Goal: Task Accomplishment & Management: Complete application form

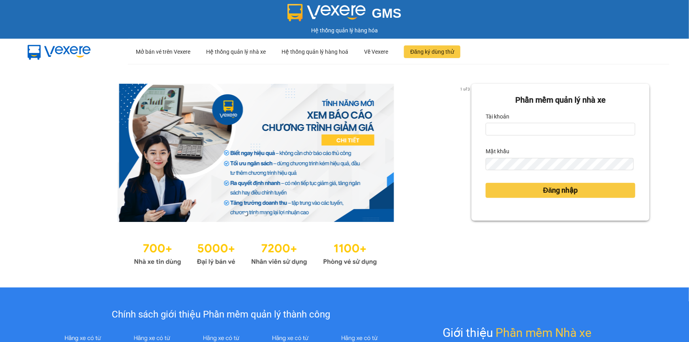
click at [497, 112] on label "Tài khoản" at bounding box center [498, 116] width 24 height 13
click at [497, 123] on input "Tài khoản" at bounding box center [561, 129] width 150 height 13
click at [499, 122] on label "Tài khoản" at bounding box center [498, 116] width 24 height 13
click at [499, 123] on input "Tài khoản" at bounding box center [561, 129] width 150 height 13
click at [512, 128] on input "Tài khoản" at bounding box center [561, 129] width 150 height 13
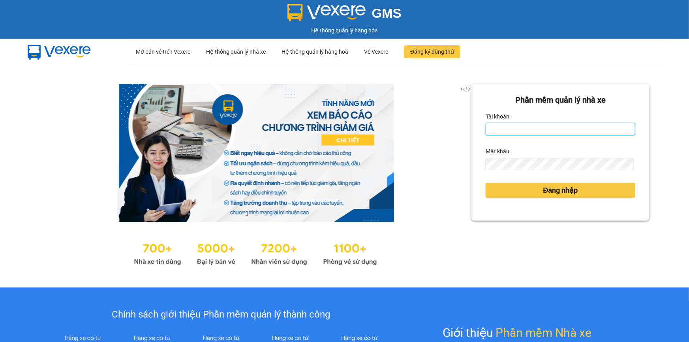
type input "minhquang.tienoanh"
click at [490, 173] on form "Phần mềm quản lý nhà xe Tài khoản minhquang.tienoanh Mật khẩu Đăng nhập" at bounding box center [561, 152] width 150 height 117
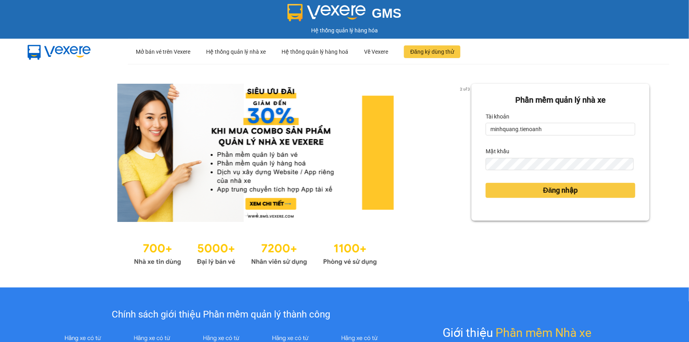
click at [499, 171] on form "Phần mềm quản lý nhà xe Tài khoản minhquang.tienoanh Mật khẩu Đăng nhập" at bounding box center [561, 152] width 150 height 117
click at [486, 183] on button "Đăng nhập" at bounding box center [561, 190] width 150 height 15
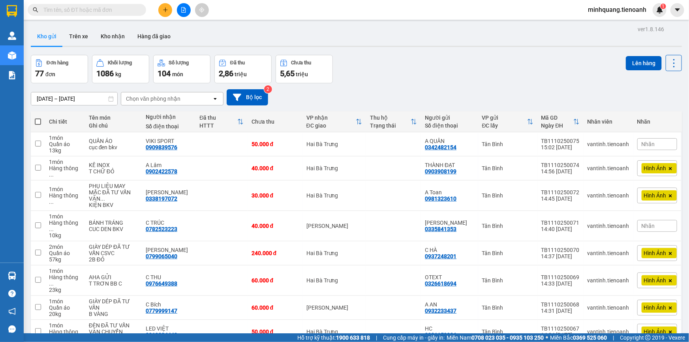
click at [130, 7] on input "text" at bounding box center [89, 10] width 93 height 9
click at [163, 8] on icon "plus" at bounding box center [166, 10] width 6 height 6
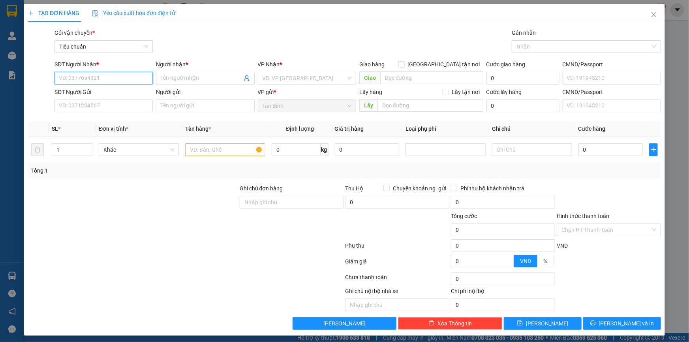
click at [108, 83] on input "SĐT Người Nhận *" at bounding box center [104, 78] width 98 height 13
click at [102, 73] on input "SĐT Người Nhận *" at bounding box center [104, 78] width 98 height 13
click at [114, 79] on input "SĐT Người Nhận *" at bounding box center [104, 78] width 98 height 13
click at [106, 105] on input "SĐT Người Gửi" at bounding box center [104, 106] width 98 height 13
type input "0939999537"
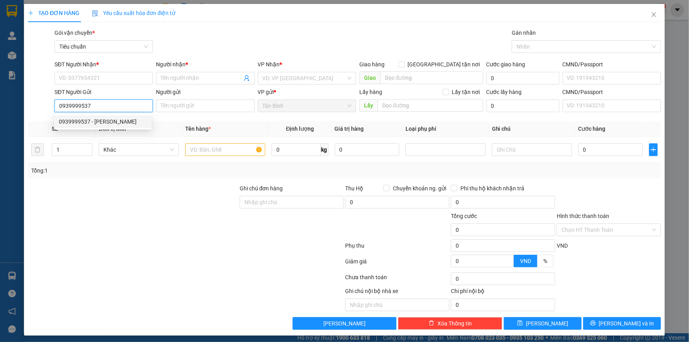
click at [103, 115] on div "0939999537 - HOÀNG LONG" at bounding box center [103, 121] width 98 height 13
type input "0919479595"
type input "A Hòa"
type input "079069007725"
type input "HOÀNG LONG"
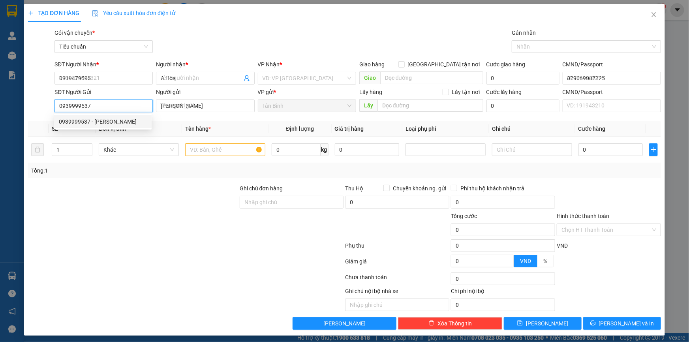
type input "60.000"
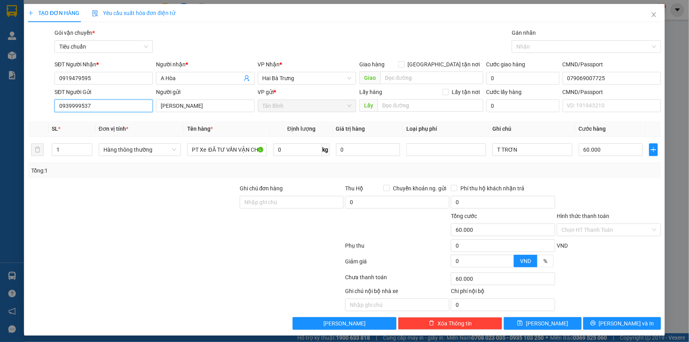
type input "0939999537"
click at [193, 182] on div "Transit Pickup Surcharge Ids Transit Deliver Surcharge Ids Transit Deliver Surc…" at bounding box center [344, 178] width 633 height 301
drag, startPoint x: 505, startPoint y: 151, endPoint x: 418, endPoint y: 151, distance: 86.5
click at [420, 151] on tr "1 Hàng thông thường PT Xe ĐÃ TƯ VẤN VẬN CHUYỂN 0 kg 0 T TRƠN 60.000" at bounding box center [344, 150] width 633 height 26
drag, startPoint x: 427, startPoint y: 153, endPoint x: 419, endPoint y: 154, distance: 8.3
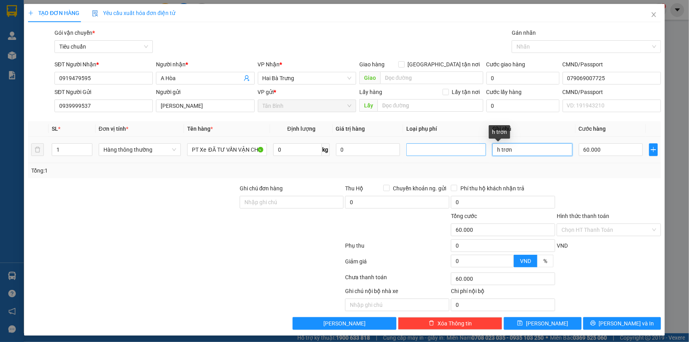
click at [421, 154] on tr "1 Hàng thông thường PT Xe ĐÃ TƯ VẤN VẬN CHUYỂN 0 kg 0 h trơn 60.000" at bounding box center [344, 150] width 633 height 26
type input "H TRƠN"
click at [572, 198] on div at bounding box center [609, 198] width 106 height 28
click at [585, 154] on input "60.000" at bounding box center [611, 149] width 64 height 13
type input "3"
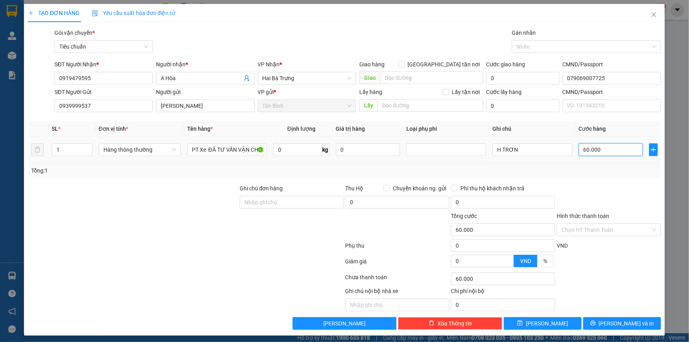
type input "3"
type input "30"
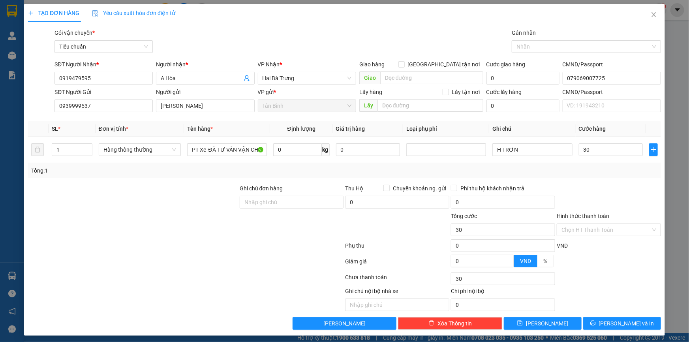
type input "30.000"
click at [605, 168] on div "Tổng: 1" at bounding box center [344, 170] width 627 height 9
click at [602, 316] on div "Transit Pickup Surcharge Ids Transit Deliver Surcharge Ids Transit Deliver Surc…" at bounding box center [344, 178] width 633 height 301
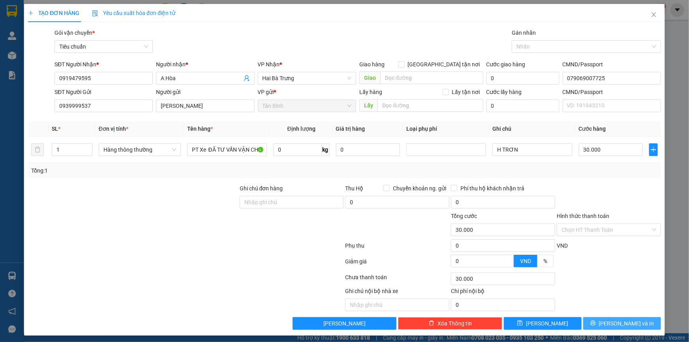
click at [596, 320] on icon "printer" at bounding box center [594, 323] width 6 height 6
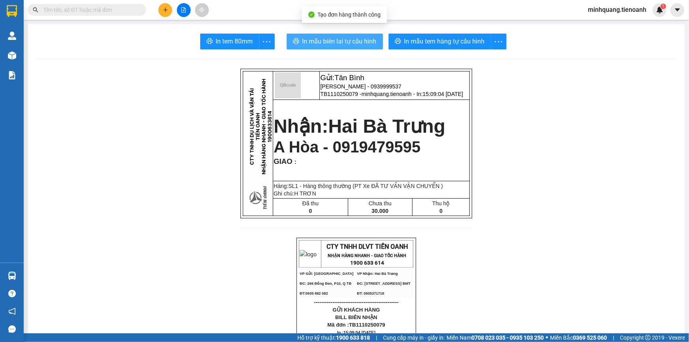
click at [324, 41] on span "In mẫu biên lai tự cấu hình" at bounding box center [340, 41] width 74 height 10
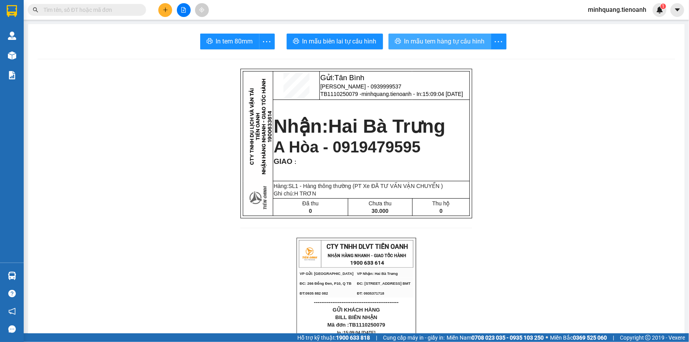
click at [424, 43] on span "In mẫu tem hàng tự cấu hình" at bounding box center [445, 41] width 81 height 10
click at [376, 88] on span "HOÀNG LONG - 0939999537" at bounding box center [360, 86] width 81 height 6
copy span "0939999537"
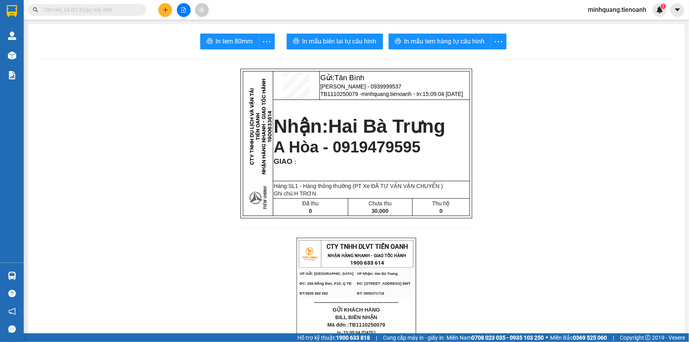
click at [128, 12] on input "text" at bounding box center [89, 10] width 93 height 9
paste input "0939999537"
click at [128, 12] on input "0939999537" at bounding box center [89, 10] width 93 height 9
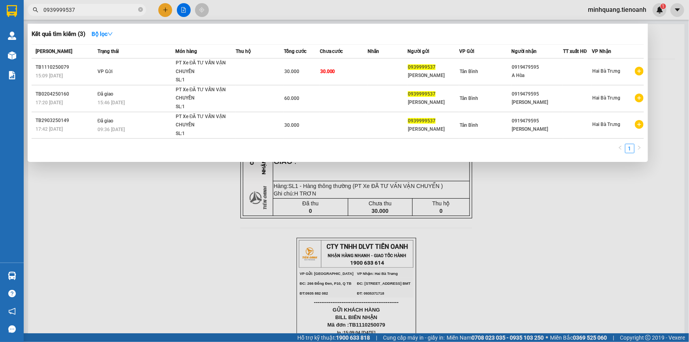
type input "0939999537"
click at [197, 209] on div at bounding box center [344, 171] width 689 height 342
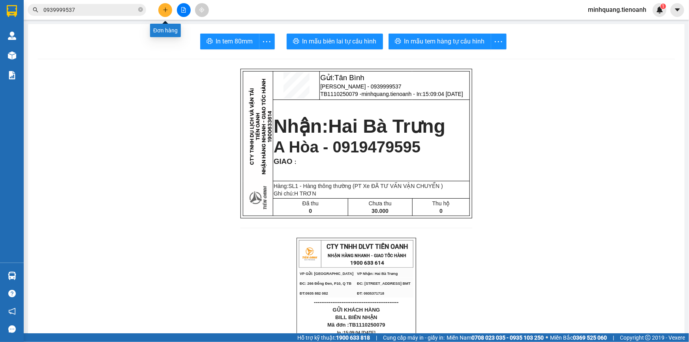
click at [162, 7] on button at bounding box center [165, 10] width 14 height 14
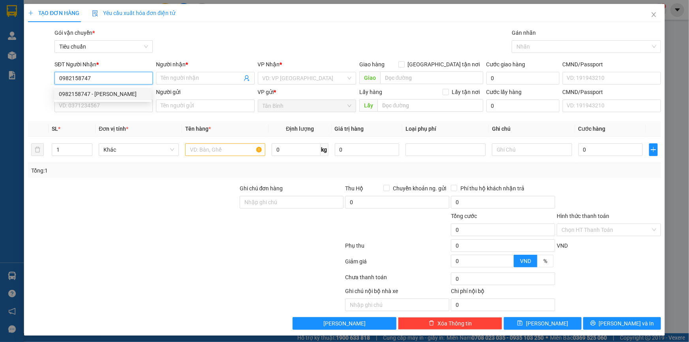
type input "0982158747"
click at [81, 87] on div "0982158747 0982158747 - C QUỲNH" at bounding box center [103, 94] width 98 height 16
click at [105, 77] on input "0982158747" at bounding box center [104, 78] width 98 height 13
click at [103, 92] on div "0982158747 - C QUỲNH" at bounding box center [103, 94] width 88 height 9
type input "C QUỲNH"
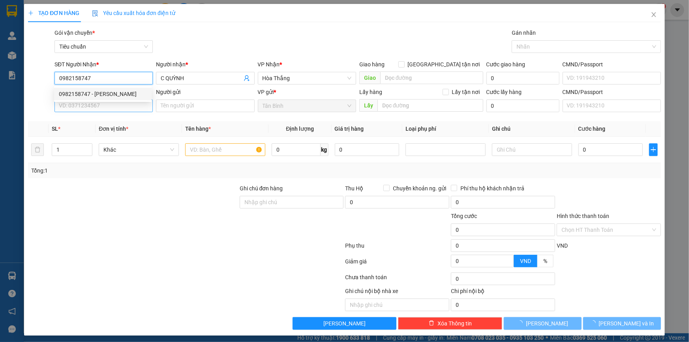
type input "40.000"
click at [100, 106] on input "SĐT Người Gửi" at bounding box center [104, 106] width 98 height 13
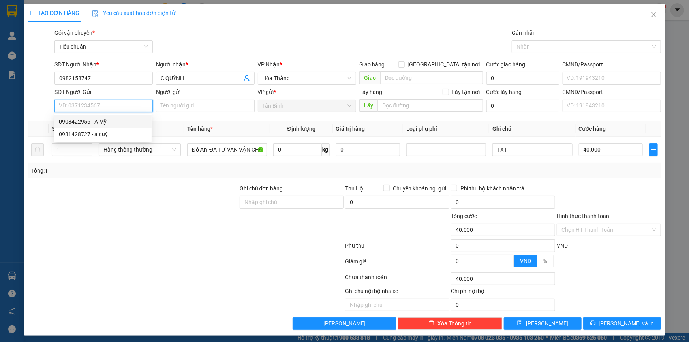
click at [111, 119] on div "0908422956 - A Mỹ" at bounding box center [103, 121] width 88 height 9
type input "0908422956"
type input "A Mỹ"
type input "024082000853"
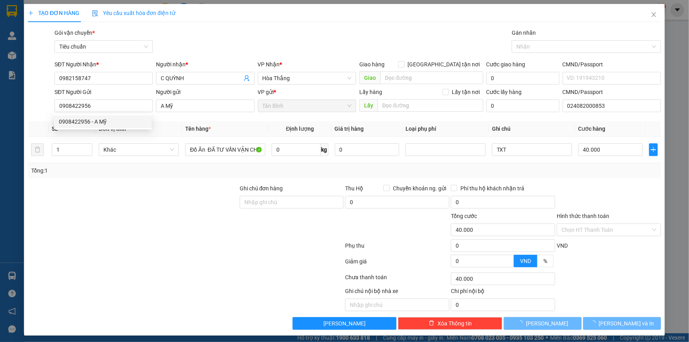
click at [133, 178] on div "Transit Pickup Surcharge Ids Transit Deliver Surcharge Ids Transit Deliver Surc…" at bounding box center [344, 178] width 633 height 301
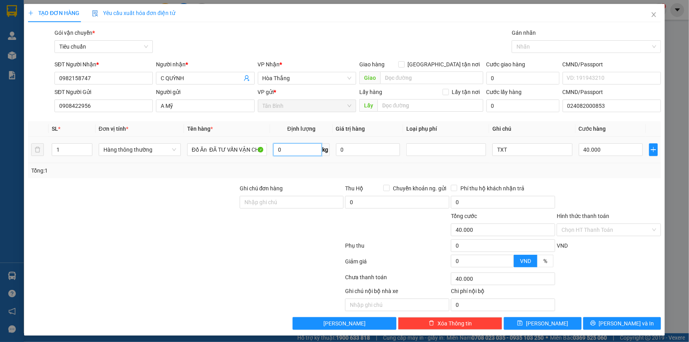
click at [292, 152] on input "0" at bounding box center [297, 149] width 49 height 13
type input "20"
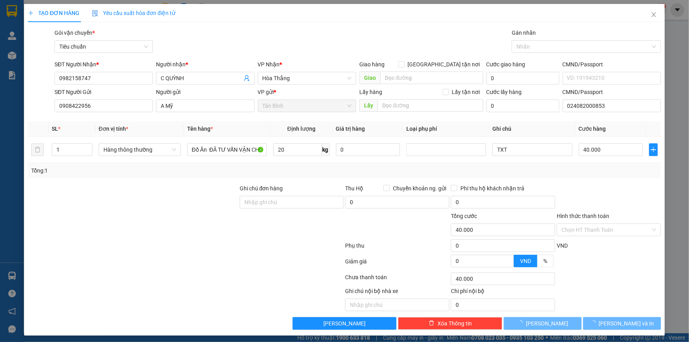
click at [239, 177] on div "Tổng: 1" at bounding box center [344, 170] width 633 height 15
type input "55.000"
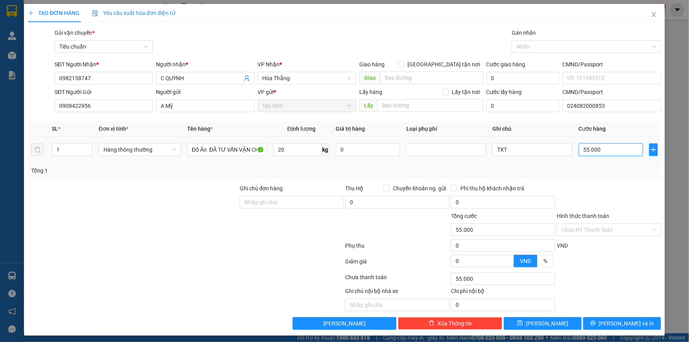
click at [602, 146] on input "55.000" at bounding box center [611, 149] width 64 height 13
type input "6"
type input "60"
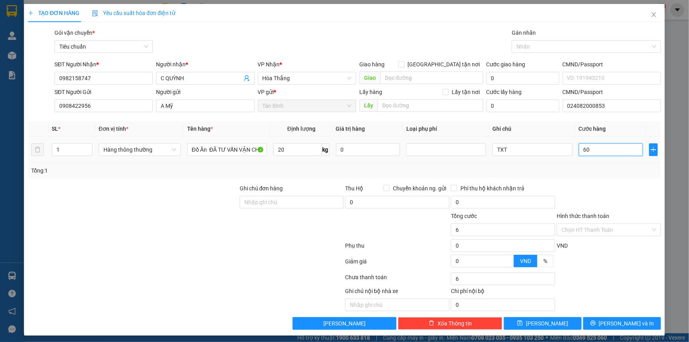
type input "60"
type input "60.000"
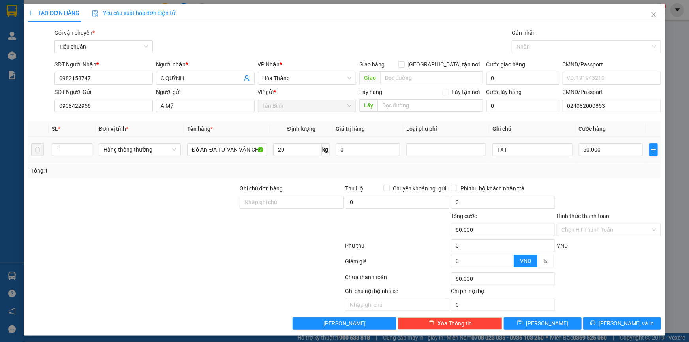
click at [589, 177] on div "Tổng: 1" at bounding box center [344, 170] width 633 height 15
click at [586, 226] on input "Hình thức thanh toán" at bounding box center [606, 230] width 89 height 12
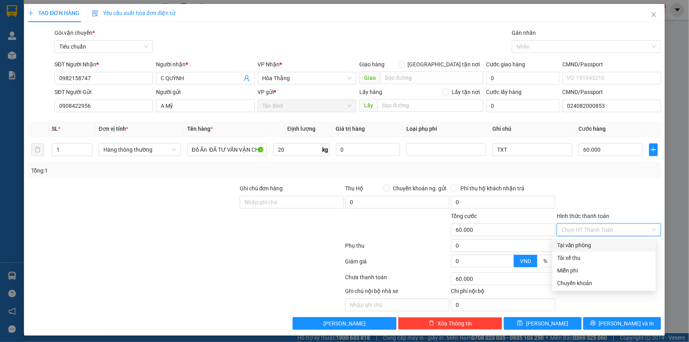
click at [583, 243] on div "Tại văn phòng" at bounding box center [604, 245] width 94 height 9
type input "0"
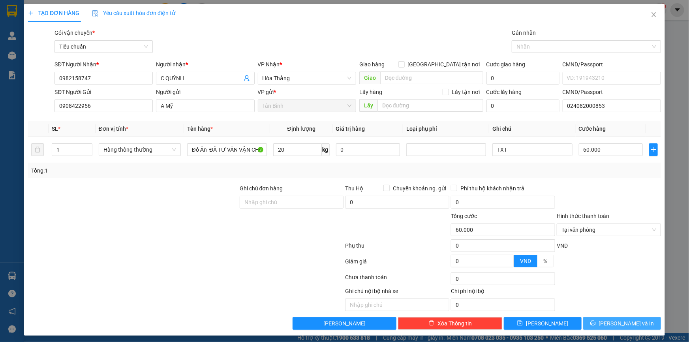
click at [607, 328] on button "[PERSON_NAME] và In" at bounding box center [623, 323] width 78 height 13
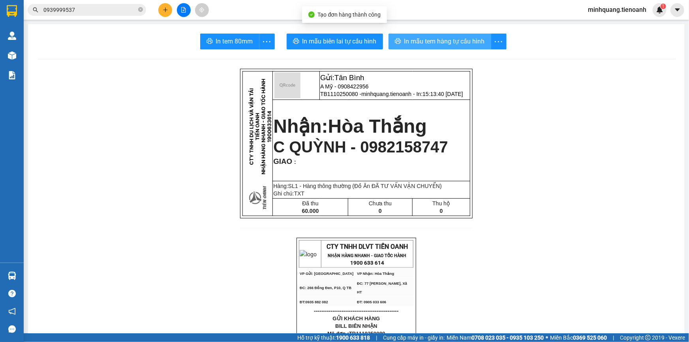
click at [435, 37] on span "In mẫu tem hàng tự cấu hình" at bounding box center [445, 41] width 81 height 10
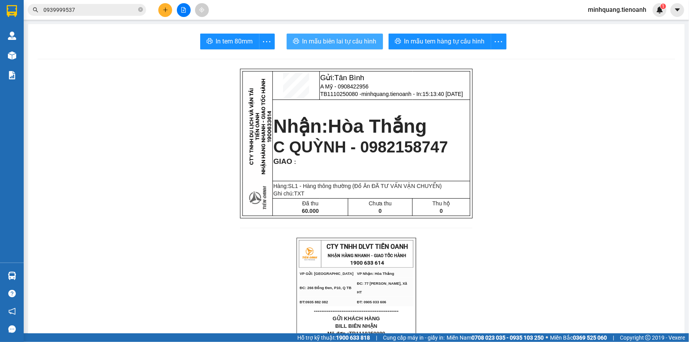
click at [328, 40] on span "In mẫu biên lai tự cấu hình" at bounding box center [340, 41] width 74 height 10
click at [162, 8] on button at bounding box center [165, 10] width 14 height 14
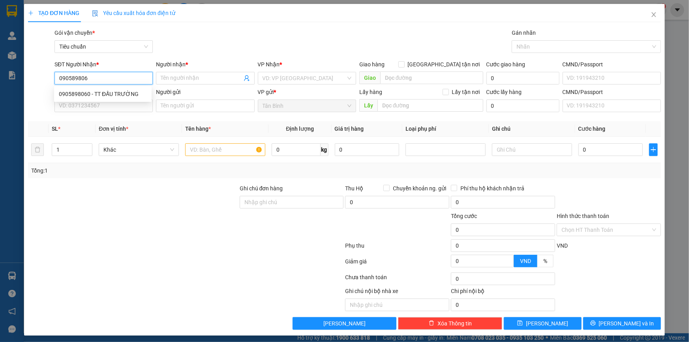
type input "0905898060"
click at [96, 93] on div "0905898060 - TT ĐẤU TRƯỜNG" at bounding box center [103, 94] width 88 height 9
type input "TT ĐẤU TRƯỜNG"
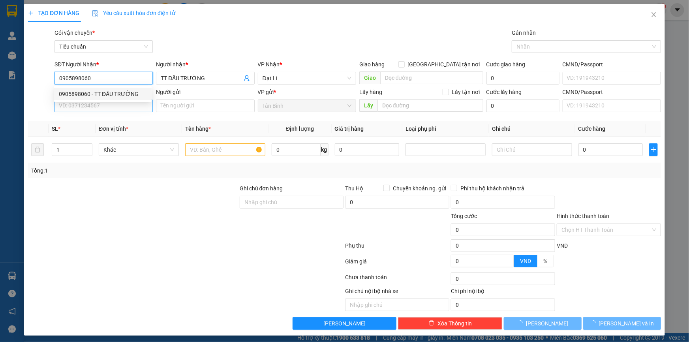
type input "40.000"
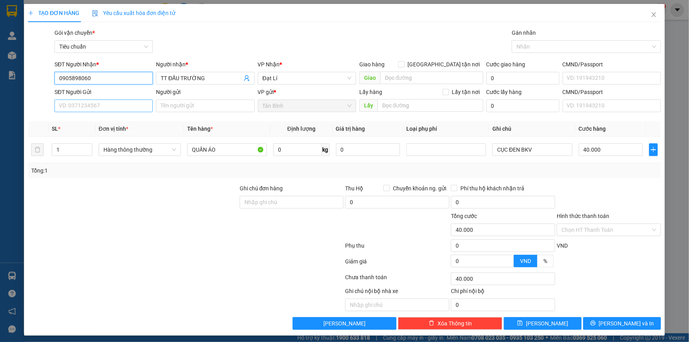
type input "0905898060"
click at [95, 109] on input "SĐT Người Gửi" at bounding box center [104, 106] width 98 height 13
type input "0338319790"
click at [96, 121] on div "0338319790 - A Thương" at bounding box center [103, 121] width 88 height 9
type input "A Thương"
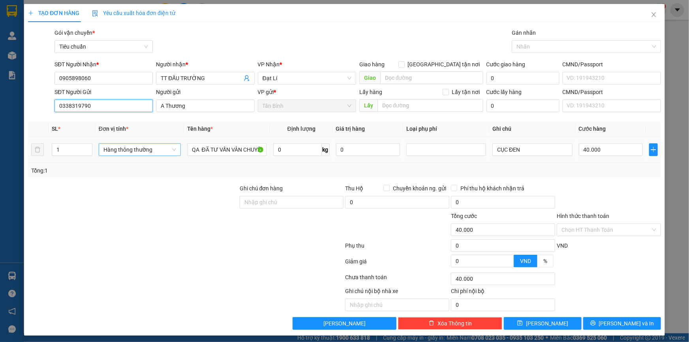
click at [136, 154] on span "Hàng thông thường" at bounding box center [140, 150] width 73 height 12
type input "0338319790"
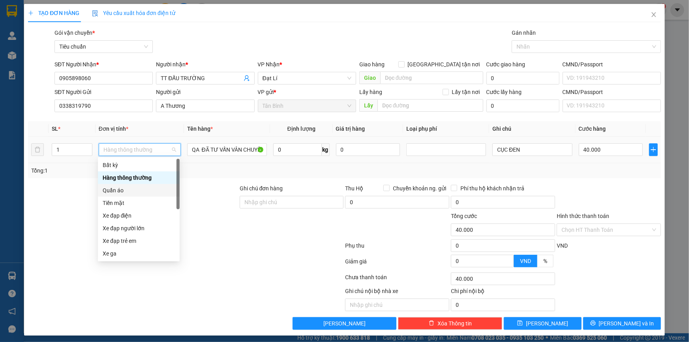
drag, startPoint x: 128, startPoint y: 190, endPoint x: 60, endPoint y: 203, distance: 68.3
click at [126, 190] on div "Quần áo" at bounding box center [139, 190] width 72 height 9
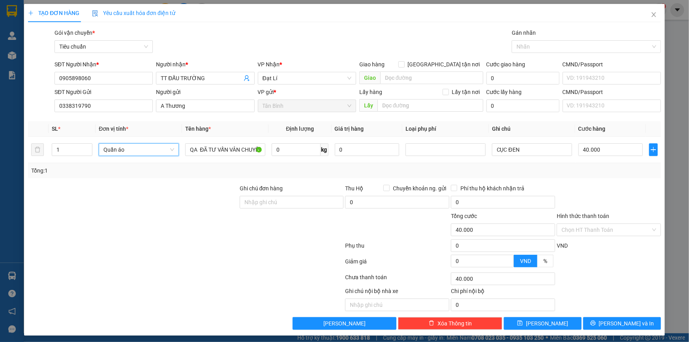
drag, startPoint x: 55, startPoint y: 204, endPoint x: 322, endPoint y: 169, distance: 268.5
click at [58, 204] on div at bounding box center [133, 198] width 212 height 28
type input "0"
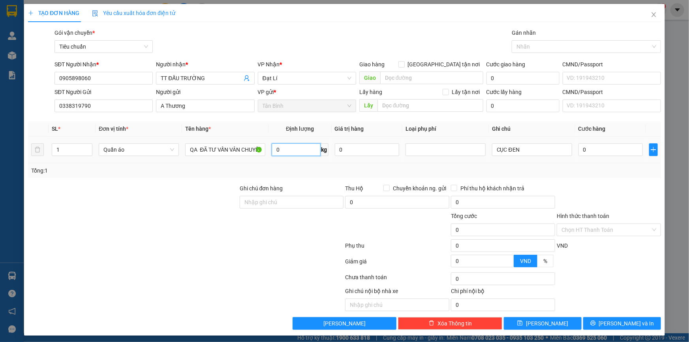
click at [283, 153] on input "0" at bounding box center [296, 149] width 49 height 13
type input "7"
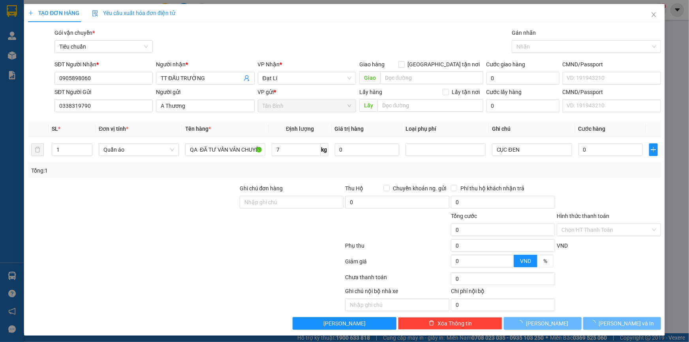
click at [178, 196] on div at bounding box center [133, 198] width 212 height 28
type input "40.000"
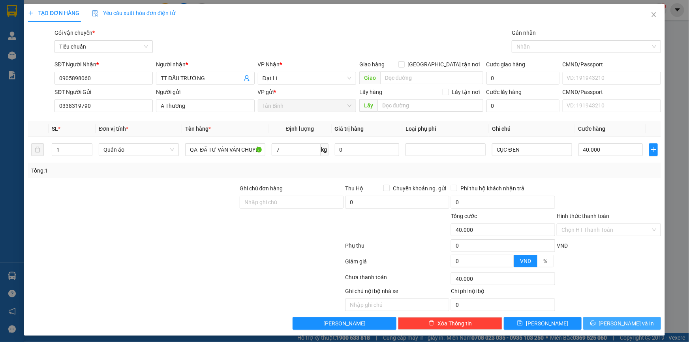
click at [615, 323] on span "[PERSON_NAME] và In" at bounding box center [626, 323] width 55 height 9
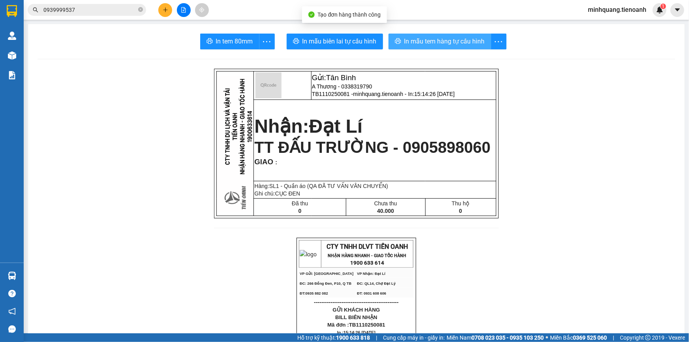
click at [429, 40] on span "In mẫu tem hàng tự cấu hình" at bounding box center [445, 41] width 81 height 10
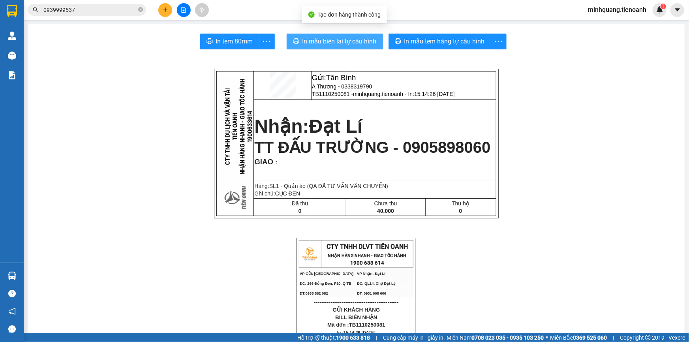
click at [318, 40] on span "In mẫu biên lai tự cấu hình" at bounding box center [340, 41] width 74 height 10
click at [430, 38] on span "In mẫu tem hàng tự cấu hình" at bounding box center [445, 41] width 81 height 10
click at [116, 14] on span "0939999537" at bounding box center [87, 10] width 119 height 12
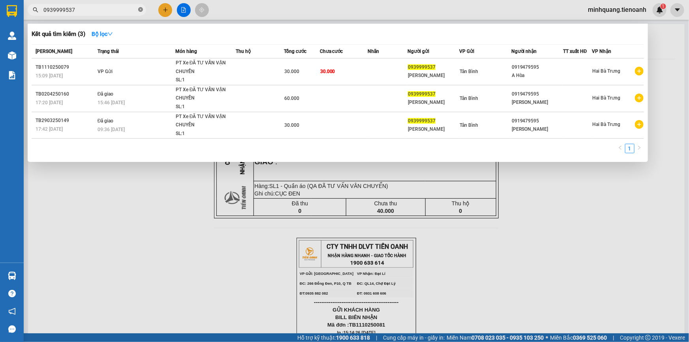
click at [138, 11] on icon "close-circle" at bounding box center [140, 9] width 5 height 5
click at [114, 11] on input "text" at bounding box center [89, 10] width 93 height 9
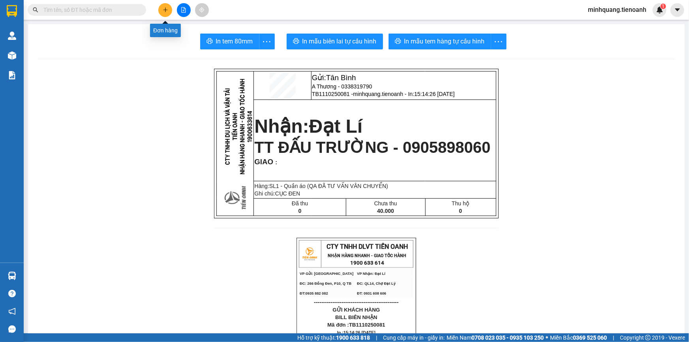
click at [166, 10] on icon "plus" at bounding box center [165, 9] width 4 height 0
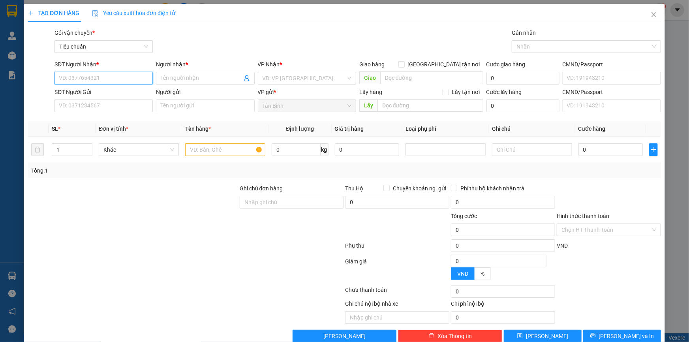
click at [124, 73] on input "SĐT Người Nhận *" at bounding box center [104, 78] width 98 height 13
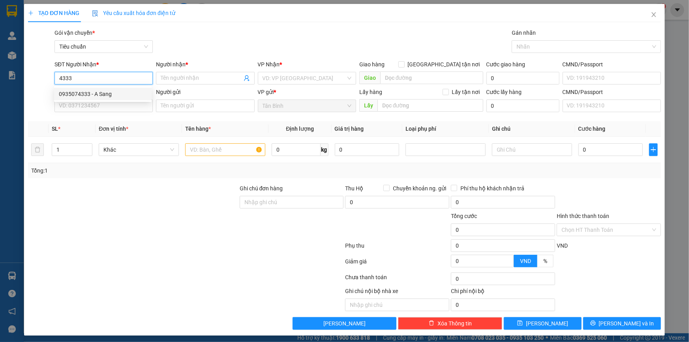
click at [104, 95] on div "0935074333 - A Sang" at bounding box center [103, 94] width 88 height 9
type input "0935074333"
type input "A Sang"
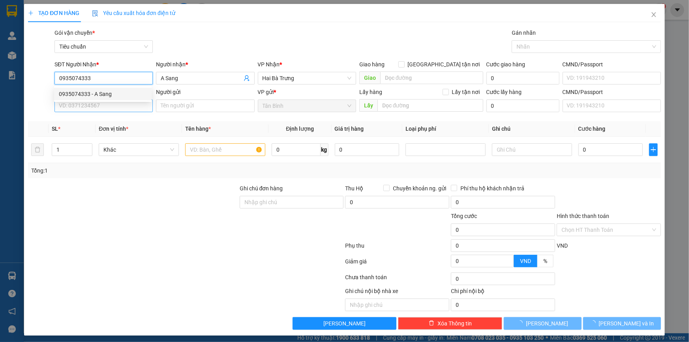
type input "0935074333"
click at [100, 102] on div "0935074333 0935074333 - A Sang" at bounding box center [103, 94] width 98 height 16
type input "50.000"
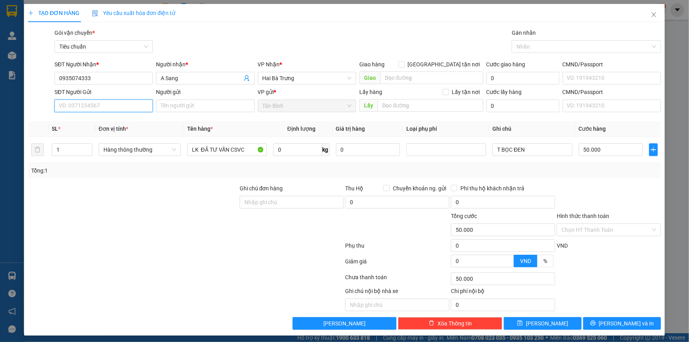
click at [103, 104] on input "SĐT Người Gửi" at bounding box center [104, 106] width 98 height 13
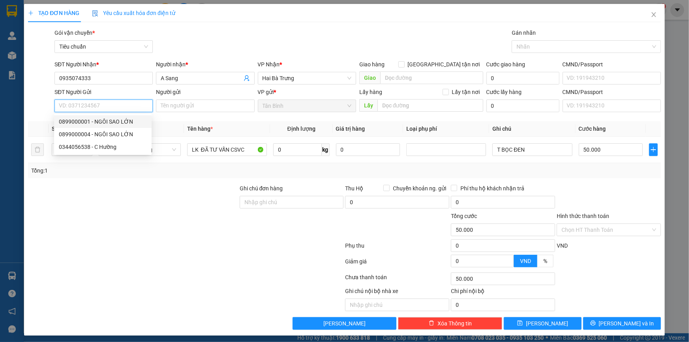
click at [112, 120] on div "0899000001 - NGÔI SAO LỚN" at bounding box center [103, 121] width 88 height 9
type input "0899000001"
type input "NGÔI SAO LỚN"
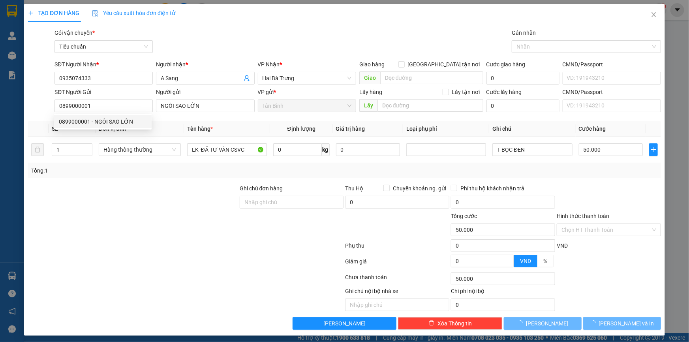
click at [189, 193] on div at bounding box center [133, 198] width 212 height 28
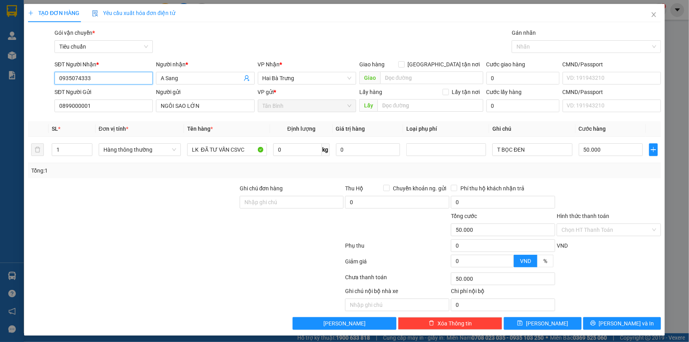
drag, startPoint x: 83, startPoint y: 78, endPoint x: 19, endPoint y: 78, distance: 64.4
click at [21, 78] on div "TẠO ĐƠN HÀNG Yêu cầu xuất hóa đơn điện tử Transit Pickup Surcharge Ids Transit …" at bounding box center [344, 171] width 689 height 342
click at [154, 241] on div at bounding box center [185, 247] width 317 height 16
drag, startPoint x: 660, startPoint y: 15, endPoint x: 648, endPoint y: 14, distance: 11.9
click at [657, 15] on span "Close" at bounding box center [654, 15] width 22 height 22
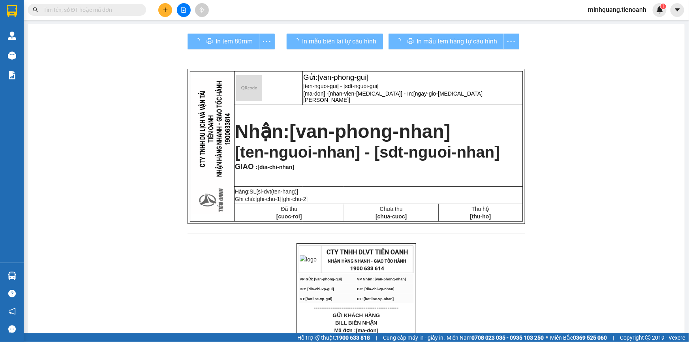
click at [648, 14] on span "minhquang.tienoanh" at bounding box center [617, 10] width 71 height 10
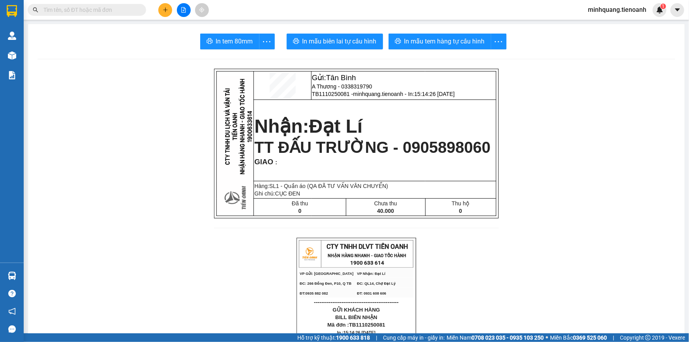
click at [82, 10] on input "text" at bounding box center [89, 10] width 93 height 9
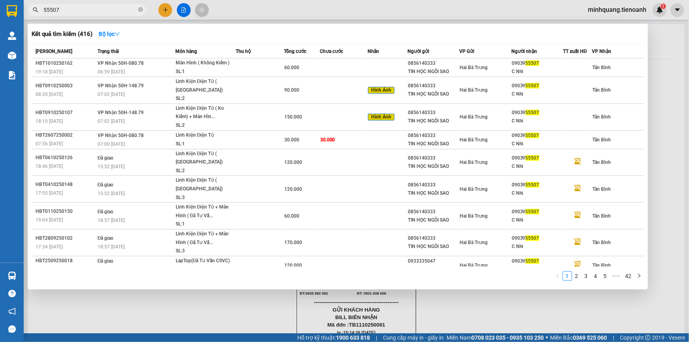
type input "55507"
click at [49, 15] on span "55507" at bounding box center [87, 10] width 119 height 12
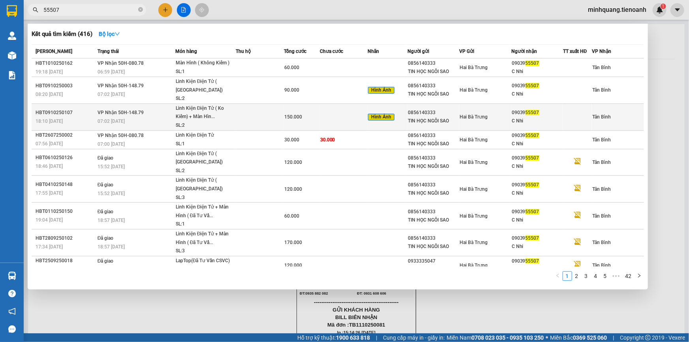
click at [335, 115] on td at bounding box center [344, 117] width 48 height 27
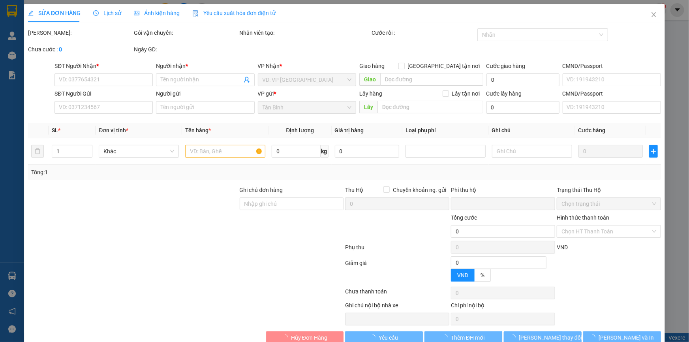
type input "0903955507"
type input "C Nhi"
type input "0856140333"
type input "TIN HỌC NGÔI SAO"
type input "0"
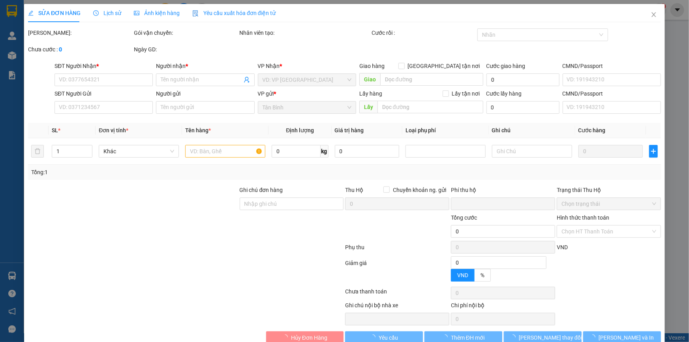
type input "150.000"
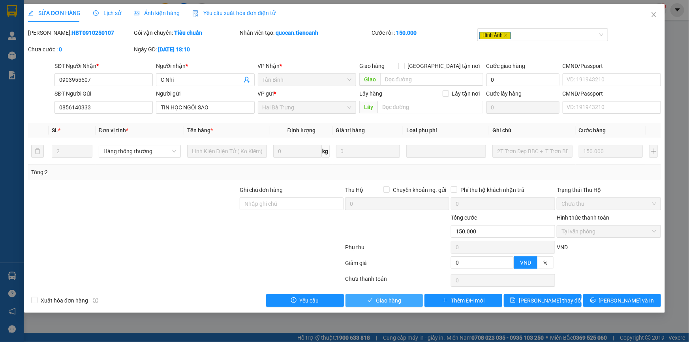
click at [380, 297] on span "Giao hàng" at bounding box center [388, 300] width 25 height 9
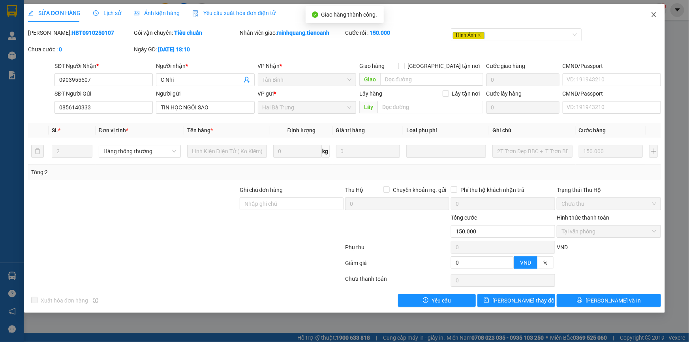
click at [658, 14] on span "Close" at bounding box center [654, 15] width 22 height 22
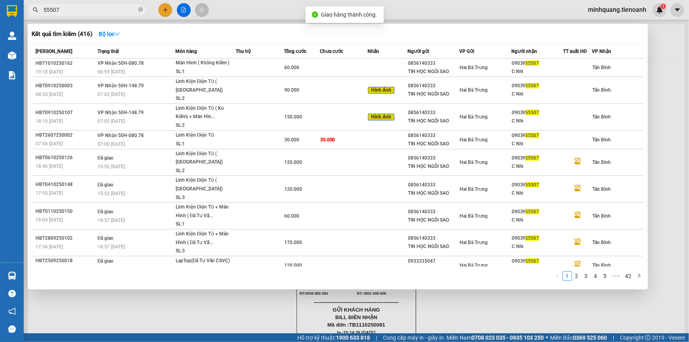
click at [123, 12] on input "55507" at bounding box center [89, 10] width 93 height 9
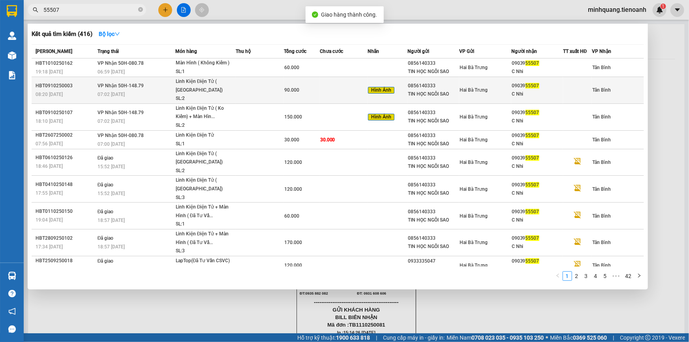
click at [246, 88] on td at bounding box center [260, 90] width 48 height 27
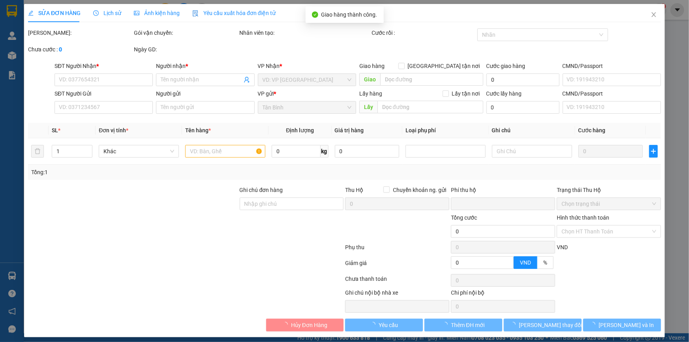
type input "0903955507"
type input "C Nhi"
type input "0856140333"
type input "TIN HỌC NGÔI SAO"
type input "0"
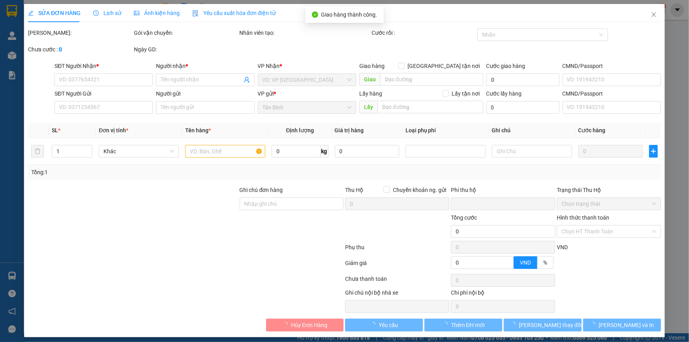
type input "90.000"
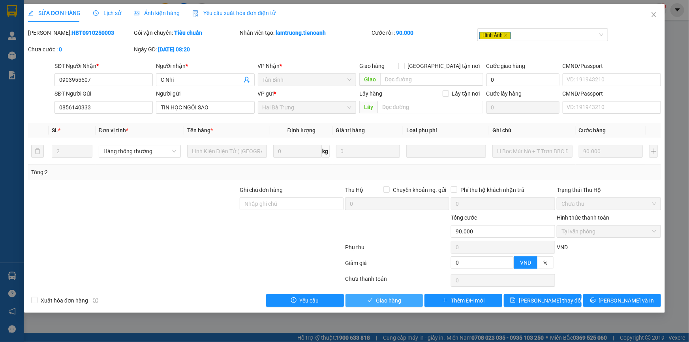
click at [386, 296] on span "Giao hàng" at bounding box center [388, 300] width 25 height 9
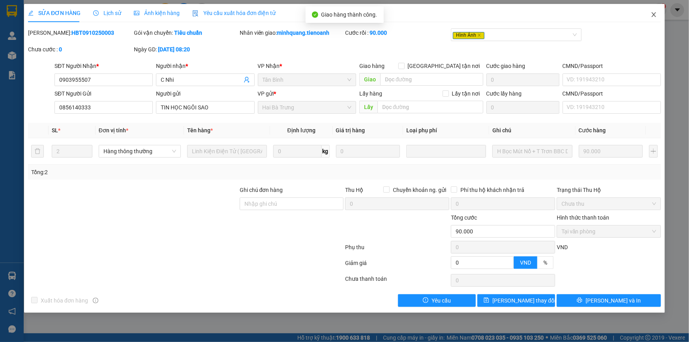
drag, startPoint x: 650, startPoint y: 18, endPoint x: 637, endPoint y: 17, distance: 13.1
click at [650, 19] on span "Close" at bounding box center [654, 15] width 22 height 22
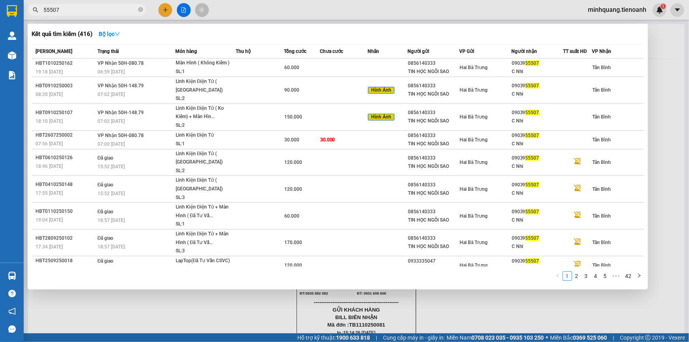
click at [90, 7] on input "55507" at bounding box center [89, 10] width 93 height 9
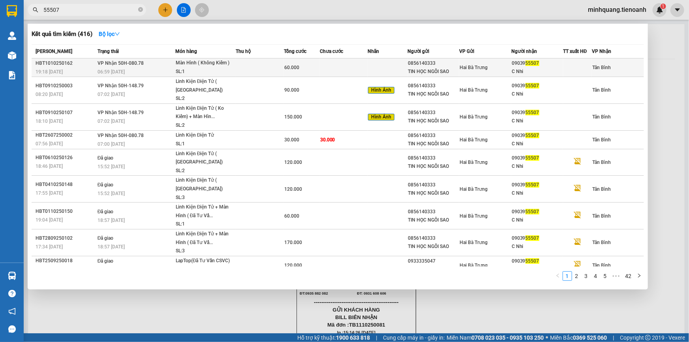
click at [304, 67] on div "60.000" at bounding box center [301, 67] width 35 height 9
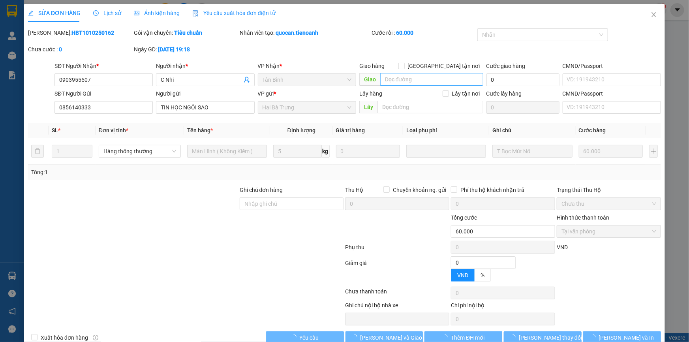
type input "0903955507"
type input "C Nhi"
type input "0856140333"
type input "TIN HỌC NGÔI SAO"
type input "0"
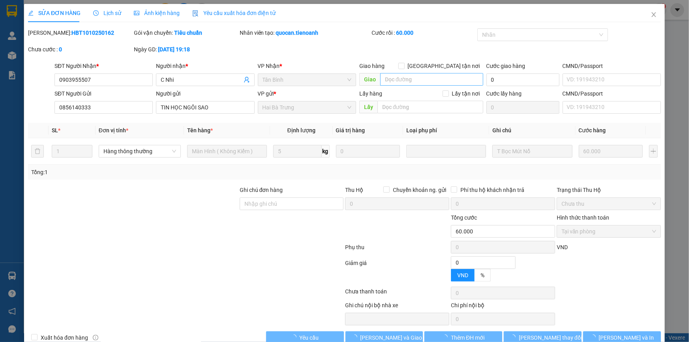
type input "60.000"
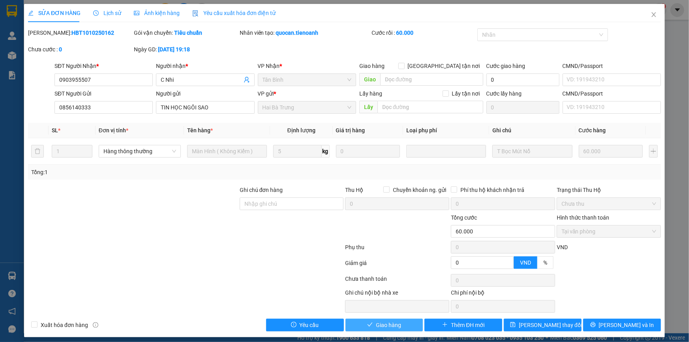
click at [382, 325] on span "Giao hàng" at bounding box center [388, 325] width 25 height 9
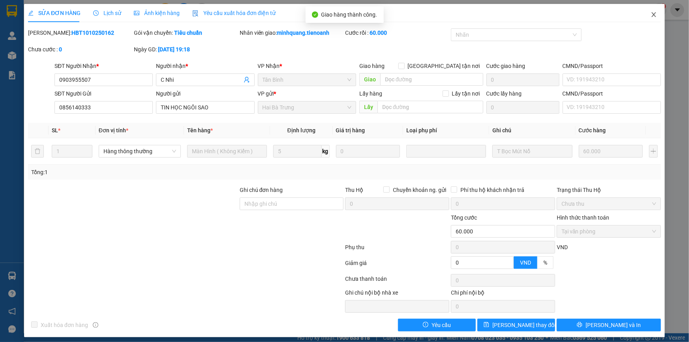
click at [651, 13] on icon "close" at bounding box center [654, 14] width 6 height 6
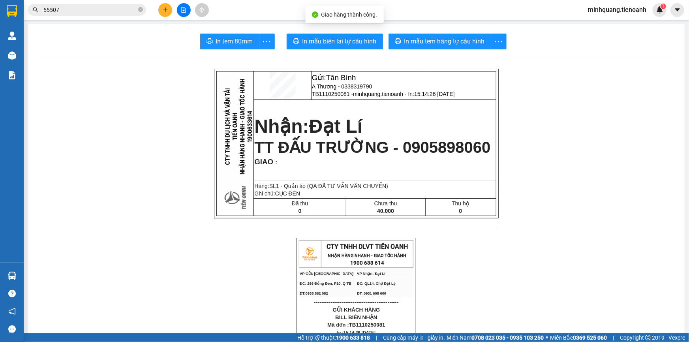
click at [139, 11] on icon "close-circle" at bounding box center [140, 9] width 5 height 5
click at [120, 13] on input "text" at bounding box center [89, 10] width 93 height 9
click at [168, 9] on icon "plus" at bounding box center [166, 10] width 6 height 6
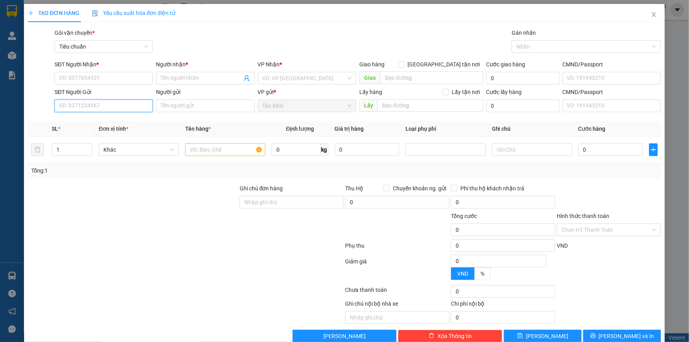
click at [107, 109] on input "SĐT Người Gửi" at bounding box center [104, 106] width 98 height 13
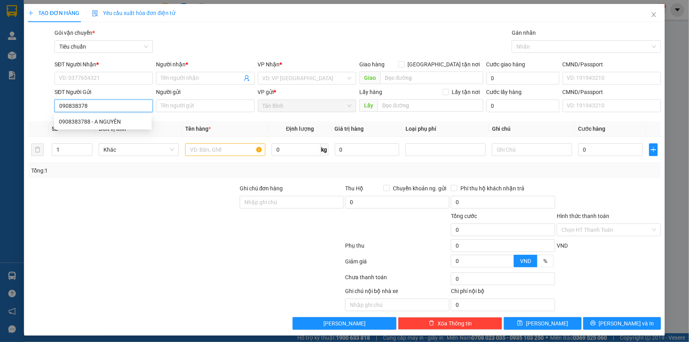
type input "0908383788"
click at [104, 123] on div "0908383788 - A NGUYÊN" at bounding box center [103, 121] width 88 height 9
type input "0357461912"
type input "Xuân Huyền"
type input "A NGUYÊN"
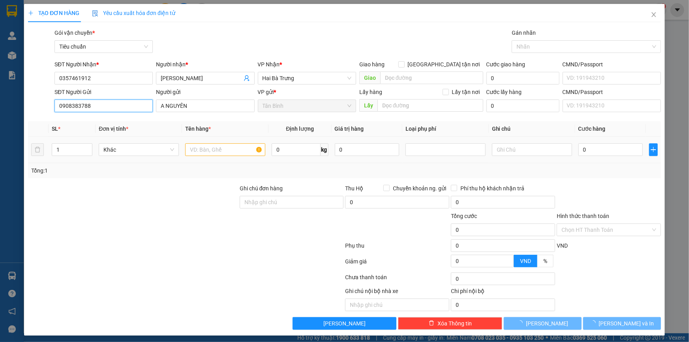
type input "0908383788"
click at [140, 181] on div "Transit Pickup Surcharge Ids Transit Deliver Surcharge Ids Transit Deliver Surc…" at bounding box center [344, 178] width 633 height 301
type input "60.000"
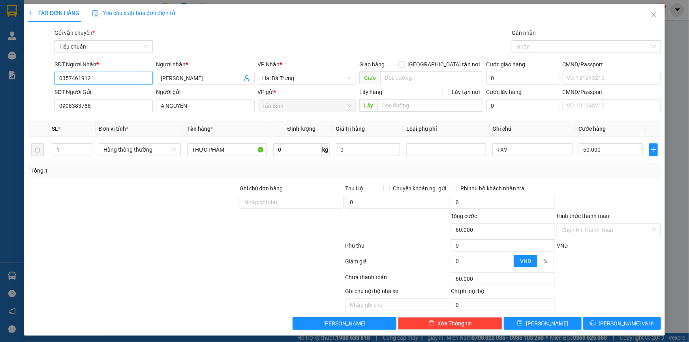
click at [125, 77] on input "0357461912" at bounding box center [104, 78] width 98 height 13
click at [135, 181] on div "Transit Pickup Surcharge Ids Transit Deliver Surcharge Ids Transit Deliver Surc…" at bounding box center [344, 178] width 633 height 301
click at [281, 150] on input "0" at bounding box center [297, 149] width 49 height 13
type input "24"
drag, startPoint x: 134, startPoint y: 222, endPoint x: 148, endPoint y: 217, distance: 14.9
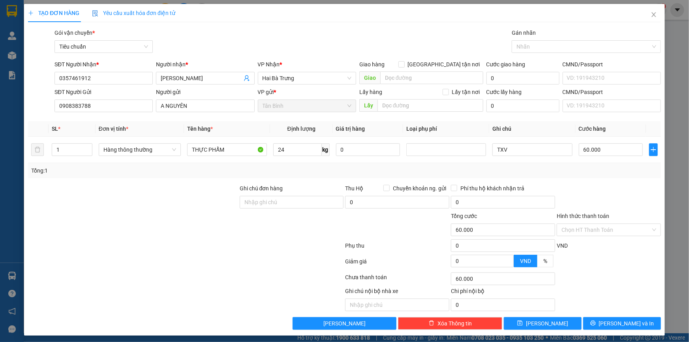
click at [135, 222] on div at bounding box center [133, 226] width 212 height 28
click at [518, 148] on input "TXV" at bounding box center [533, 149] width 80 height 13
type input "TXV DC BỌC ĐEN"
click at [601, 231] on input "Hình thức thanh toán" at bounding box center [606, 230] width 89 height 12
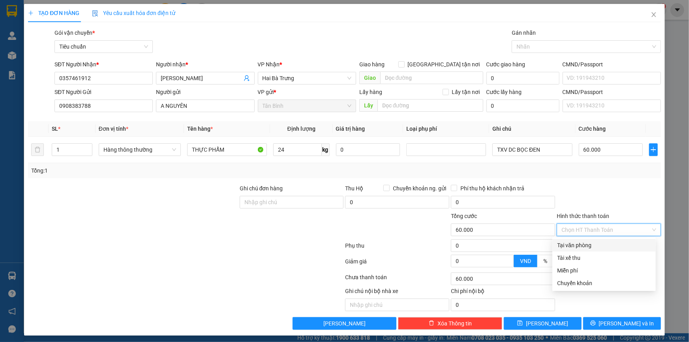
click at [592, 247] on div "Tại văn phòng" at bounding box center [604, 245] width 94 height 9
type input "0"
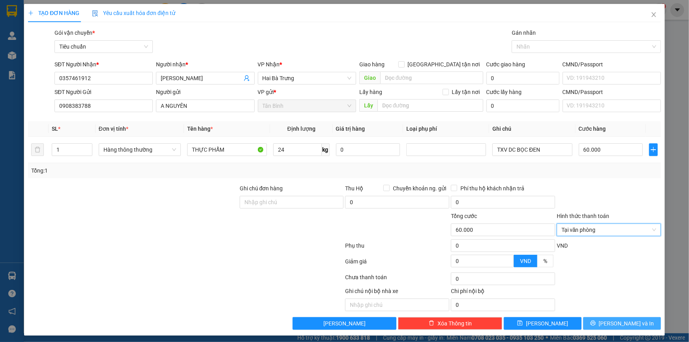
click at [623, 321] on span "[PERSON_NAME] và In" at bounding box center [626, 323] width 55 height 9
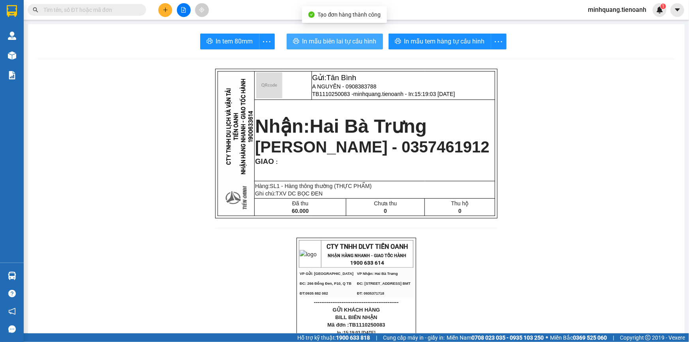
click at [367, 43] on span "In mẫu biên lai tự cấu hình" at bounding box center [340, 41] width 74 height 10
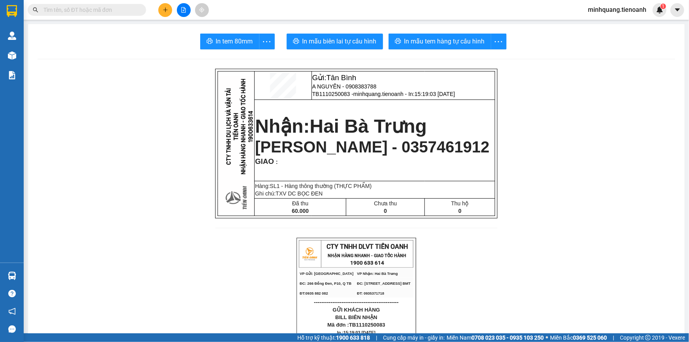
click at [424, 43] on div "In mẫu tem hàng tự cấu hình" at bounding box center [448, 42] width 118 height 16
click at [424, 43] on span "In mẫu tem hàng tự cấu hình" at bounding box center [445, 41] width 81 height 10
click at [166, 11] on icon "plus" at bounding box center [166, 10] width 6 height 6
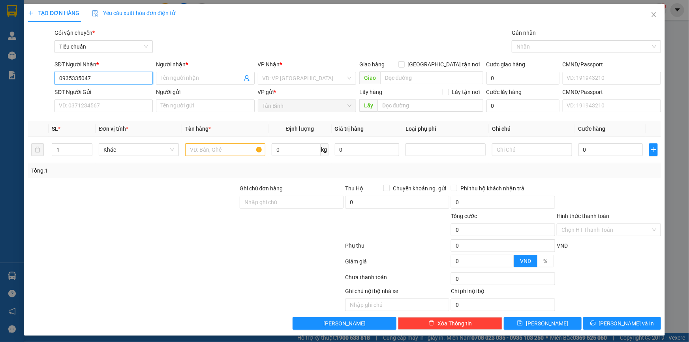
click at [109, 79] on input "0935335047" at bounding box center [104, 78] width 98 height 13
click at [71, 83] on input "0935335047" at bounding box center [104, 78] width 98 height 13
type input "0933335047"
click at [87, 94] on div "0933335047 - TRẦN HOÀNG" at bounding box center [103, 94] width 88 height 9
type input "TRẦN HOÀNG"
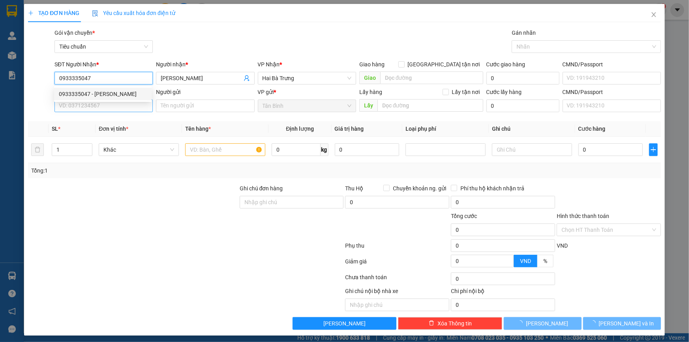
type input "0933335047"
click at [100, 108] on input "SĐT Người Gửi" at bounding box center [104, 106] width 98 height 13
type input "50.000"
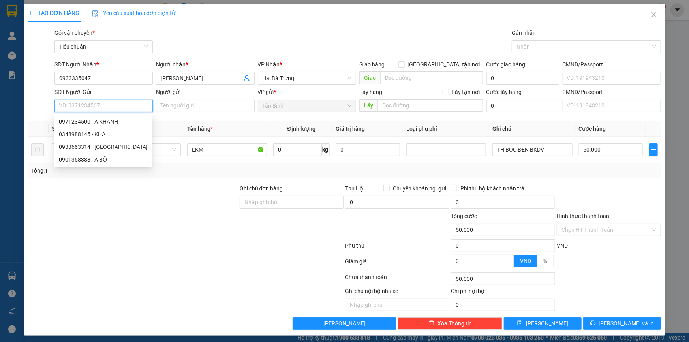
click at [100, 108] on input "SĐT Người Gửi" at bounding box center [104, 106] width 98 height 13
type input "0971234500"
click at [109, 122] on div "0971234500 - A KHANH" at bounding box center [103, 121] width 88 height 9
type input "A KHANH"
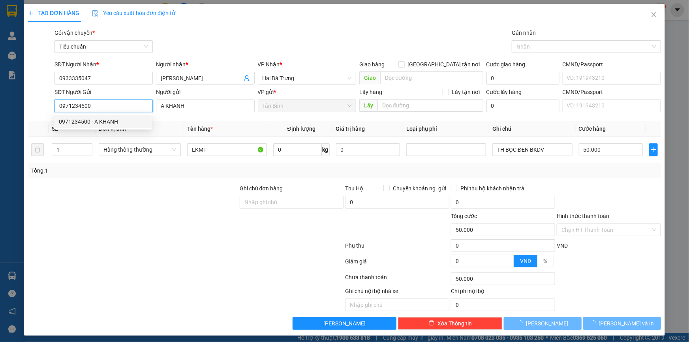
type input "0971234500"
click at [157, 192] on div at bounding box center [133, 198] width 212 height 28
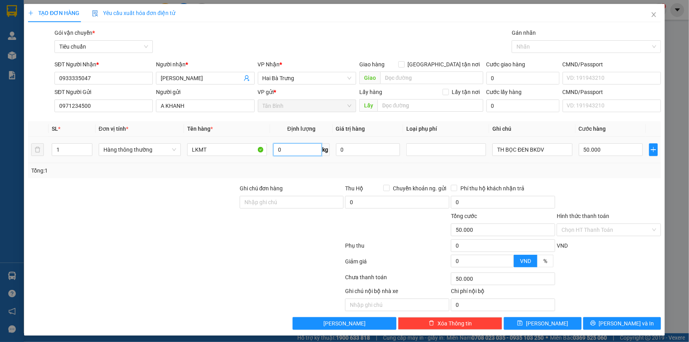
click at [301, 150] on input "0" at bounding box center [297, 149] width 49 height 13
type input "6"
click at [217, 200] on div at bounding box center [133, 198] width 212 height 28
type input "40.000"
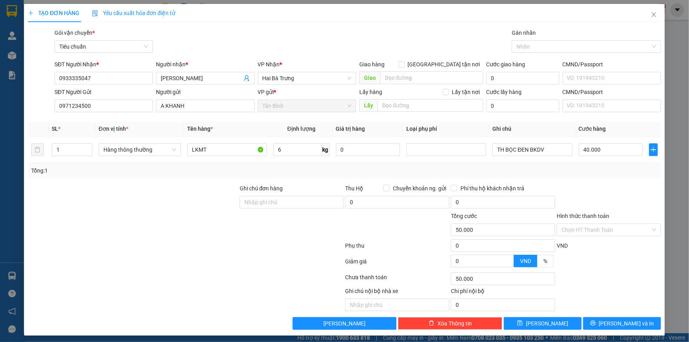
type input "40.000"
drag, startPoint x: 548, startPoint y: 153, endPoint x: 399, endPoint y: 162, distance: 149.2
click at [404, 162] on tr "1 Hàng thông thường LKMT 6 kg 0 TH BỌC ĐEN BKDV 40.000" at bounding box center [344, 150] width 633 height 26
type input "T CHỮ XANH"
click at [581, 186] on div at bounding box center [609, 198] width 106 height 28
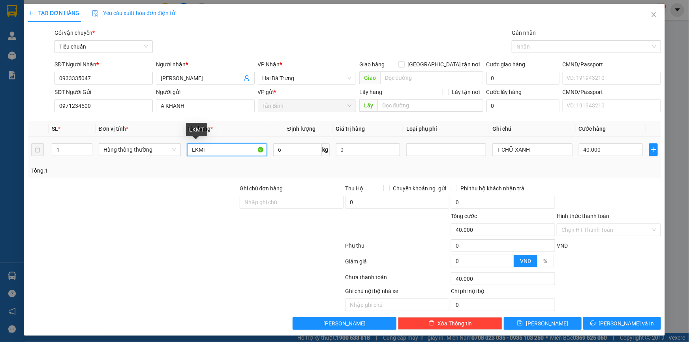
click at [231, 151] on input "LKMT" at bounding box center [227, 149] width 80 height 13
type input "LKMT ĐÃ TƯ VẤN VẬN CHUYỂN"
drag, startPoint x: 154, startPoint y: 193, endPoint x: 162, endPoint y: 192, distance: 7.5
click at [158, 193] on div at bounding box center [133, 198] width 212 height 28
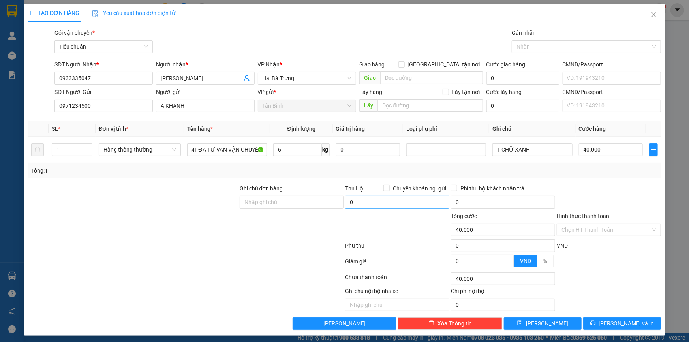
scroll to position [0, 0]
click at [620, 326] on span "[PERSON_NAME] và In" at bounding box center [626, 323] width 55 height 9
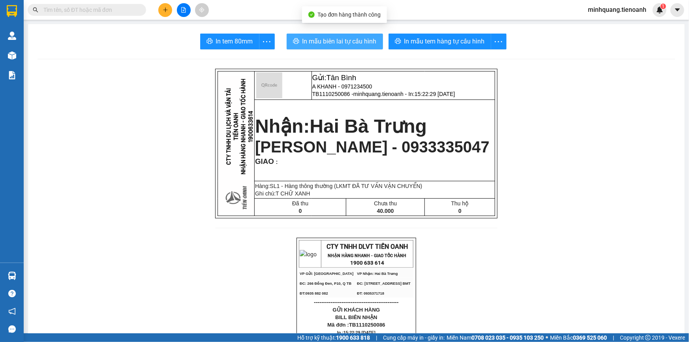
click at [357, 42] on span "In mẫu biên lai tự cấu hình" at bounding box center [340, 41] width 74 height 10
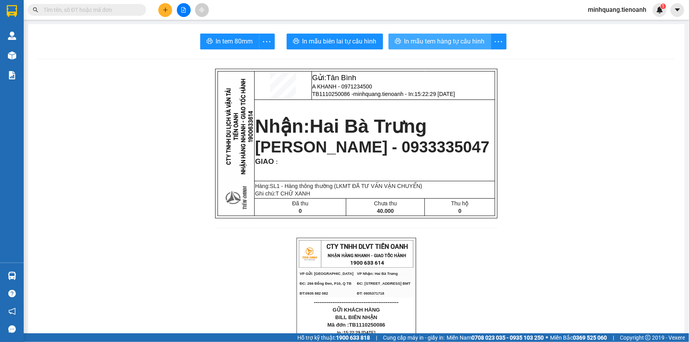
click at [450, 40] on span "In mẫu tem hàng tự cấu hình" at bounding box center [445, 41] width 81 height 10
click at [164, 13] on button at bounding box center [165, 10] width 14 height 14
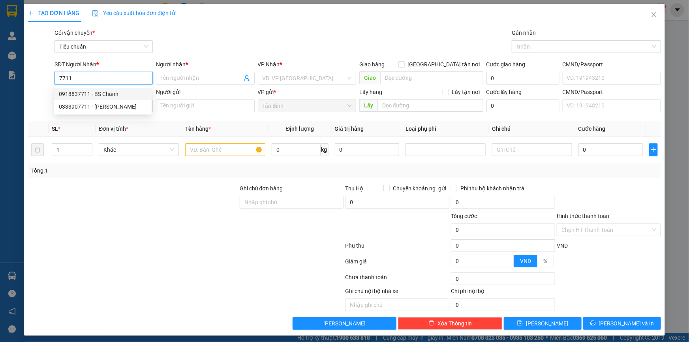
click at [103, 94] on div "0918837711 - BS Chánh" at bounding box center [103, 94] width 88 height 9
type input "0918837711"
type input "BS Chánh"
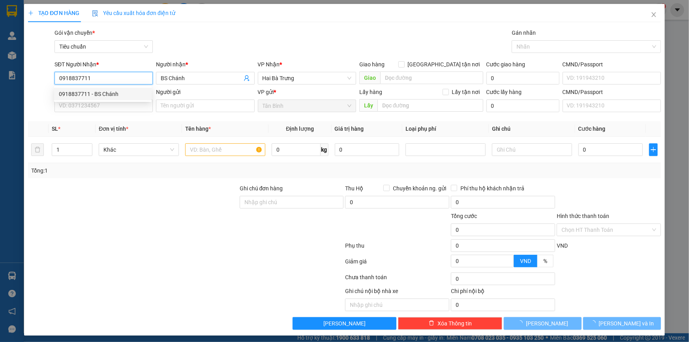
type input "0918837711"
type input "30.000"
drag, startPoint x: 103, startPoint y: 117, endPoint x: 111, endPoint y: 110, distance: 10.6
click at [104, 118] on div "Transit Pickup Surcharge Ids Transit Deliver Surcharge Ids Transit Deliver Surc…" at bounding box center [344, 178] width 633 height 301
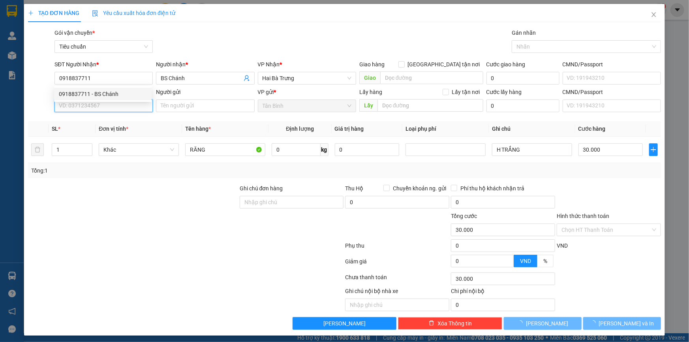
click at [113, 109] on input "SĐT Người Gửi" at bounding box center [104, 106] width 98 height 13
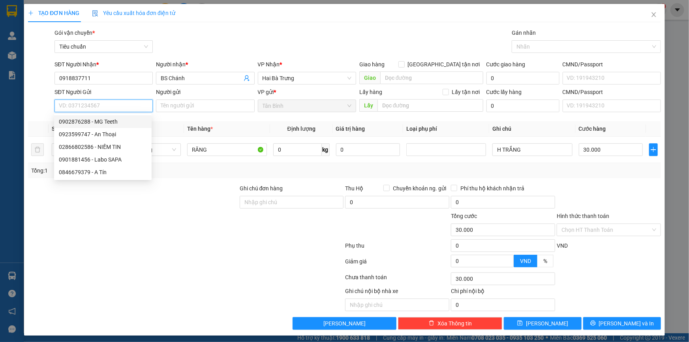
click at [107, 121] on div "0902876288 - MG Teeth" at bounding box center [103, 121] width 88 height 9
type input "0902876288"
type input "MG Teeth"
click at [222, 195] on div at bounding box center [133, 198] width 212 height 28
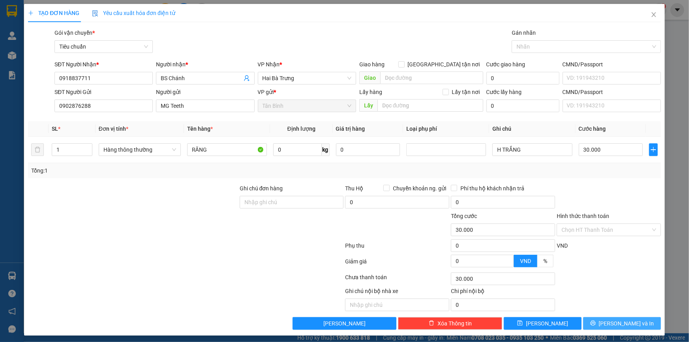
click at [605, 320] on button "[PERSON_NAME] và In" at bounding box center [623, 323] width 78 height 13
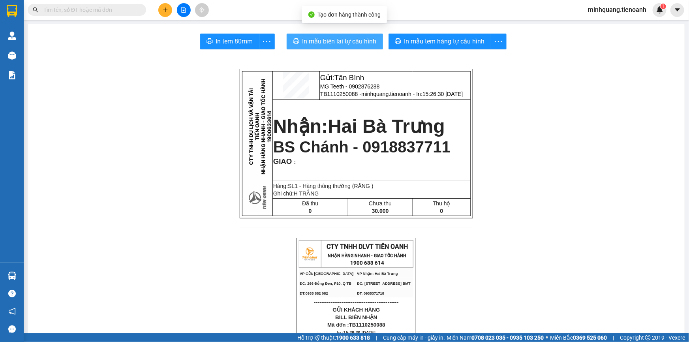
click at [343, 45] on span "In mẫu biên lai tự cấu hình" at bounding box center [340, 41] width 74 height 10
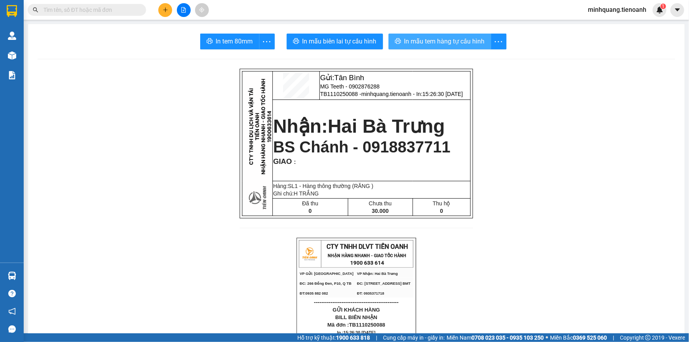
click at [426, 45] on span "In mẫu tem hàng tự cấu hình" at bounding box center [445, 41] width 81 height 10
click at [122, 13] on input "text" at bounding box center [89, 10] width 93 height 9
click at [166, 15] on button at bounding box center [165, 10] width 14 height 14
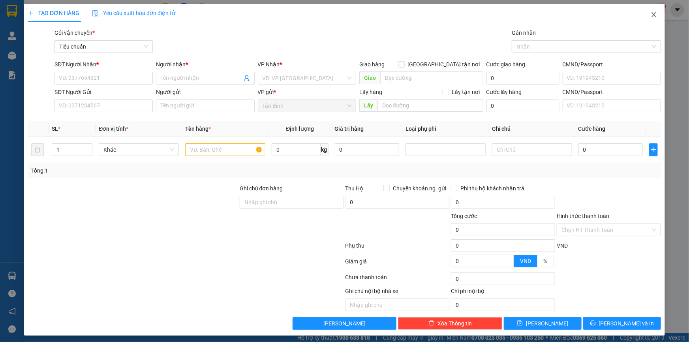
click at [645, 24] on span "Close" at bounding box center [654, 15] width 22 height 22
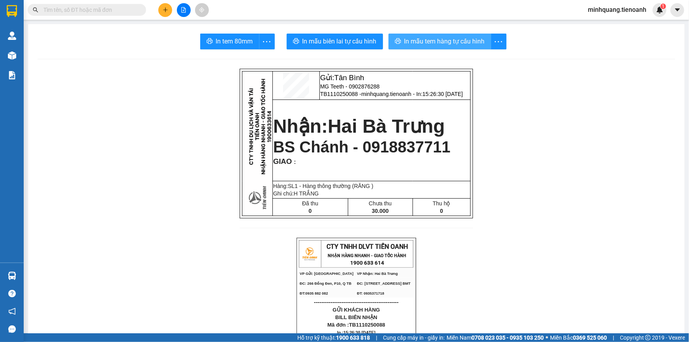
click at [432, 40] on span "In mẫu tem hàng tự cấu hình" at bounding box center [445, 41] width 81 height 10
click at [168, 9] on button at bounding box center [165, 10] width 14 height 14
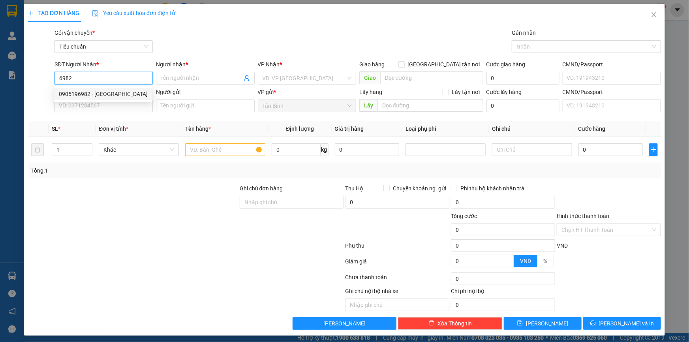
click at [107, 93] on div "0905196982 - Phú Tài" at bounding box center [103, 94] width 89 height 9
type input "0905196982"
type input "Phú Tài"
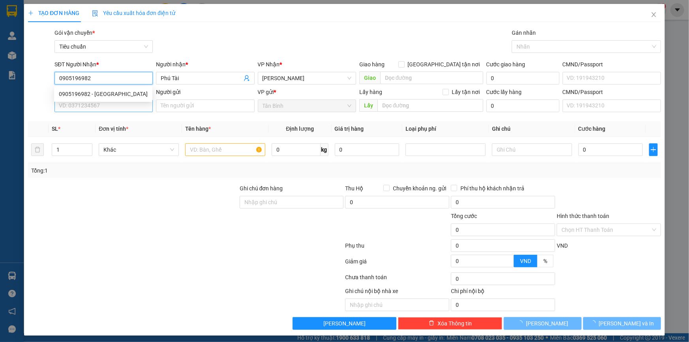
type input "0905196982"
click at [90, 102] on input "SĐT Người Gửi" at bounding box center [104, 106] width 98 height 13
type input "80.000"
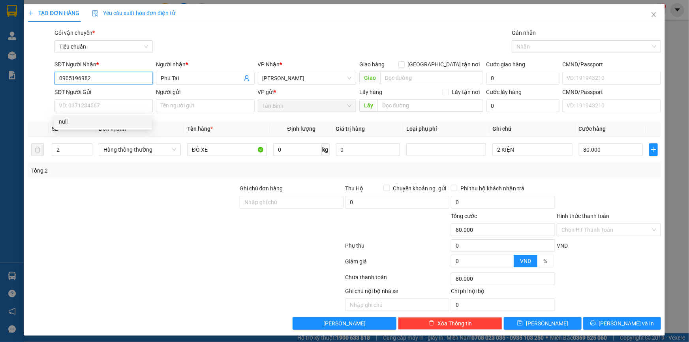
drag, startPoint x: 103, startPoint y: 79, endPoint x: 44, endPoint y: 77, distance: 59.3
click at [44, 77] on div "SĐT Người Nhận * 0905196982 Người nhận * Phú Tài VP Nhận * Cư Kuin Giao hàng Gi…" at bounding box center [344, 74] width 635 height 28
click at [94, 99] on div "SĐT Người Gửi" at bounding box center [104, 94] width 98 height 12
click at [93, 103] on input "SĐT Người Gửi" at bounding box center [104, 106] width 98 height 13
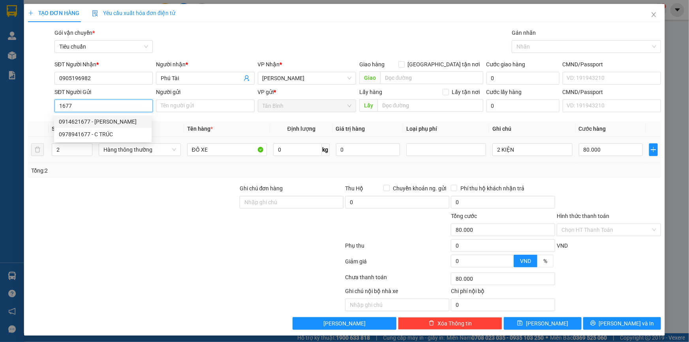
drag, startPoint x: 98, startPoint y: 119, endPoint x: 113, endPoint y: 137, distance: 24.4
click at [98, 119] on div "0914621677 - Hùng Tâm Vương" at bounding box center [103, 121] width 88 height 9
type input "0914621677"
type input "Hùng Tâm Vương"
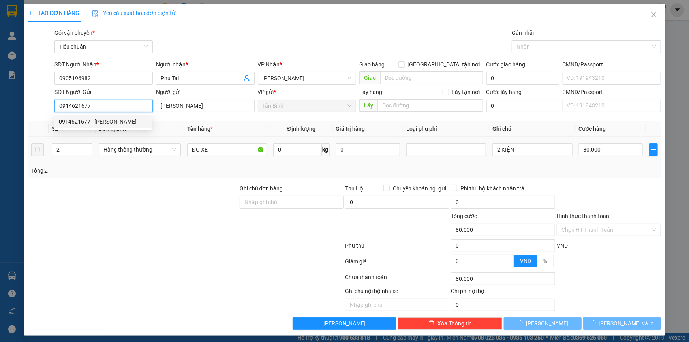
type input "0914621677"
type input "50.000"
click at [121, 182] on div "Transit Pickup Surcharge Ids Transit Deliver Surcharge Ids Transit Deliver Surc…" at bounding box center [344, 178] width 633 height 301
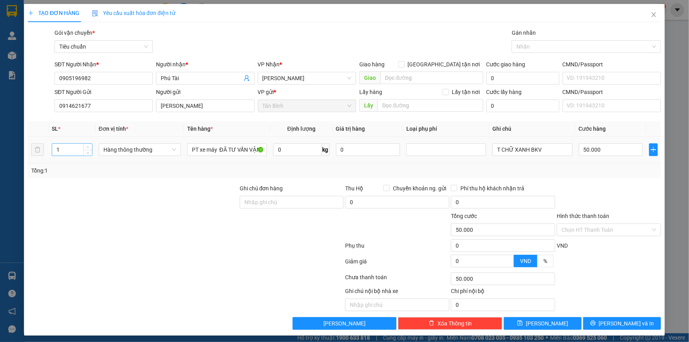
click at [56, 155] on div "1" at bounding box center [72, 149] width 41 height 13
drag, startPoint x: 73, startPoint y: 148, endPoint x: 28, endPoint y: 153, distance: 45.7
click at [28, 153] on tr "1 Hàng thông thường PT xe máy ĐÃ TƯ VẤN VẬN CHUYỂN 0 kg 0 T CHỮ XANH BKV 50.000" at bounding box center [344, 150] width 633 height 26
type input "2"
click at [130, 189] on div at bounding box center [133, 198] width 212 height 28
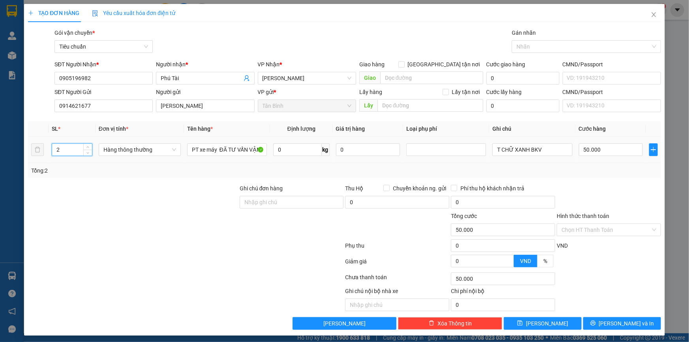
type input "0"
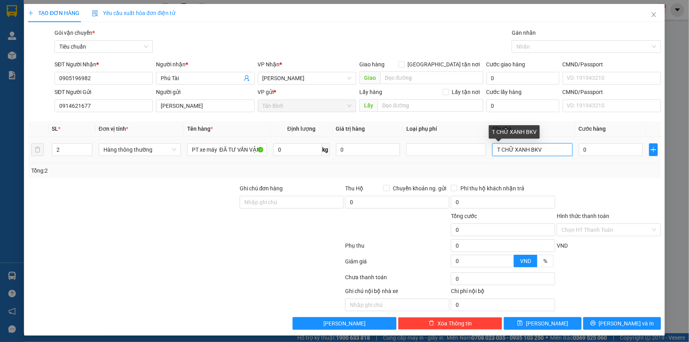
drag, startPoint x: 559, startPoint y: 150, endPoint x: 542, endPoint y: 150, distance: 17.0
click at [542, 150] on input "T CHỮ XANH BKV" at bounding box center [533, 149] width 80 height 13
type input "T CHỮ XANH BKV + B XANH"
click at [560, 168] on div "Tổng: 2" at bounding box center [344, 170] width 627 height 9
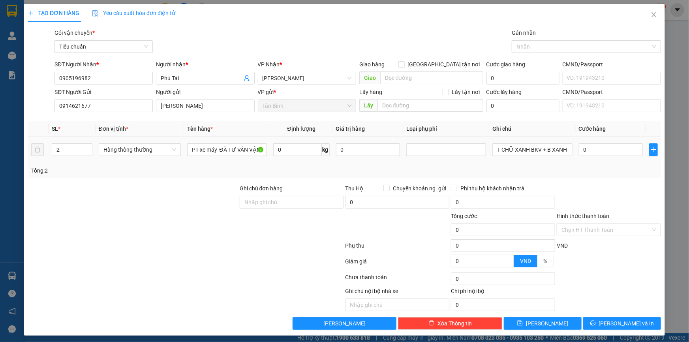
scroll to position [0, 0]
click at [261, 174] on div "Tổng: 2" at bounding box center [148, 170] width 235 height 9
click at [163, 175] on div "Tổng: 2" at bounding box center [344, 170] width 633 height 15
click at [192, 172] on div "Tổng: 2" at bounding box center [148, 170] width 235 height 9
drag, startPoint x: 251, startPoint y: 201, endPoint x: 181, endPoint y: 201, distance: 70.3
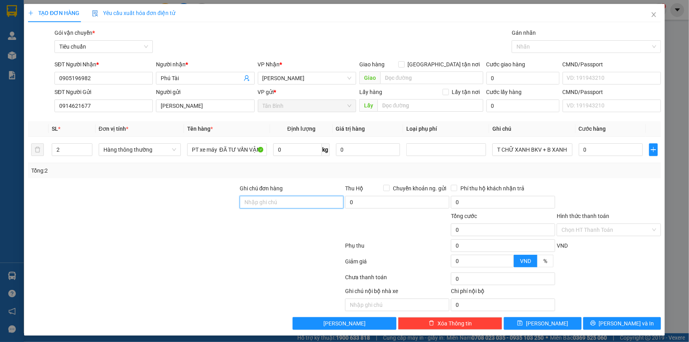
click at [250, 201] on input "Ghi chú đơn hàng" at bounding box center [292, 202] width 104 height 13
click at [179, 202] on div at bounding box center [133, 198] width 212 height 28
click at [591, 149] on input "0" at bounding box center [611, 149] width 64 height 13
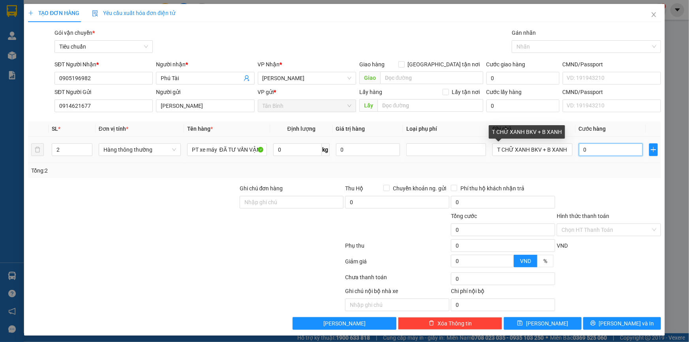
type input "1"
type input "14"
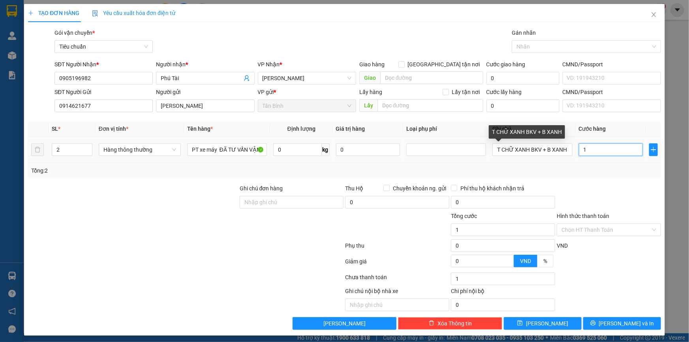
type input "14"
type input "140"
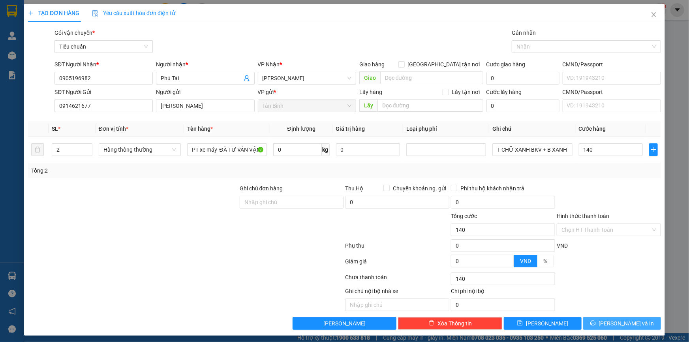
type input "140.000"
click at [612, 324] on span "[PERSON_NAME] và In" at bounding box center [626, 323] width 55 height 9
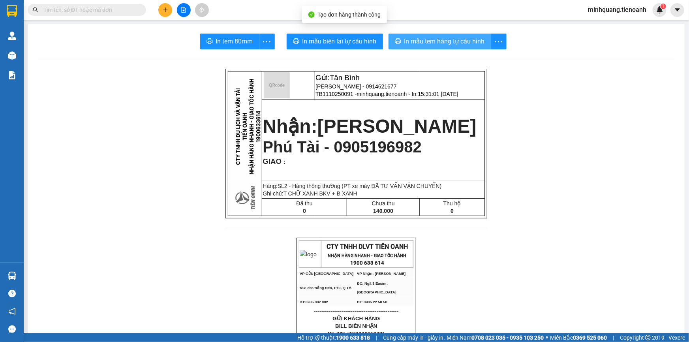
drag, startPoint x: 440, startPoint y: 55, endPoint x: 437, endPoint y: 34, distance: 20.7
click at [437, 34] on button "In mẫu tem hàng tự cấu hình" at bounding box center [440, 42] width 103 height 16
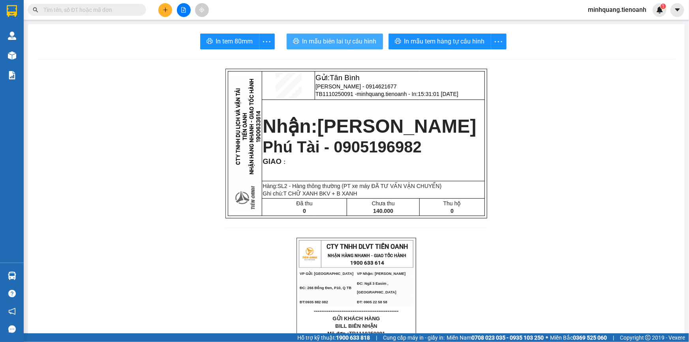
click at [346, 43] on span "In mẫu biên lai tự cấu hình" at bounding box center [340, 41] width 74 height 10
click at [159, 8] on button at bounding box center [165, 10] width 14 height 14
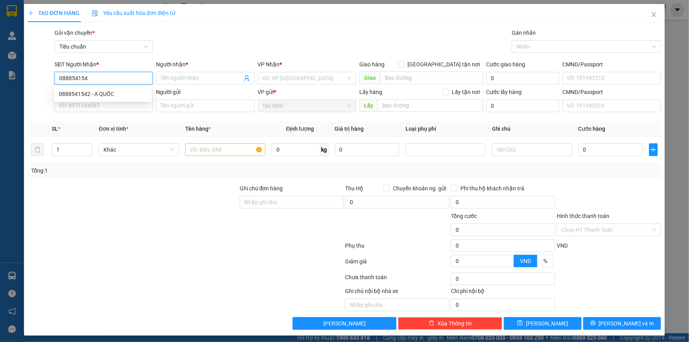
type input "0888541542"
click at [124, 94] on div "0888541542 - A QUỐC" at bounding box center [103, 94] width 88 height 9
type input "A QUỐC"
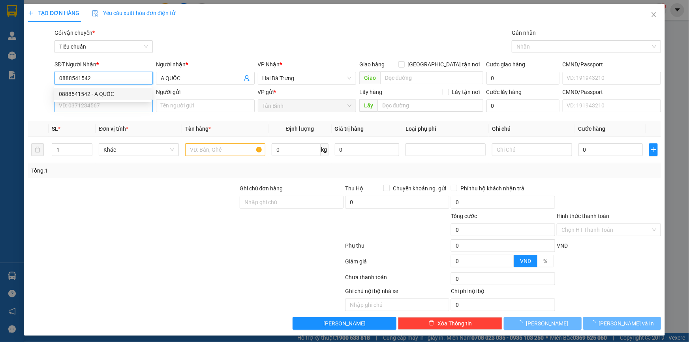
type input "0888541542"
type input "30.000"
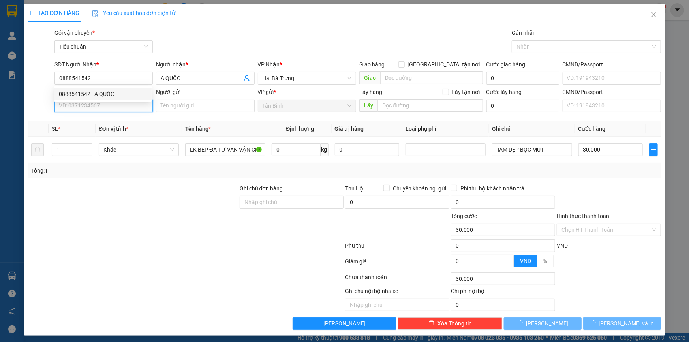
click at [123, 107] on input "SĐT Người Gửi" at bounding box center [104, 106] width 98 height 13
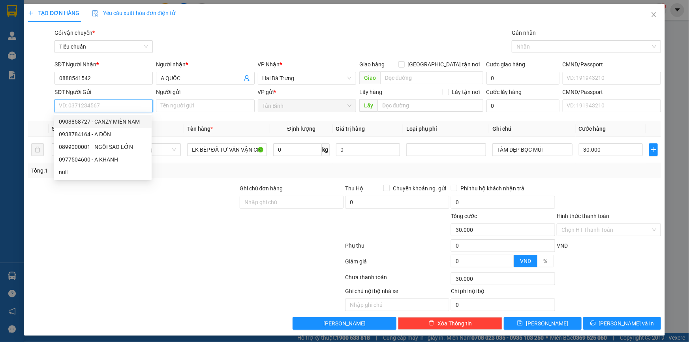
click at [134, 126] on div "0903858727 - CANZY MIỀN NAM" at bounding box center [103, 121] width 98 height 13
type input "0903858727"
type input "CANZY MIỀN NAM"
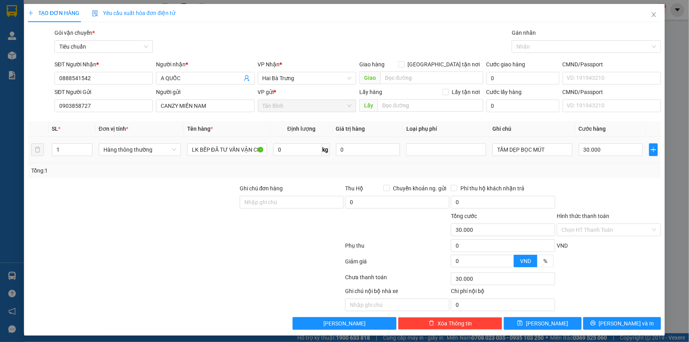
click at [550, 175] on div "Tổng: 1" at bounding box center [344, 170] width 633 height 15
click at [618, 319] on span "[PERSON_NAME] và In" at bounding box center [626, 323] width 55 height 9
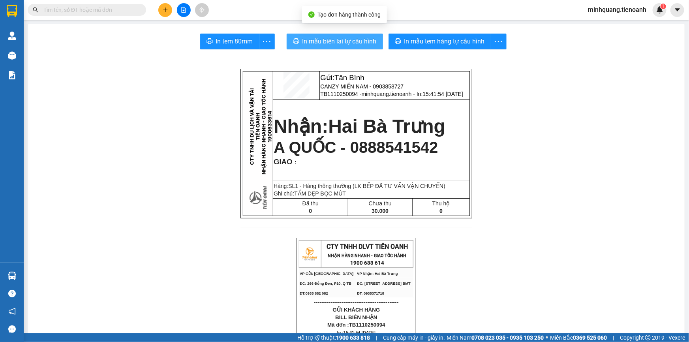
click at [350, 43] on span "In mẫu biên lai tự cấu hình" at bounding box center [340, 41] width 74 height 10
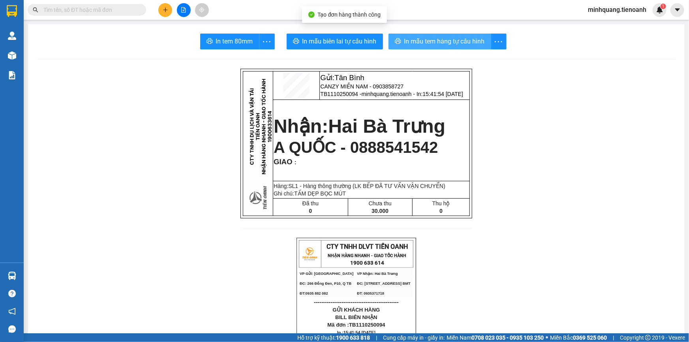
click at [449, 41] on span "In mẫu tem hàng tự cấu hình" at bounding box center [445, 41] width 81 height 10
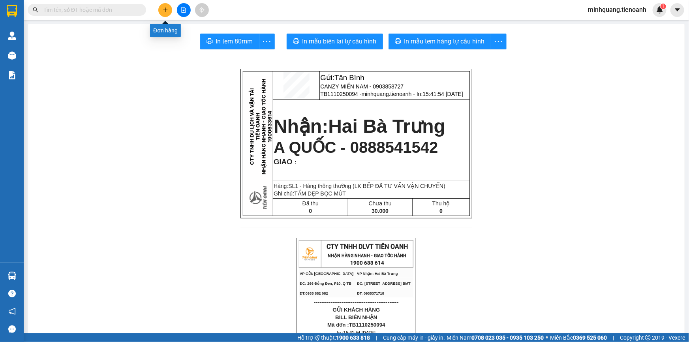
click at [161, 13] on button at bounding box center [165, 10] width 14 height 14
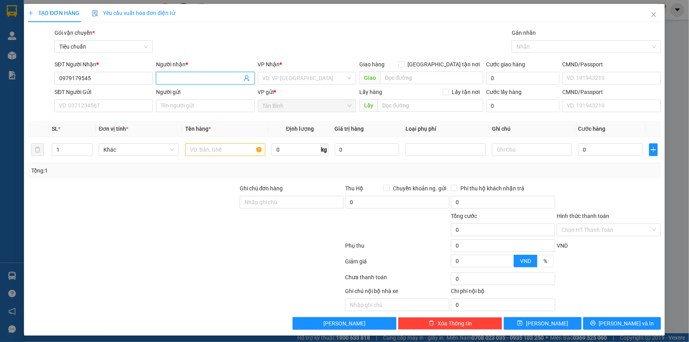
click at [174, 76] on input "Người nhận *" at bounding box center [201, 78] width 81 height 9
click at [138, 77] on input "0979179545" at bounding box center [104, 78] width 98 height 13
click at [73, 84] on input "0979179545" at bounding box center [104, 78] width 98 height 13
click at [75, 83] on input "0979179545" at bounding box center [104, 78] width 98 height 13
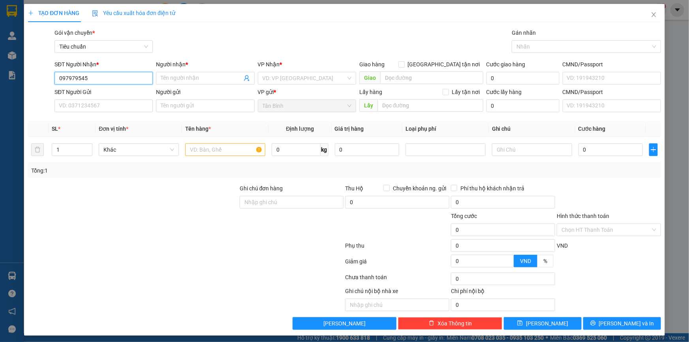
type input "0979719545"
click at [111, 92] on div "0979719545 - LÂM ANH" at bounding box center [103, 94] width 89 height 9
type input "LÂM ANH"
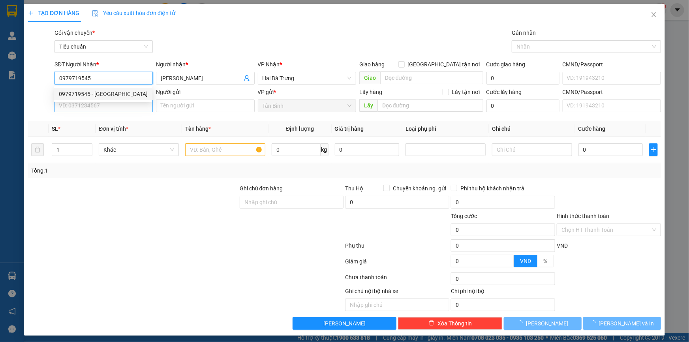
type input "0979719545"
click at [121, 109] on input "SĐT Người Gửi" at bounding box center [104, 106] width 98 height 13
type input "100.000"
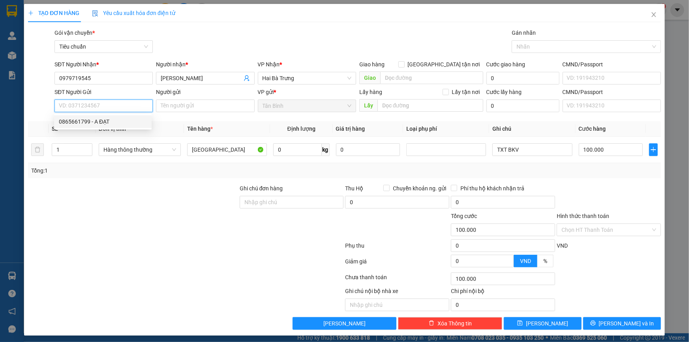
click at [135, 122] on div "0865661799 - A ĐẠT" at bounding box center [103, 121] width 88 height 9
type input "0865661799"
type input "A ĐẠT"
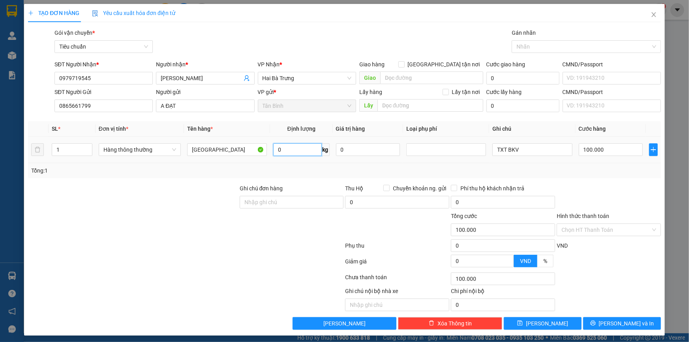
click at [289, 148] on input "0" at bounding box center [297, 149] width 49 height 13
type input "60"
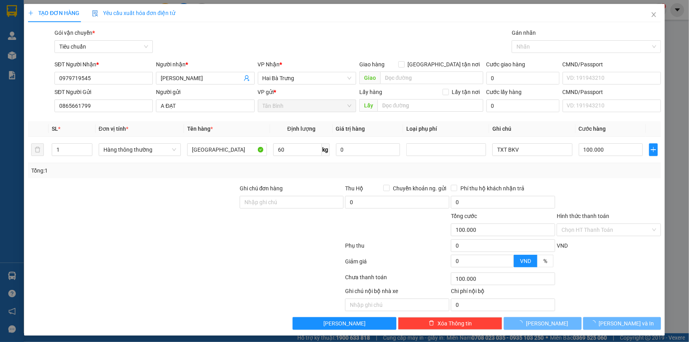
click at [612, 166] on div "Tổng: 1" at bounding box center [344, 170] width 627 height 9
click at [621, 329] on div "TẠO ĐƠN HÀNG Yêu cầu xuất hóa đơn điện tử Transit Pickup Surcharge Ids Transit …" at bounding box center [344, 170] width 641 height 332
click at [623, 324] on span "[PERSON_NAME] và In" at bounding box center [626, 323] width 55 height 9
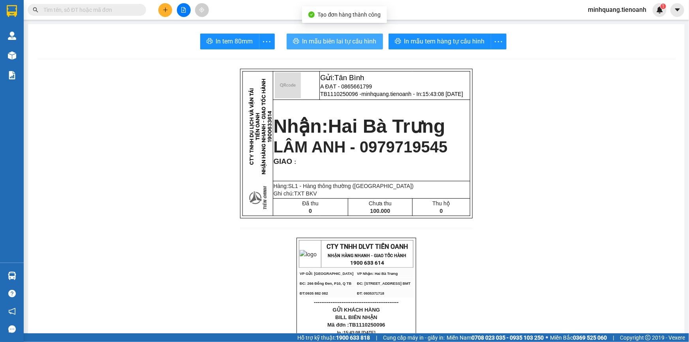
click at [351, 43] on span "In mẫu biên lai tự cấu hình" at bounding box center [340, 41] width 74 height 10
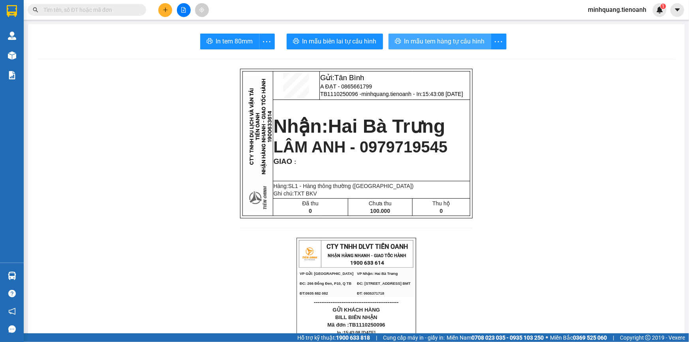
click at [441, 46] on span "In mẫu tem hàng tự cấu hình" at bounding box center [445, 41] width 81 height 10
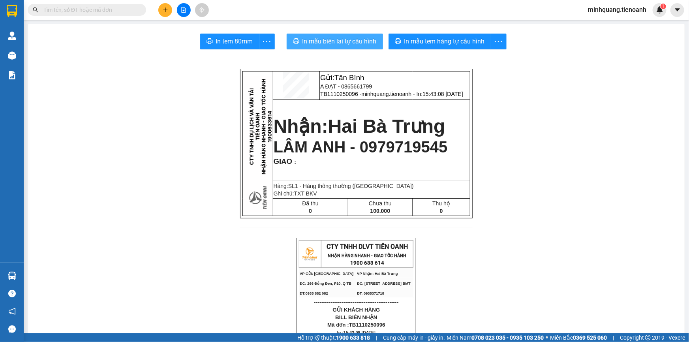
click at [359, 43] on span "In mẫu biên lai tự cấu hình" at bounding box center [340, 41] width 74 height 10
click at [94, 9] on input "text" at bounding box center [89, 10] width 93 height 9
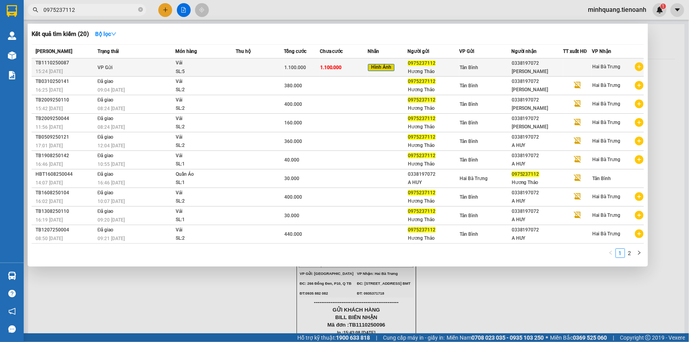
type input "0975237112"
click at [439, 68] on div "Hương Thảo" at bounding box center [433, 72] width 51 height 8
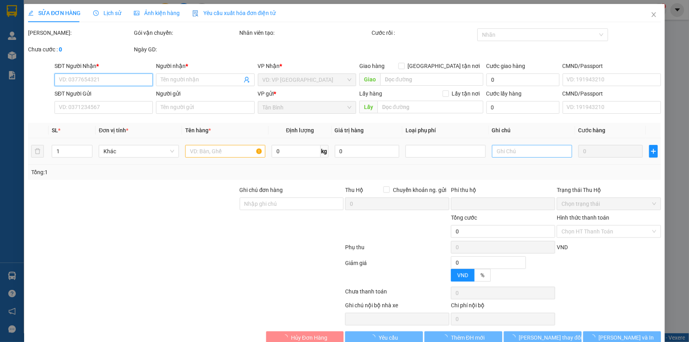
type input "0338197072"
type input "TRẦN HUY"
type input "0975237112"
type input "Hương Thảo"
type input "0"
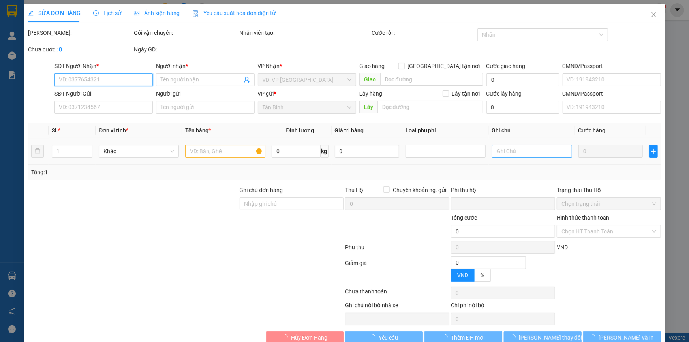
type input "1.100.000"
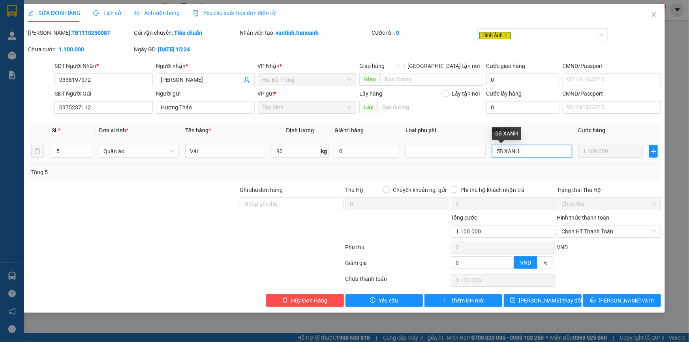
click at [529, 153] on input "5B XANH" at bounding box center [532, 151] width 80 height 13
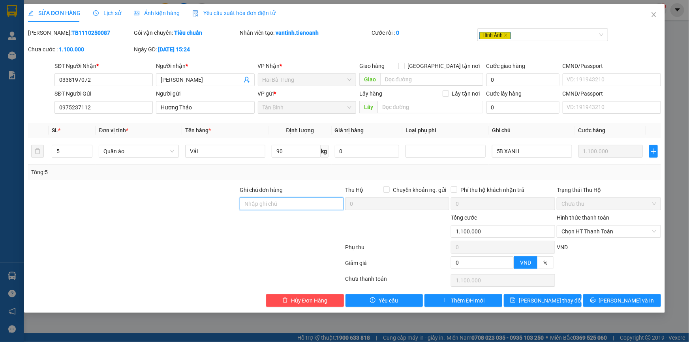
drag, startPoint x: 260, startPoint y: 205, endPoint x: 260, endPoint y: 201, distance: 4.3
click at [260, 205] on input "Ghi chú đơn hàng" at bounding box center [292, 204] width 104 height 13
click at [188, 193] on div at bounding box center [133, 200] width 212 height 28
click at [311, 152] on input "90" at bounding box center [296, 151] width 49 height 13
drag, startPoint x: 290, startPoint y: 154, endPoint x: 280, endPoint y: 158, distance: 11.0
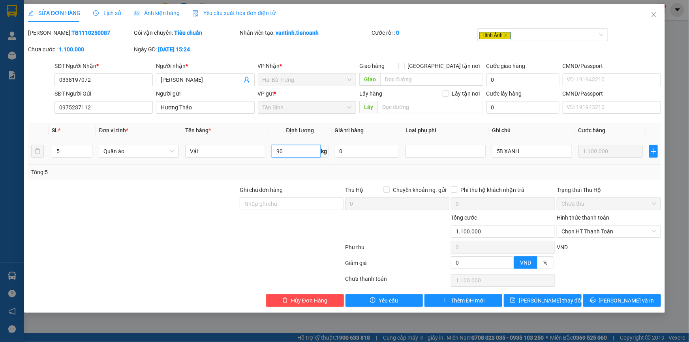
click at [290, 154] on input "90" at bounding box center [296, 151] width 49 height 13
click at [200, 183] on div "Total Paid Fee 0 Total UnPaid Fee 1.100.000 Cash Collection Total Fee Mã ĐH: TB…" at bounding box center [344, 167] width 633 height 279
click at [292, 150] on input "90" at bounding box center [296, 151] width 49 height 13
click at [185, 182] on div "Total Paid Fee 0 Total UnPaid Fee 1.100.000 Cash Collection Total Fee Mã ĐH: TB…" at bounding box center [344, 167] width 633 height 279
drag, startPoint x: 266, startPoint y: 205, endPoint x: 194, endPoint y: 205, distance: 71.9
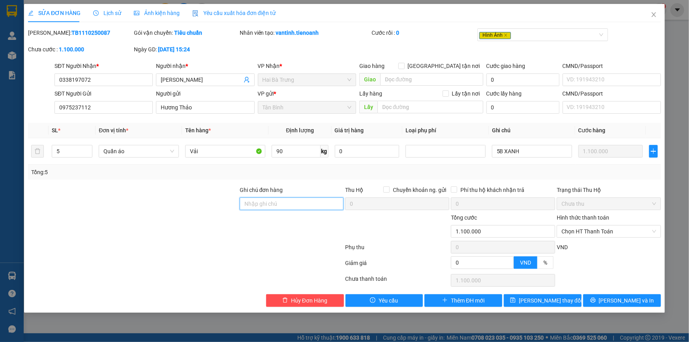
click at [266, 205] on input "Ghi chú đơn hàng" at bounding box center [292, 204] width 104 height 13
drag, startPoint x: 179, startPoint y: 205, endPoint x: 289, endPoint y: 176, distance: 114.5
click at [179, 205] on div at bounding box center [133, 200] width 212 height 28
click at [657, 23] on span "Close" at bounding box center [654, 15] width 22 height 22
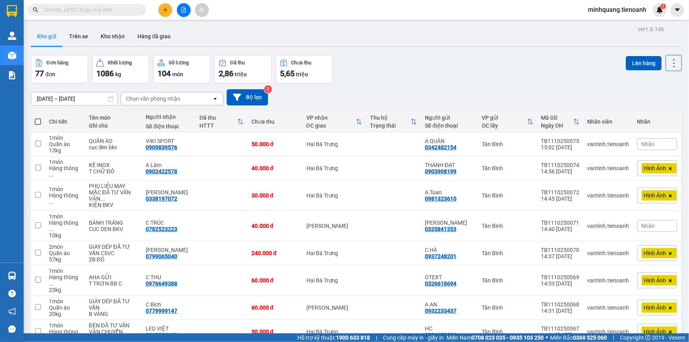
click at [83, 11] on input "text" at bounding box center [89, 10] width 93 height 9
paste input "0905196982"
click at [83, 11] on input "text" at bounding box center [89, 10] width 93 height 9
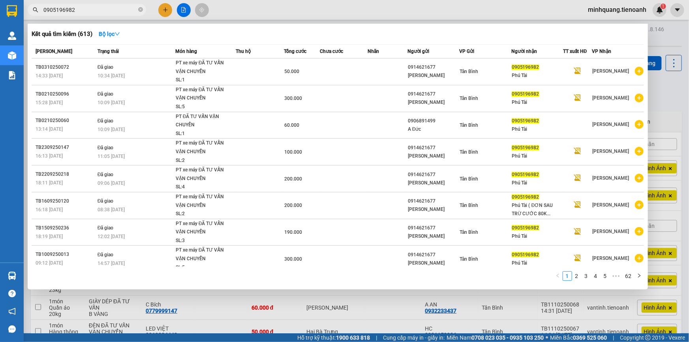
click at [109, 8] on input "0905196982" at bounding box center [89, 10] width 93 height 9
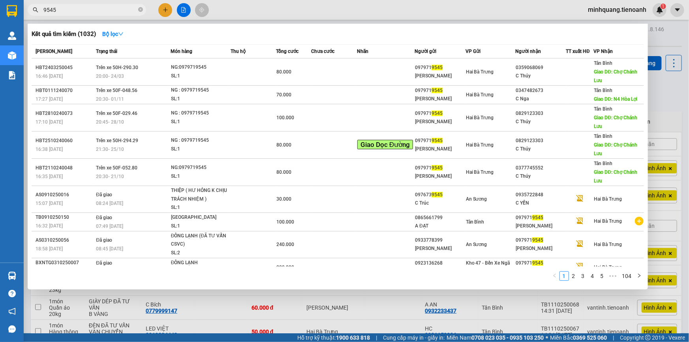
type input "9545"
click at [161, 10] on div at bounding box center [344, 171] width 689 height 342
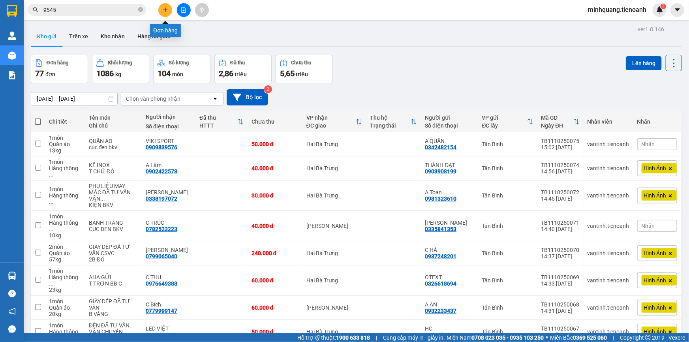
click at [161, 10] on button at bounding box center [165, 10] width 14 height 14
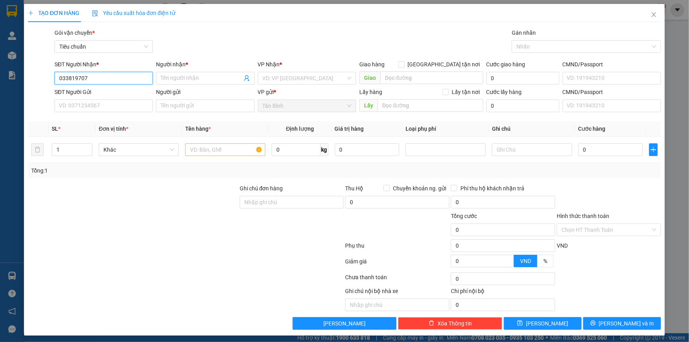
type input "0338197072"
click at [107, 94] on div "0338197072 - TRẦN HUY" at bounding box center [103, 94] width 88 height 9
type input "[PERSON_NAME]"
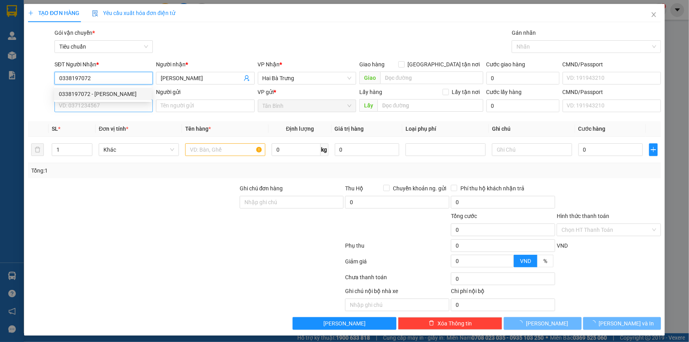
type input "0338197072"
type input "1.100.000"
click at [105, 105] on input "SĐT Người Gửi" at bounding box center [104, 106] width 98 height 13
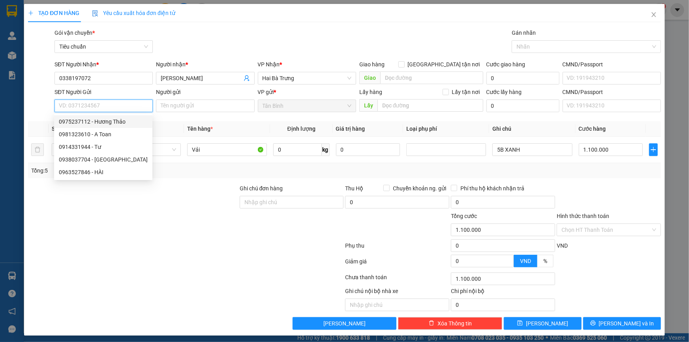
click at [113, 105] on input "SĐT Người Gửi" at bounding box center [104, 106] width 98 height 13
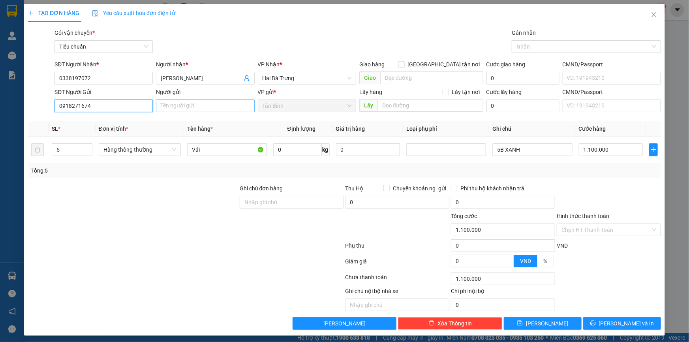
type input "0918271674"
click at [173, 108] on input "Người gửi" at bounding box center [205, 106] width 98 height 13
type input "TIẾN NGA"
click at [93, 199] on div at bounding box center [133, 198] width 212 height 28
drag, startPoint x: 62, startPoint y: 154, endPoint x: 23, endPoint y: 155, distance: 38.3
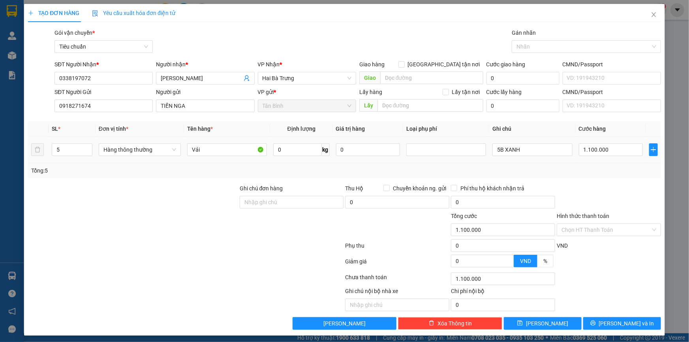
click at [24, 154] on div "TẠO ĐƠN HÀNG Yêu cầu xuất hóa đơn điện tử Transit Pickup Surcharge Ids Transit …" at bounding box center [344, 170] width 641 height 332
type input "1"
drag, startPoint x: 105, startPoint y: 178, endPoint x: 207, endPoint y: 153, distance: 104.4
click at [106, 178] on div "Transit Pickup Surcharge Ids Transit Deliver Surcharge Ids Transit Deliver Surc…" at bounding box center [344, 178] width 633 height 301
type input "0"
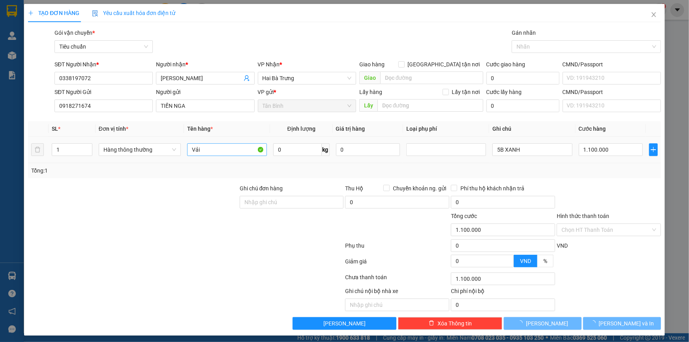
type input "0"
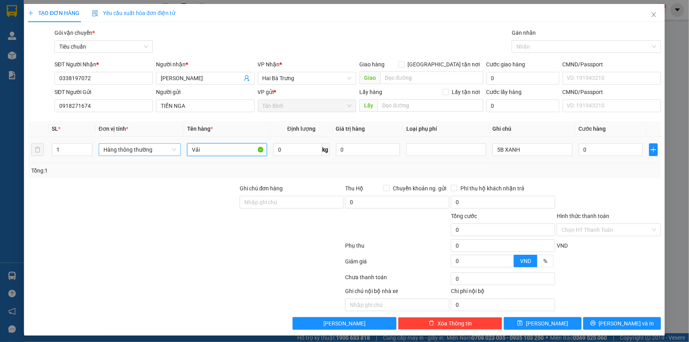
drag, startPoint x: 207, startPoint y: 153, endPoint x: 136, endPoint y: 150, distance: 71.2
click at [136, 150] on tr "1 Hàng thông thường Vải 0 kg 0 5B XANH 0" at bounding box center [344, 150] width 633 height 26
type input "PL MAY ĐÃ TƯ VẤN VÂN CHUYỂN"
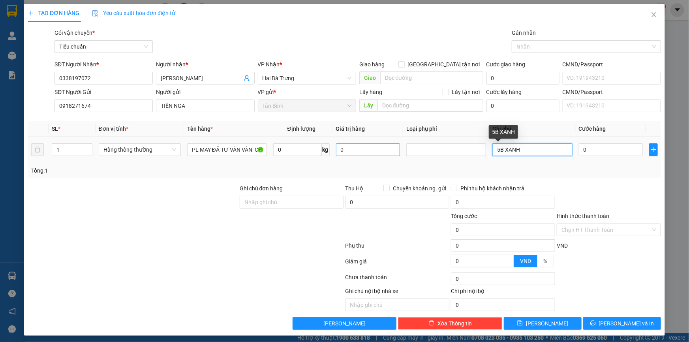
drag, startPoint x: 548, startPoint y: 153, endPoint x: 375, endPoint y: 153, distance: 173.4
click at [375, 153] on tr "1 Hàng thông thường PL MAY ĐÃ TƯ VẤN VÂN CHUYỂN 0 kg 0 5B XANH 0" at bounding box center [344, 150] width 633 height 26
type input "CỤC BNL VÀNG"
click at [601, 150] on input "0" at bounding box center [611, 149] width 64 height 13
type input "3"
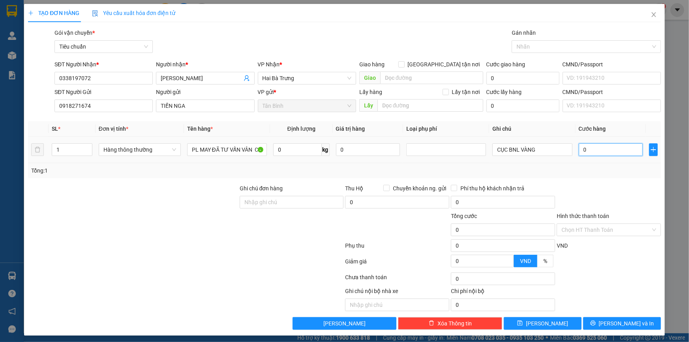
type input "3"
type input "30"
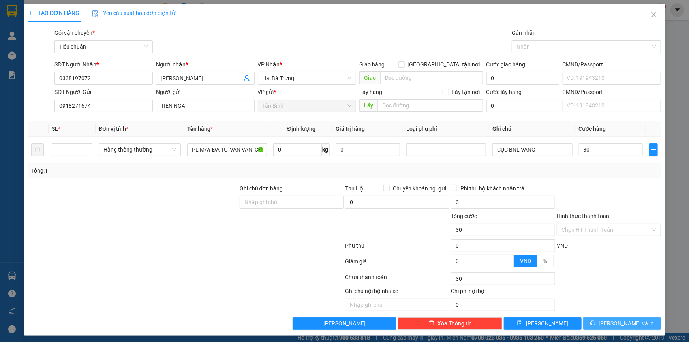
type input "30.000"
click at [614, 321] on span "[PERSON_NAME] và In" at bounding box center [626, 323] width 55 height 9
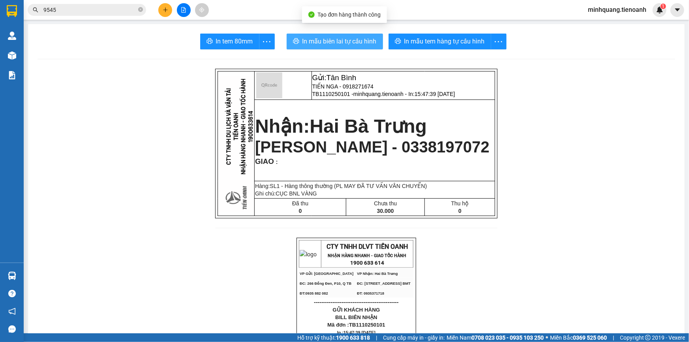
click at [362, 40] on span "In mẫu biên lai tự cấu hình" at bounding box center [340, 41] width 74 height 10
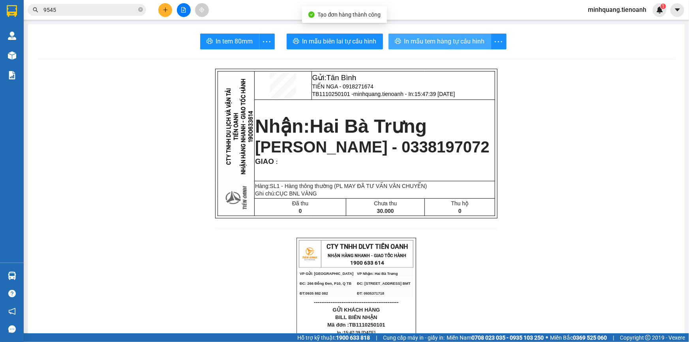
click at [401, 42] on button "In mẫu tem hàng tự cấu hình" at bounding box center [440, 42] width 103 height 16
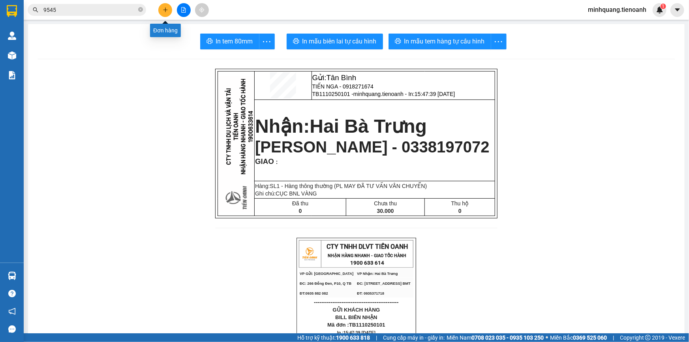
click at [166, 9] on icon "plus" at bounding box center [166, 10] width 6 height 6
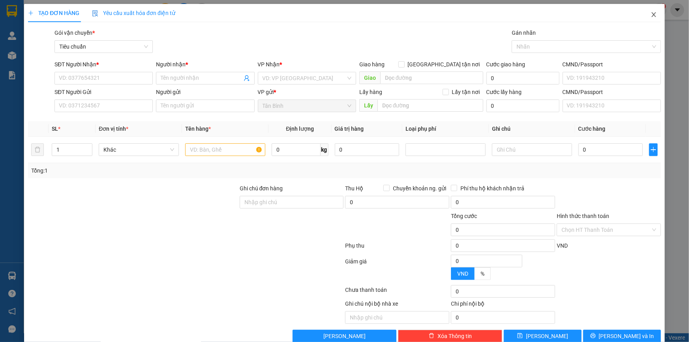
click at [651, 15] on icon "close" at bounding box center [654, 14] width 6 height 6
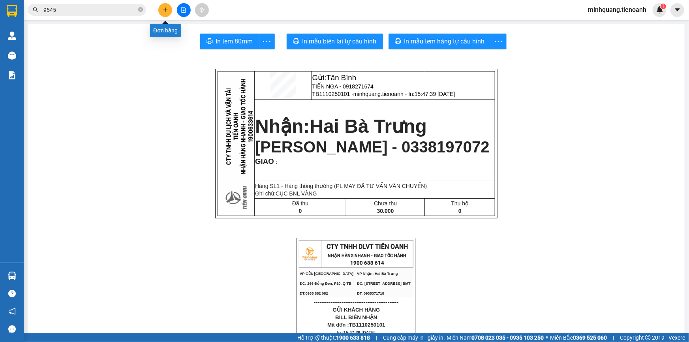
click at [166, 10] on icon "plus" at bounding box center [166, 10] width 6 height 6
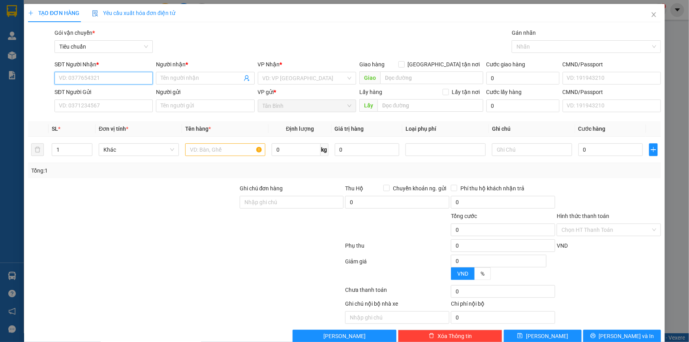
click at [110, 81] on input "SĐT Người Nhận *" at bounding box center [104, 78] width 98 height 13
click at [111, 76] on input "SĐT Người Nhận *" at bounding box center [104, 78] width 98 height 13
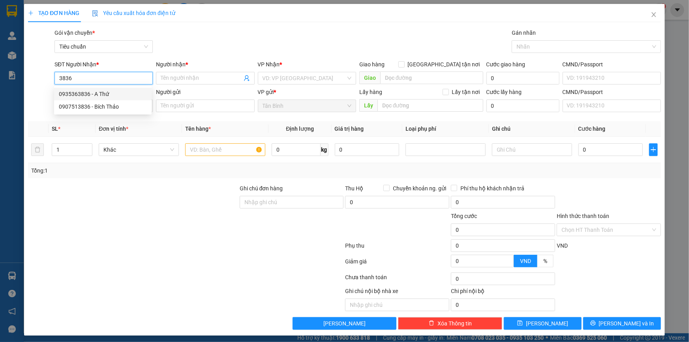
click at [105, 93] on div "0935363836 - A Thứ" at bounding box center [103, 94] width 88 height 9
type input "0935363836"
type input "A Thứ"
type input "066090019918"
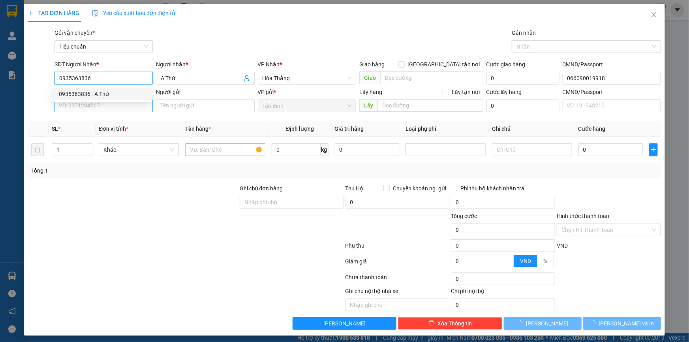
type input "50.000"
type input "0935363836"
click at [101, 109] on input "SĐT Người Gửi" at bounding box center [104, 106] width 98 height 13
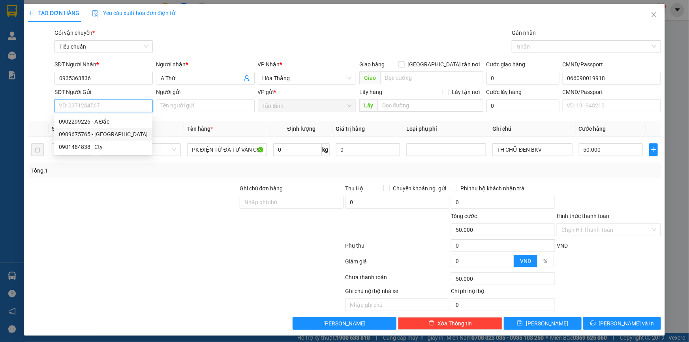
click at [105, 132] on div "0909675765 - Chị Dương" at bounding box center [103, 134] width 89 height 9
type input "0909675765"
type input "Chị Dương"
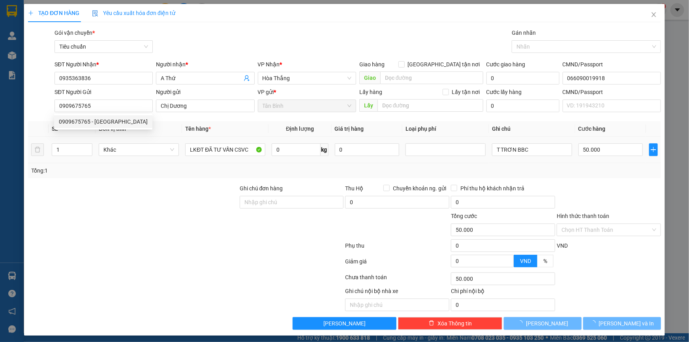
click at [175, 181] on div "Transit Pickup Surcharge Ids Transit Deliver Surcharge Ids Transit Deliver Surc…" at bounding box center [344, 178] width 633 height 301
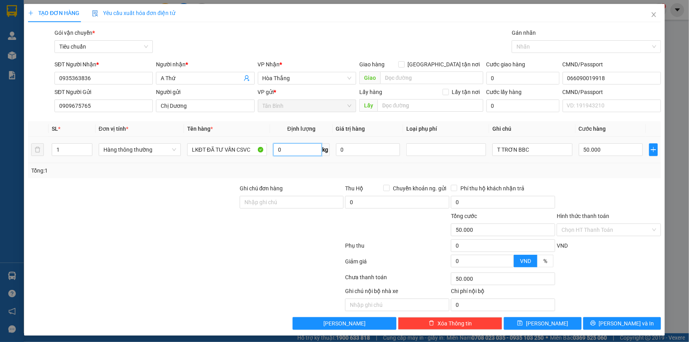
click at [295, 145] on input "0" at bounding box center [297, 149] width 49 height 13
type input "10"
click at [204, 189] on div at bounding box center [133, 198] width 212 height 28
type input "40.000"
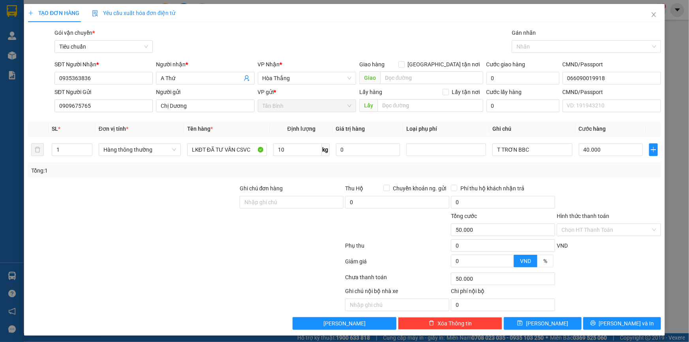
type input "40.000"
click at [600, 151] on input "40.000" at bounding box center [611, 149] width 64 height 13
type input "5"
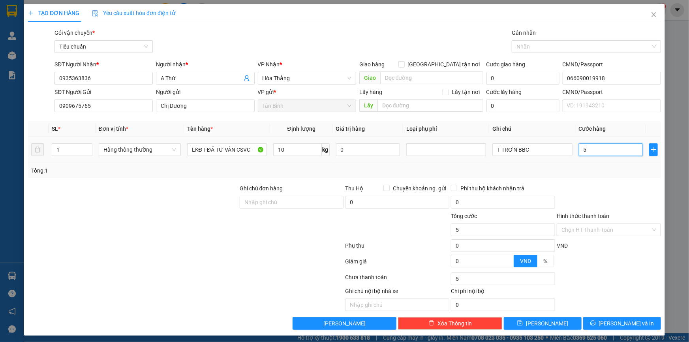
type input "50"
type input "50.000"
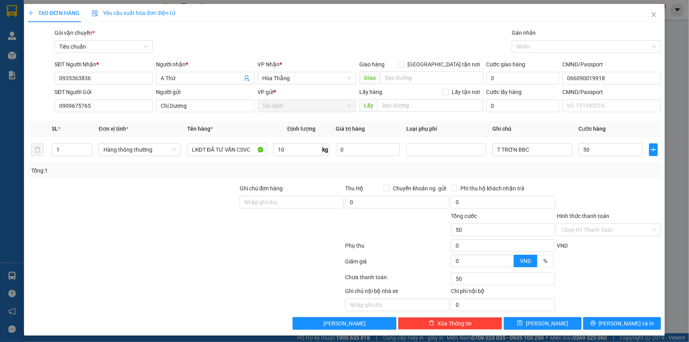
type input "50.000"
click at [596, 175] on div "Tổng: 1" at bounding box center [344, 170] width 633 height 15
click at [619, 326] on span "[PERSON_NAME] và In" at bounding box center [626, 323] width 55 height 9
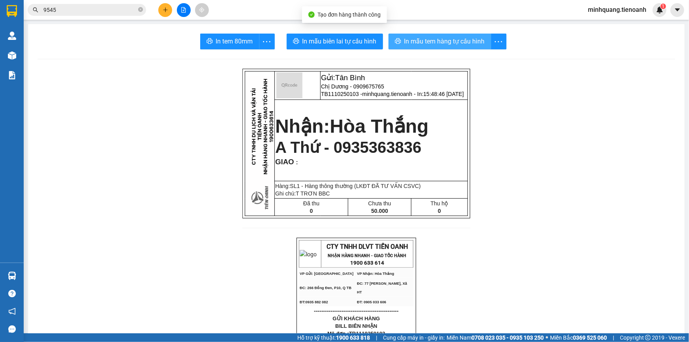
click at [405, 42] on span "In mẫu tem hàng tự cấu hình" at bounding box center [445, 41] width 81 height 10
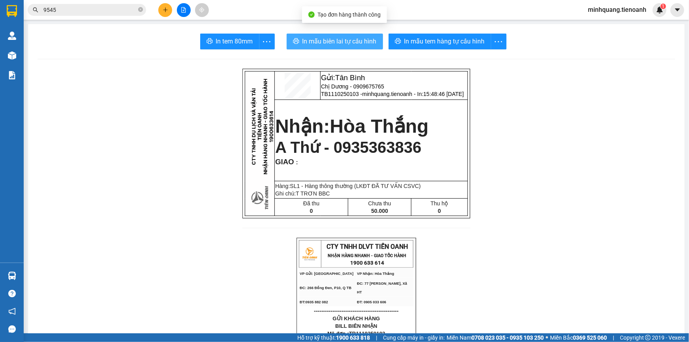
click at [343, 40] on span "In mẫu biên lai tự cấu hình" at bounding box center [340, 41] width 74 height 10
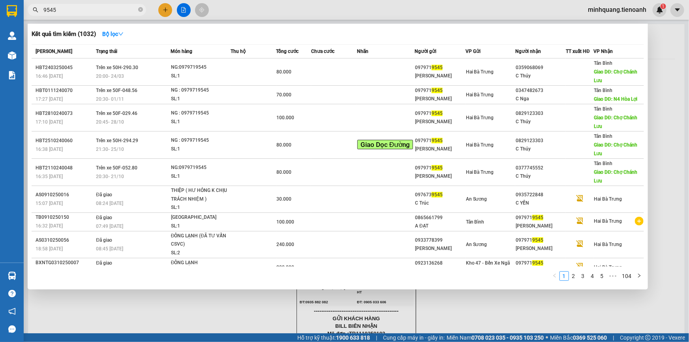
click at [131, 13] on input "9545" at bounding box center [89, 10] width 93 height 9
click at [137, 11] on span "9545" at bounding box center [87, 10] width 119 height 12
click at [140, 9] on icon "close-circle" at bounding box center [140, 9] width 5 height 5
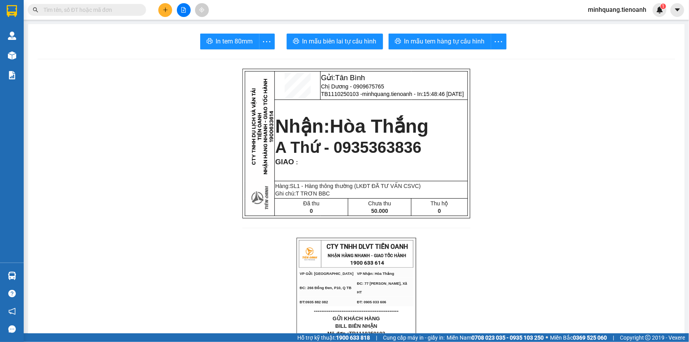
drag, startPoint x: 117, startPoint y: 9, endPoint x: 146, endPoint y: 9, distance: 29.6
click at [118, 9] on input "text" at bounding box center [89, 10] width 93 height 9
click at [166, 10] on icon "plus" at bounding box center [165, 9] width 4 height 0
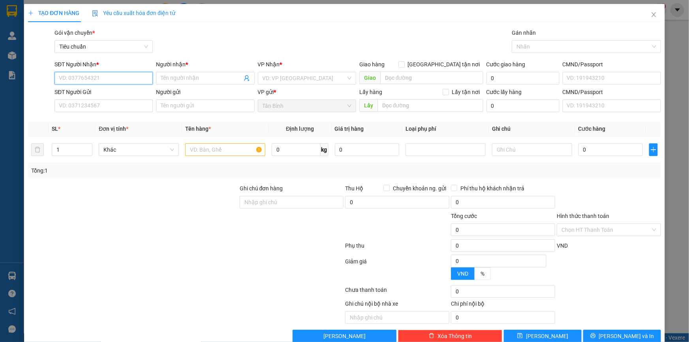
click at [126, 80] on input "SĐT Người Nhận *" at bounding box center [104, 78] width 98 height 13
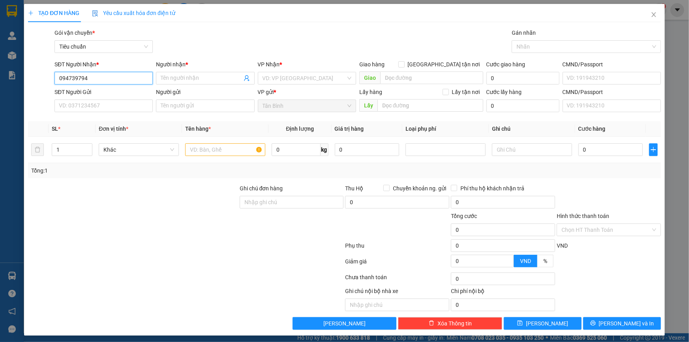
type input "0947397947"
click at [135, 100] on div "0947397947 - A Hoàng" at bounding box center [103, 94] width 98 height 13
type input "A Hoàng"
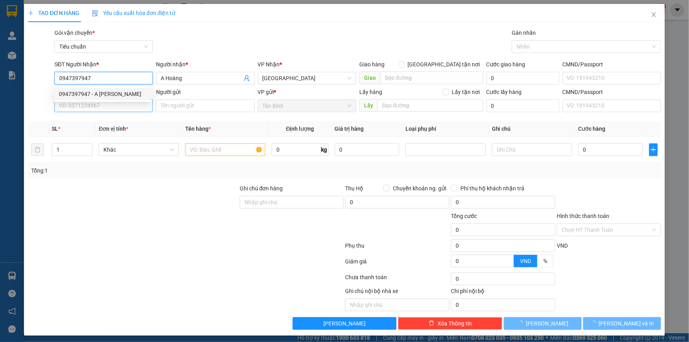
type input "50.000"
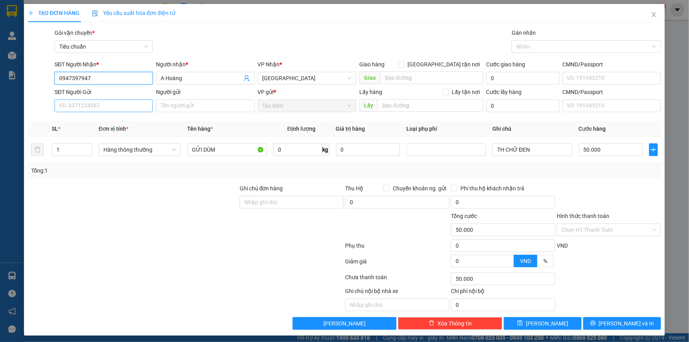
type input "0947397947"
click at [140, 111] on input "SĐT Người Gửi" at bounding box center [104, 106] width 98 height 13
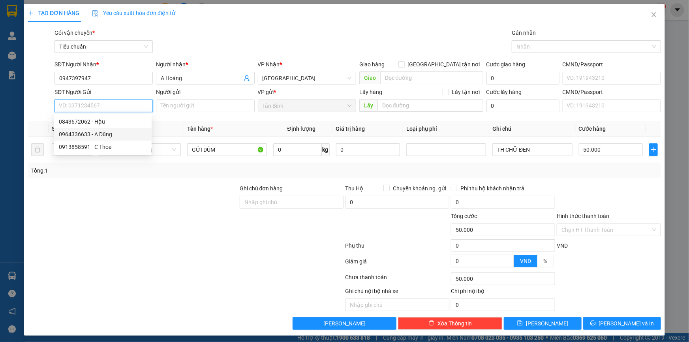
click at [142, 132] on div "0964336633 - A Dũng" at bounding box center [103, 134] width 88 height 9
type input "0964336633"
type input "A Dũng"
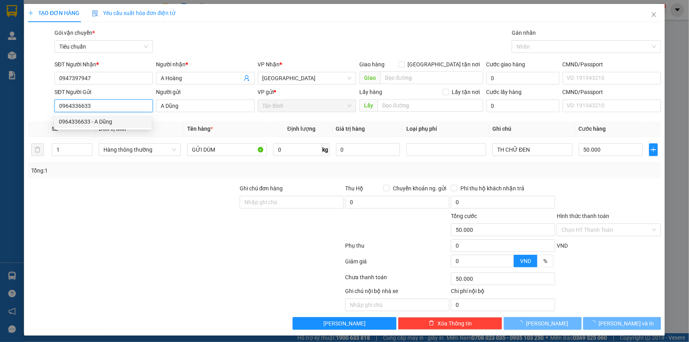
type input "1.000.000"
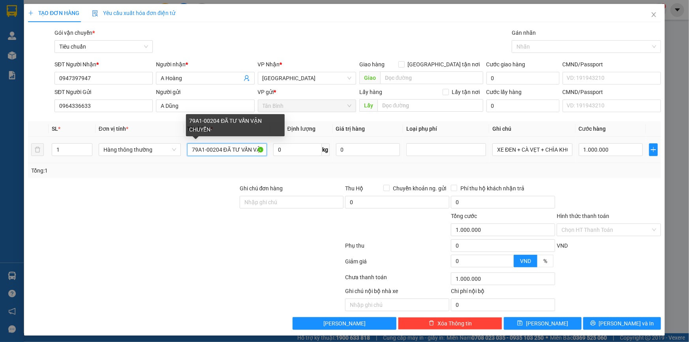
click at [219, 150] on input "79A1-00204 ĐÃ TƯ VẤN VẬN CHUYỂN·" at bounding box center [227, 149] width 80 height 13
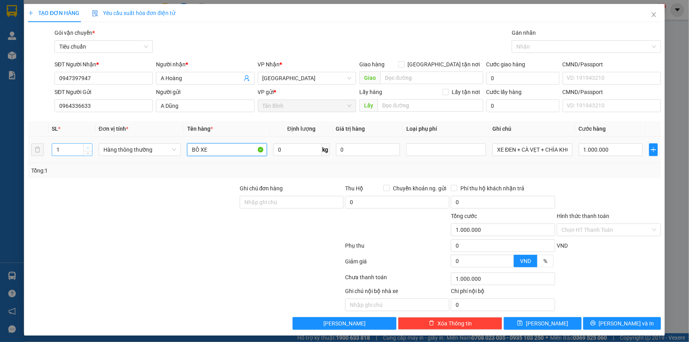
type input "BÔ XE"
type input "2"
click at [83, 147] on span "Increase Value" at bounding box center [87, 147] width 9 height 7
click at [281, 156] on input "0" at bounding box center [297, 149] width 49 height 13
type input "0"
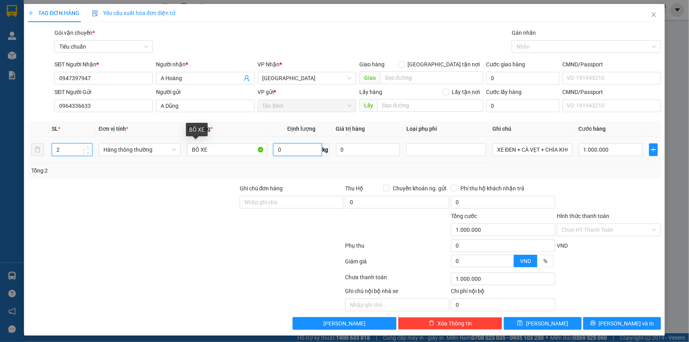
type input "0"
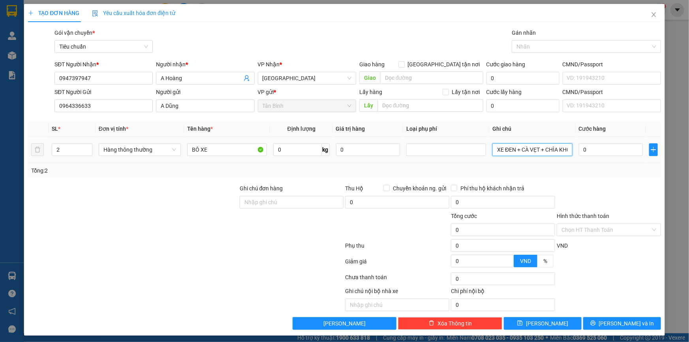
click at [514, 150] on input "XE ĐEN + CÀ VẸT + CHÌA KHÓA" at bounding box center [533, 149] width 80 height 13
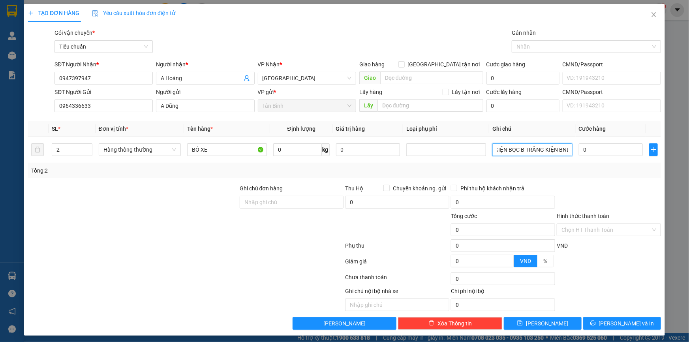
type input "KIỆN BỌC B TRẮNG KIỆN BNL"
click at [137, 185] on div at bounding box center [133, 198] width 212 height 28
click at [281, 149] on input "0" at bounding box center [297, 149] width 49 height 13
click at [616, 144] on input "0" at bounding box center [611, 149] width 64 height 13
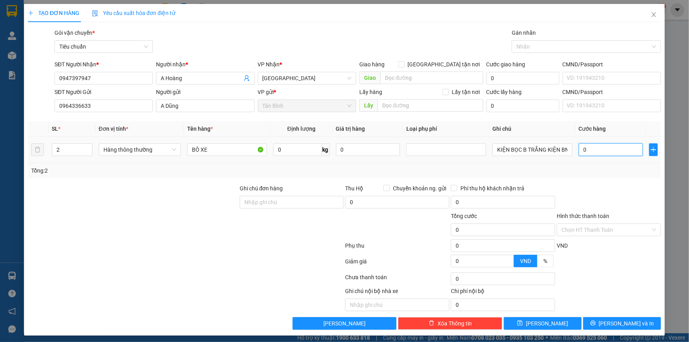
type input "6"
type input "60"
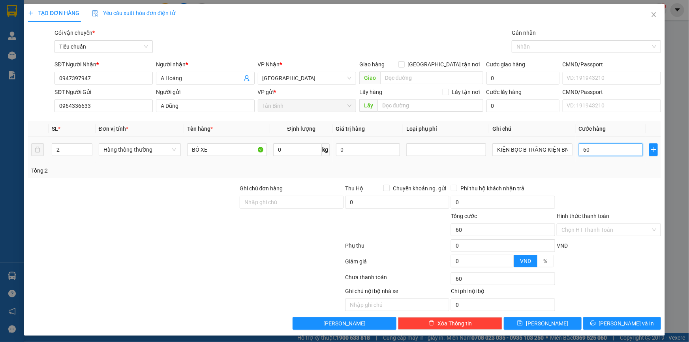
type input "60"
type input "60.000"
click at [617, 164] on div "Tổng: 2" at bounding box center [344, 170] width 633 height 15
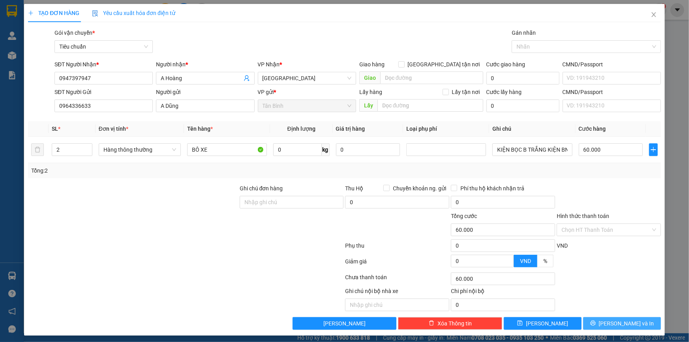
click at [620, 324] on span "[PERSON_NAME] và In" at bounding box center [626, 323] width 55 height 9
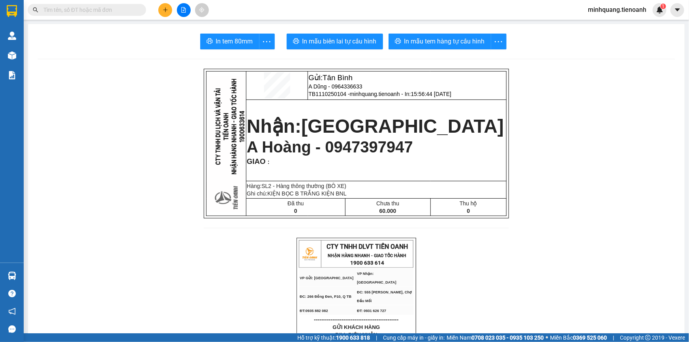
click at [362, 156] on span "A Hoàng - 0947397947" at bounding box center [330, 146] width 166 height 17
copy span "0947397947"
click at [117, 12] on input "text" at bounding box center [89, 10] width 93 height 9
paste input "0947397947"
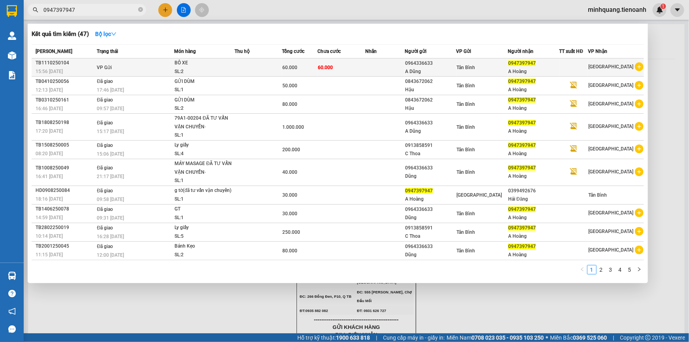
type input "0947397947"
click at [237, 70] on td at bounding box center [258, 67] width 47 height 18
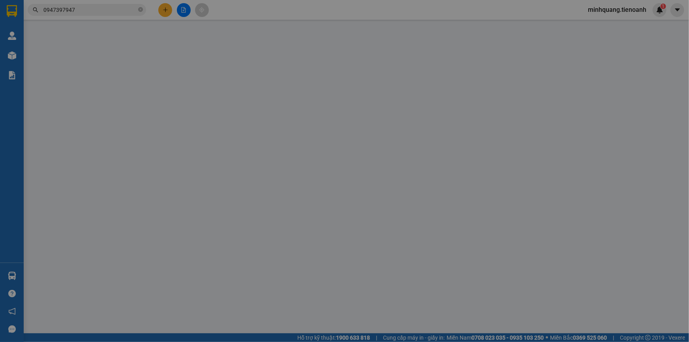
type input "0947397947"
type input "A Hoàng"
type input "0964336633"
type input "A Dũng"
type input "0"
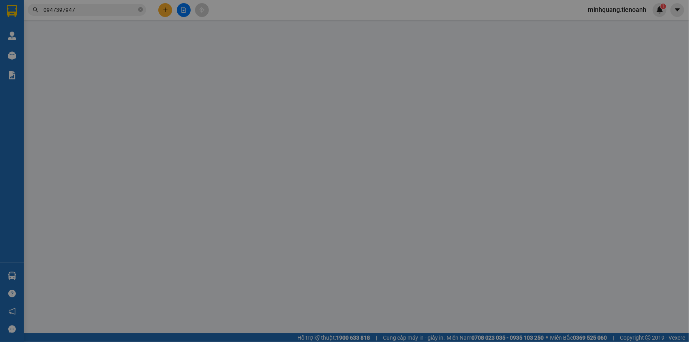
type input "60.000"
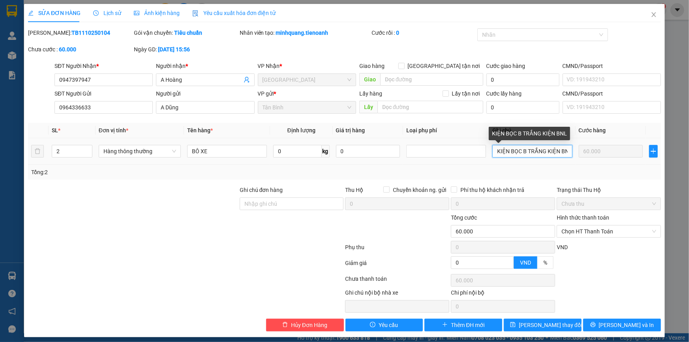
click at [543, 156] on input "KIỆN BỌC B TRẮNG KIỆN BNL" at bounding box center [533, 151] width 80 height 13
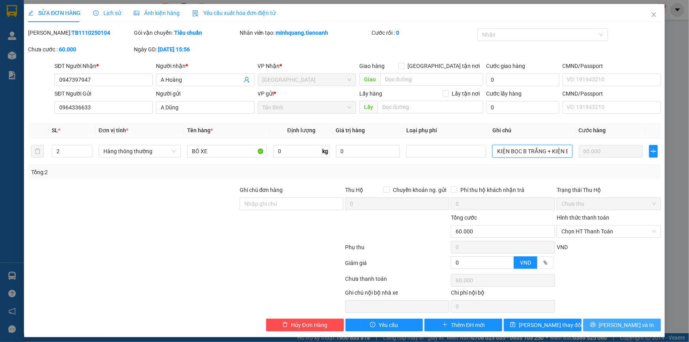
type input "KIỆN BỌC B TRẮNG + KIỆN BNL"
click at [646, 322] on button "[PERSON_NAME] và In" at bounding box center [623, 325] width 78 height 13
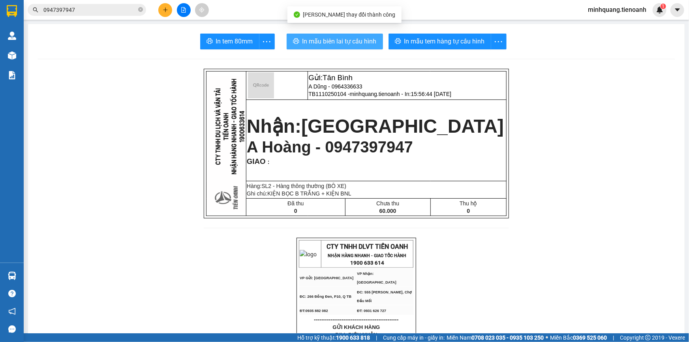
click at [338, 40] on span "In mẫu biên lai tự cấu hình" at bounding box center [340, 41] width 74 height 10
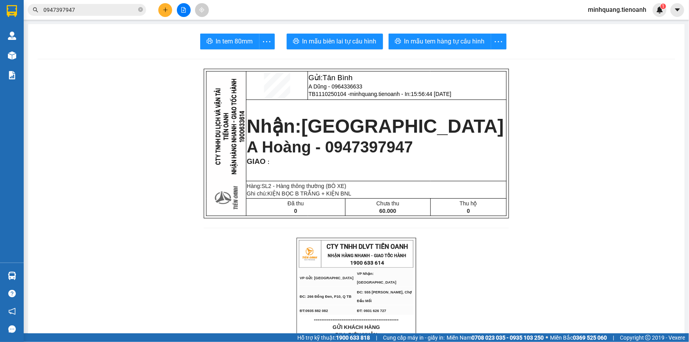
click at [466, 45] on span "In mẫu tem hàng tự cấu hình" at bounding box center [445, 41] width 81 height 10
click at [103, 14] on input "0947397947" at bounding box center [89, 10] width 93 height 9
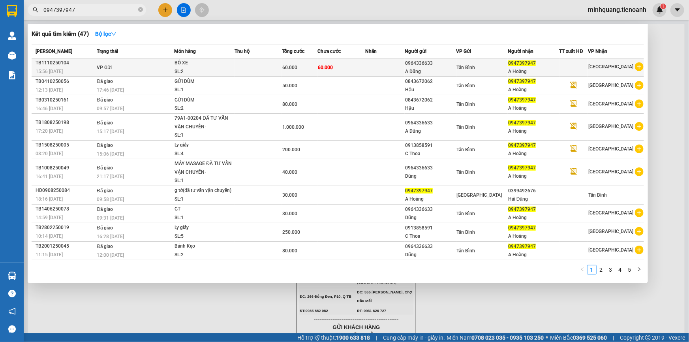
click at [363, 63] on td "60.000" at bounding box center [341, 67] width 47 height 18
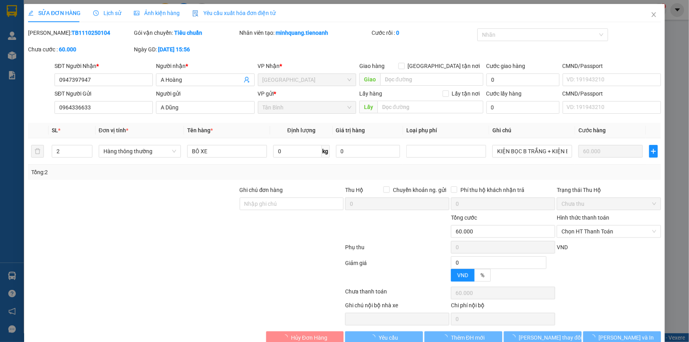
type input "0947397947"
type input "A Hoàng"
type input "0964336633"
type input "A Dũng"
type input "0"
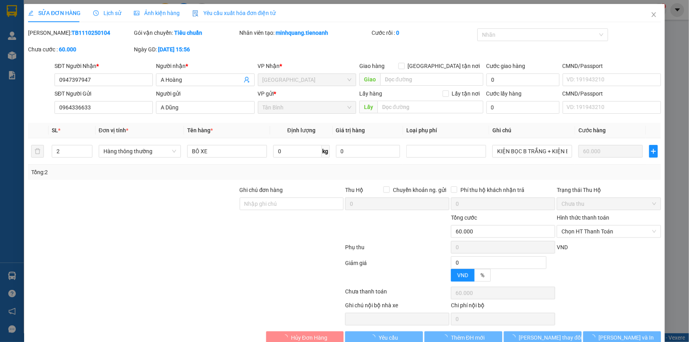
type input "60.000"
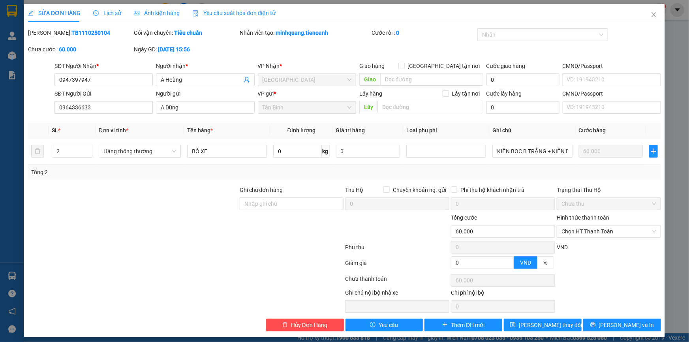
click at [597, 239] on div "Hình thức thanh toán Chọn HT Thanh Toán" at bounding box center [609, 227] width 104 height 28
click at [599, 237] on div "Chọn HT Thanh Toán" at bounding box center [609, 231] width 104 height 13
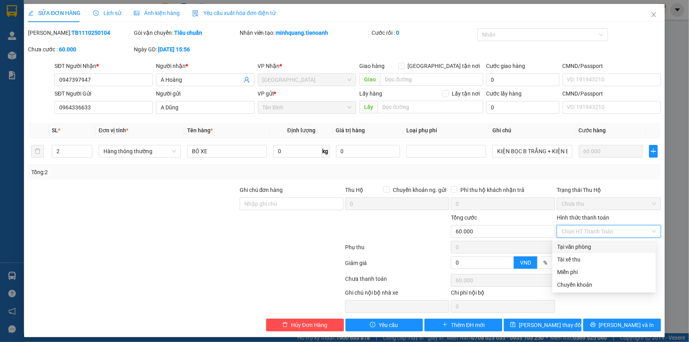
click at [597, 242] on div "Tại văn phòng" at bounding box center [605, 247] width 104 height 13
type input "0"
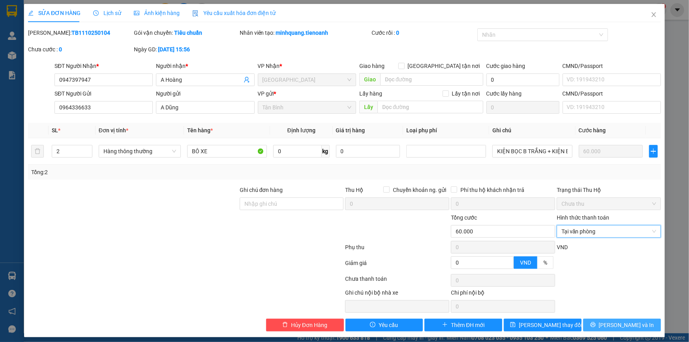
click at [623, 321] on span "[PERSON_NAME] và In" at bounding box center [626, 325] width 55 height 9
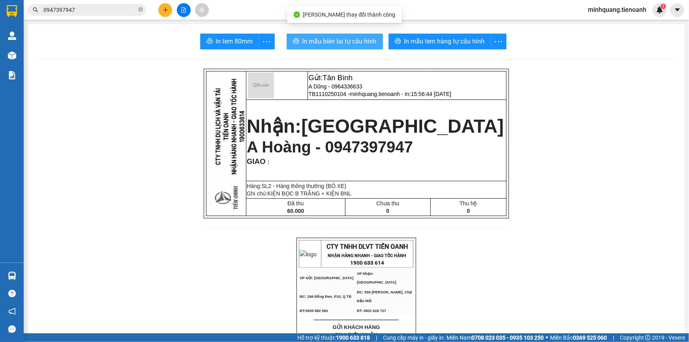
click at [349, 49] on button "In mẫu biên lai tự cấu hình" at bounding box center [335, 42] width 96 height 16
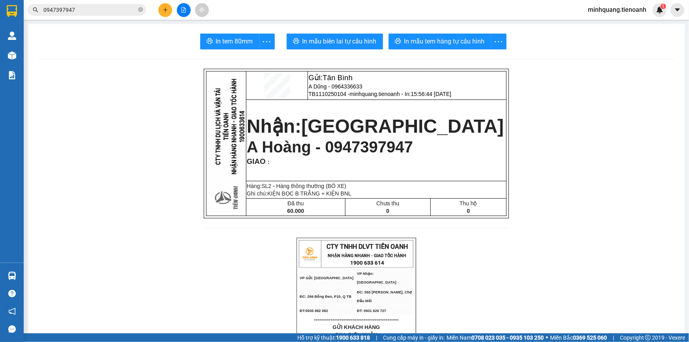
click at [163, 11] on icon "plus" at bounding box center [166, 10] width 6 height 6
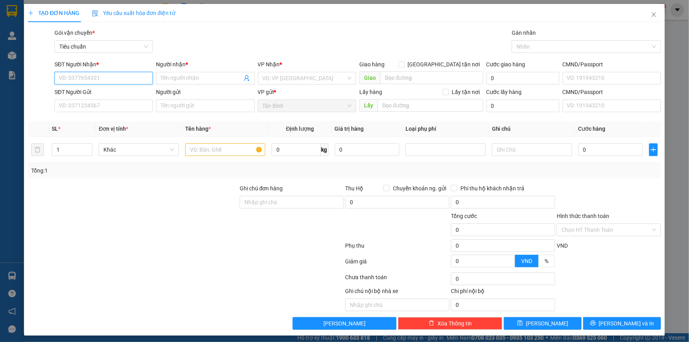
click at [102, 76] on input "SĐT Người Nhận *" at bounding box center [104, 78] width 98 height 13
type input "0888174147"
click at [99, 97] on div "0888174147 - A SƠN" at bounding box center [103, 94] width 88 height 9
type input "A SƠN"
type input "0888174147"
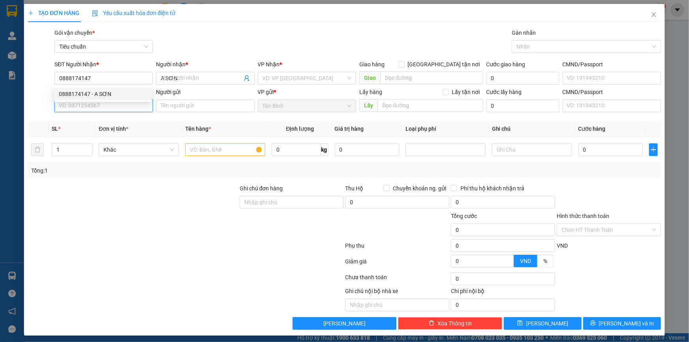
type input "50.000"
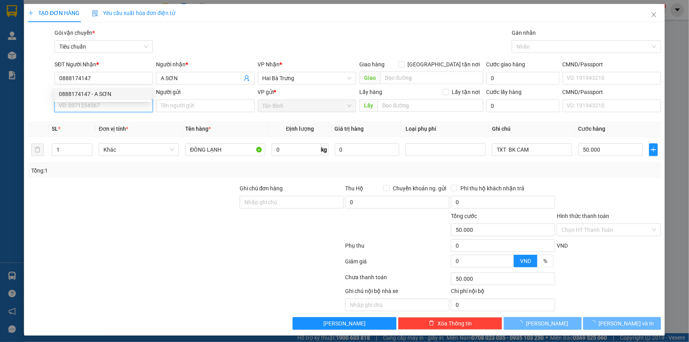
click at [98, 107] on input "SĐT Người Gửi" at bounding box center [104, 106] width 98 height 13
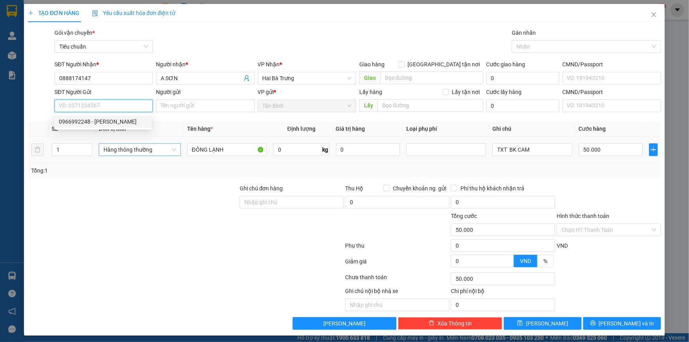
drag, startPoint x: 112, startPoint y: 122, endPoint x: 116, endPoint y: 148, distance: 26.0
click at [112, 122] on div "0966992248 - MINH THÚY" at bounding box center [103, 121] width 88 height 9
type input "0966992248"
type input "MINH THÚY"
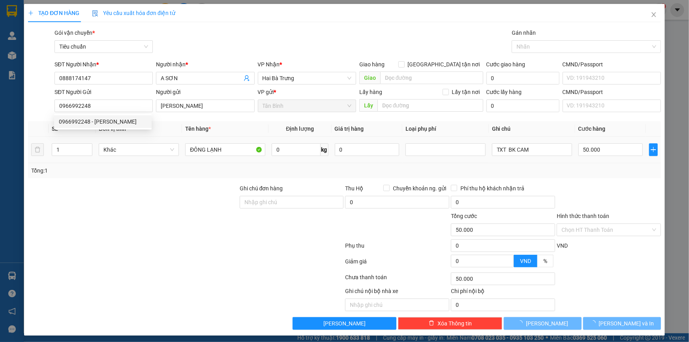
click at [126, 200] on div at bounding box center [133, 198] width 212 height 28
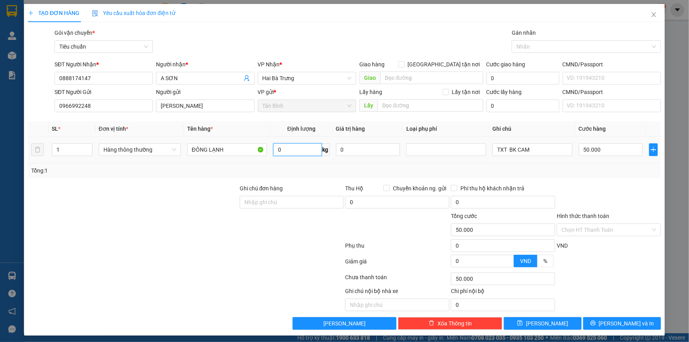
click at [294, 147] on input "0" at bounding box center [297, 149] width 49 height 13
type input "20"
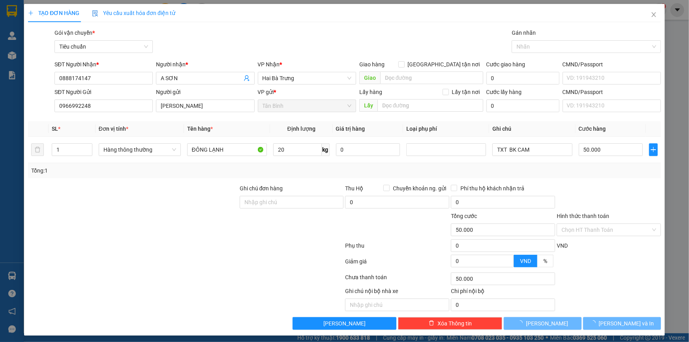
drag, startPoint x: 173, startPoint y: 196, endPoint x: 541, endPoint y: 188, distance: 368.7
click at [175, 196] on div at bounding box center [133, 198] width 212 height 28
type input "55.000"
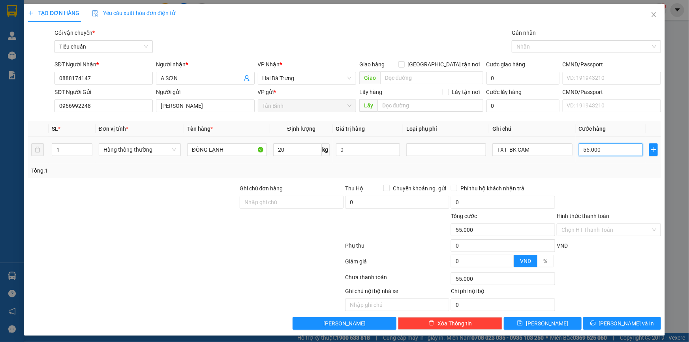
click at [595, 153] on input "55.000" at bounding box center [611, 149] width 64 height 13
type input "6"
type input "60"
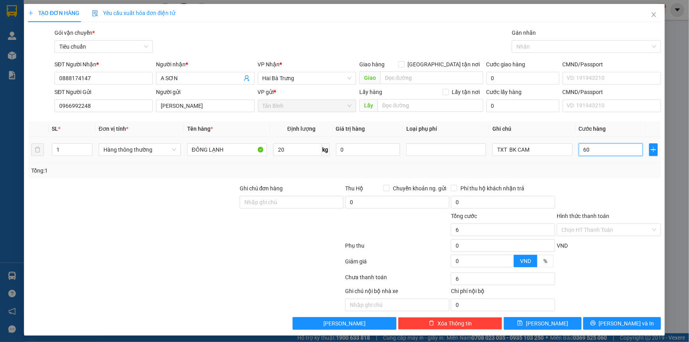
type input "60"
type input "60.000"
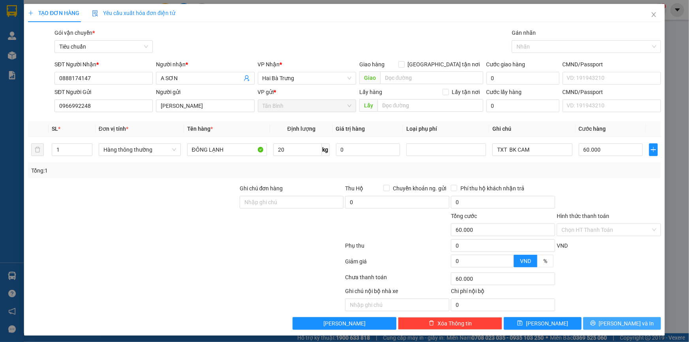
click at [621, 332] on div "TẠO ĐƠN HÀNG Yêu cầu xuất hóa đơn điện tử Transit Pickup Surcharge Ids Transit …" at bounding box center [344, 170] width 641 height 332
drag, startPoint x: 620, startPoint y: 325, endPoint x: 459, endPoint y: 209, distance: 199.0
click at [619, 325] on span "[PERSON_NAME] và In" at bounding box center [626, 323] width 55 height 9
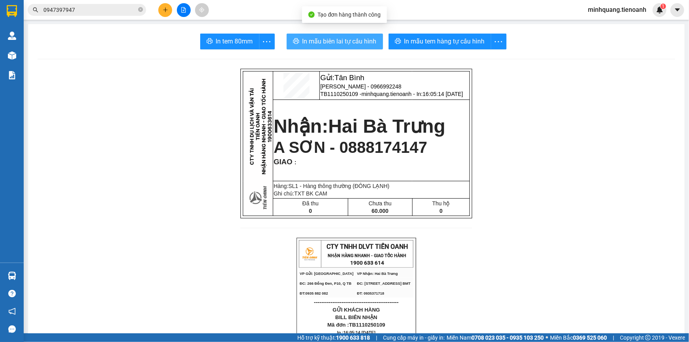
click at [345, 36] on span "In mẫu biên lai tự cấu hình" at bounding box center [340, 41] width 74 height 10
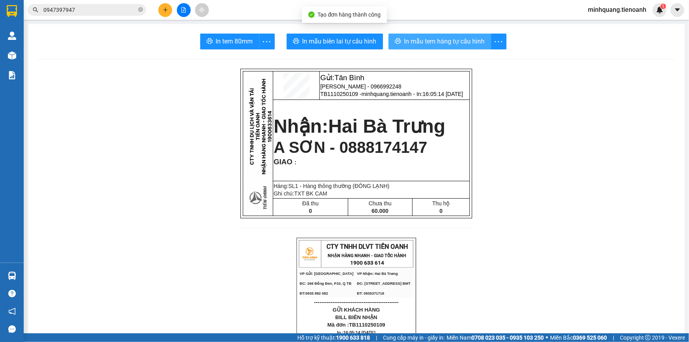
click at [435, 41] on span "In mẫu tem hàng tự cấu hình" at bounding box center [445, 41] width 81 height 10
click at [139, 13] on span at bounding box center [140, 10] width 5 height 8
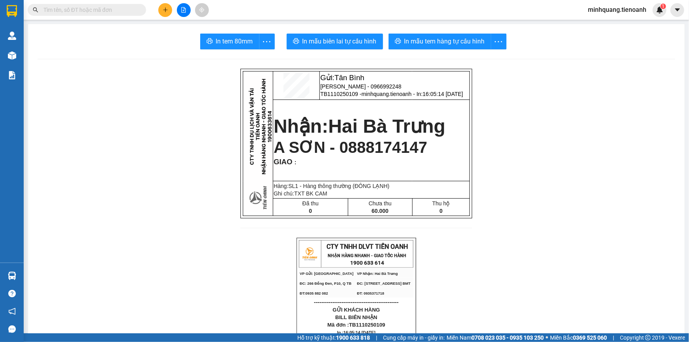
drag, startPoint x: 127, startPoint y: 13, endPoint x: 163, endPoint y: 9, distance: 35.8
click at [128, 13] on input "text" at bounding box center [89, 10] width 93 height 9
click at [164, 9] on icon "plus" at bounding box center [166, 10] width 6 height 6
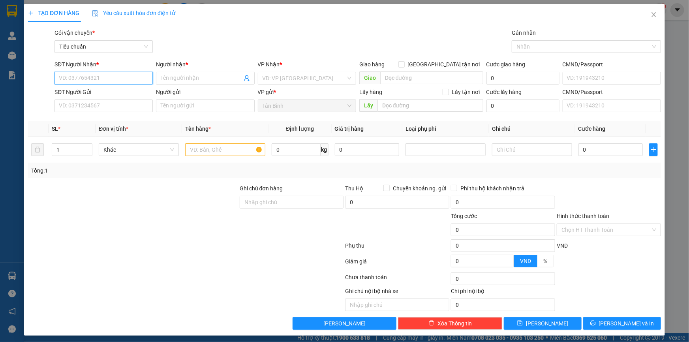
click at [137, 76] on input "SĐT Người Nhận *" at bounding box center [104, 78] width 98 height 13
click at [136, 91] on div "0914117383 - AN THUẬN" at bounding box center [103, 94] width 88 height 9
type input "0914117383"
type input "AN THUẬN"
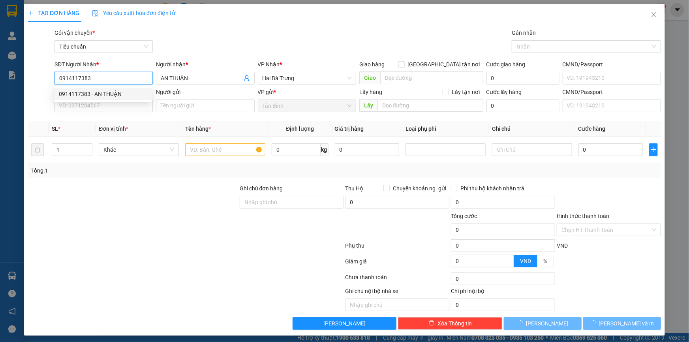
type input "50.000"
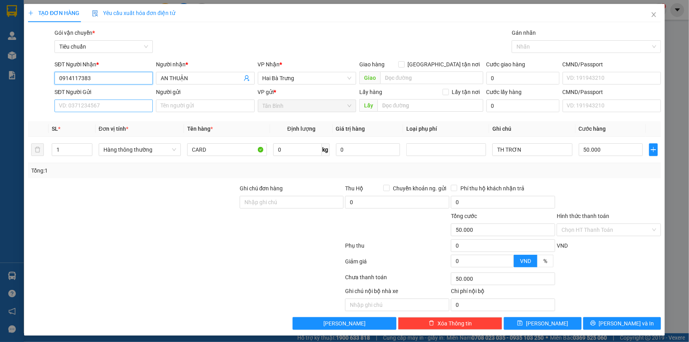
type input "0914117383"
click at [134, 103] on input "SĐT Người Gửi" at bounding box center [104, 106] width 98 height 13
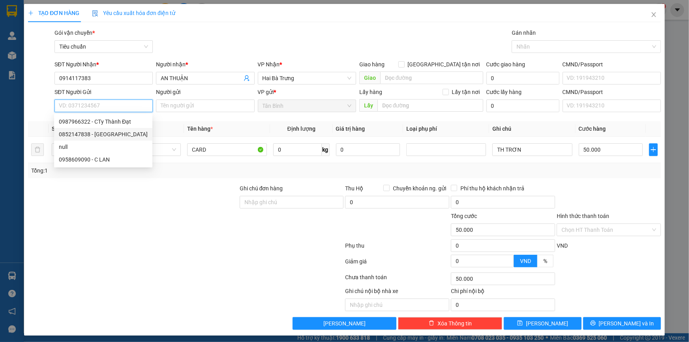
click at [130, 132] on div "0852147838 - Thiên An" at bounding box center [103, 134] width 89 height 9
type input "0852147838"
type input "Thiên An"
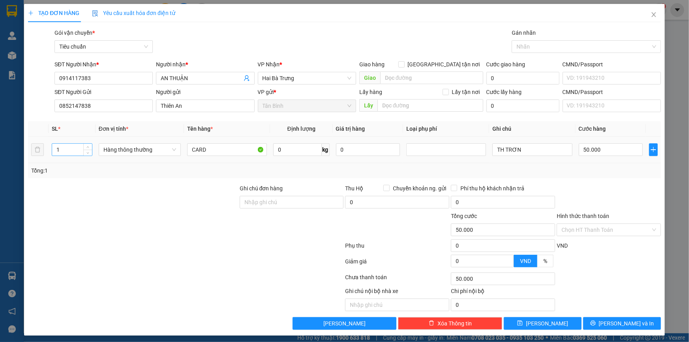
click at [82, 154] on input "1" at bounding box center [72, 150] width 40 height 12
type input "2"
click at [301, 151] on input "0" at bounding box center [297, 149] width 49 height 13
type input "0"
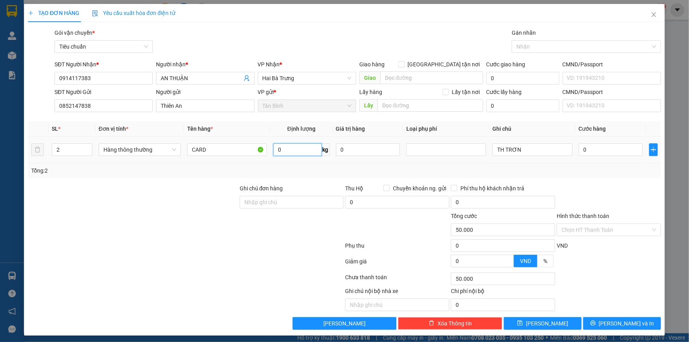
type input "0"
type input "19"
click at [530, 149] on input "TH TRƠN" at bounding box center [533, 149] width 80 height 13
type input "55.000"
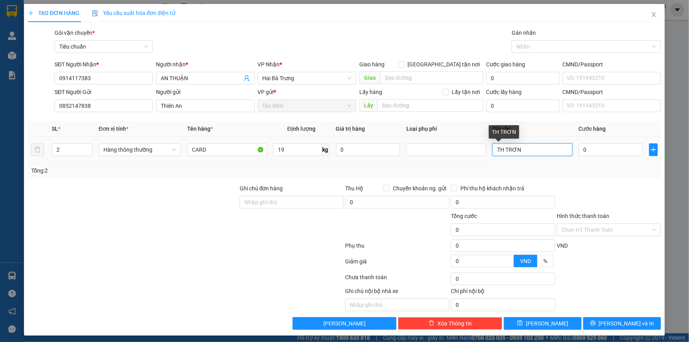
type input "55.000"
type input "T"
click at [517, 151] on input "20CUCJ NÂU" at bounding box center [533, 149] width 80 height 13
click at [515, 151] on input "20CUCJ NÂU" at bounding box center [533, 149] width 80 height 13
type input "2 CỤC NÂU"
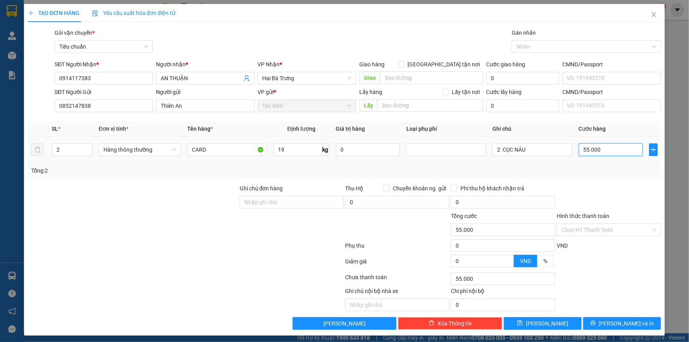
click at [592, 151] on input "55.000" at bounding box center [611, 149] width 64 height 13
type input "0"
type input "1"
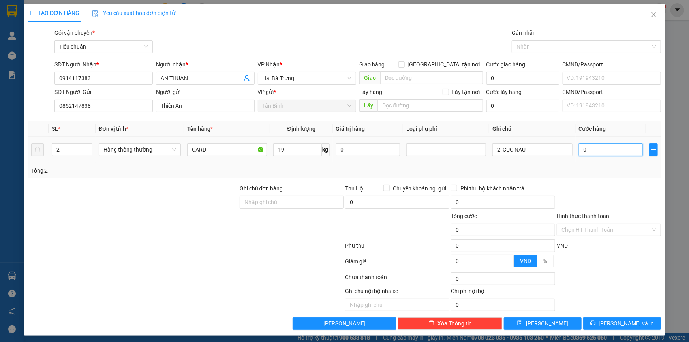
type input "1"
type input "01"
type input "10"
type input "010"
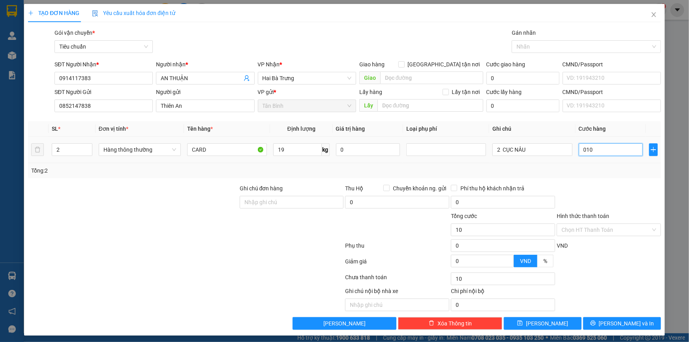
type input "100"
type input "0.100"
type input "1.000"
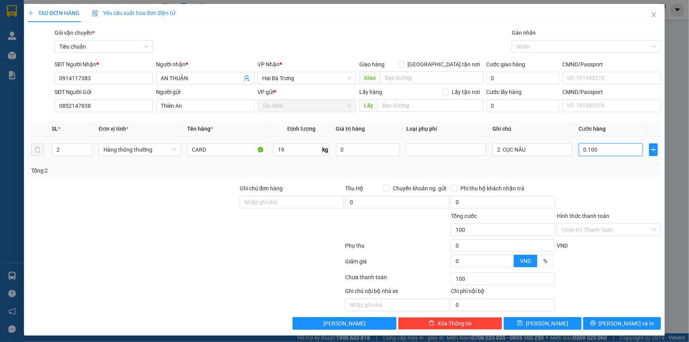
type input "01.000"
type input "10.000"
type input "010.000"
type input "100.000"
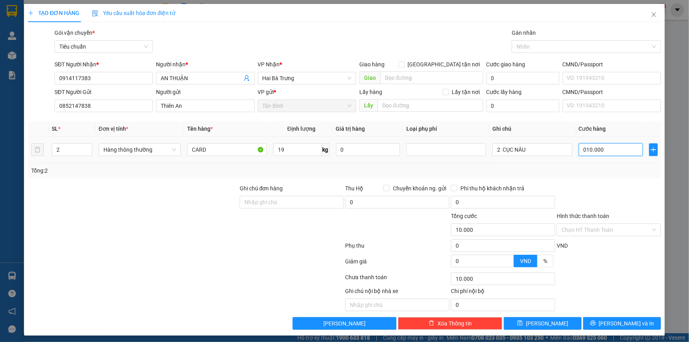
type input "100.000"
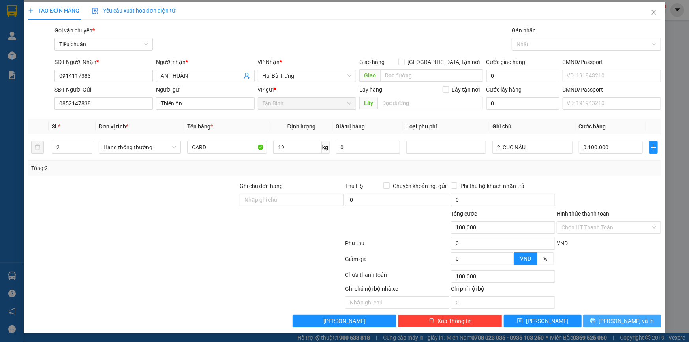
type input "100.000"
click at [616, 319] on span "[PERSON_NAME] và In" at bounding box center [626, 321] width 55 height 9
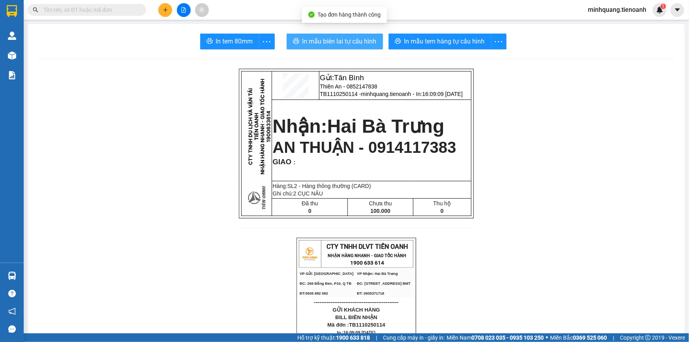
click at [336, 45] on span "In mẫu biên lai tự cấu hình" at bounding box center [340, 41] width 74 height 10
click at [376, 44] on button "In mẫu biên lai tự cấu hình" at bounding box center [335, 42] width 96 height 16
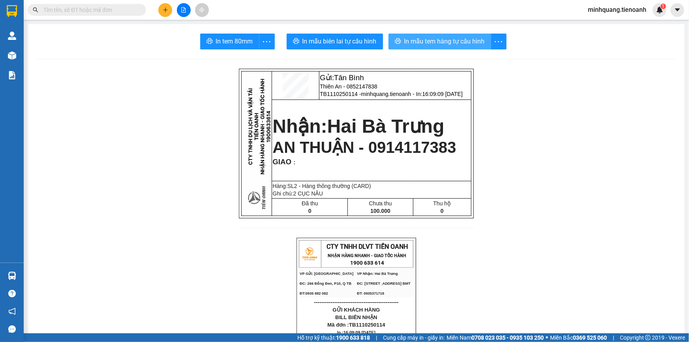
click at [424, 42] on span "In mẫu tem hàng tự cấu hình" at bounding box center [445, 41] width 81 height 10
click at [162, 10] on button at bounding box center [165, 10] width 14 height 14
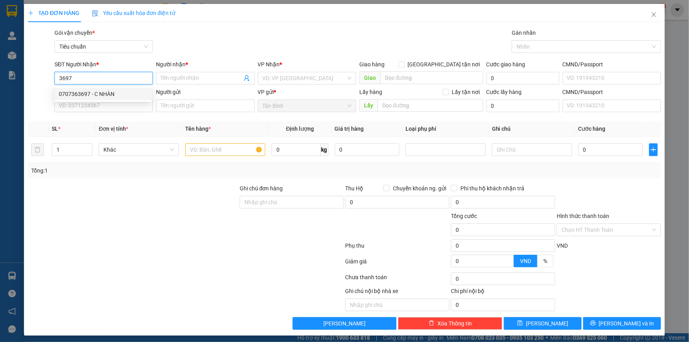
click at [139, 90] on div "0707363697 - C NHÀN" at bounding box center [103, 94] width 88 height 9
type input "0707363697"
type input "C NHÀN"
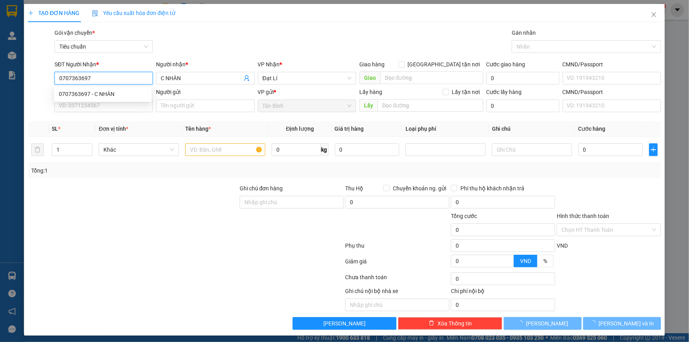
type input "80.000"
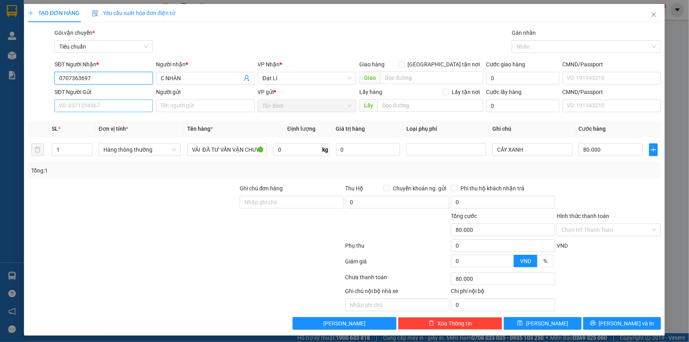
type input "0707363697"
click at [134, 104] on input "SĐT Người Gửi" at bounding box center [104, 106] width 98 height 13
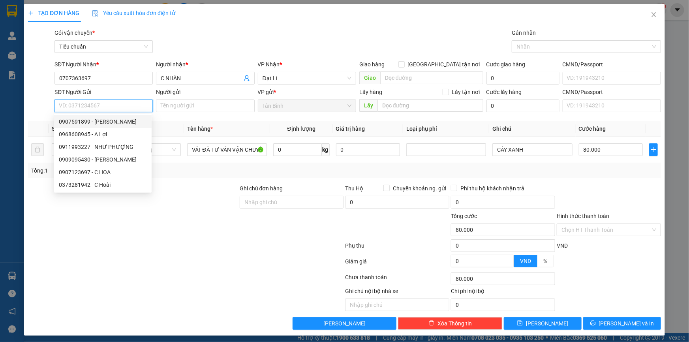
click at [128, 125] on div "0907591899 - Quốc Thịnh" at bounding box center [103, 121] width 88 height 9
type input "0907591899"
type input "Quốc Thịnh"
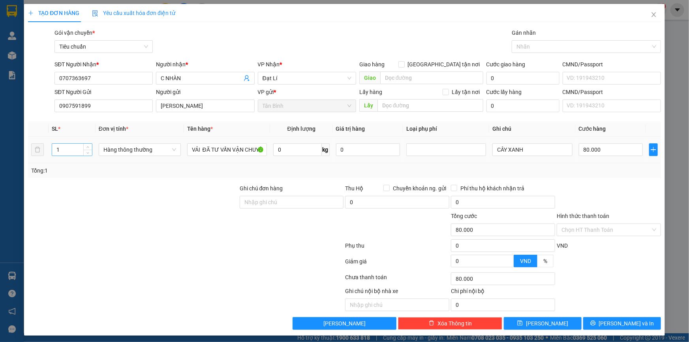
click at [78, 150] on input "1" at bounding box center [72, 150] width 40 height 12
click at [296, 145] on input "0" at bounding box center [297, 149] width 49 height 13
type input "0"
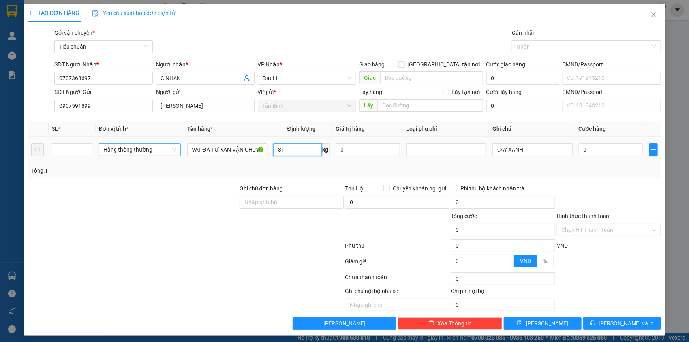
click at [151, 154] on span "Hàng thông thường" at bounding box center [140, 150] width 73 height 12
type input "31"
type input "70.000"
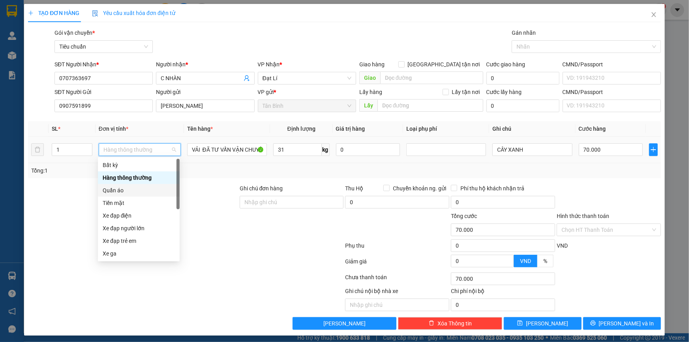
click at [147, 185] on div "Quần áo" at bounding box center [139, 190] width 82 height 13
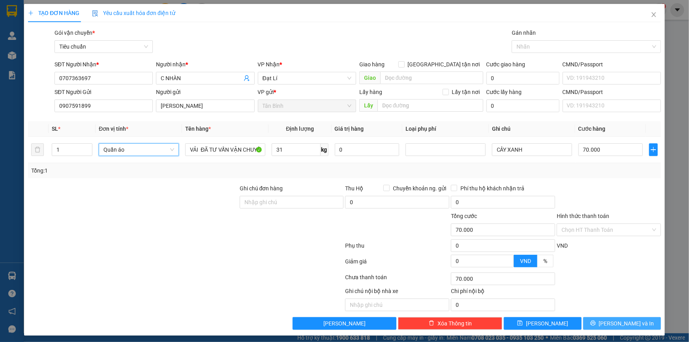
click at [619, 325] on span "[PERSON_NAME] và In" at bounding box center [626, 323] width 55 height 9
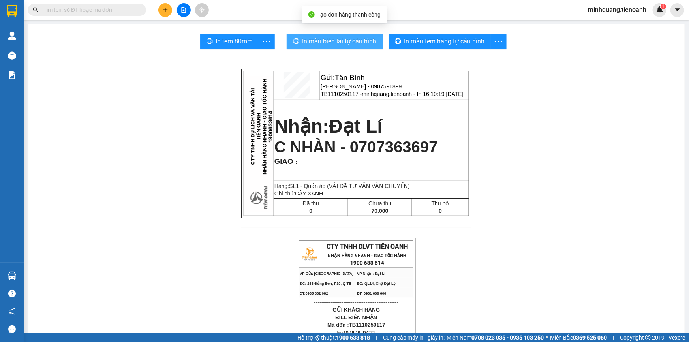
click at [344, 45] on span "In mẫu biên lai tự cấu hình" at bounding box center [340, 41] width 74 height 10
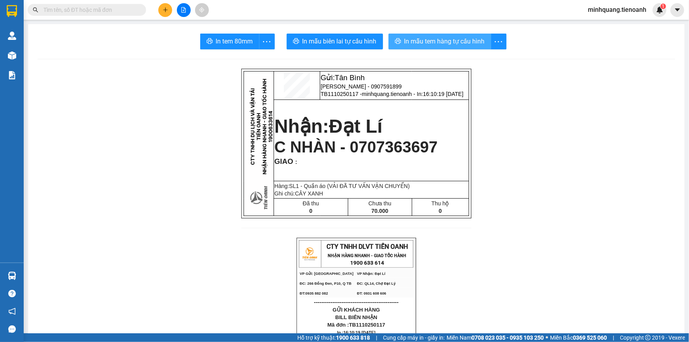
click at [453, 41] on span "In mẫu tem hàng tự cấu hình" at bounding box center [445, 41] width 81 height 10
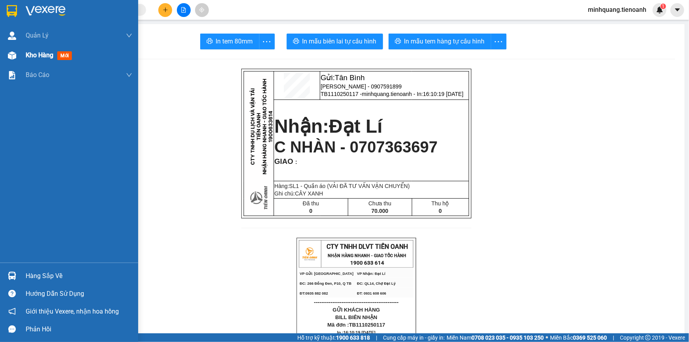
click at [21, 55] on div "Kho hàng mới" at bounding box center [69, 55] width 138 height 20
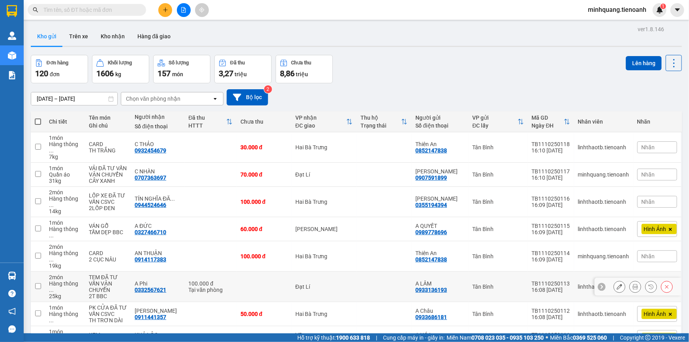
click at [630, 280] on button at bounding box center [635, 287] width 11 height 14
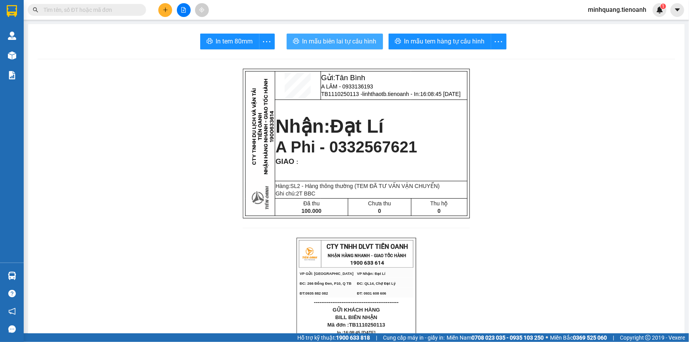
click at [368, 39] on span "In mẫu biên lai tự cấu hình" at bounding box center [340, 41] width 74 height 10
click at [125, 11] on input "text" at bounding box center [89, 10] width 93 height 9
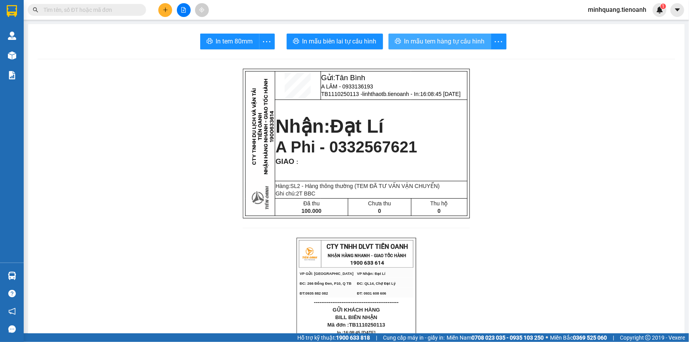
click at [475, 46] on span "In mẫu tem hàng tự cấu hình" at bounding box center [445, 41] width 81 height 10
click at [101, 8] on input "text" at bounding box center [89, 10] width 93 height 9
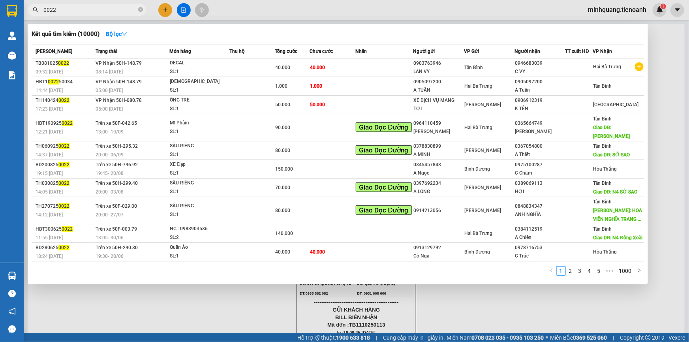
type input "0022"
click at [166, 6] on div at bounding box center [344, 171] width 689 height 342
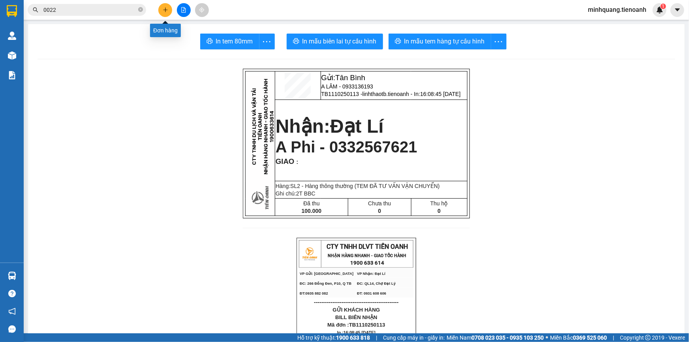
click at [164, 6] on button at bounding box center [165, 10] width 14 height 14
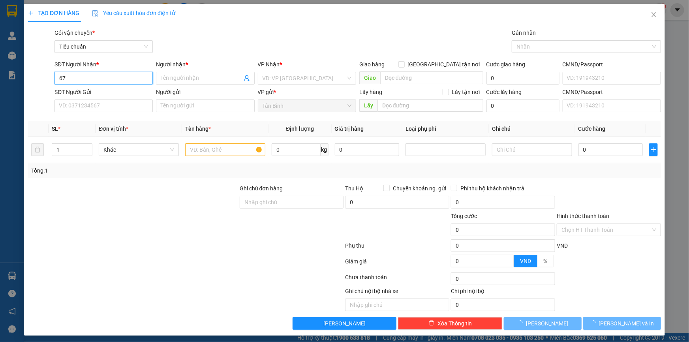
type input "6"
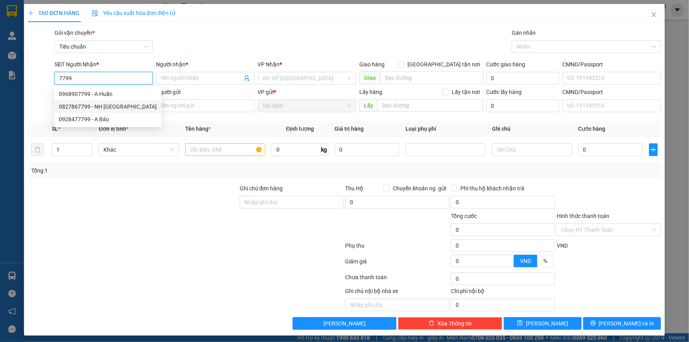
click at [108, 105] on div "0827867799 - NH TÂY BẮC" at bounding box center [108, 106] width 98 height 9
type input "0827867799"
type input "NH TÂY BẮC"
type input "60.000"
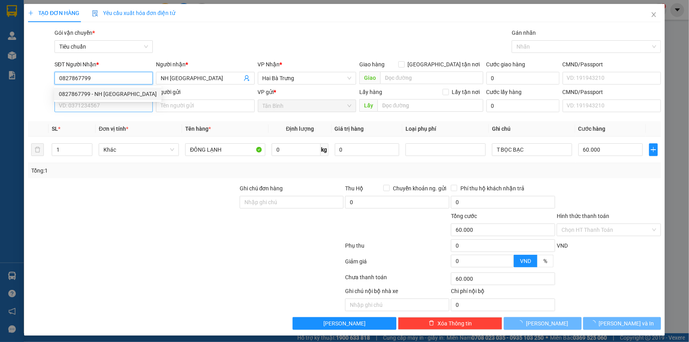
type input "0827867799"
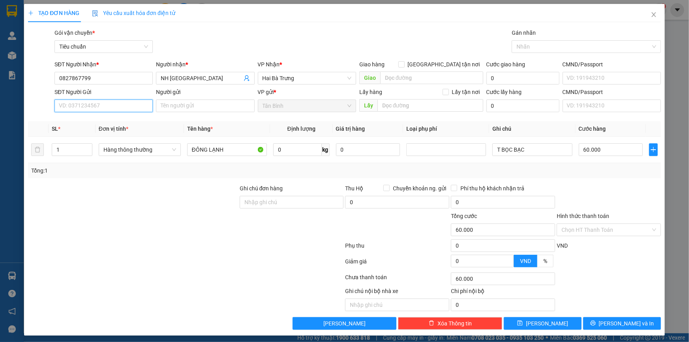
click at [110, 110] on input "SĐT Người Gửi" at bounding box center [104, 106] width 98 height 13
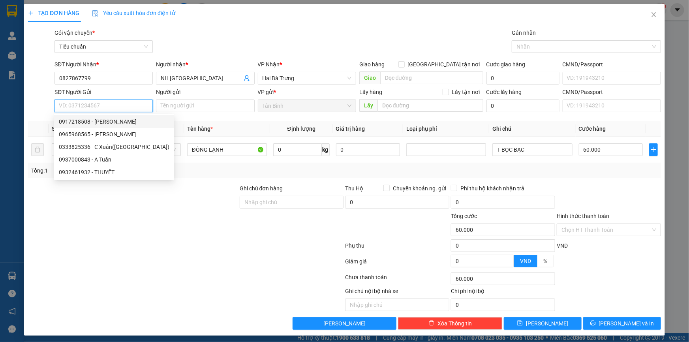
click at [107, 102] on input "SĐT Người Gửi" at bounding box center [104, 106] width 98 height 13
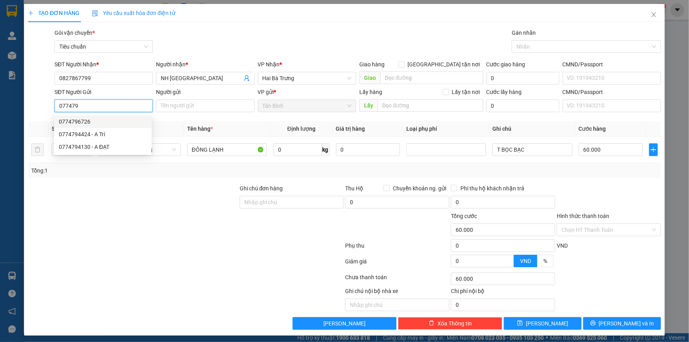
click at [96, 120] on div "0774796726" at bounding box center [103, 121] width 88 height 9
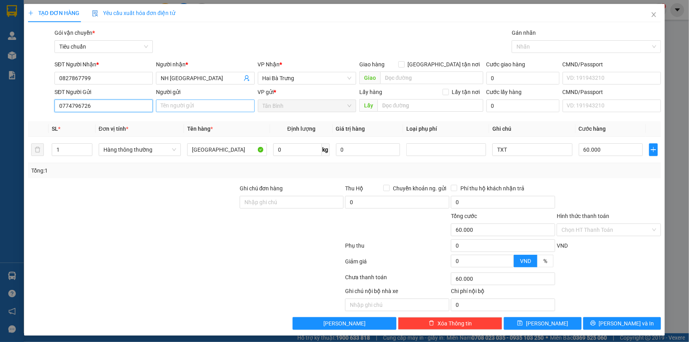
type input "0774796726"
click at [186, 105] on input "Người gửi" at bounding box center [205, 106] width 98 height 13
type input "YAMANAKA"
click at [77, 180] on div "Transit Pickup Surcharge Ids Transit Deliver Surcharge Ids Transit Deliver Surc…" at bounding box center [344, 178] width 633 height 301
click at [296, 151] on input "0" at bounding box center [297, 149] width 49 height 13
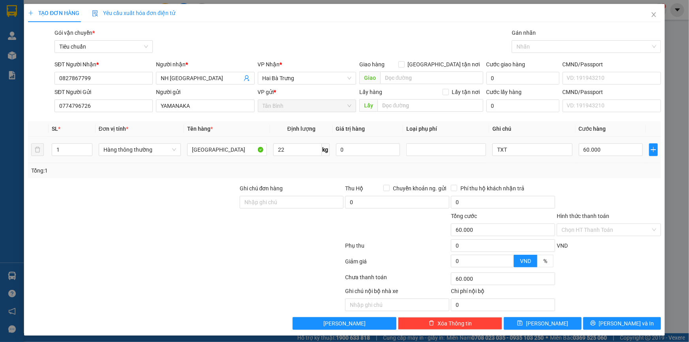
click at [149, 196] on div at bounding box center [133, 198] width 212 height 28
click at [615, 322] on span "[PERSON_NAME] và In" at bounding box center [626, 323] width 55 height 9
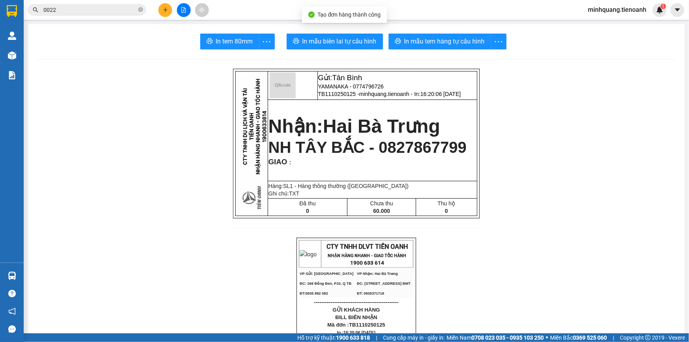
click at [359, 45] on span "In mẫu biên lai tự cấu hình" at bounding box center [340, 41] width 74 height 10
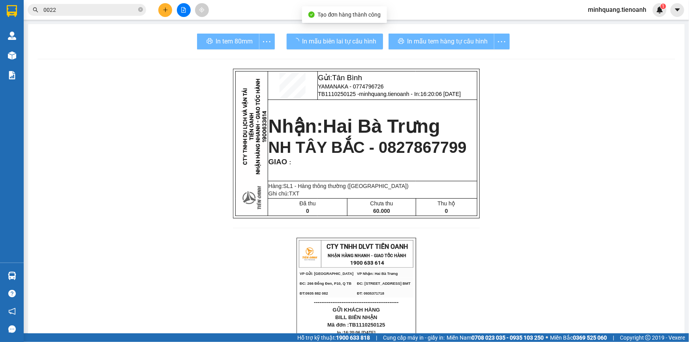
click at [410, 36] on div "In mẫu tem hàng tự cấu hình" at bounding box center [449, 42] width 121 height 16
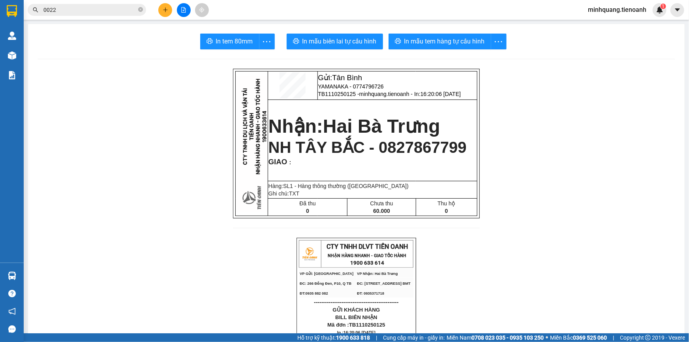
click at [410, 36] on span "In mẫu tem hàng tự cấu hình" at bounding box center [445, 41] width 81 height 10
click at [166, 9] on icon "plus" at bounding box center [166, 10] width 6 height 6
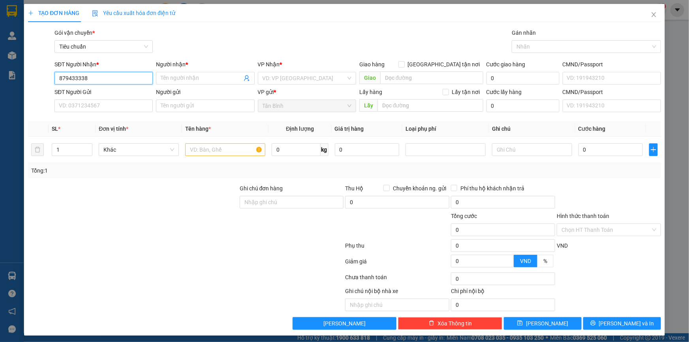
click at [60, 78] on input "879433338" at bounding box center [104, 78] width 98 height 13
type input "0879433338"
click at [104, 100] on div "0879433338 - A LƯƠNG" at bounding box center [103, 94] width 98 height 13
type input "A LƯƠNG"
type input "60.000"
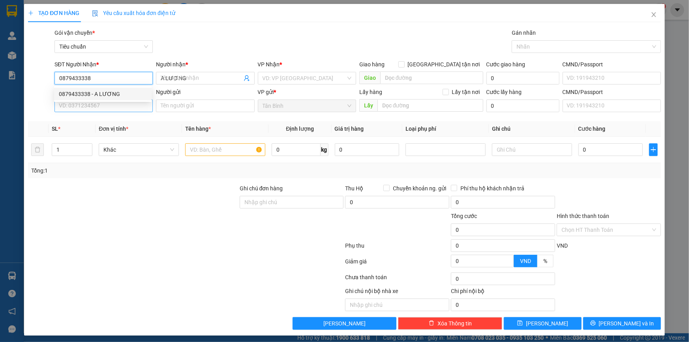
type input "60.000"
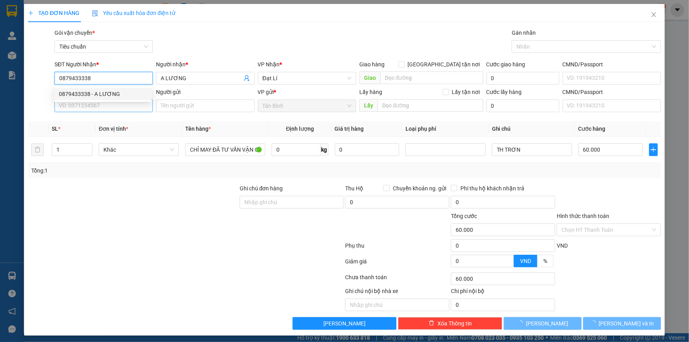
type input "0879433338"
click at [103, 107] on input "SĐT Người Gửi" at bounding box center [104, 106] width 98 height 13
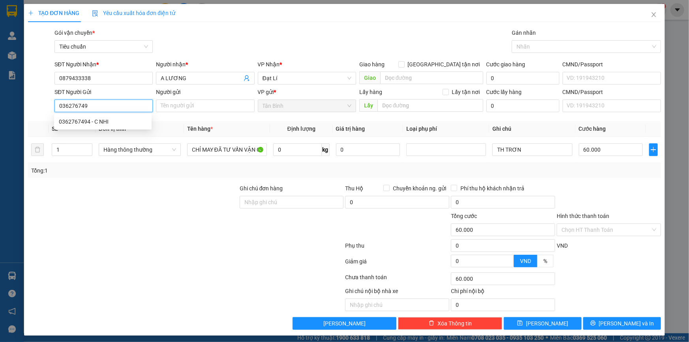
type input "0362767494"
click at [100, 119] on div "0362767494 - C NHI" at bounding box center [103, 121] width 88 height 9
type input "C NHI"
type input "0362767494"
type input "30.000"
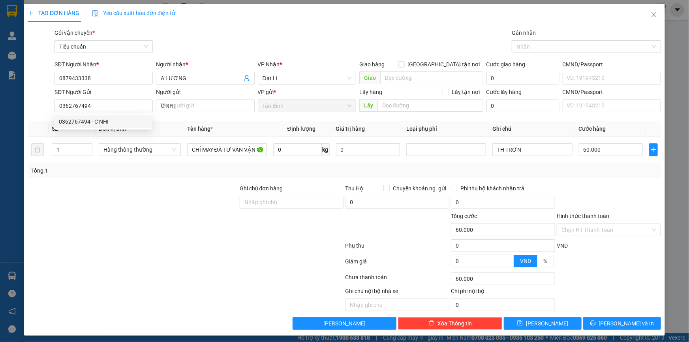
type input "30.000"
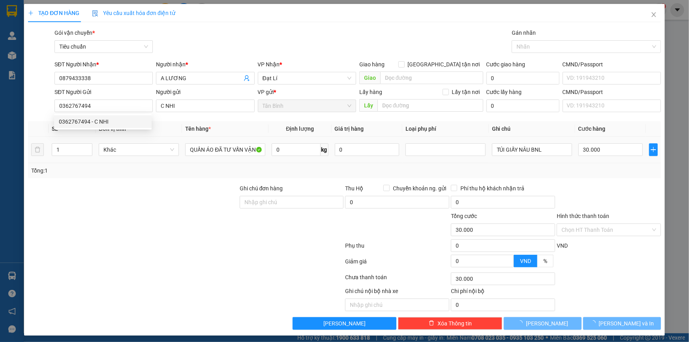
drag, startPoint x: 106, startPoint y: 173, endPoint x: 239, endPoint y: 150, distance: 135.1
click at [106, 173] on div "Tổng: 1" at bounding box center [148, 170] width 235 height 9
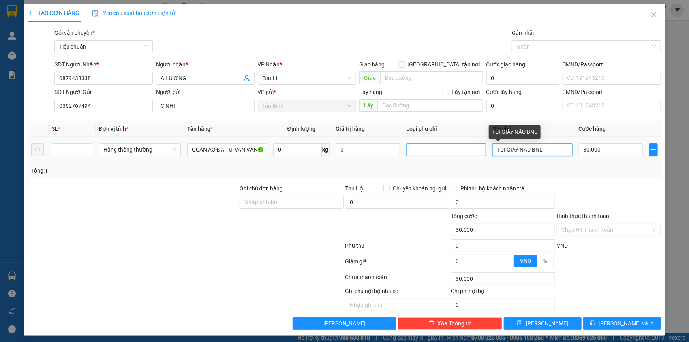
drag, startPoint x: 528, startPoint y: 150, endPoint x: 454, endPoint y: 148, distance: 74.3
click at [458, 148] on tr "1 Hàng thông thường QUẦN ÁO ĐÃ TƯ VẤN VẬN CHUYỂN 0 kg 0 TÚI GIẤY NÂU BNL 30.000" at bounding box center [344, 150] width 633 height 26
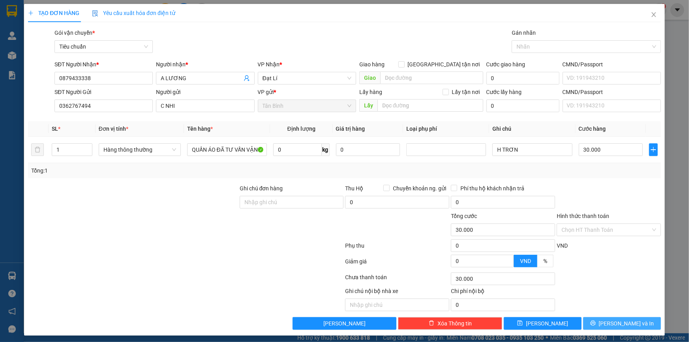
click at [620, 325] on span "[PERSON_NAME] và In" at bounding box center [626, 323] width 55 height 9
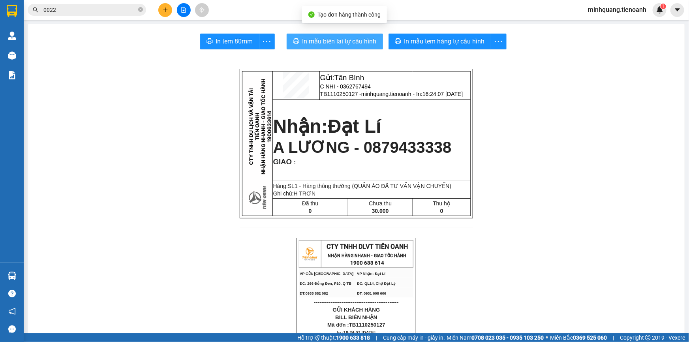
click at [374, 39] on button "In mẫu biên lai tự cấu hình" at bounding box center [335, 42] width 96 height 16
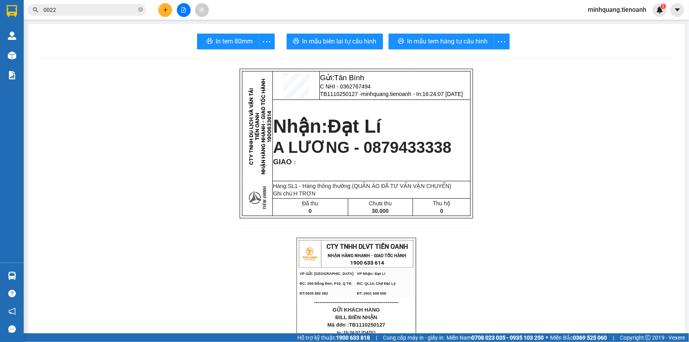
click at [431, 40] on div "In mẫu tem hàng tự cấu hình" at bounding box center [449, 42] width 121 height 16
click at [431, 40] on span "In mẫu tem hàng tự cấu hình" at bounding box center [445, 41] width 81 height 10
click at [125, 15] on span "0022" at bounding box center [87, 10] width 119 height 12
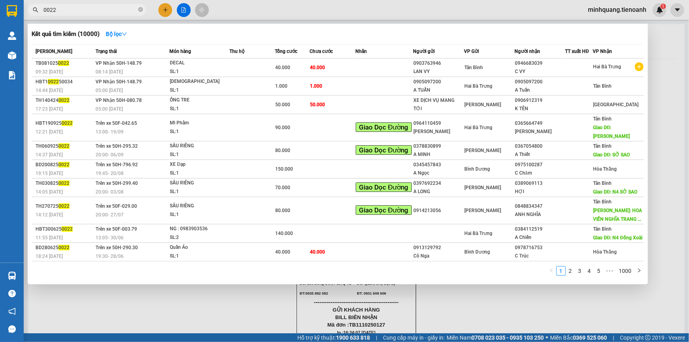
click at [125, 11] on input "0022" at bounding box center [89, 10] width 93 height 9
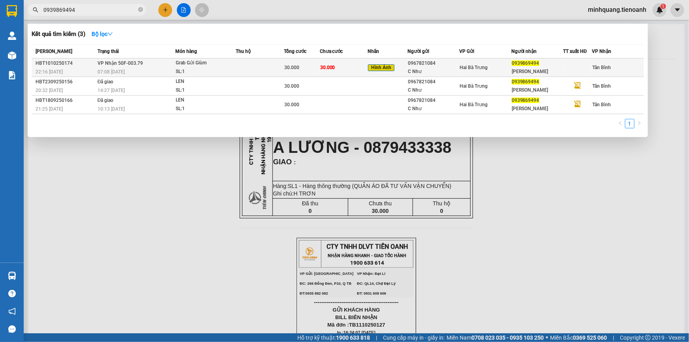
type input "0939869494"
click at [250, 65] on td at bounding box center [260, 67] width 48 height 19
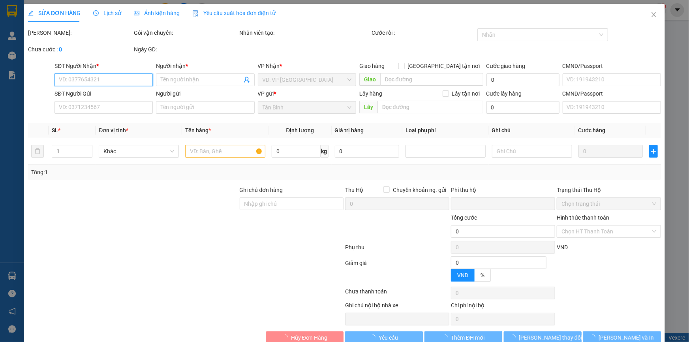
type input "0939869494"
type input "C Vân"
type input "0967821084"
type input "C Như"
type input "0"
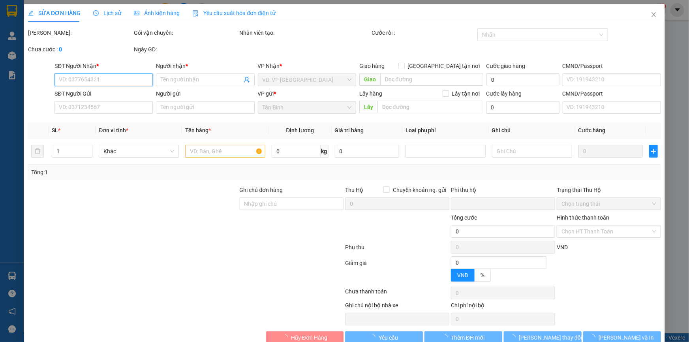
type input "30.000"
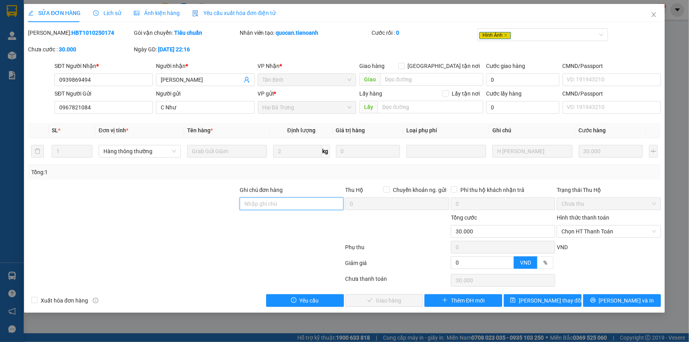
click at [281, 198] on input "Ghi chú đơn hàng" at bounding box center [292, 204] width 104 height 13
drag, startPoint x: 591, startPoint y: 224, endPoint x: 585, endPoint y: 234, distance: 11.9
click at [588, 230] on div "Hình thức thanh toán Chọn HT Thanh Toán" at bounding box center [609, 227] width 104 height 28
click at [587, 231] on span "Chọn HT Thanh Toán" at bounding box center [609, 232] width 95 height 12
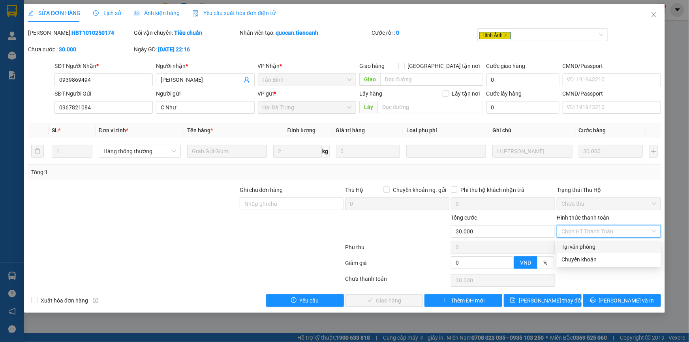
click at [584, 247] on div "Tại văn phòng" at bounding box center [609, 247] width 95 height 9
type input "0"
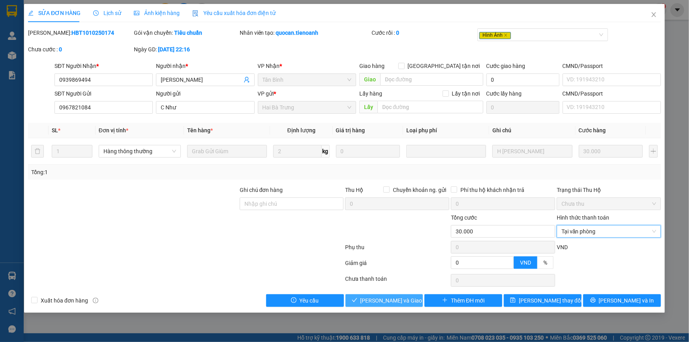
click at [379, 297] on span "Lưu và Giao hàng" at bounding box center [399, 300] width 76 height 9
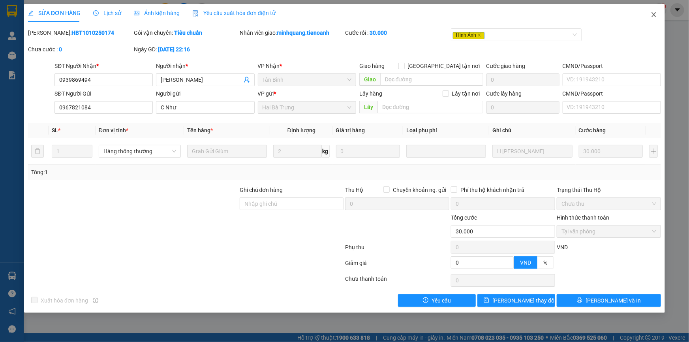
click at [649, 14] on span "Close" at bounding box center [654, 15] width 22 height 22
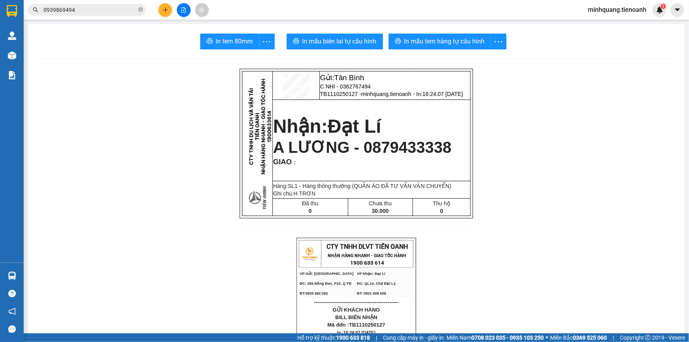
click at [162, 8] on button at bounding box center [165, 10] width 14 height 14
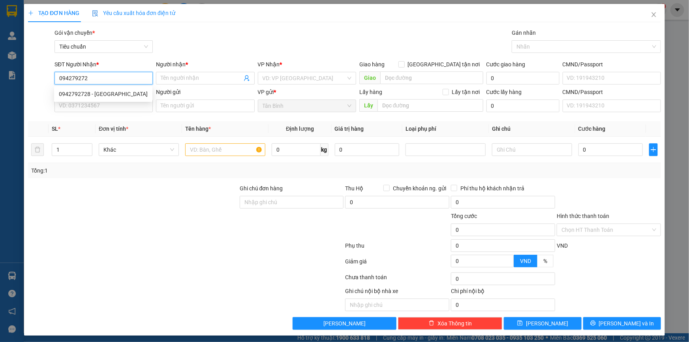
type input "0942792728"
drag, startPoint x: 111, startPoint y: 96, endPoint x: 107, endPoint y: 106, distance: 11.2
click at [111, 96] on div "0942792728 - C Tú Anh" at bounding box center [103, 94] width 89 height 9
type input "C Tú Anh"
type input "0942792728"
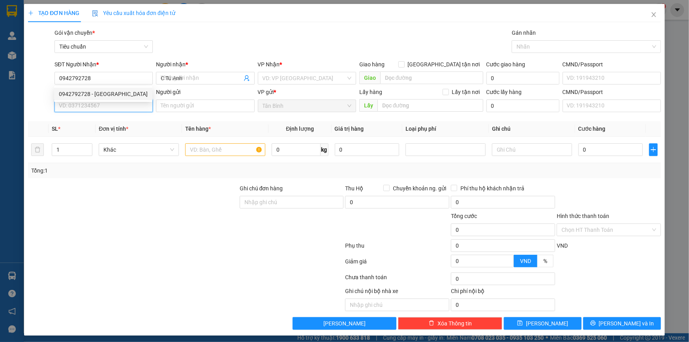
type input "30.000"
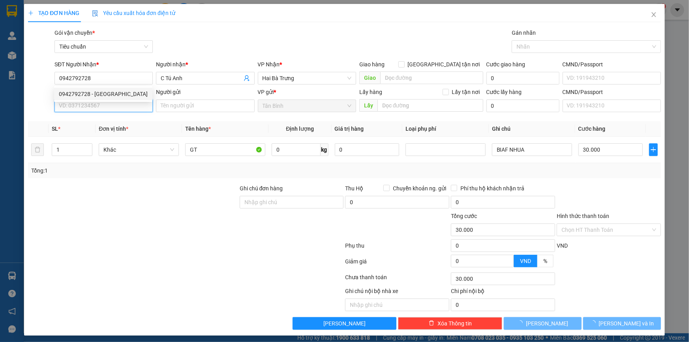
click at [107, 106] on input "SĐT Người Gửi" at bounding box center [104, 106] width 98 height 13
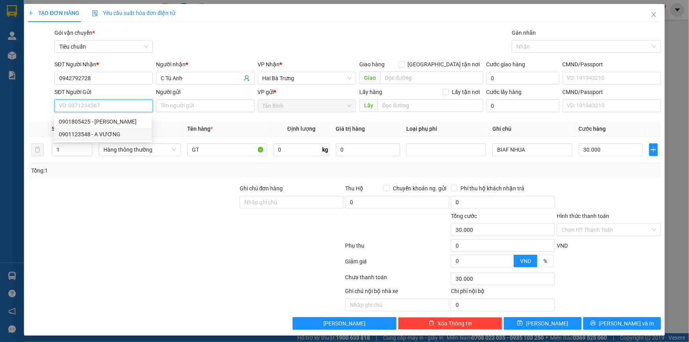
click at [99, 134] on div "0901123548 - A VƯƠNG" at bounding box center [103, 134] width 88 height 9
type input "0901123548"
type input "A VƯƠNG"
type input "80.000"
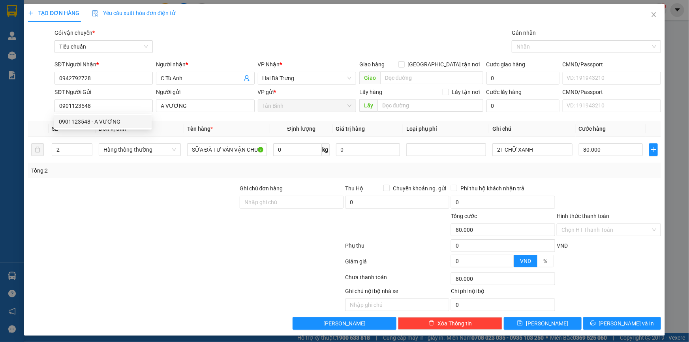
click at [173, 188] on div at bounding box center [133, 198] width 212 height 28
click at [32, 154] on tr "2 Hàng thông thường SỮA ĐÃ TƯ VẤN VẬN CHUYỂN 0 kg 0 2T CHỮ XANH 80.000" at bounding box center [344, 150] width 633 height 26
type input "1"
click at [147, 201] on div at bounding box center [133, 198] width 212 height 28
type input "0"
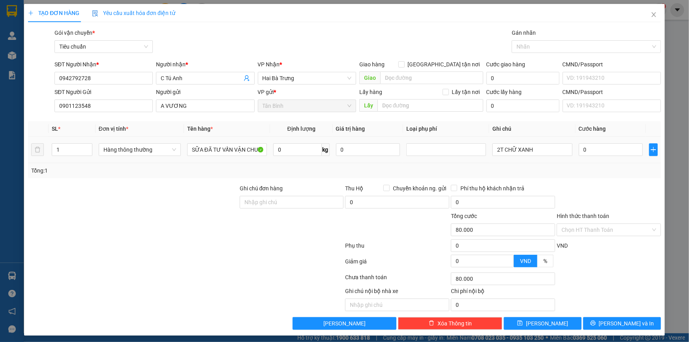
type input "0"
click at [282, 147] on input "0" at bounding box center [297, 149] width 49 height 13
type input "8"
click at [212, 196] on div at bounding box center [133, 198] width 212 height 28
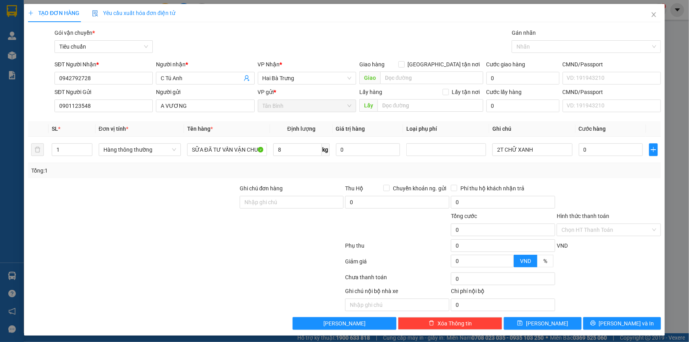
type input "40.000"
drag, startPoint x: 530, startPoint y: 147, endPoint x: 380, endPoint y: 149, distance: 149.7
click at [396, 149] on tr "1 Hàng thông thường SỮA ĐÃ TƯ VẤN VẬN CHUYỂN 8 kg 0 2T CHỮ XANH 40.000" at bounding box center [344, 150] width 633 height 26
click at [587, 189] on div at bounding box center [609, 198] width 106 height 28
click at [583, 228] on input "Hình thức thanh toán" at bounding box center [606, 230] width 89 height 12
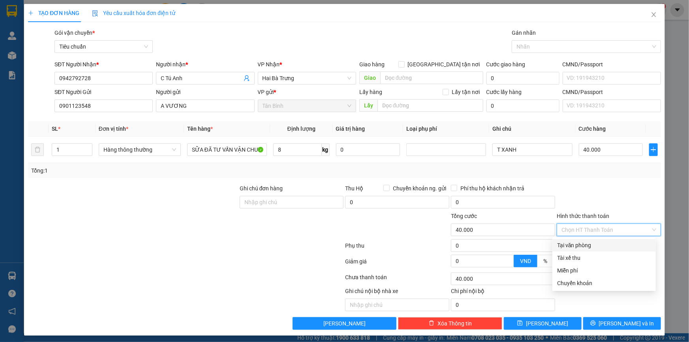
click at [580, 244] on div "Tại văn phòng" at bounding box center [604, 245] width 94 height 9
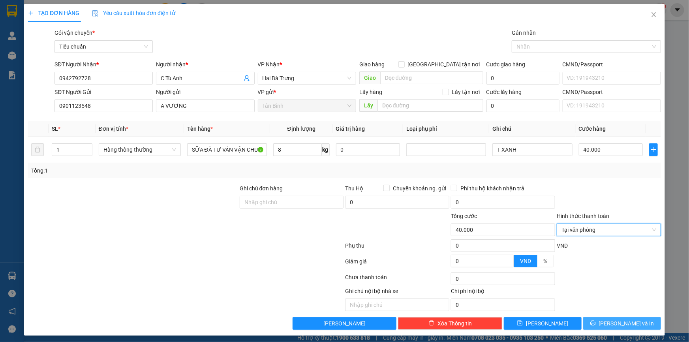
click at [599, 320] on button "[PERSON_NAME] và In" at bounding box center [623, 323] width 78 height 13
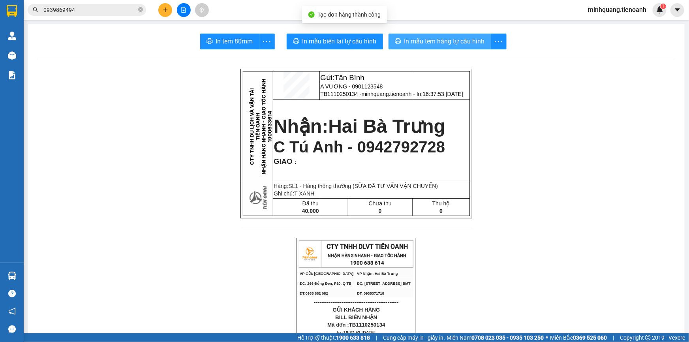
click at [411, 43] on span "In mẫu tem hàng tự cấu hình" at bounding box center [445, 41] width 81 height 10
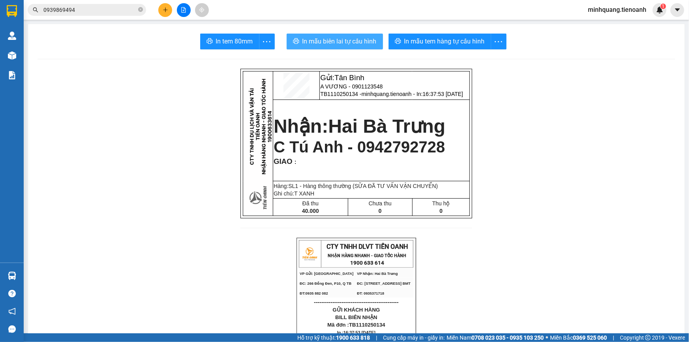
click at [331, 37] on span "In mẫu biên lai tự cấu hình" at bounding box center [340, 41] width 74 height 10
click at [163, 11] on icon "plus" at bounding box center [166, 10] width 6 height 6
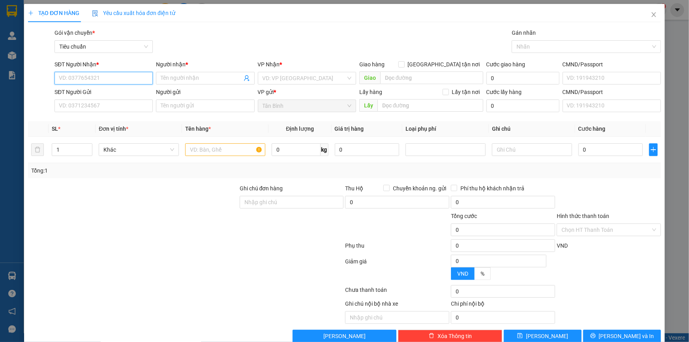
click at [106, 79] on input "SĐT Người Nhận *" at bounding box center [104, 78] width 98 height 13
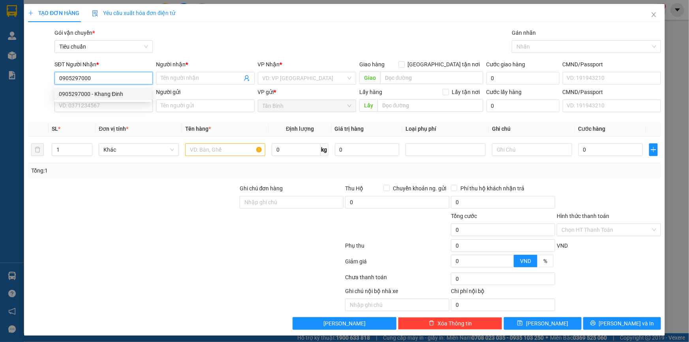
click at [99, 94] on div "0905297000 - Khang Đinh" at bounding box center [103, 94] width 88 height 9
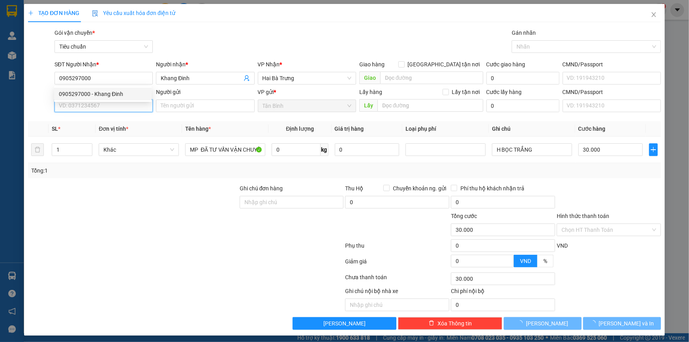
click at [100, 104] on input "SĐT Người Gửi" at bounding box center [104, 106] width 98 height 13
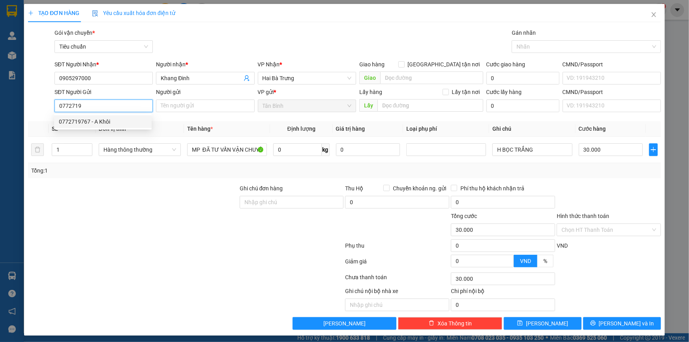
click at [93, 121] on div "0772719767 - A Khôi" at bounding box center [103, 121] width 88 height 9
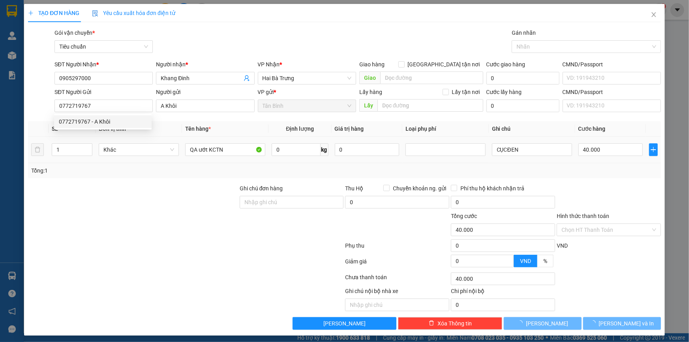
drag, startPoint x: 117, startPoint y: 173, endPoint x: 154, endPoint y: 141, distance: 48.8
click at [117, 173] on div "Tổng: 1" at bounding box center [148, 170] width 235 height 9
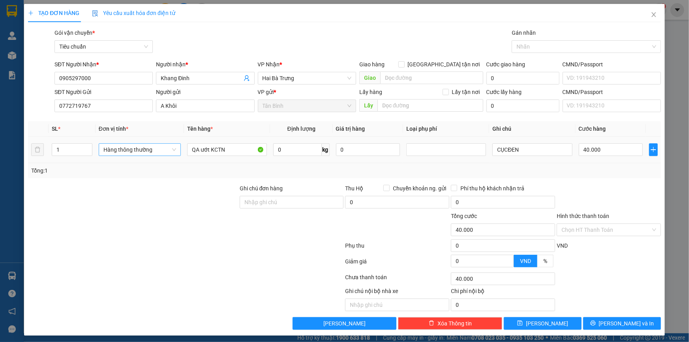
click at [136, 148] on span "Hàng thông thường" at bounding box center [140, 150] width 73 height 12
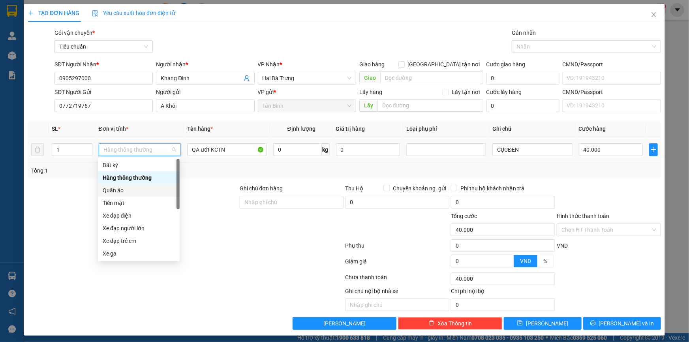
click at [111, 190] on div "Quần áo" at bounding box center [139, 190] width 72 height 9
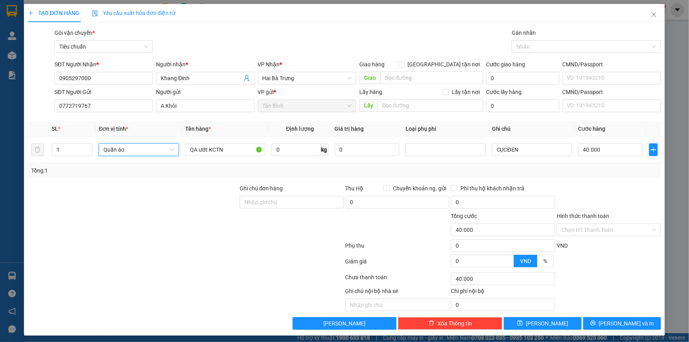
drag, startPoint x: 68, startPoint y: 189, endPoint x: 215, endPoint y: 163, distance: 149.3
click at [86, 188] on div at bounding box center [133, 198] width 212 height 28
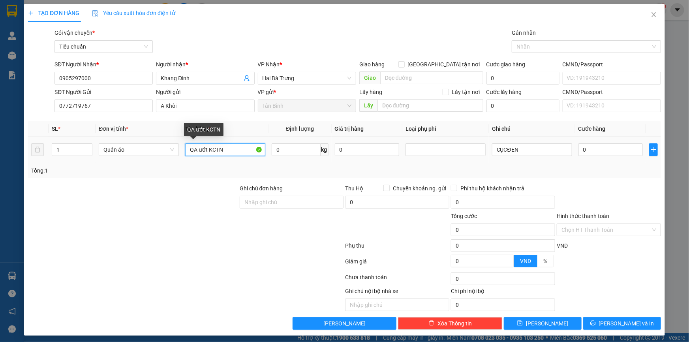
drag, startPoint x: 203, startPoint y: 153, endPoint x: 268, endPoint y: 160, distance: 65.1
click at [268, 160] on tr "1 Quần áo QA ướt KCTN 0 kg 0 CỤCĐEN 0" at bounding box center [344, 150] width 633 height 26
drag, startPoint x: 232, startPoint y: 149, endPoint x: 344, endPoint y: 171, distance: 114.4
click at [344, 171] on div "SL * Đơn vị tính * Tên hàng * Định lượng Giá trị hàng Loại phụ phí Ghi chú Cước…" at bounding box center [344, 149] width 633 height 57
click at [277, 147] on input "0" at bounding box center [296, 149] width 49 height 13
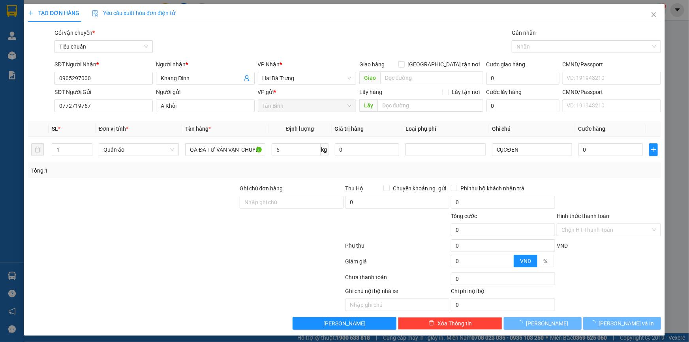
drag, startPoint x: 136, startPoint y: 179, endPoint x: 606, endPoint y: 220, distance: 472.4
click at [137, 179] on div "Transit Pickup Surcharge Ids Transit Deliver Surcharge Ids Transit Deliver Surc…" at bounding box center [344, 178] width 633 height 301
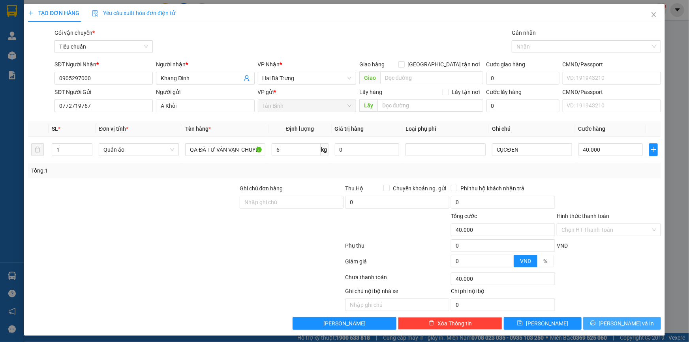
click at [617, 320] on span "[PERSON_NAME] và In" at bounding box center [626, 323] width 55 height 9
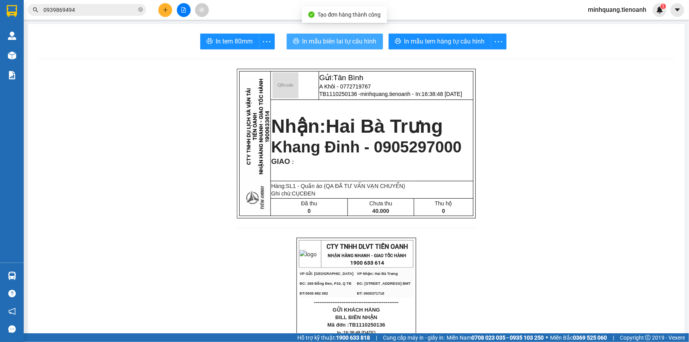
click at [317, 40] on span "In mẫu biên lai tự cấu hình" at bounding box center [340, 41] width 74 height 10
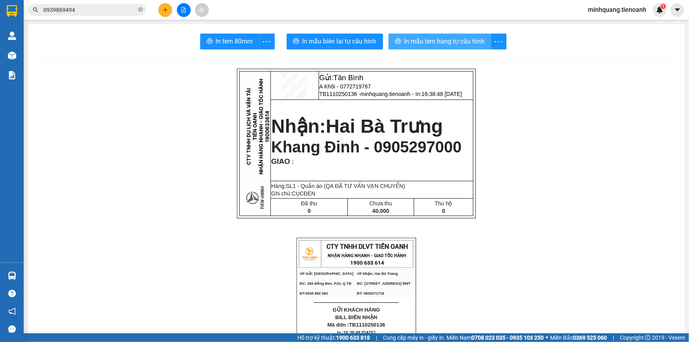
click at [425, 41] on span "In mẫu tem hàng tự cấu hình" at bounding box center [445, 41] width 81 height 10
click at [131, 9] on input "0939869494" at bounding box center [89, 10] width 93 height 9
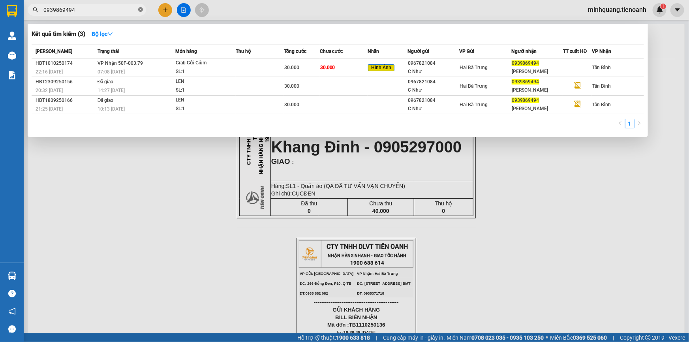
click at [139, 11] on icon "close-circle" at bounding box center [140, 9] width 5 height 5
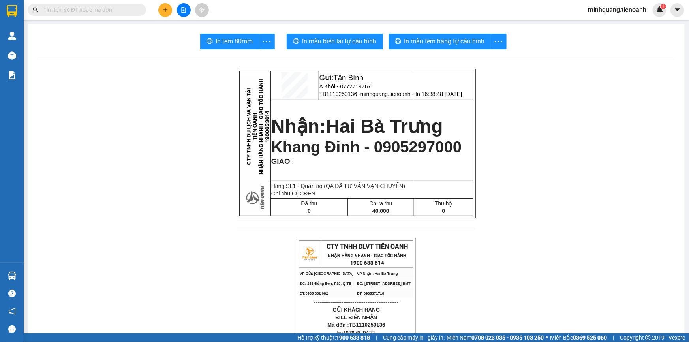
click at [133, 11] on input "text" at bounding box center [89, 10] width 93 height 9
click at [160, 10] on button at bounding box center [165, 10] width 14 height 14
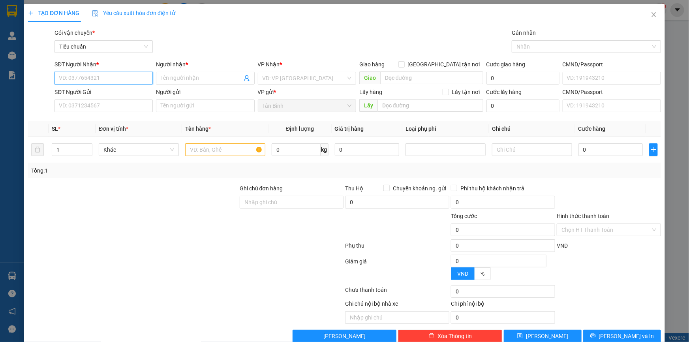
click at [111, 77] on input "SĐT Người Nhận *" at bounding box center [104, 78] width 98 height 13
click at [107, 77] on input "SĐT Người Nhận *" at bounding box center [104, 78] width 98 height 13
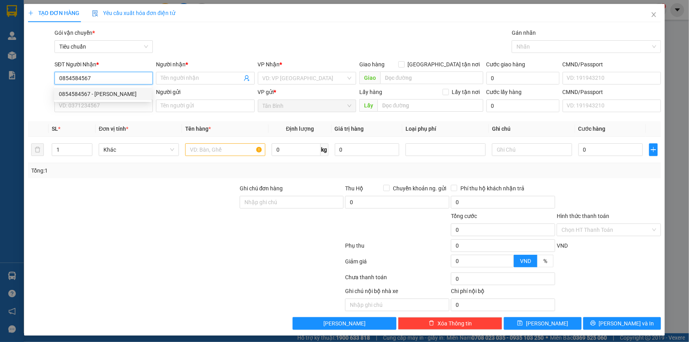
click at [104, 94] on div "0854584567 - C Ngân" at bounding box center [103, 94] width 88 height 9
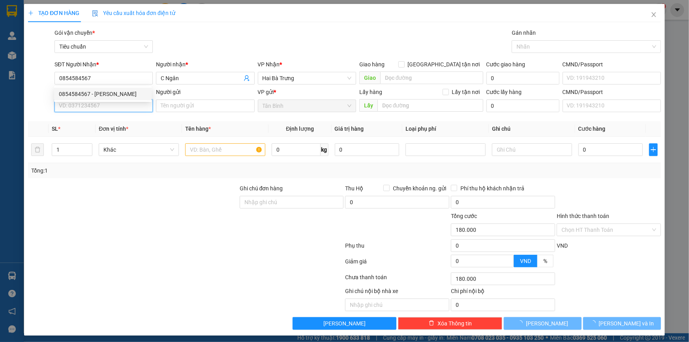
click at [102, 106] on input "SĐT Người Gửi" at bounding box center [104, 106] width 98 height 13
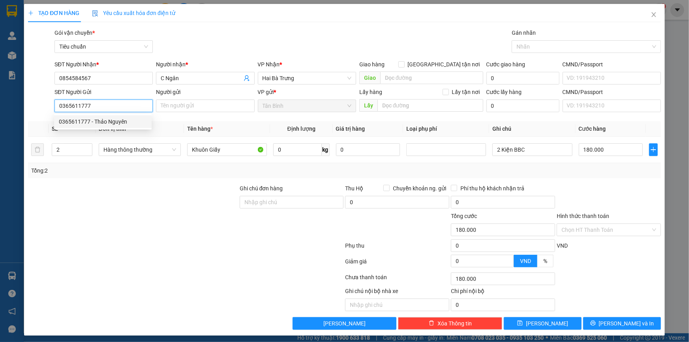
click at [121, 119] on div "0365611777 - Thảo Nguyên" at bounding box center [103, 121] width 88 height 9
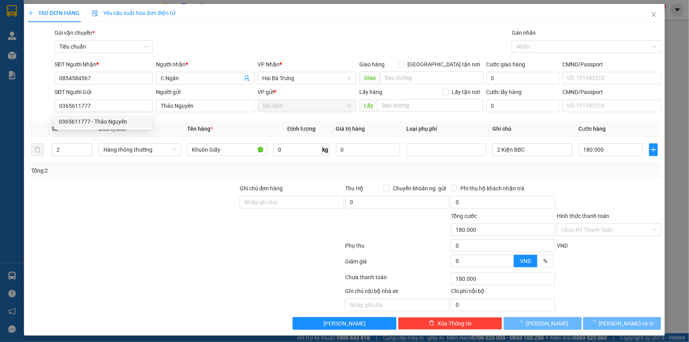
click at [184, 181] on div "Transit Pickup Surcharge Ids Transit Deliver Surcharge Ids Transit Deliver Surc…" at bounding box center [344, 178] width 633 height 301
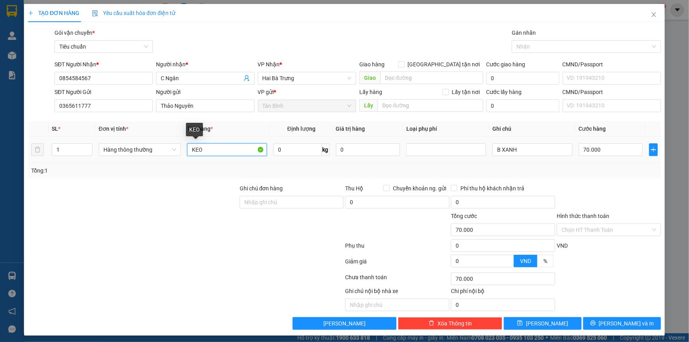
drag, startPoint x: 213, startPoint y: 147, endPoint x: 158, endPoint y: 148, distance: 54.9
click at [213, 147] on input "KEO" at bounding box center [227, 149] width 80 height 13
drag, startPoint x: 140, startPoint y: 148, endPoint x: 125, endPoint y: 148, distance: 15.4
click at [139, 148] on span "Hàng thông thường" at bounding box center [140, 150] width 73 height 12
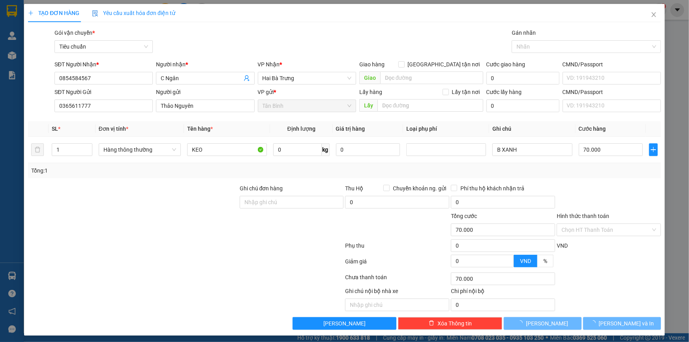
click at [63, 185] on div at bounding box center [133, 198] width 212 height 28
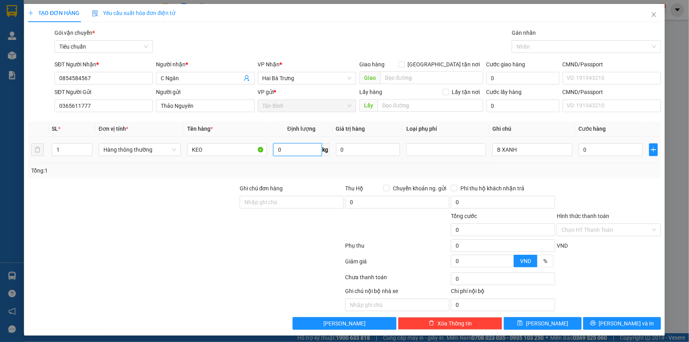
click at [276, 150] on input "0" at bounding box center [297, 149] width 49 height 13
click at [286, 150] on input "0" at bounding box center [297, 149] width 49 height 13
click at [286, 150] on input "text" at bounding box center [297, 149] width 49 height 13
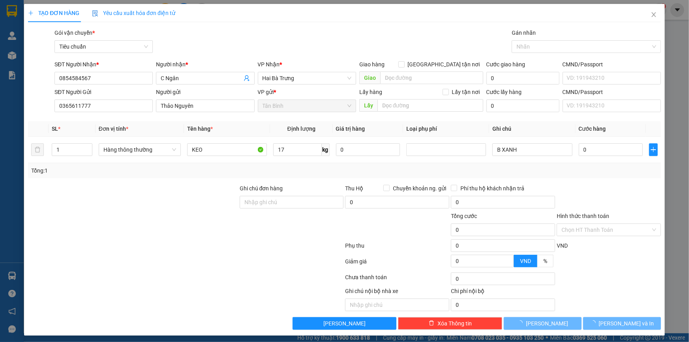
drag, startPoint x: 195, startPoint y: 185, endPoint x: 561, endPoint y: 141, distance: 368.5
click at [197, 186] on div "Transit Pickup Surcharge Ids Transit Deliver Surcharge Ids Transit Deliver Surc…" at bounding box center [344, 178] width 633 height 301
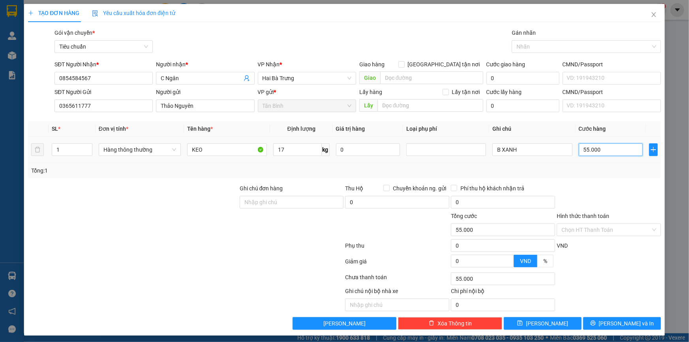
click at [589, 151] on input "55.000" at bounding box center [611, 149] width 64 height 13
drag, startPoint x: 161, startPoint y: 148, endPoint x: 150, endPoint y: 148, distance: 10.7
click at [151, 148] on tr "1 Hàng thông thường KEO 17 kg 0 B XANH 60.000" at bounding box center [344, 150] width 633 height 26
click at [140, 153] on span "Hàng thông thường" at bounding box center [140, 150] width 73 height 12
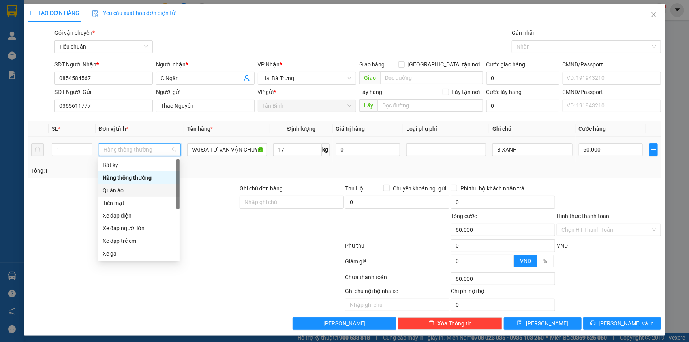
drag, startPoint x: 126, startPoint y: 186, endPoint x: 49, endPoint y: 188, distance: 77.1
click at [126, 187] on div "Quần áo" at bounding box center [139, 190] width 72 height 9
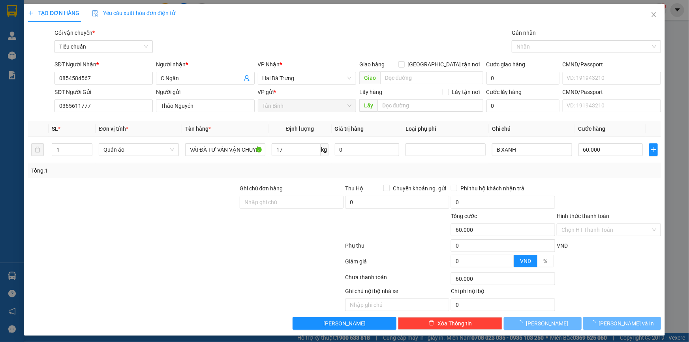
drag, startPoint x: 49, startPoint y: 188, endPoint x: 518, endPoint y: 172, distance: 468.4
click at [55, 188] on div at bounding box center [133, 198] width 212 height 28
click at [562, 169] on div "Tổng: 1" at bounding box center [344, 170] width 627 height 9
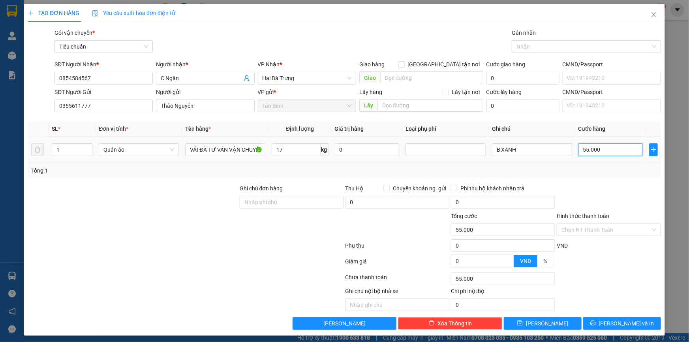
click at [597, 147] on input "55.000" at bounding box center [611, 149] width 64 height 13
click at [621, 318] on button "[PERSON_NAME] và In" at bounding box center [623, 323] width 78 height 13
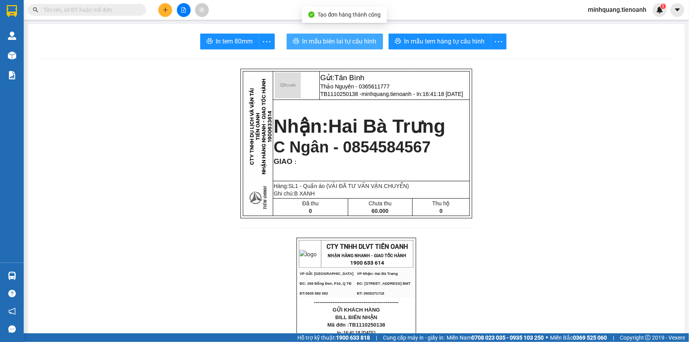
click at [351, 44] on span "In mẫu biên lai tự cấu hình" at bounding box center [340, 41] width 74 height 10
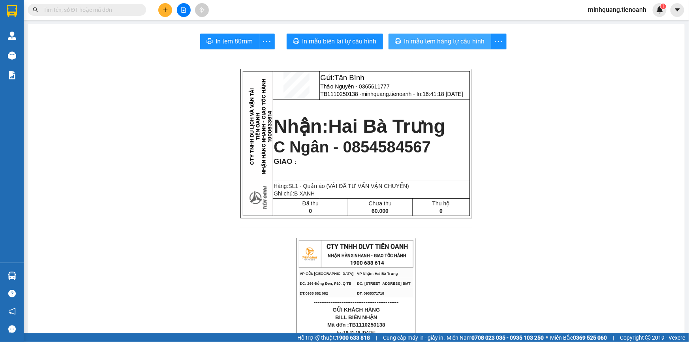
click at [414, 45] on span "In mẫu tem hàng tự cấu hình" at bounding box center [445, 41] width 81 height 10
click at [163, 12] on icon "plus" at bounding box center [166, 10] width 6 height 6
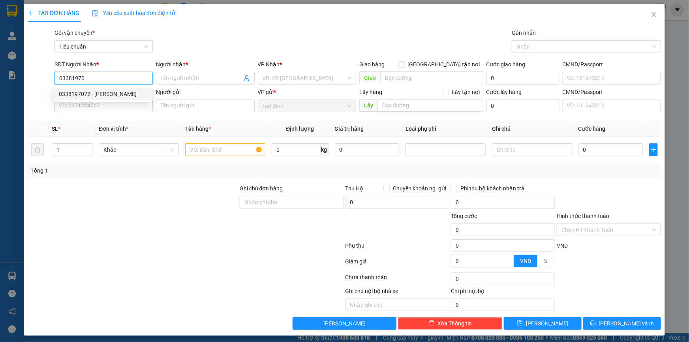
click at [134, 93] on div "0338197072 - TRẦN HUY" at bounding box center [103, 94] width 88 height 9
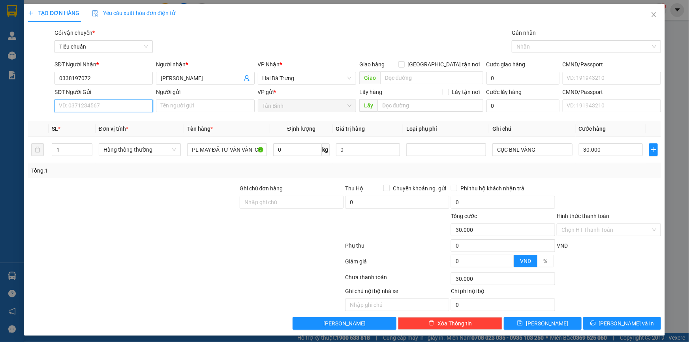
click at [116, 111] on input "SĐT Người Gửi" at bounding box center [104, 106] width 98 height 13
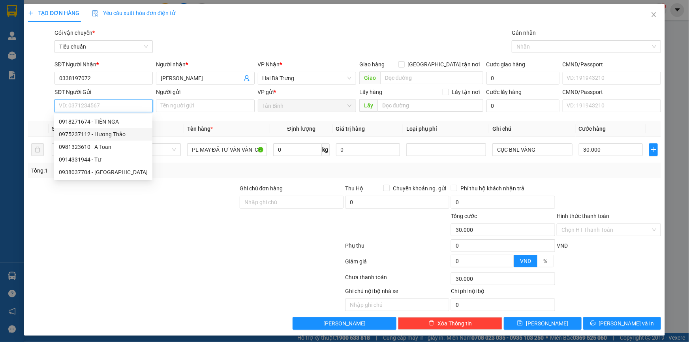
click at [114, 130] on div "0975237112 - Hương Thảo" at bounding box center [103, 134] width 89 height 9
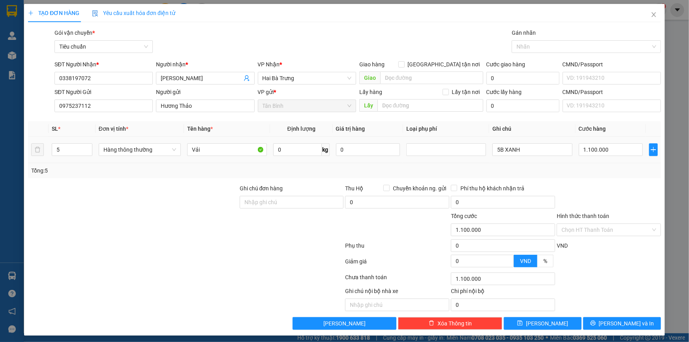
click at [120, 141] on td "Hàng thông thường" at bounding box center [140, 150] width 88 height 26
drag, startPoint x: 121, startPoint y: 147, endPoint x: 121, endPoint y: 154, distance: 7.1
click at [121, 147] on span "Hàng thông thường" at bounding box center [140, 150] width 73 height 12
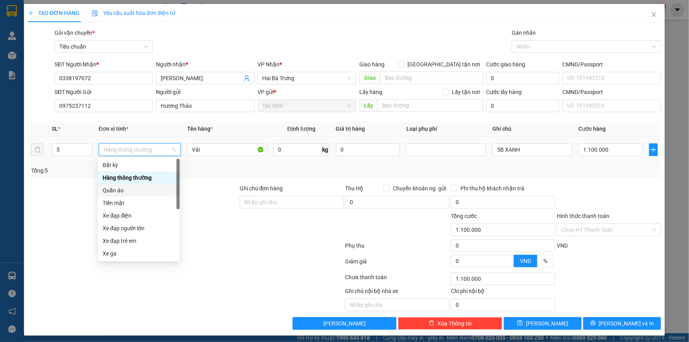
drag, startPoint x: 111, startPoint y: 193, endPoint x: 77, endPoint y: 165, distance: 44.6
click at [111, 193] on div "Quần áo" at bounding box center [139, 190] width 72 height 9
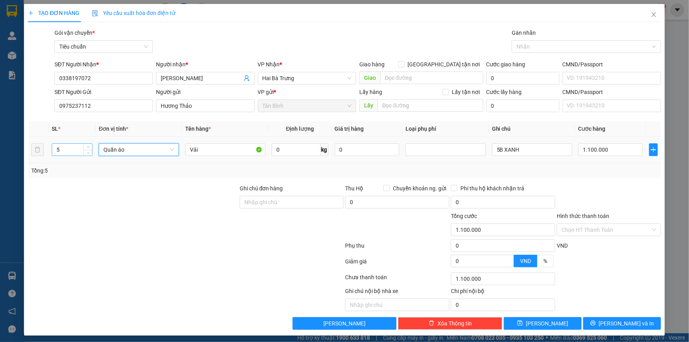
click at [72, 155] on input "5" at bounding box center [72, 150] width 40 height 12
click at [287, 152] on input "0" at bounding box center [296, 149] width 49 height 13
click at [286, 156] on div "20 kg" at bounding box center [300, 150] width 56 height 16
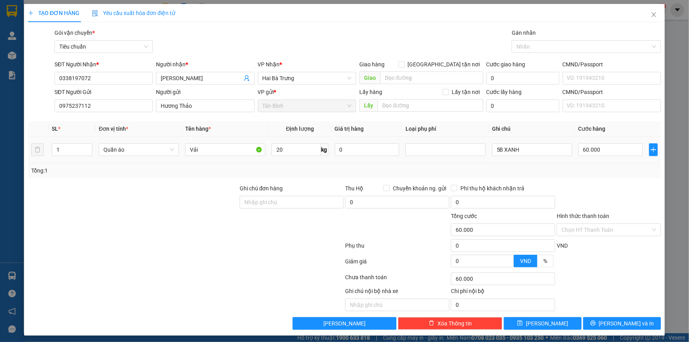
click at [489, 151] on td "5B XANH" at bounding box center [532, 150] width 87 height 26
drag, startPoint x: 495, startPoint y: 150, endPoint x: 467, endPoint y: 150, distance: 27.7
click at [467, 150] on tr "1 Quần áo Vải 20 kg 0 5B XANH 60.000" at bounding box center [344, 150] width 633 height 26
click at [611, 153] on input "60.000" at bounding box center [611, 149] width 64 height 13
click at [596, 326] on icon "printer" at bounding box center [594, 323] width 6 height 6
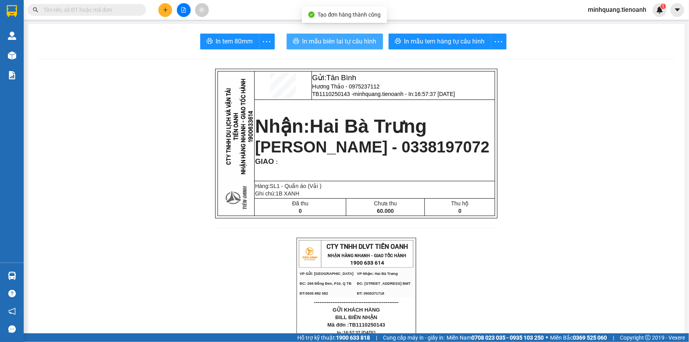
click at [354, 43] on span "In mẫu biên lai tự cấu hình" at bounding box center [340, 41] width 74 height 10
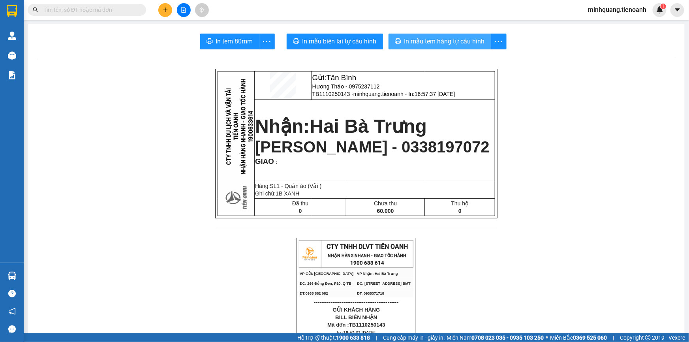
click at [444, 41] on span "In mẫu tem hàng tự cấu hình" at bounding box center [445, 41] width 81 height 10
click at [161, 5] on button at bounding box center [165, 10] width 14 height 14
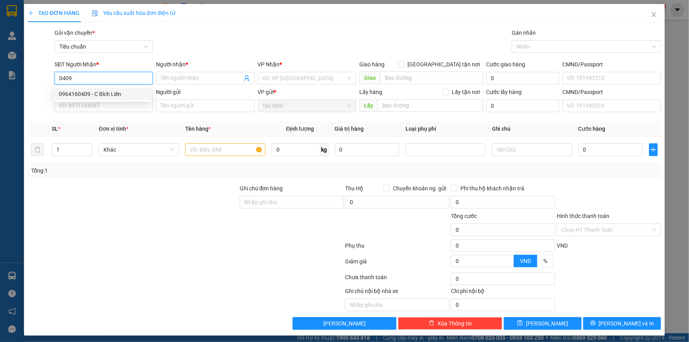
drag, startPoint x: 103, startPoint y: 91, endPoint x: 104, endPoint y: 102, distance: 10.7
click at [103, 94] on div "0964160409 - C Bích Liên" at bounding box center [103, 94] width 88 height 9
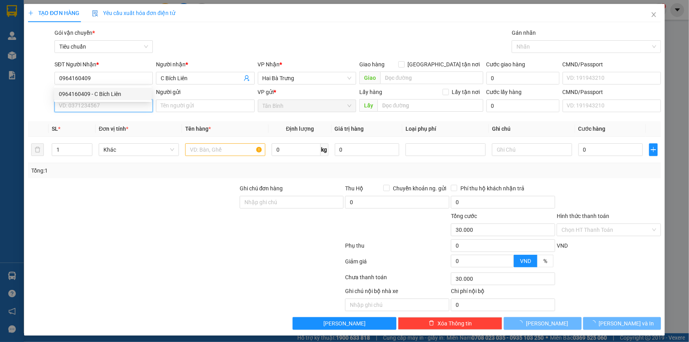
click at [104, 104] on input "SĐT Người Gửi" at bounding box center [104, 106] width 98 height 13
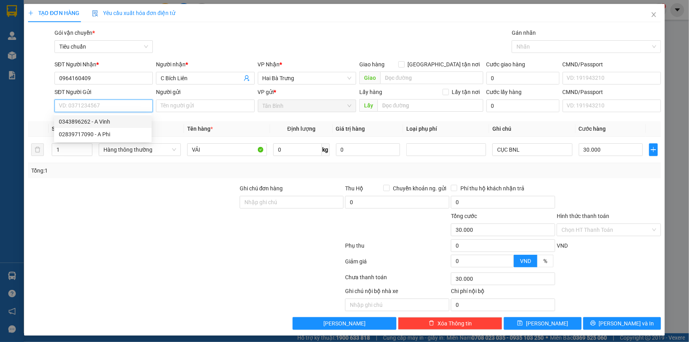
click at [124, 122] on div "0343896262 - A Vinh" at bounding box center [103, 121] width 88 height 9
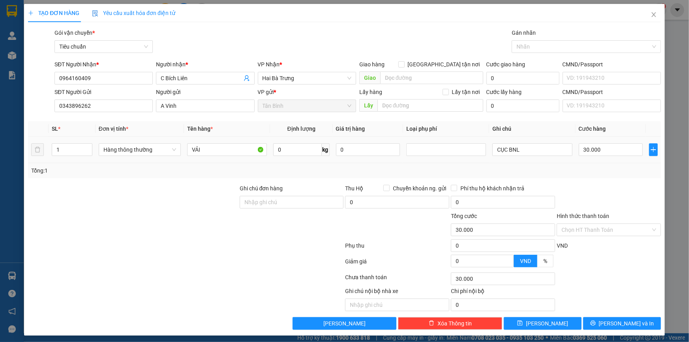
click at [122, 162] on td "Hàng thông thường" at bounding box center [140, 150] width 88 height 26
click at [145, 154] on span "Hàng thông thường" at bounding box center [140, 150] width 73 height 12
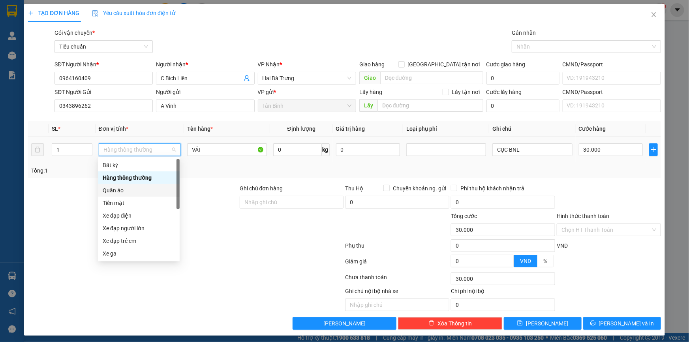
click at [126, 185] on div "Quần áo" at bounding box center [139, 190] width 82 height 13
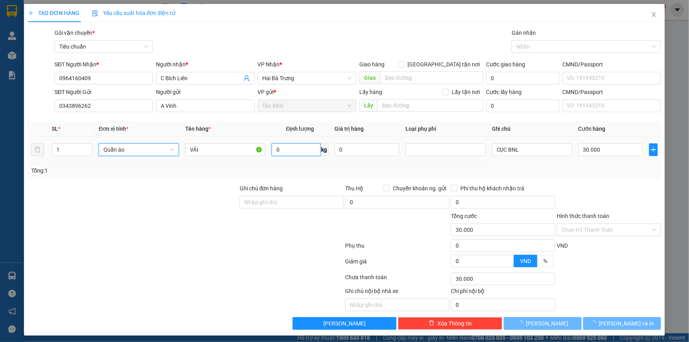
click at [283, 150] on input "0" at bounding box center [296, 149] width 49 height 13
click at [283, 168] on div "Tổng: 1" at bounding box center [344, 170] width 627 height 9
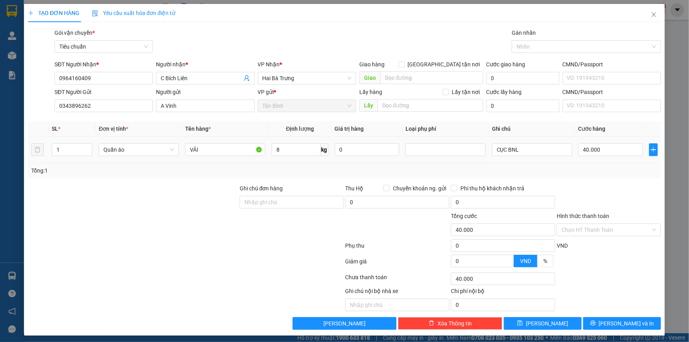
click at [537, 157] on div "CỤC BNL" at bounding box center [532, 150] width 80 height 16
click at [516, 151] on input "CỤC BNL" at bounding box center [532, 149] width 80 height 13
click at [588, 152] on input "40.000" at bounding box center [611, 149] width 64 height 13
click at [596, 324] on icon "printer" at bounding box center [593, 323] width 5 height 5
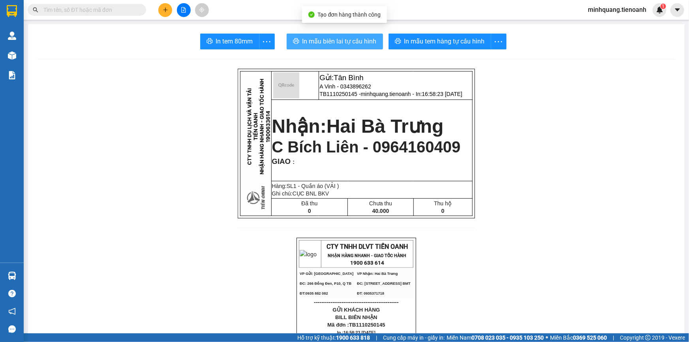
click at [343, 41] on span "In mẫu biên lai tự cấu hình" at bounding box center [340, 41] width 74 height 10
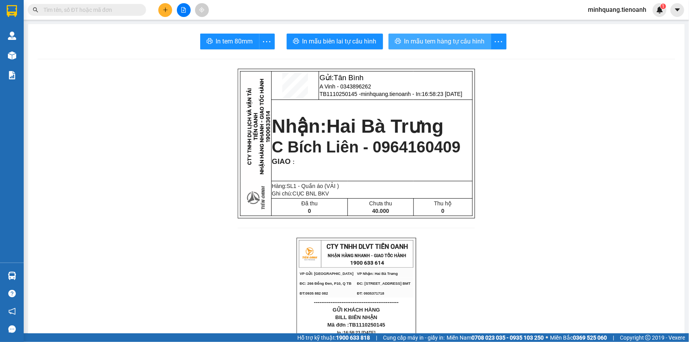
click at [433, 36] on button "In mẫu tem hàng tự cấu hình" at bounding box center [440, 42] width 103 height 16
click at [169, 10] on button at bounding box center [165, 10] width 14 height 14
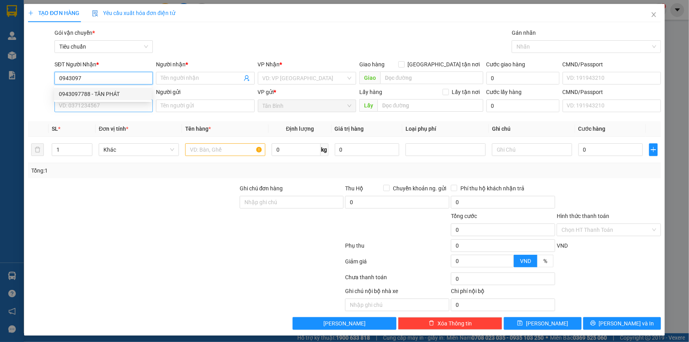
drag, startPoint x: 86, startPoint y: 90, endPoint x: 87, endPoint y: 110, distance: 20.2
click at [86, 91] on div "0943097788 - TÂN PHÁT" at bounding box center [103, 94] width 88 height 9
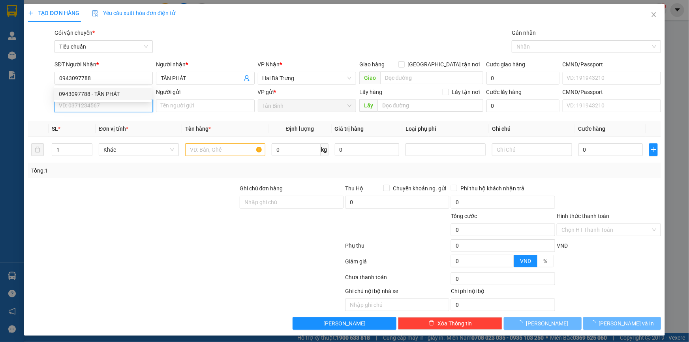
click at [87, 110] on input "SĐT Người Gửi" at bounding box center [104, 106] width 98 height 13
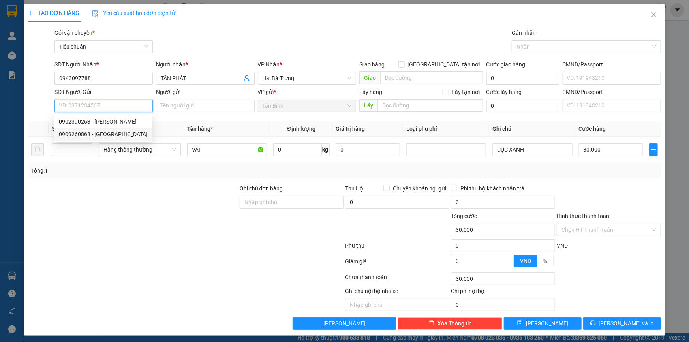
click at [112, 134] on div "0909260868 - Phú Gia Hưng" at bounding box center [103, 134] width 89 height 9
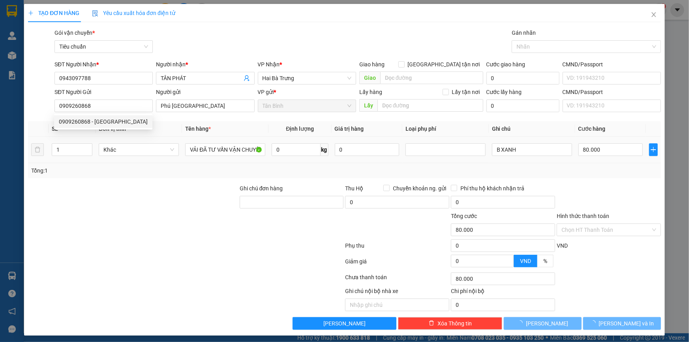
click at [135, 156] on div "Khác" at bounding box center [139, 150] width 80 height 16
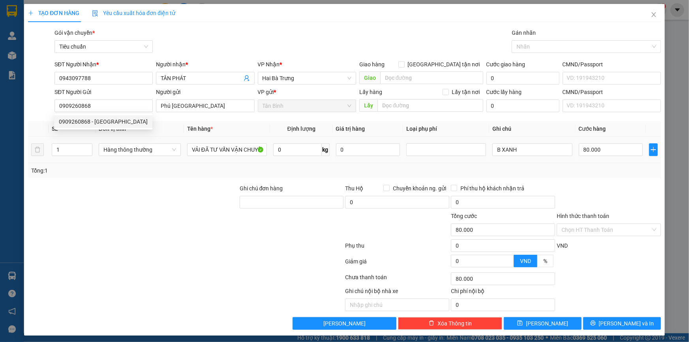
click at [136, 156] on div "Hàng thông thường" at bounding box center [140, 150] width 82 height 16
click at [127, 154] on span "Hàng thông thường" at bounding box center [140, 150] width 73 height 12
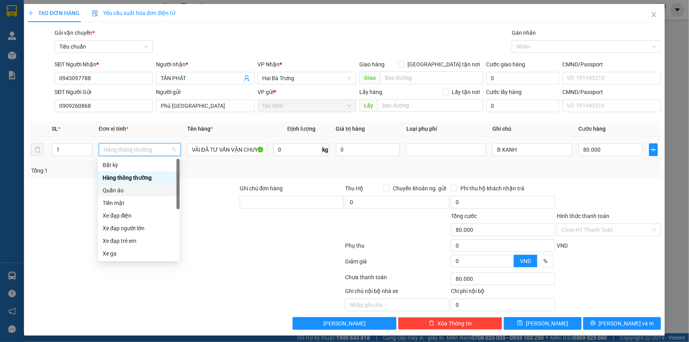
drag, startPoint x: 116, startPoint y: 188, endPoint x: 77, endPoint y: 162, distance: 46.8
click at [115, 189] on div "Quần áo" at bounding box center [139, 190] width 72 height 9
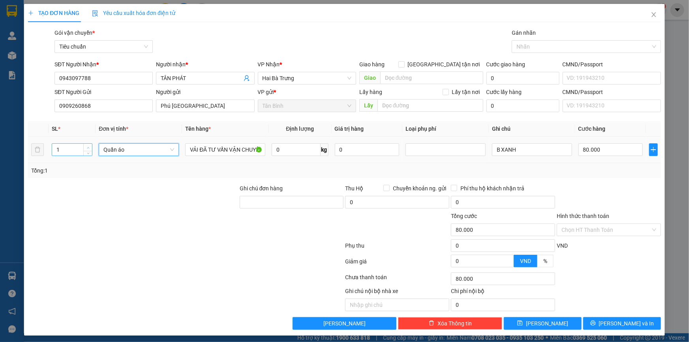
click at [85, 145] on span "Increase Value" at bounding box center [87, 147] width 9 height 7
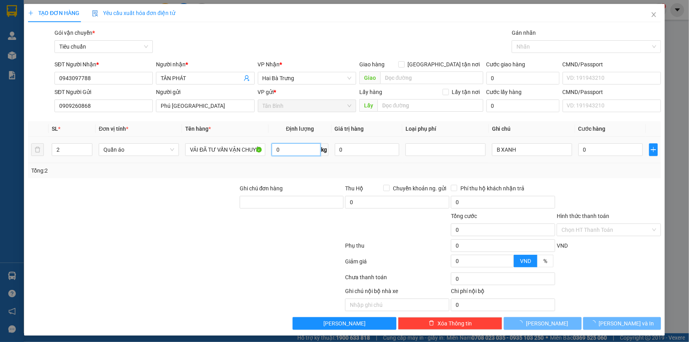
click at [297, 146] on input "0" at bounding box center [296, 149] width 49 height 13
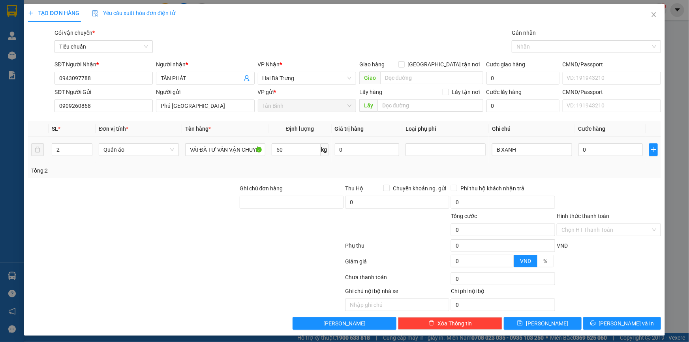
click at [297, 158] on td "50 kg" at bounding box center [300, 150] width 63 height 26
click at [495, 152] on input "B XANH" at bounding box center [532, 149] width 80 height 13
click at [601, 153] on input "95.000" at bounding box center [611, 149] width 64 height 13
click at [616, 331] on div "TẠO ĐƠN HÀNG Yêu cầu xuất hóa đơn điện tử Transit Pickup Surcharge Ids Transit …" at bounding box center [344, 170] width 641 height 332
click at [616, 328] on button "[PERSON_NAME] và In" at bounding box center [623, 323] width 78 height 13
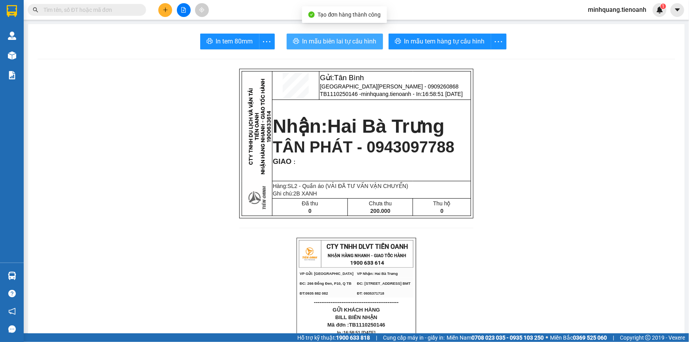
click at [312, 35] on button "In mẫu biên lai tự cấu hình" at bounding box center [335, 42] width 96 height 16
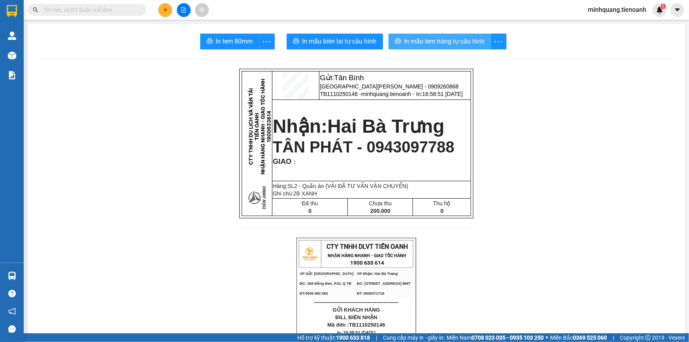
click at [415, 43] on span "In mẫu tem hàng tự cấu hình" at bounding box center [445, 41] width 81 height 10
click at [168, 17] on div "Kết quả tìm kiếm ( 3 ) Bộ lọc Mã ĐH Trạng thái Món hàng Thu hộ Tổng cước Chưa c…" at bounding box center [344, 10] width 689 height 20
click at [168, 14] on button at bounding box center [165, 10] width 14 height 14
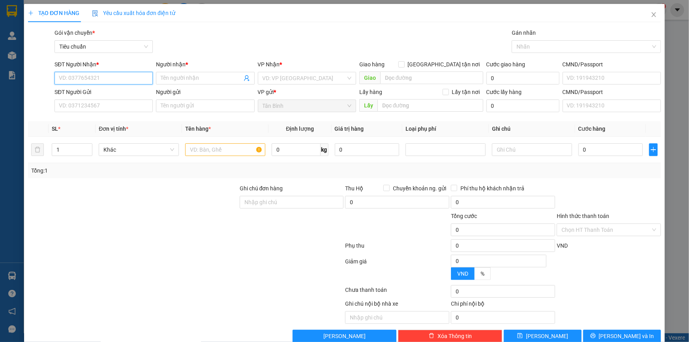
click at [117, 79] on input "SĐT Người Nhận *" at bounding box center [104, 78] width 98 height 13
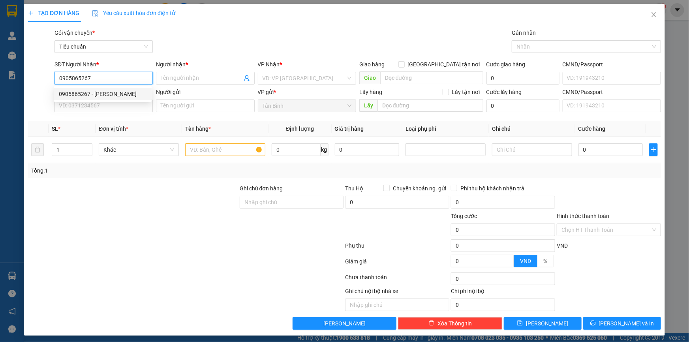
click at [96, 93] on div "0905865267 - Chú Chu" at bounding box center [103, 94] width 88 height 9
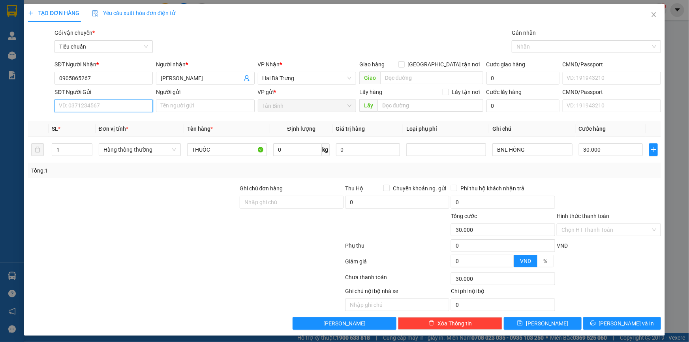
click at [107, 109] on input "SĐT Người Gửi" at bounding box center [104, 106] width 98 height 13
click at [171, 114] on div "Người gửi Tên người gửi" at bounding box center [205, 102] width 98 height 28
click at [171, 112] on input "Người gửi" at bounding box center [205, 106] width 98 height 13
drag, startPoint x: 141, startPoint y: 142, endPoint x: 139, endPoint y: 157, distance: 15.5
click at [141, 142] on div "Hàng thông thường" at bounding box center [140, 150] width 82 height 16
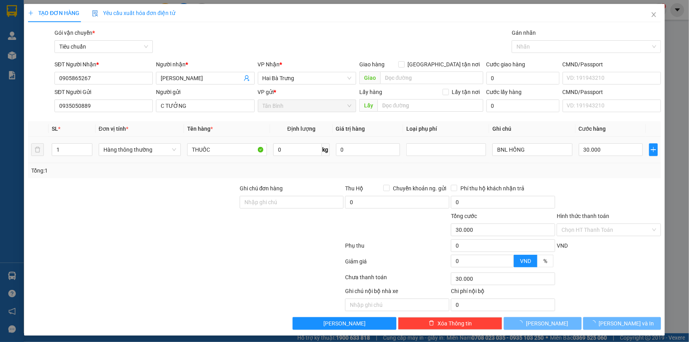
click at [139, 157] on div "Hàng thông thường" at bounding box center [140, 150] width 82 height 16
click at [139, 155] on span "Hàng thông thường" at bounding box center [140, 150] width 73 height 12
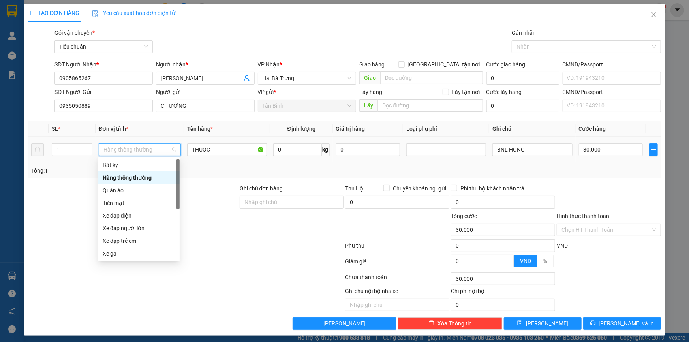
click at [139, 155] on span "Hàng thông thường" at bounding box center [140, 150] width 73 height 12
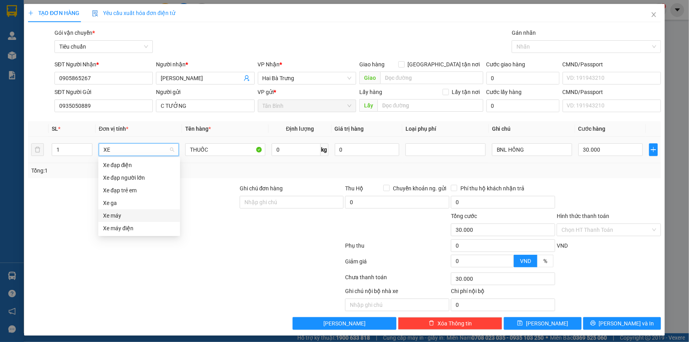
click at [139, 212] on div "Xe máy" at bounding box center [139, 215] width 72 height 9
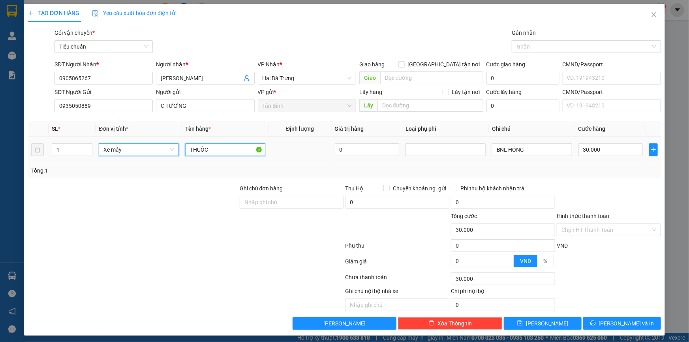
click at [212, 152] on input "THUỐC" at bounding box center [225, 149] width 80 height 13
click at [545, 145] on input "BNL HỒNG" at bounding box center [532, 149] width 80 height 13
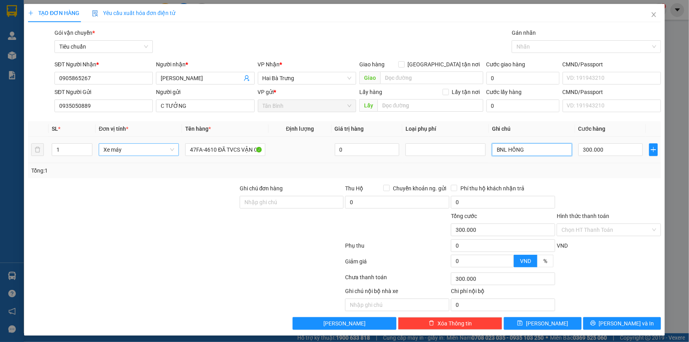
click at [545, 145] on input "BNL HỒNG" at bounding box center [532, 149] width 80 height 13
click at [587, 325] on button "[PERSON_NAME] và In" at bounding box center [623, 323] width 78 height 13
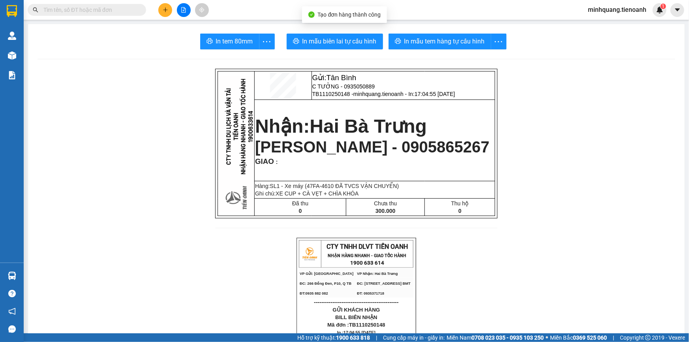
click at [372, 146] on span "Chú Chu - 0905865267" at bounding box center [372, 146] width 235 height 17
click at [73, 6] on input "text" at bounding box center [89, 10] width 93 height 9
paste input "0905865267"
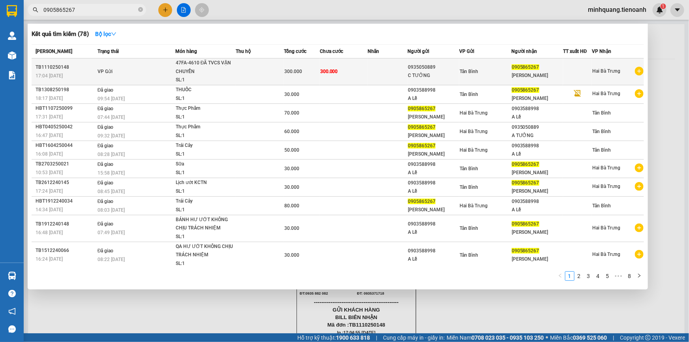
click at [332, 77] on td "300.000" at bounding box center [344, 71] width 48 height 27
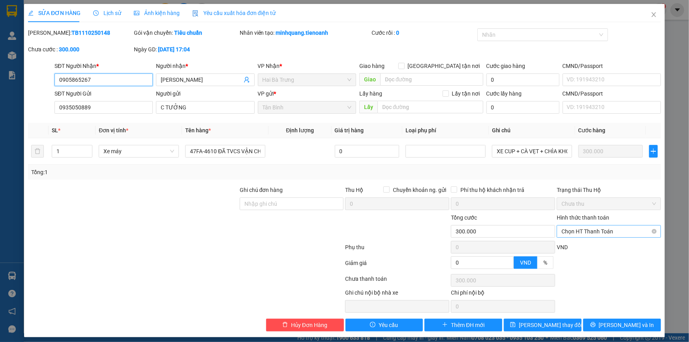
drag, startPoint x: 609, startPoint y: 235, endPoint x: 604, endPoint y: 242, distance: 8.0
click at [608, 236] on span "Chọn HT Thanh Toán" at bounding box center [609, 232] width 95 height 12
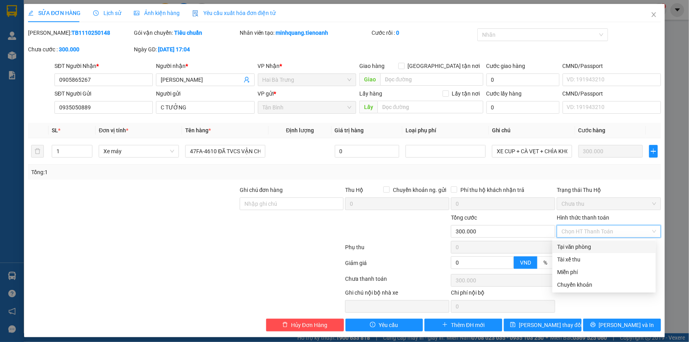
click at [603, 243] on div "Tại văn phòng" at bounding box center [604, 247] width 94 height 9
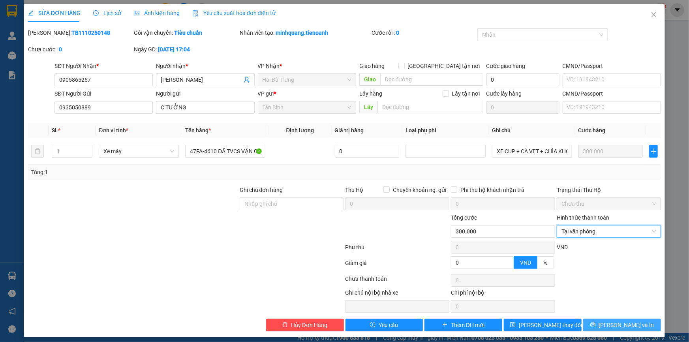
click at [610, 324] on button "[PERSON_NAME] và In" at bounding box center [623, 325] width 78 height 13
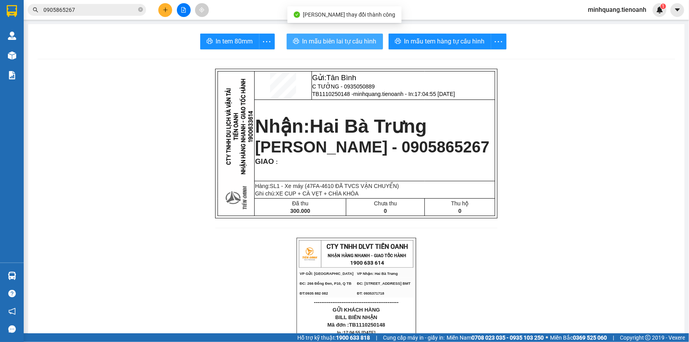
click at [362, 43] on span "In mẫu biên lai tự cấu hình" at bounding box center [340, 41] width 74 height 10
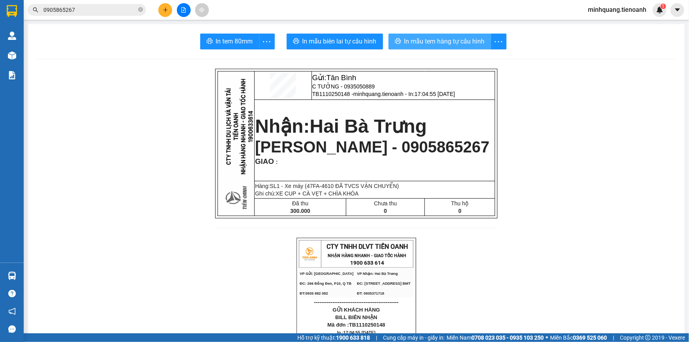
click at [443, 40] on span "In mẫu tem hàng tự cấu hình" at bounding box center [445, 41] width 81 height 10
click at [162, 5] on button at bounding box center [165, 10] width 14 height 14
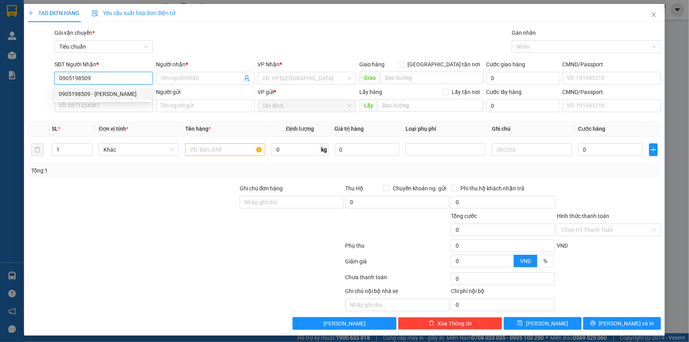
click at [136, 92] on div "0905198509 - PHÚC PHẠM" at bounding box center [103, 94] width 88 height 9
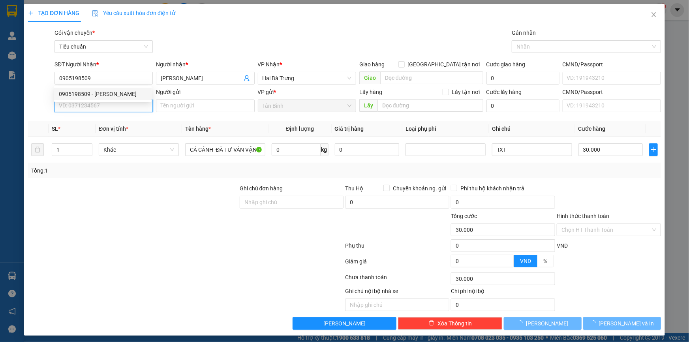
click at [129, 111] on input "SĐT Người Gửi" at bounding box center [104, 106] width 98 height 13
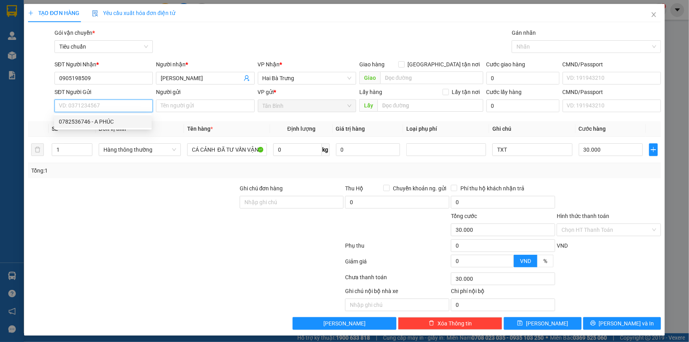
click at [129, 119] on div "0782536746 - A PHÚC" at bounding box center [103, 121] width 88 height 9
drag, startPoint x: 142, startPoint y: 193, endPoint x: 173, endPoint y: 175, distance: 36.1
click at [142, 193] on div at bounding box center [133, 198] width 212 height 28
click at [298, 153] on input "0" at bounding box center [297, 149] width 49 height 13
click at [298, 158] on td "4 kg" at bounding box center [301, 150] width 63 height 26
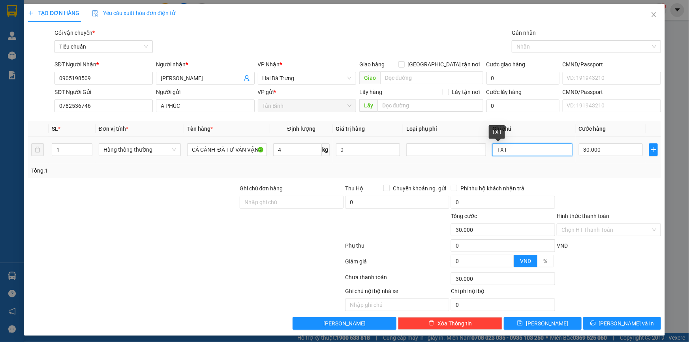
click at [511, 151] on input "TXT" at bounding box center [533, 149] width 80 height 13
click at [613, 322] on span "[PERSON_NAME] và In" at bounding box center [626, 323] width 55 height 9
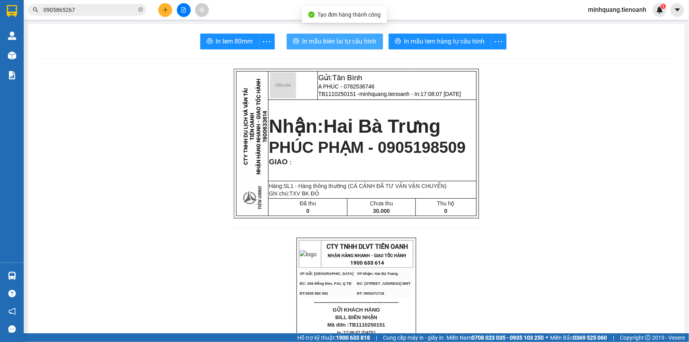
click at [352, 45] on span "In mẫu biên lai tự cấu hình" at bounding box center [340, 41] width 74 height 10
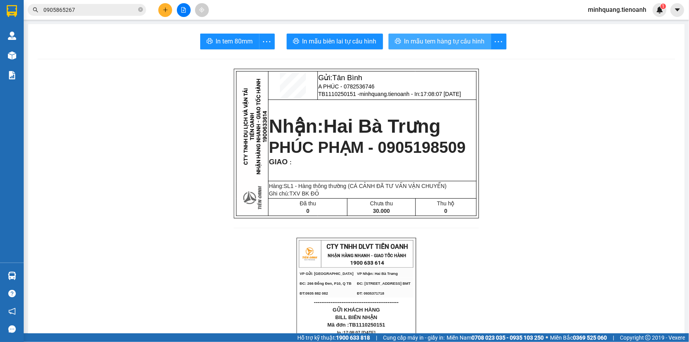
click at [405, 45] on span "In mẫu tem hàng tự cấu hình" at bounding box center [445, 41] width 81 height 10
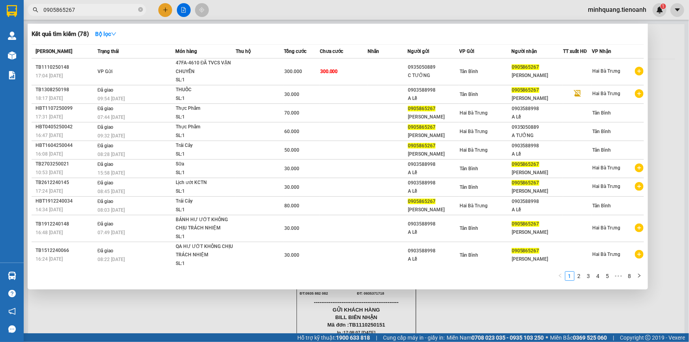
click at [127, 13] on input "0905865267" at bounding box center [89, 10] width 93 height 9
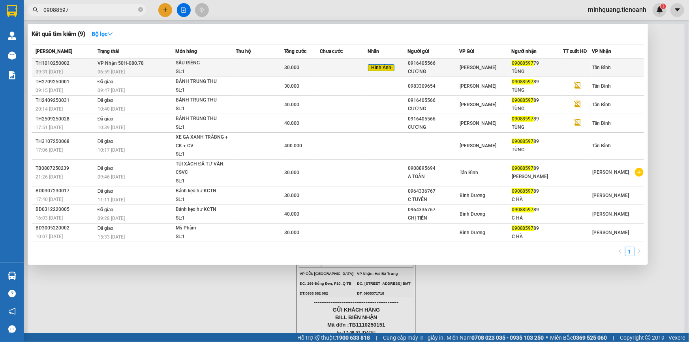
click at [171, 64] on td "VP Nhận 50H-080.78 06:59 - 11/10" at bounding box center [136, 67] width 80 height 19
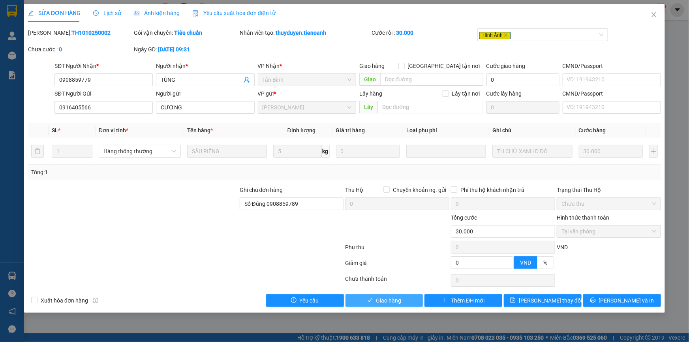
click at [378, 300] on span "Giao hàng" at bounding box center [388, 300] width 25 height 9
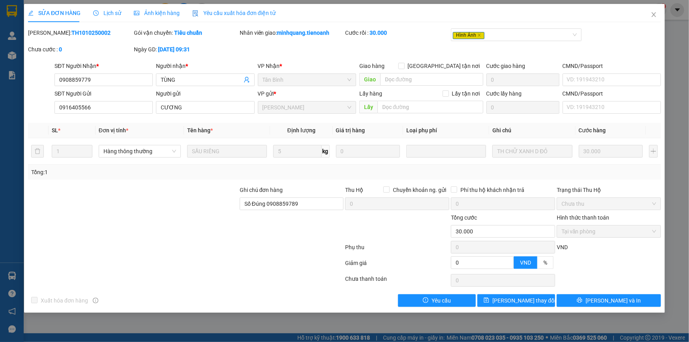
click at [570, 307] on div "SỬA ĐƠN HÀNG Lịch sử Ảnh kiện hàng Yêu cầu xuất hóa đơn điện tử Total Paid Fee …" at bounding box center [344, 158] width 641 height 309
click at [572, 303] on button "[PERSON_NAME] và In" at bounding box center [609, 300] width 104 height 13
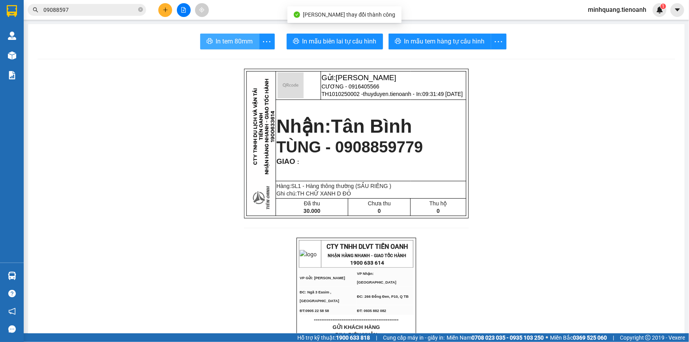
click at [227, 38] on span "In tem 80mm" at bounding box center [234, 41] width 37 height 10
click at [230, 39] on span "In tem 80mm" at bounding box center [234, 41] width 37 height 10
click at [237, 41] on span "In tem 80mm" at bounding box center [234, 41] width 37 height 10
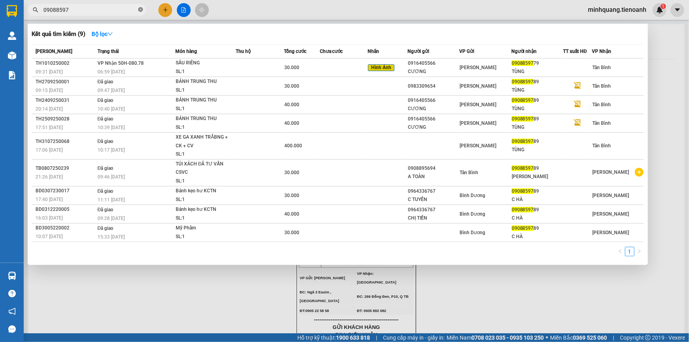
drag, startPoint x: 139, startPoint y: 11, endPoint x: 135, endPoint y: 13, distance: 4.6
click at [139, 11] on icon "close-circle" at bounding box center [140, 9] width 5 height 5
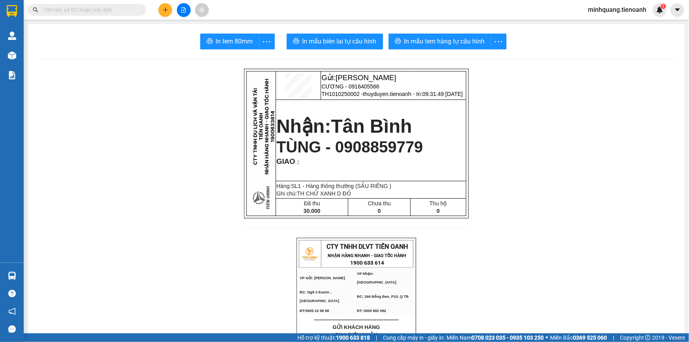
click at [133, 13] on input "text" at bounding box center [89, 10] width 93 height 9
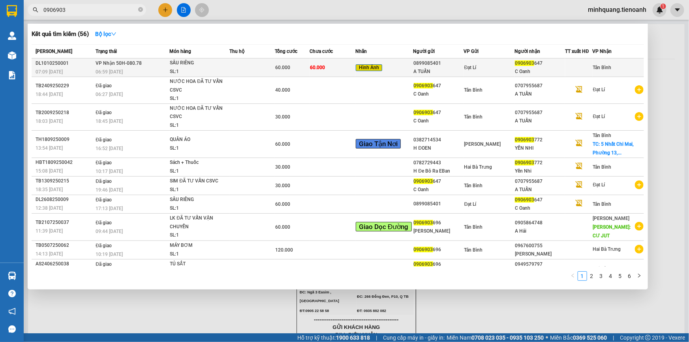
click at [318, 66] on span "60.000" at bounding box center [317, 68] width 15 height 6
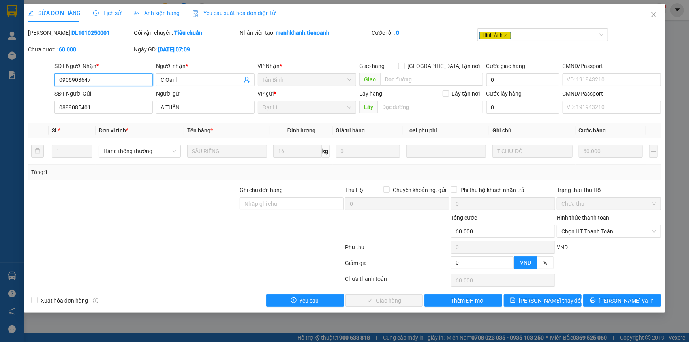
drag, startPoint x: 608, startPoint y: 229, endPoint x: 608, endPoint y: 237, distance: 8.7
click at [608, 237] on span "Chọn HT Thanh Toán" at bounding box center [609, 232] width 95 height 12
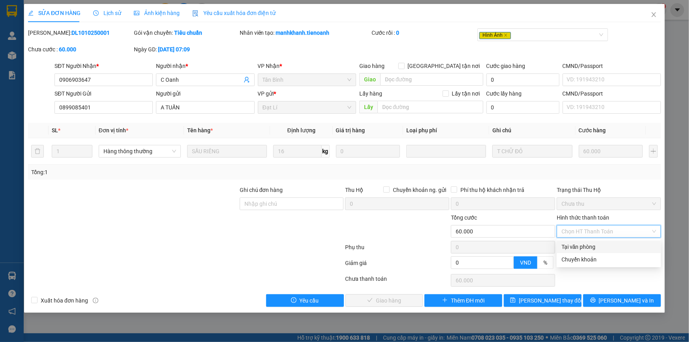
click at [608, 238] on div "Hình thức thanh toán Chọn HT Thanh Toán" at bounding box center [609, 227] width 104 height 28
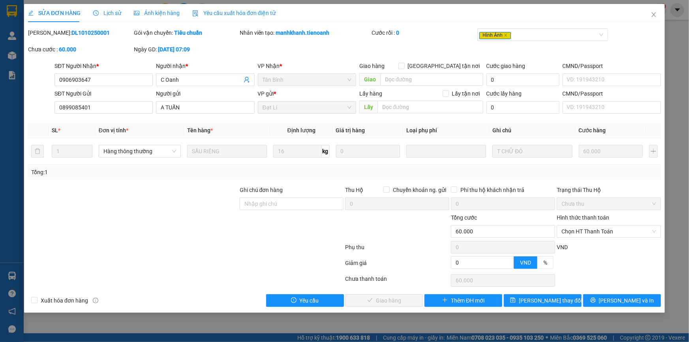
drag, startPoint x: 576, startPoint y: 232, endPoint x: 579, endPoint y: 241, distance: 9.2
click at [578, 239] on div "Hình thức thanh toán Chọn HT Thanh Toán" at bounding box center [609, 227] width 104 height 28
click at [579, 241] on div "Phụ thu 0 VND" at bounding box center [344, 249] width 635 height 16
click at [577, 235] on span "Chọn HT Thanh Toán" at bounding box center [609, 232] width 95 height 12
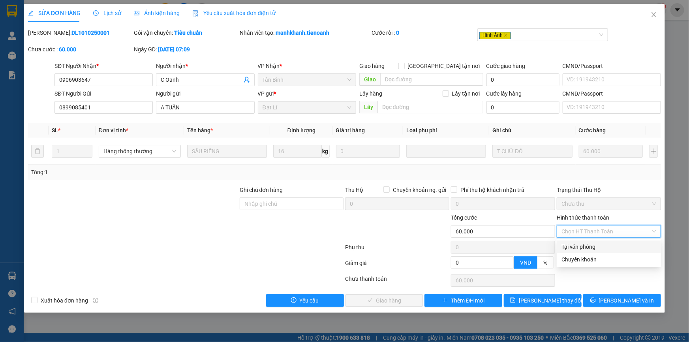
click at [573, 241] on div "Tại văn phòng" at bounding box center [609, 247] width 104 height 13
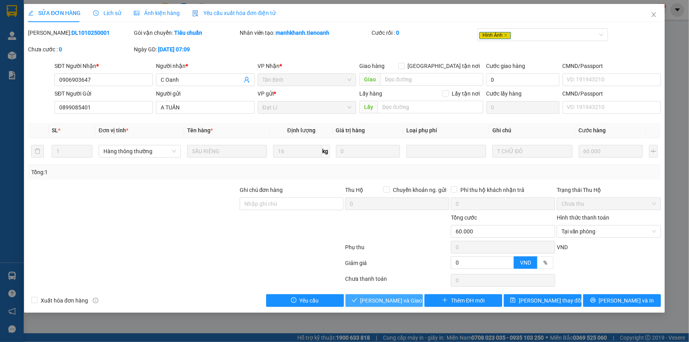
click at [414, 304] on button "Lưu và Giao hàng" at bounding box center [385, 300] width 78 height 13
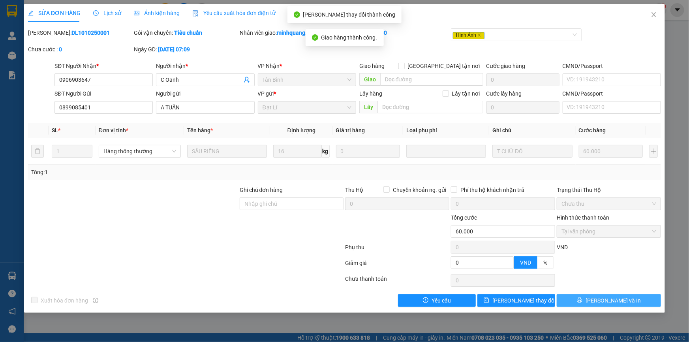
click at [616, 303] on span "[PERSON_NAME] và In" at bounding box center [613, 300] width 55 height 9
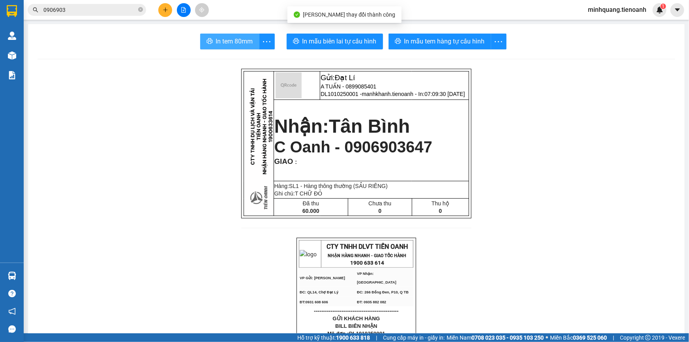
click at [232, 43] on span "In tem 80mm" at bounding box center [234, 41] width 37 height 10
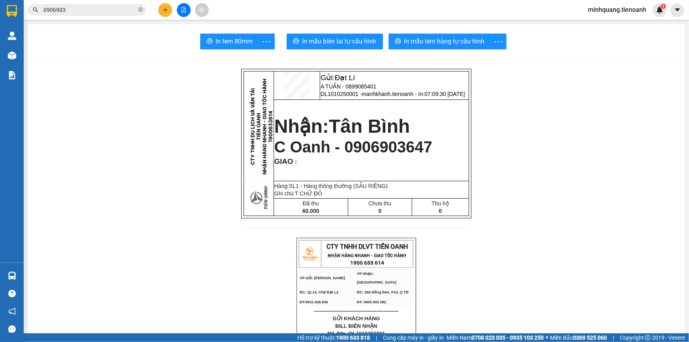
click at [166, 11] on icon "plus" at bounding box center [166, 10] width 6 height 6
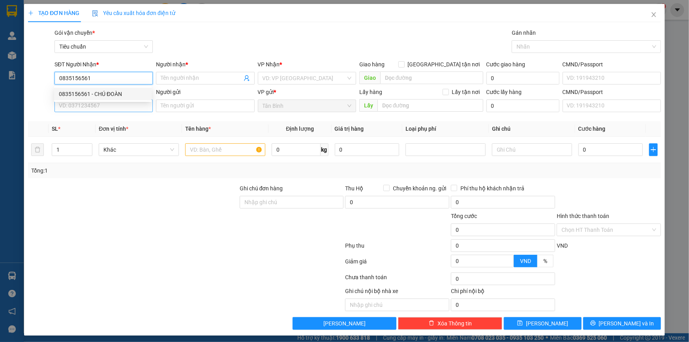
drag, startPoint x: 111, startPoint y: 91, endPoint x: 103, endPoint y: 108, distance: 19.1
click at [109, 94] on div "0835156561 - CHÚ ĐOÀN" at bounding box center [103, 94] width 88 height 9
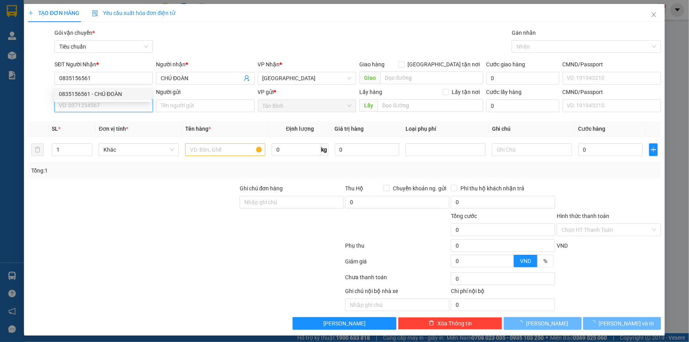
click at [103, 108] on input "SĐT Người Gửi" at bounding box center [104, 106] width 98 height 13
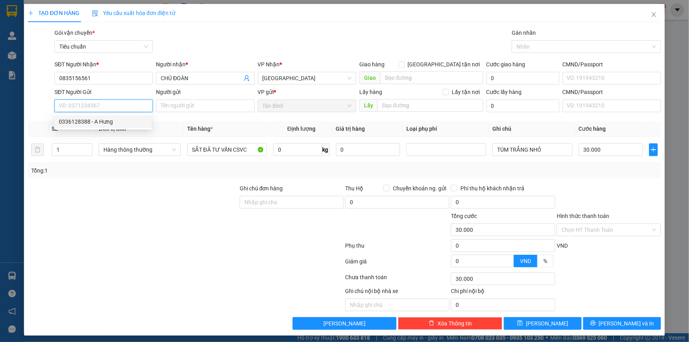
click at [110, 121] on div "0336128388 - A Hưng" at bounding box center [103, 121] width 88 height 9
drag, startPoint x: 71, startPoint y: 149, endPoint x: 17, endPoint y: 156, distance: 54.1
click at [18, 156] on div "TẠO ĐƠN HÀNG Yêu cầu xuất hóa đơn điện tử Transit Pickup Surcharge Ids Transit …" at bounding box center [344, 171] width 689 height 342
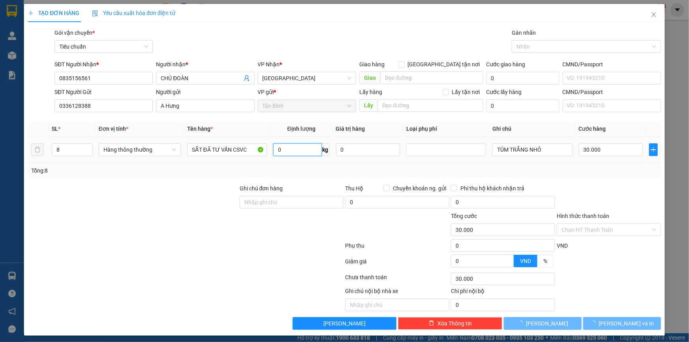
click at [284, 148] on input "0" at bounding box center [297, 149] width 49 height 13
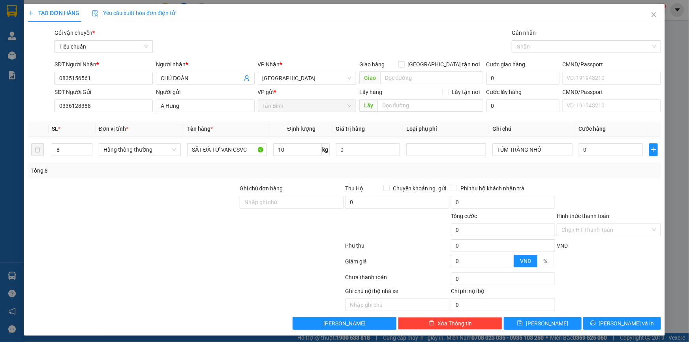
click at [215, 181] on div "Transit Pickup Surcharge Ids Transit Deliver Surcharge Ids Transit Deliver Surc…" at bounding box center [344, 178] width 633 height 301
drag, startPoint x: 559, startPoint y: 150, endPoint x: 431, endPoint y: 150, distance: 127.6
click at [431, 150] on tr "8 Hàng thông thường SẮT ĐÃ TƯ VẤN CSVC 10 kg 0 TÚM TRẮNG NHỎ 40.000" at bounding box center [344, 150] width 633 height 26
click at [592, 156] on input "40.000" at bounding box center [611, 149] width 64 height 13
drag, startPoint x: 602, startPoint y: 324, endPoint x: 579, endPoint y: 304, distance: 30.3
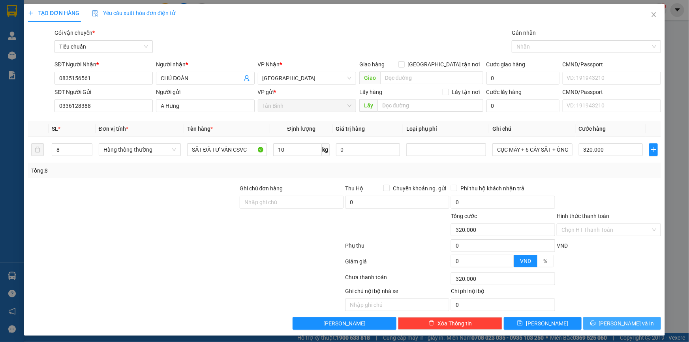
click at [596, 324] on icon "printer" at bounding box center [594, 323] width 6 height 6
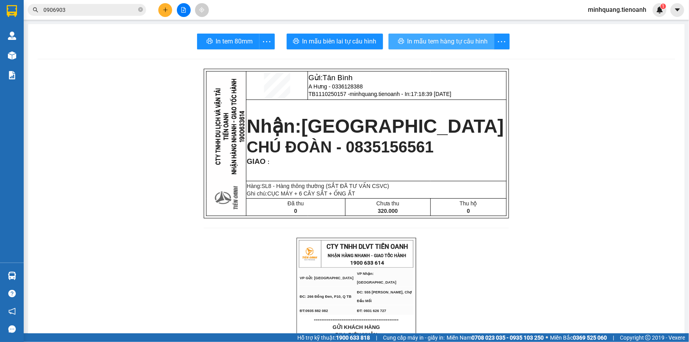
click at [421, 43] on span "In mẫu tem hàng tự cấu hình" at bounding box center [448, 41] width 81 height 10
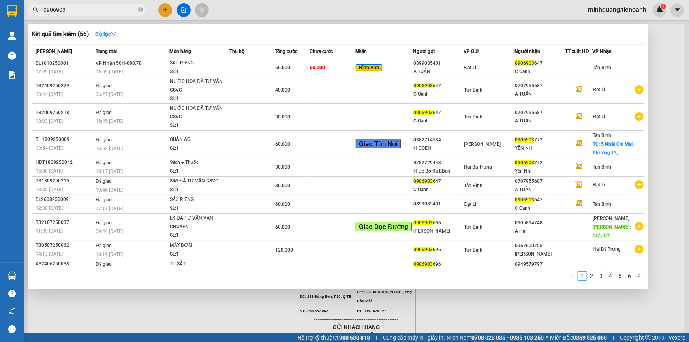
click at [102, 10] on input "0906903" at bounding box center [89, 10] width 93 height 9
click at [141, 13] on span at bounding box center [140, 10] width 5 height 8
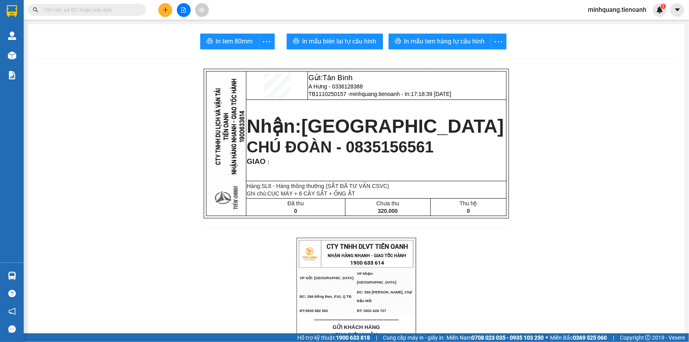
click at [113, 11] on input "text" at bounding box center [89, 10] width 93 height 9
click at [168, 11] on icon "plus" at bounding box center [166, 10] width 6 height 6
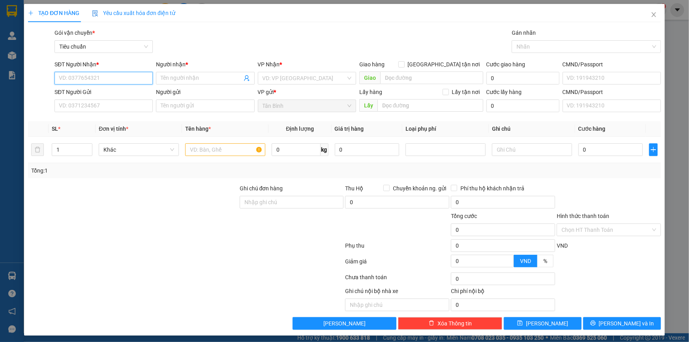
click at [98, 79] on input "SĐT Người Nhận *" at bounding box center [104, 78] width 98 height 13
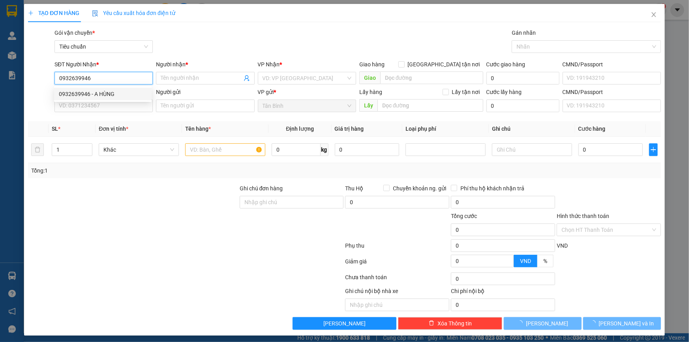
click at [104, 91] on div "0932639946 - A HÙNG" at bounding box center [103, 94] width 88 height 9
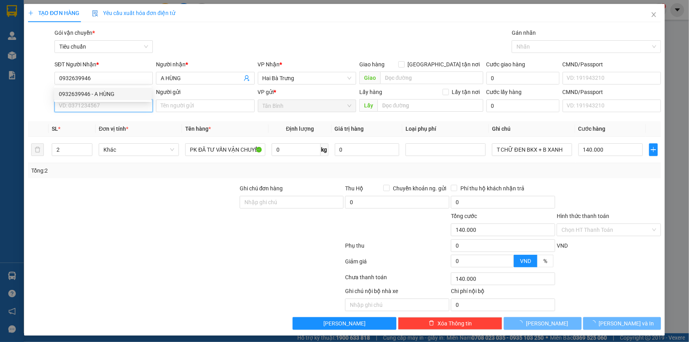
click at [103, 107] on input "SĐT Người Gửi" at bounding box center [104, 106] width 98 height 13
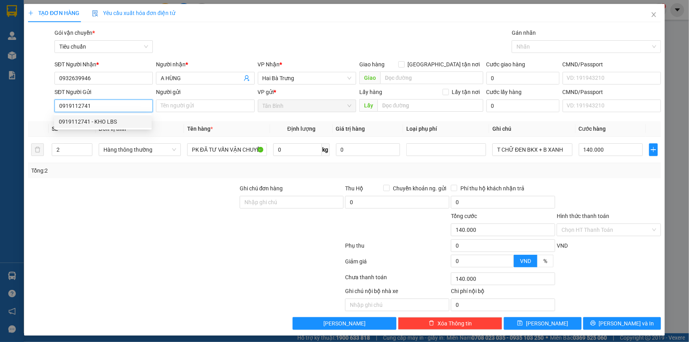
click at [107, 122] on div "0919112741 - KHO LBS" at bounding box center [103, 121] width 88 height 9
click at [143, 188] on div at bounding box center [133, 198] width 212 height 28
click at [39, 152] on tr "2 Hàng thông thường PK ĐÃ TƯ VẤN VẬN CHUYỂN 0 kg 0 T CHỮ ĐEN BKX + B XANH 140.0…" at bounding box center [344, 150] width 633 height 26
click at [128, 181] on div "Transit Pickup Surcharge Ids Transit Deliver Surcharge Ids Transit Deliver Surc…" at bounding box center [344, 178] width 633 height 301
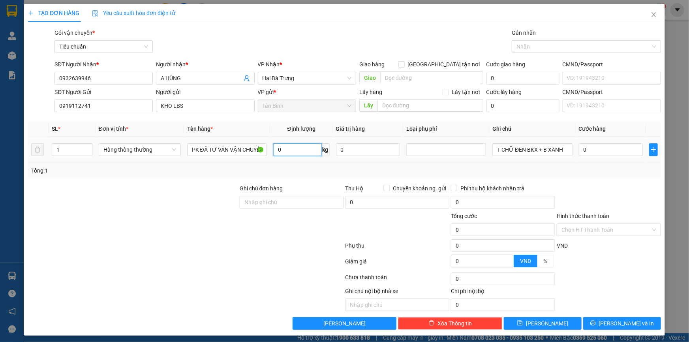
click at [295, 148] on input "0" at bounding box center [297, 149] width 49 height 13
click at [35, 153] on tr "1 Hàng thông thường PK ĐÃ TƯ VẤN VẬN CHUYỂN 0 kg 0 T CHỮ ĐEN BKX + B XANH 0" at bounding box center [344, 150] width 633 height 26
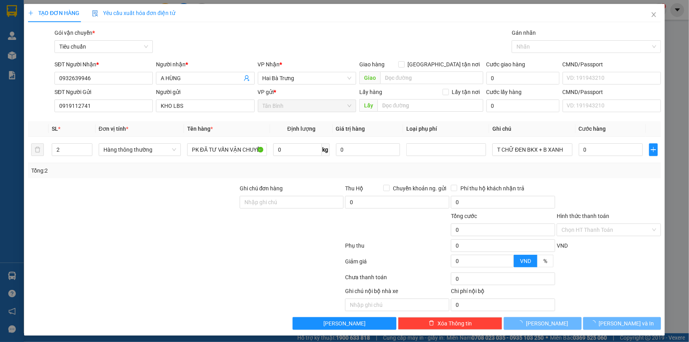
drag, startPoint x: 107, startPoint y: 178, endPoint x: 137, endPoint y: 178, distance: 30.8
click at [111, 178] on div "Transit Pickup Surcharge Ids Transit Deliver Surcharge Ids Transit Deliver Surc…" at bounding box center [344, 178] width 633 height 301
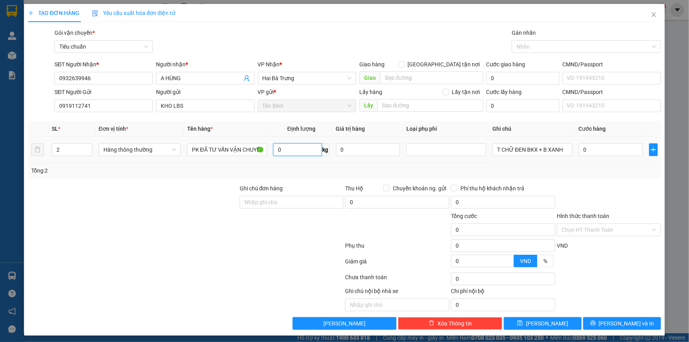
click at [293, 150] on input "0" at bounding box center [297, 149] width 49 height 13
drag, startPoint x: 189, startPoint y: 162, endPoint x: 529, endPoint y: 148, distance: 340.9
click at [190, 163] on div "SL * Đơn vị tính * Tên hàng * Định lượng Giá trị hàng Loại phụ phí Ghi chú Cước…" at bounding box center [344, 149] width 633 height 57
click at [529, 148] on input "T CHỮ ĐEN BKX + B XANH" at bounding box center [533, 149] width 80 height 13
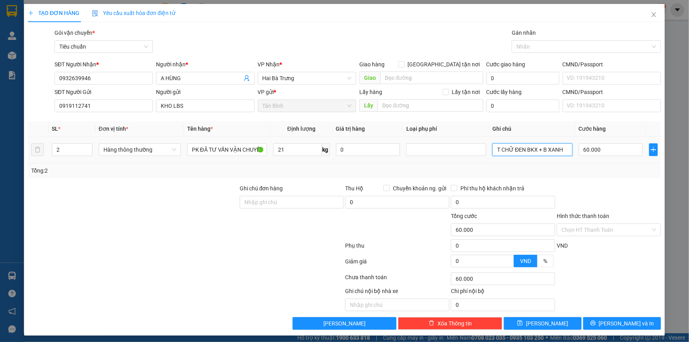
click at [533, 155] on input "T CHỮ ĐEN BKX + B XANH" at bounding box center [533, 149] width 80 height 13
click at [543, 168] on div "Tổng: 2" at bounding box center [344, 170] width 627 height 9
click at [612, 150] on input "60.000" at bounding box center [611, 149] width 64 height 13
click at [613, 319] on span "[PERSON_NAME] và In" at bounding box center [626, 323] width 55 height 9
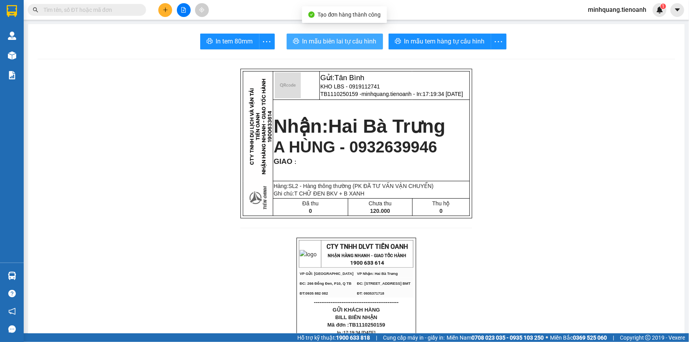
click at [354, 43] on span "In mẫu biên lai tự cấu hình" at bounding box center [340, 41] width 74 height 10
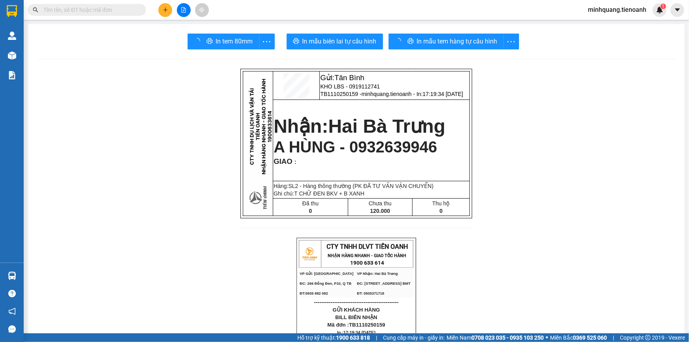
click at [425, 40] on div "In mẫu tem hàng tự cấu hình" at bounding box center [454, 42] width 131 height 16
click at [425, 40] on span "In mẫu tem hàng tự cấu hình" at bounding box center [445, 41] width 81 height 10
drag, startPoint x: 137, startPoint y: 7, endPoint x: 119, endPoint y: 8, distance: 18.6
click at [136, 8] on span at bounding box center [87, 10] width 119 height 12
click at [119, 8] on input "text" at bounding box center [89, 10] width 93 height 9
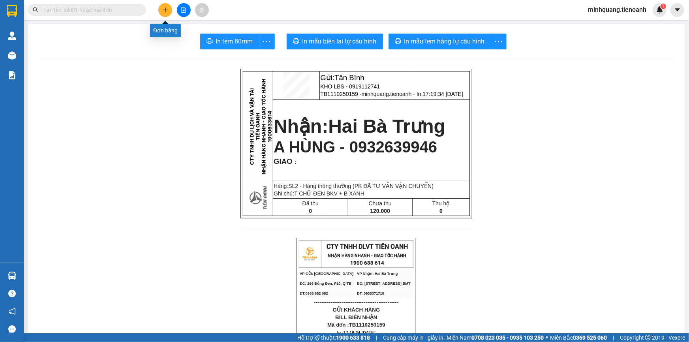
click at [162, 8] on button at bounding box center [165, 10] width 14 height 14
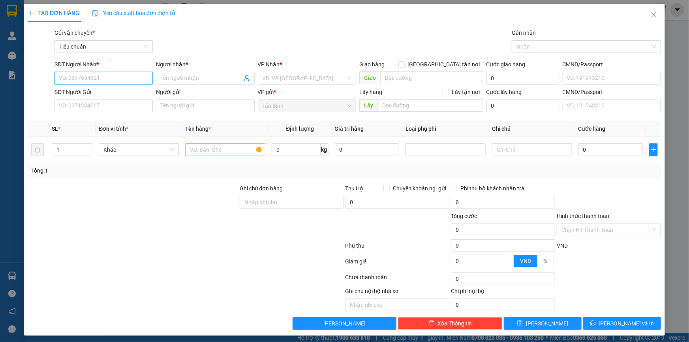
click at [100, 79] on input "SĐT Người Nhận *" at bounding box center [104, 78] width 98 height 13
drag, startPoint x: 109, startPoint y: 95, endPoint x: 107, endPoint y: 107, distance: 12.0
click at [109, 95] on div "0392967062 - C Hạ" at bounding box center [103, 94] width 88 height 9
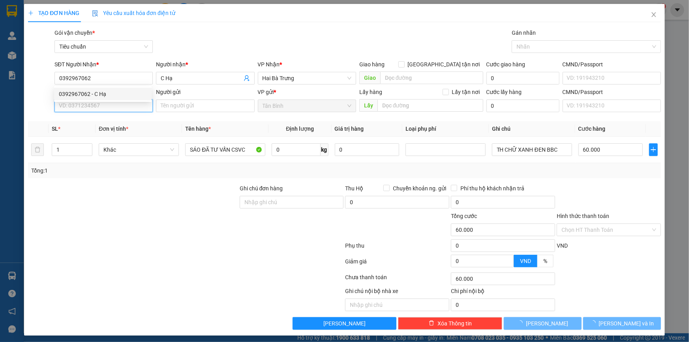
drag, startPoint x: 107, startPoint y: 107, endPoint x: 116, endPoint y: 102, distance: 10.2
click at [107, 107] on input "SĐT Người Gửi" at bounding box center [104, 106] width 98 height 13
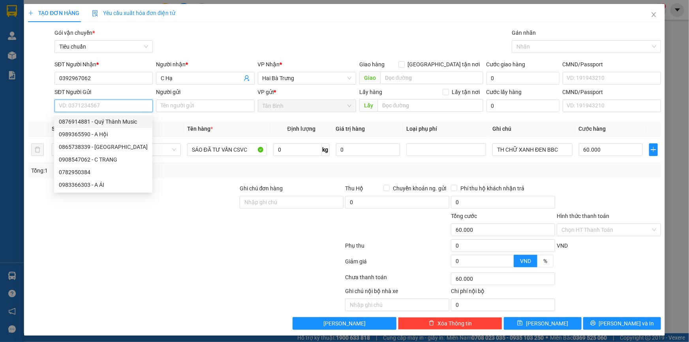
click at [121, 119] on div "0876914881 - Quý Thành Music" at bounding box center [103, 121] width 89 height 9
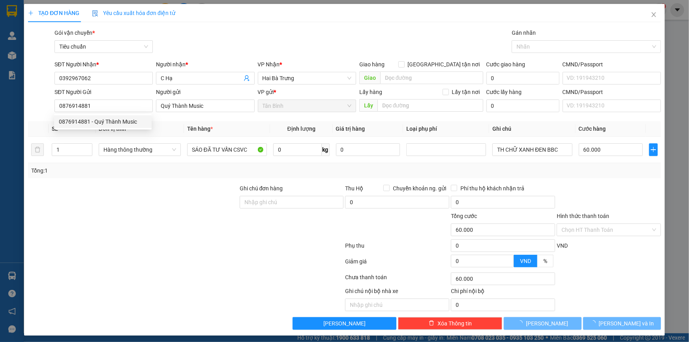
click at [190, 190] on div at bounding box center [133, 198] width 212 height 28
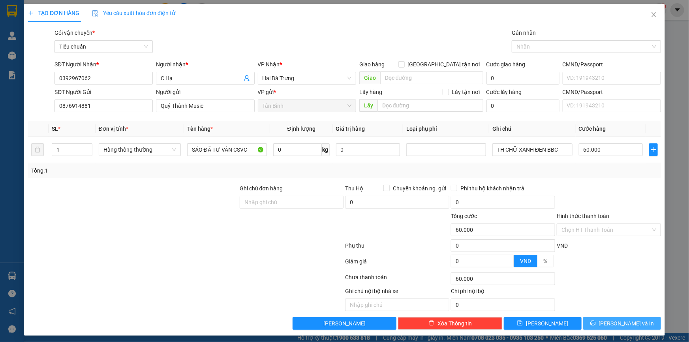
click at [610, 327] on button "[PERSON_NAME] và In" at bounding box center [623, 323] width 78 height 13
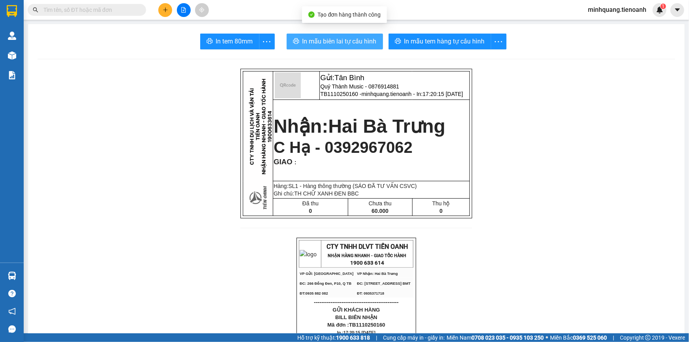
click at [335, 40] on span "In mẫu biên lai tự cấu hình" at bounding box center [340, 41] width 74 height 10
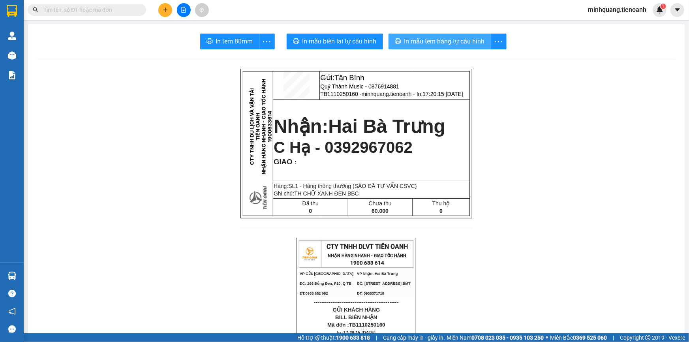
click at [426, 39] on span "In mẫu tem hàng tự cấu hình" at bounding box center [445, 41] width 81 height 10
click at [168, 13] on button at bounding box center [165, 10] width 14 height 14
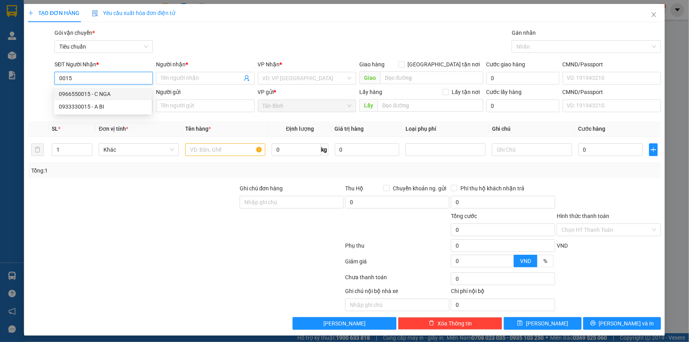
click at [119, 94] on div "0966550015 - C NGA" at bounding box center [103, 94] width 88 height 9
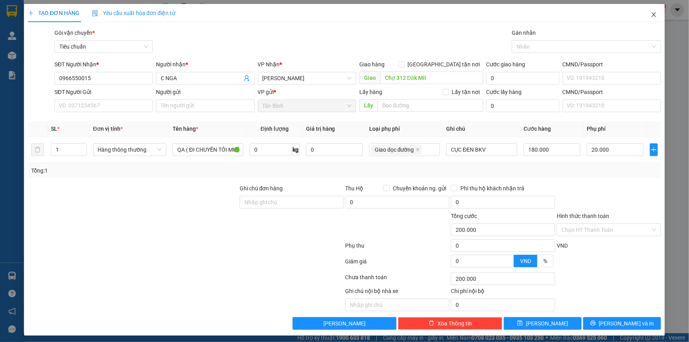
drag, startPoint x: 642, startPoint y: 14, endPoint x: 449, endPoint y: 15, distance: 193.2
click at [643, 15] on span "Close" at bounding box center [654, 15] width 22 height 22
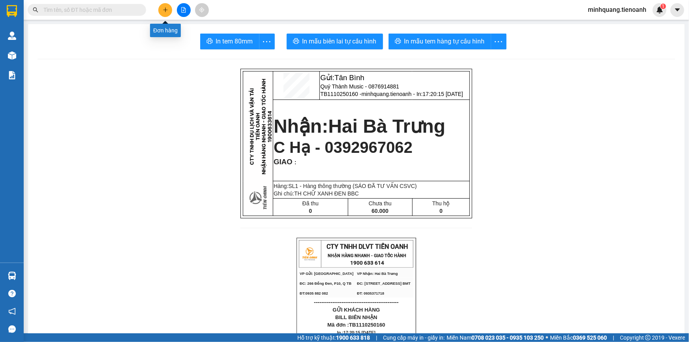
click at [166, 12] on icon "plus" at bounding box center [166, 10] width 6 height 6
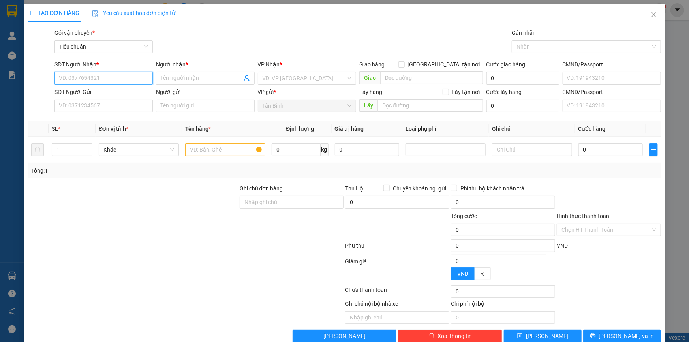
click at [104, 79] on input "SĐT Người Nhận *" at bounding box center [104, 78] width 98 height 13
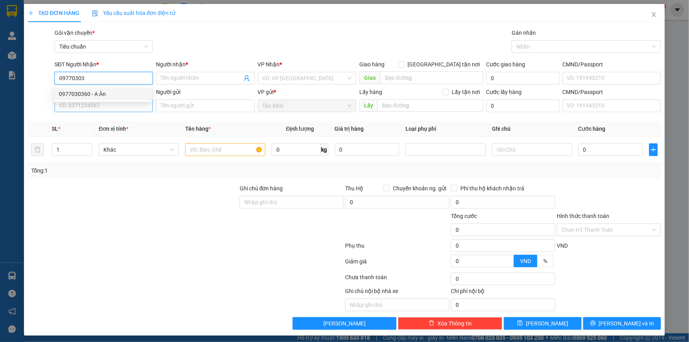
click at [105, 95] on div "0977030360 - A Ân" at bounding box center [103, 94] width 88 height 9
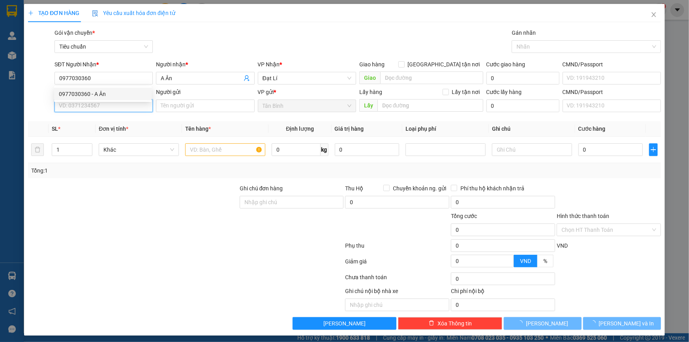
click at [94, 108] on input "SĐT Người Gửi" at bounding box center [104, 106] width 98 height 13
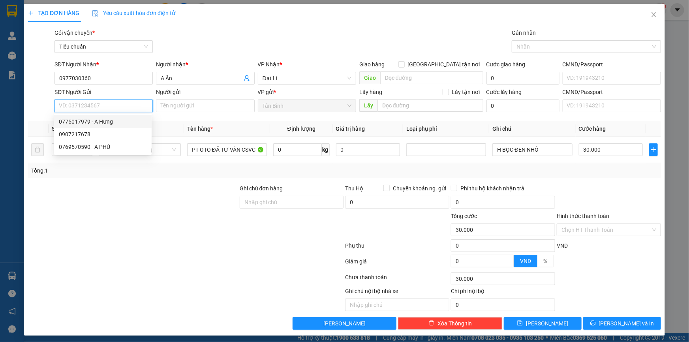
click at [113, 125] on div "0775017979 - A Hưng" at bounding box center [103, 121] width 88 height 9
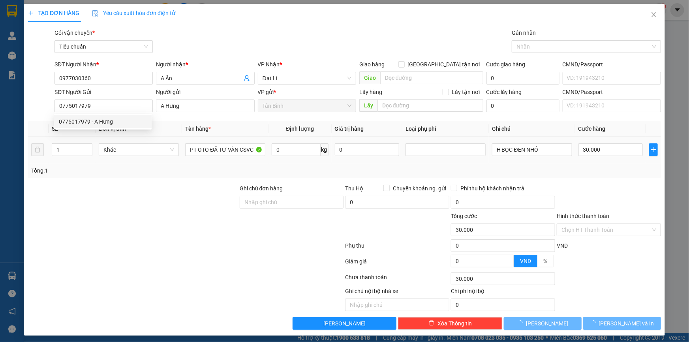
click at [155, 171] on div "Tổng: 1" at bounding box center [148, 170] width 235 height 9
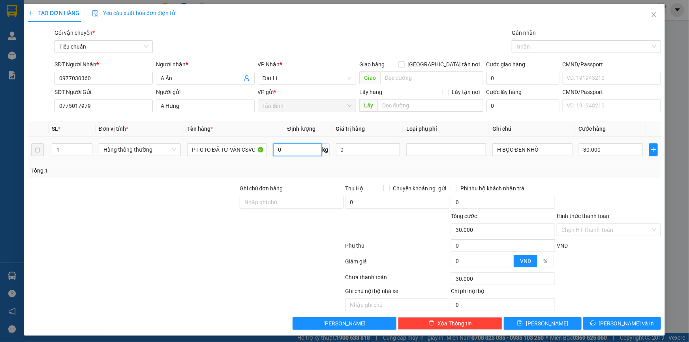
click at [303, 146] on input "0" at bounding box center [297, 149] width 49 height 13
click at [99, 224] on div at bounding box center [133, 226] width 212 height 28
drag, startPoint x: 552, startPoint y: 153, endPoint x: 369, endPoint y: 159, distance: 182.6
click at [371, 158] on tr "1 Hàng thông thường PT OTO ĐÃ TƯ VẤN CSVC 5 kg 0 H BỌC ĐEN NHỎ 30.000" at bounding box center [344, 150] width 633 height 26
click at [559, 161] on td "T CHỮ ĐEN" at bounding box center [533, 150] width 86 height 26
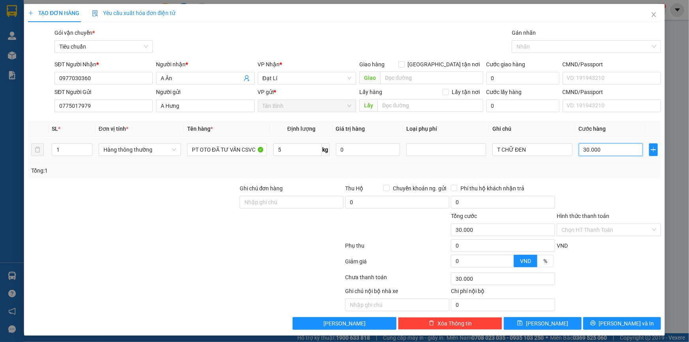
click at [605, 149] on input "30.000" at bounding box center [611, 149] width 64 height 13
click at [597, 192] on div at bounding box center [609, 198] width 106 height 28
click at [596, 325] on icon "printer" at bounding box center [593, 323] width 5 height 5
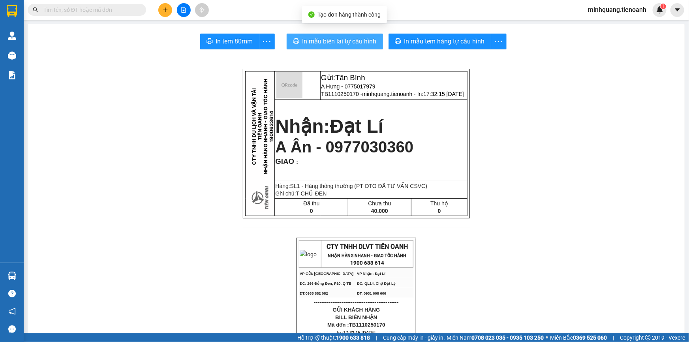
click at [334, 34] on button "In mẫu biên lai tự cấu hình" at bounding box center [335, 42] width 96 height 16
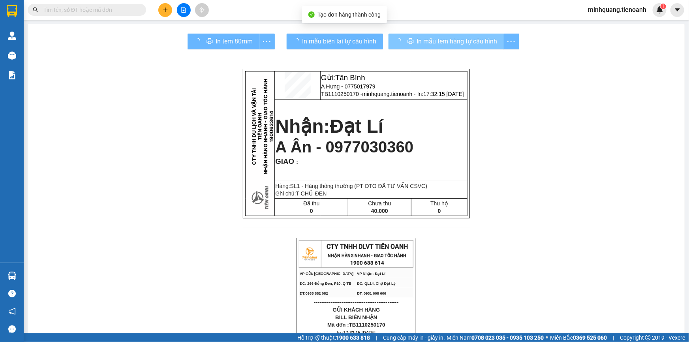
click at [429, 34] on button "In mẫu tem hàng tự cấu hình" at bounding box center [446, 42] width 115 height 16
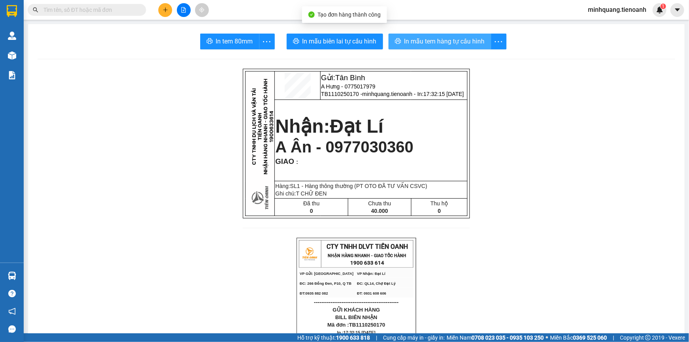
click at [422, 39] on span "In mẫu tem hàng tự cấu hình" at bounding box center [445, 41] width 81 height 10
click at [163, 10] on icon "plus" at bounding box center [166, 10] width 6 height 6
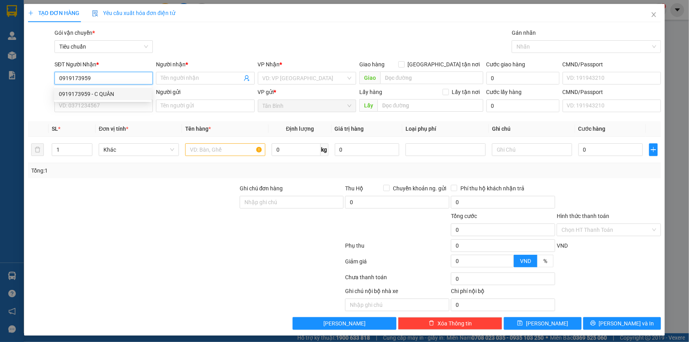
drag, startPoint x: 97, startPoint y: 90, endPoint x: 96, endPoint y: 99, distance: 8.3
click at [96, 94] on div "0919173959 - C QUÂN" at bounding box center [103, 94] width 88 height 9
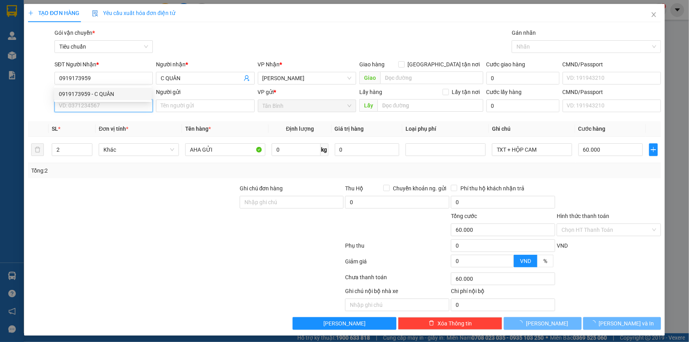
click at [92, 107] on input "SĐT Người Gửi" at bounding box center [104, 106] width 98 height 13
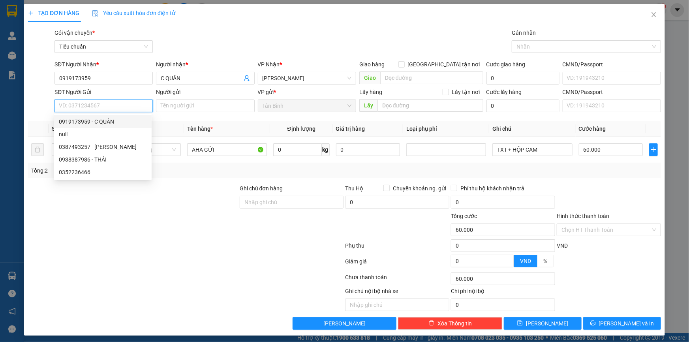
click at [113, 124] on div "0919173959 - C QUÂN" at bounding box center [103, 121] width 88 height 9
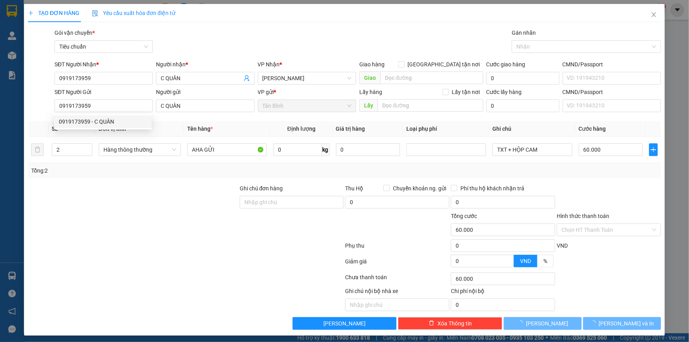
click at [175, 195] on div at bounding box center [133, 198] width 212 height 28
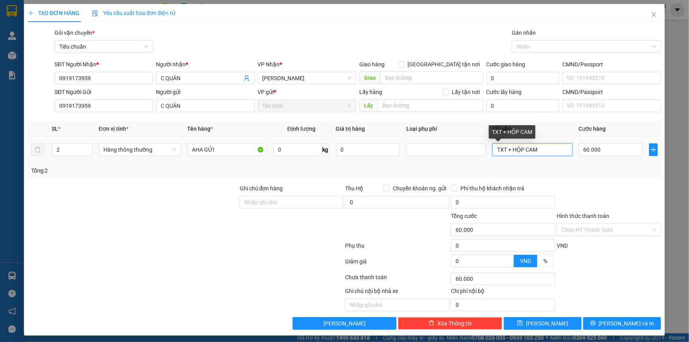
drag, startPoint x: 541, startPoint y: 147, endPoint x: 359, endPoint y: 142, distance: 182.2
click at [368, 142] on tr "2 Hàng thông thường AHA GỬI 0 kg 0 TXT + HỘP CAM 60.000" at bounding box center [344, 150] width 633 height 26
click at [586, 153] on input "60.000" at bounding box center [611, 149] width 64 height 13
drag, startPoint x: 68, startPoint y: 152, endPoint x: 63, endPoint y: 175, distance: 23.5
click at [40, 158] on tr "2 Hàng thông thường AHA GỬI 0 kg 0 H REDBULL 30.000" at bounding box center [344, 150] width 633 height 26
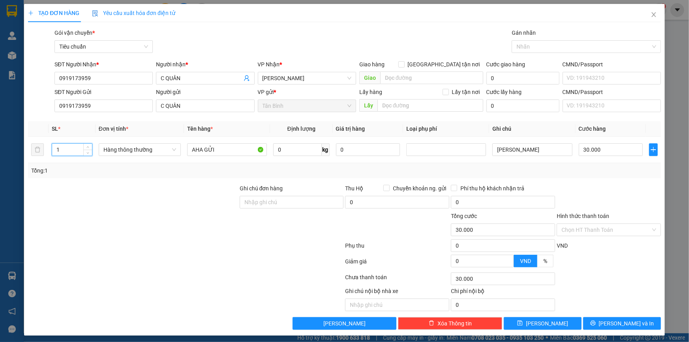
click at [100, 184] on div at bounding box center [133, 198] width 212 height 28
click at [598, 147] on input "0" at bounding box center [611, 149] width 64 height 13
click at [583, 184] on div at bounding box center [609, 198] width 106 height 28
click at [510, 152] on input "H REDBULL" at bounding box center [533, 149] width 80 height 13
click at [608, 321] on button "[PERSON_NAME] và In" at bounding box center [623, 323] width 78 height 13
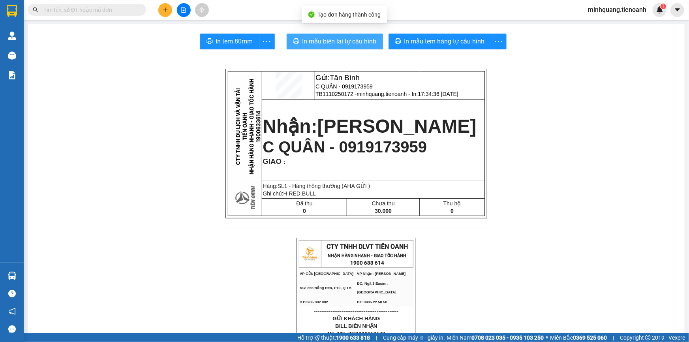
click at [358, 43] on span "In mẫu biên lai tự cấu hình" at bounding box center [340, 41] width 74 height 10
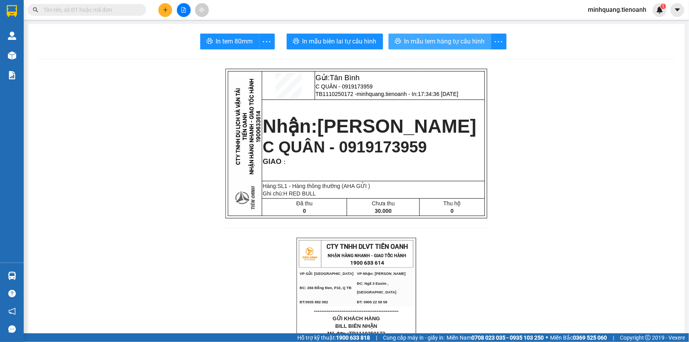
click at [450, 41] on span "In mẫu tem hàng tự cấu hình" at bounding box center [445, 41] width 81 height 10
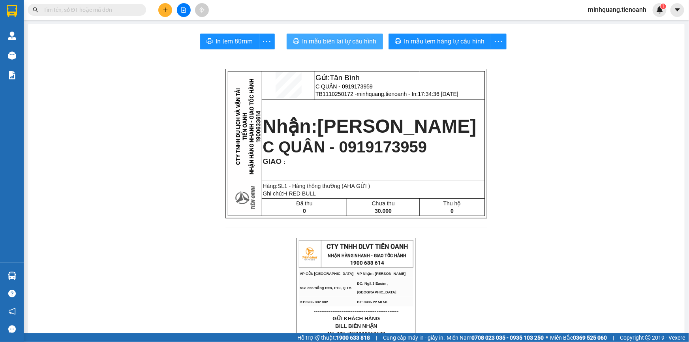
click at [349, 40] on span "In mẫu biên lai tự cấu hình" at bounding box center [340, 41] width 74 height 10
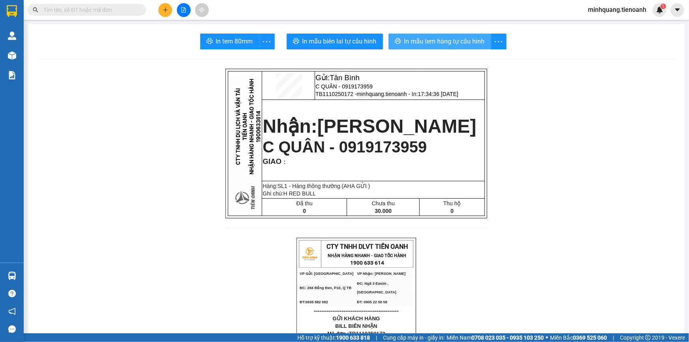
click at [425, 40] on span "In mẫu tem hàng tự cấu hình" at bounding box center [445, 41] width 81 height 10
drag, startPoint x: 130, startPoint y: 6, endPoint x: 121, endPoint y: 8, distance: 8.6
click at [126, 8] on input "text" at bounding box center [89, 10] width 93 height 9
click at [109, 10] on input "text" at bounding box center [89, 10] width 93 height 9
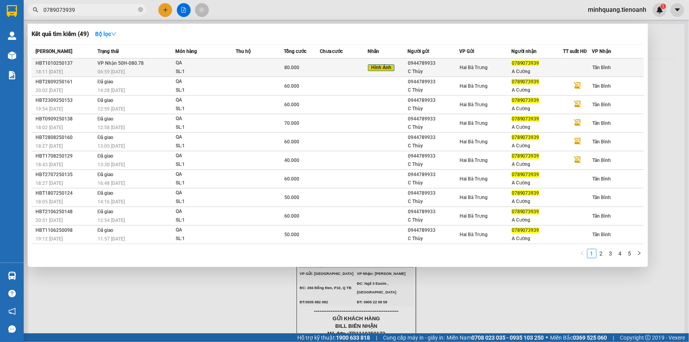
click at [270, 66] on td at bounding box center [260, 67] width 48 height 19
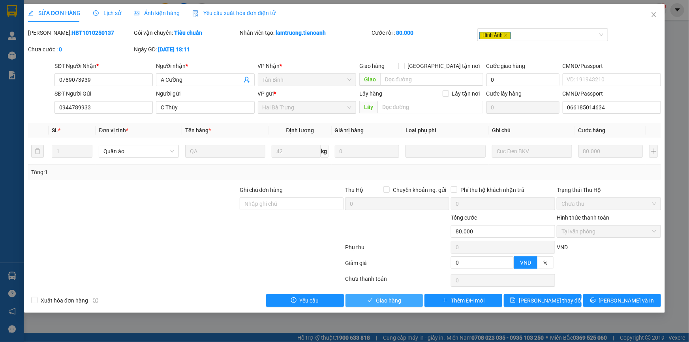
click at [397, 301] on span "Giao hàng" at bounding box center [388, 300] width 25 height 9
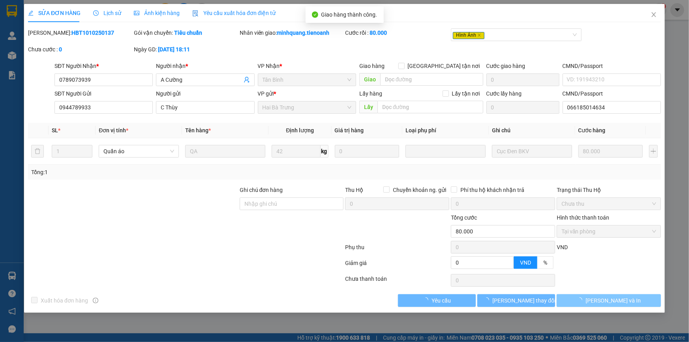
click at [623, 303] on span "[PERSON_NAME] và In" at bounding box center [613, 300] width 55 height 9
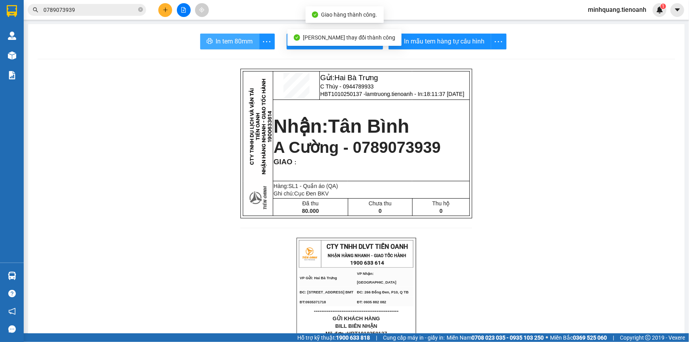
click at [232, 38] on span "In tem 80mm" at bounding box center [234, 41] width 37 height 10
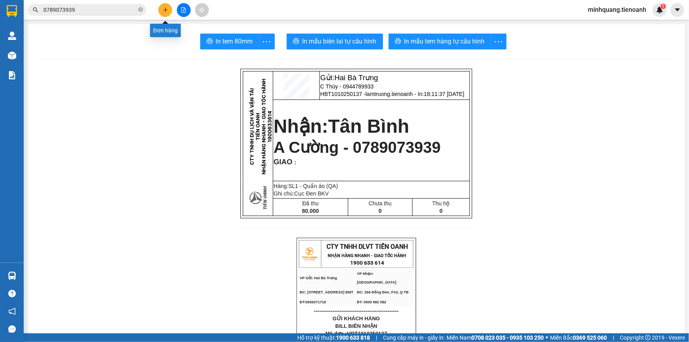
click at [166, 10] on icon "plus" at bounding box center [166, 10] width 6 height 6
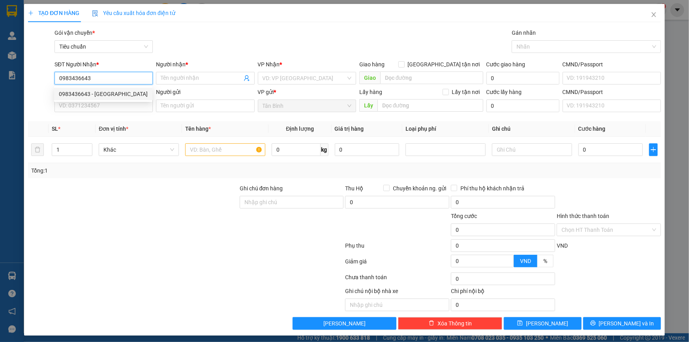
click at [104, 99] on div "0983436643 - THÁI SƠN" at bounding box center [103, 94] width 98 height 13
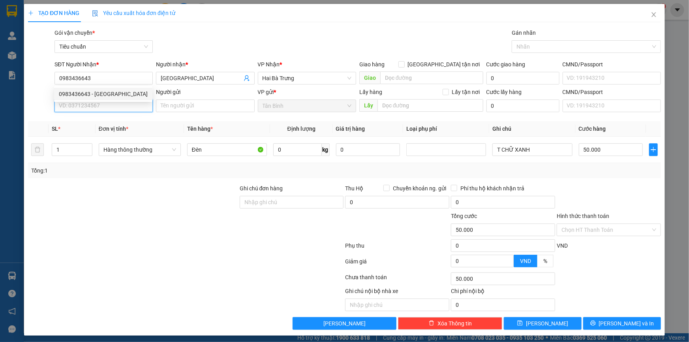
click at [104, 108] on input "SĐT Người Gửi" at bounding box center [104, 106] width 98 height 13
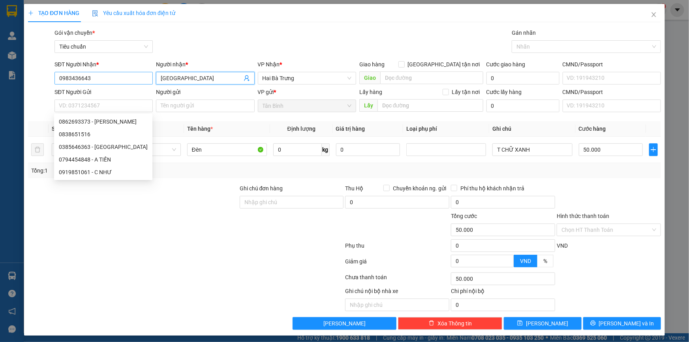
drag, startPoint x: 197, startPoint y: 78, endPoint x: 59, endPoint y: 75, distance: 137.5
click at [62, 75] on div "SĐT Người Nhận * 0983436643 Người nhận * THÁI SƠN THÁI SƠN VP Nhận * Hai Bà Trư…" at bounding box center [358, 74] width 610 height 28
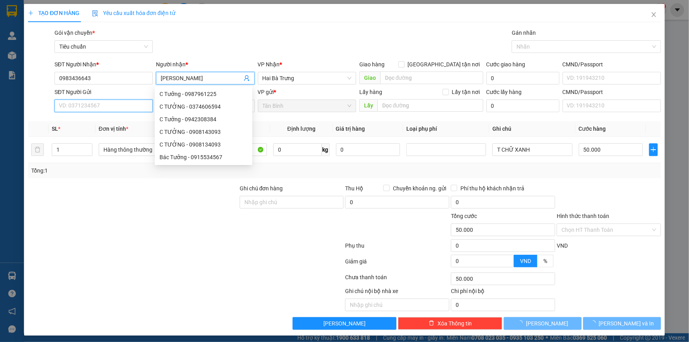
click at [73, 104] on input "SĐT Người Gửi" at bounding box center [104, 106] width 98 height 13
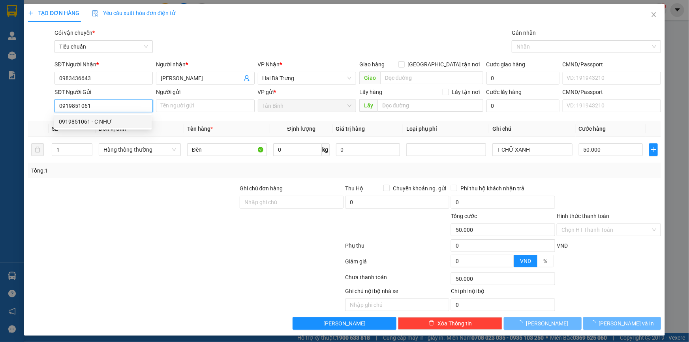
click at [94, 122] on div "0919851061 - C NHƯ" at bounding box center [103, 121] width 88 height 9
drag, startPoint x: 170, startPoint y: 187, endPoint x: 177, endPoint y: 186, distance: 6.4
click at [174, 187] on div at bounding box center [133, 198] width 212 height 28
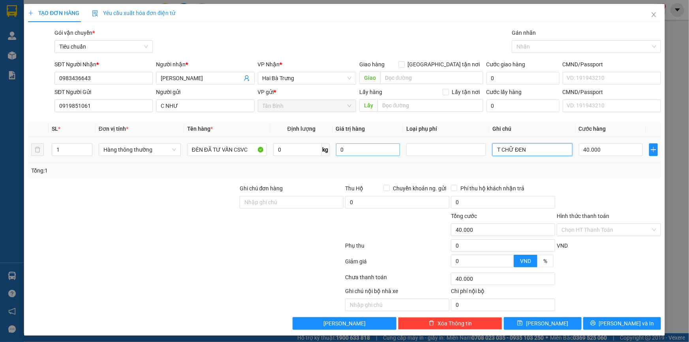
drag, startPoint x: 533, startPoint y: 153, endPoint x: 395, endPoint y: 150, distance: 137.1
click at [417, 150] on tr "1 Hàng thông thường ĐÈN ĐÃ TƯ VẤN CSVC 0 kg 0 T CHỮ ĐEN 40.000" at bounding box center [344, 150] width 633 height 26
click at [611, 143] on input "40.000" at bounding box center [611, 149] width 64 height 13
click at [616, 320] on button "[PERSON_NAME] và In" at bounding box center [623, 323] width 78 height 13
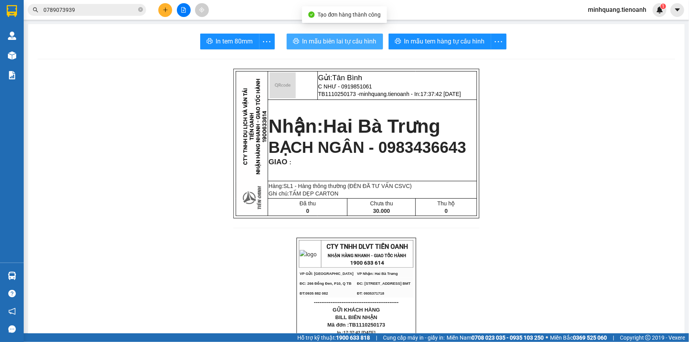
drag, startPoint x: 327, startPoint y: 33, endPoint x: 326, endPoint y: 40, distance: 6.4
click at [326, 34] on button "In mẫu biên lai tự cấu hình" at bounding box center [335, 42] width 96 height 16
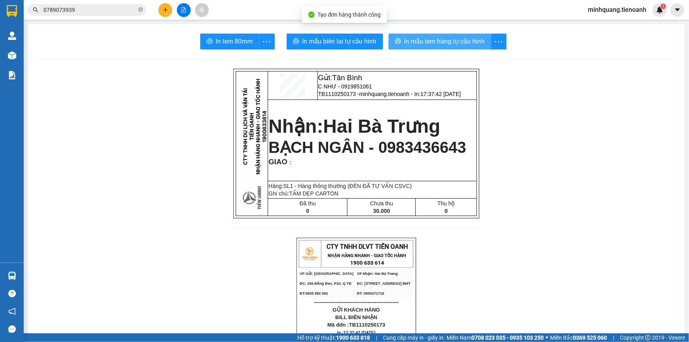
click at [420, 41] on span "In mẫu tem hàng tự cấu hình" at bounding box center [445, 41] width 81 height 10
click at [120, 9] on input "0789073939" at bounding box center [89, 10] width 93 height 9
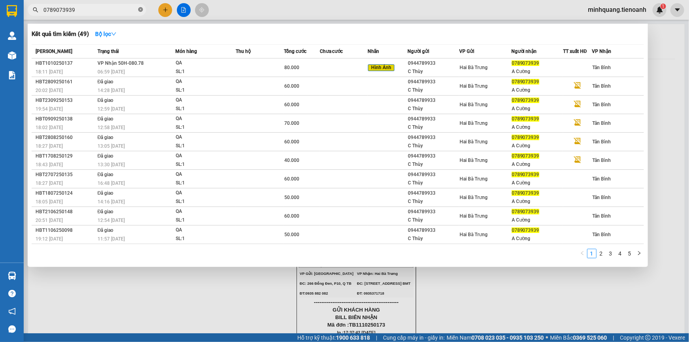
click at [139, 11] on icon "close-circle" at bounding box center [140, 9] width 5 height 5
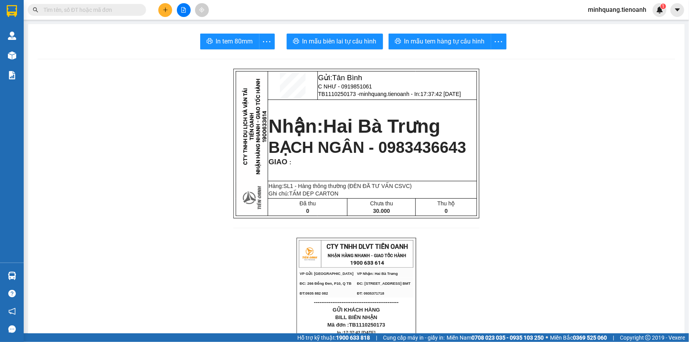
click at [158, 12] on div at bounding box center [183, 10] width 59 height 14
click at [163, 11] on icon "plus" at bounding box center [166, 10] width 6 height 6
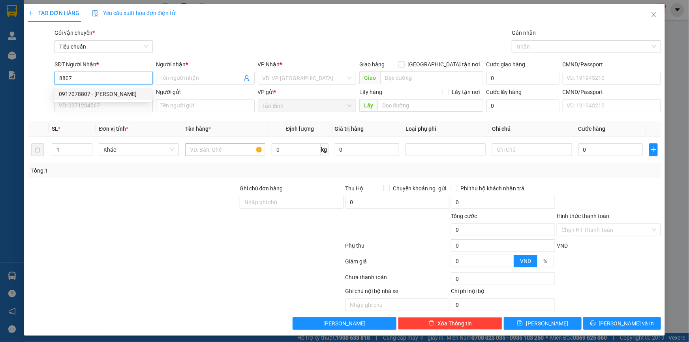
click at [104, 94] on div "0917078807 - C Hằng" at bounding box center [103, 94] width 88 height 9
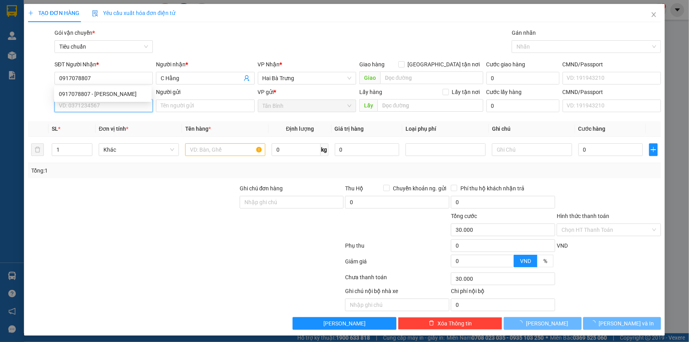
click at [99, 103] on input "SĐT Người Gửi" at bounding box center [104, 106] width 98 height 13
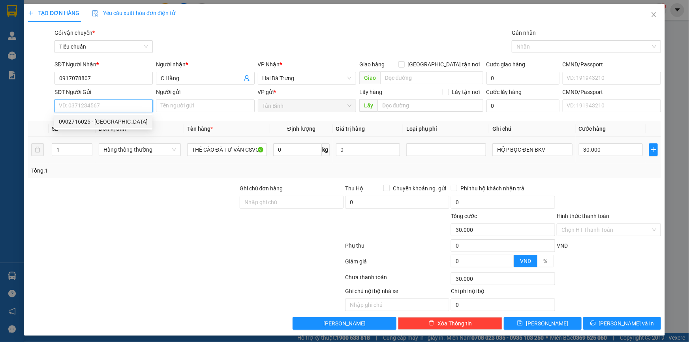
drag, startPoint x: 98, startPoint y: 115, endPoint x: 123, endPoint y: 138, distance: 34.4
click at [98, 117] on div "0902716025 - HÀ" at bounding box center [103, 121] width 98 height 13
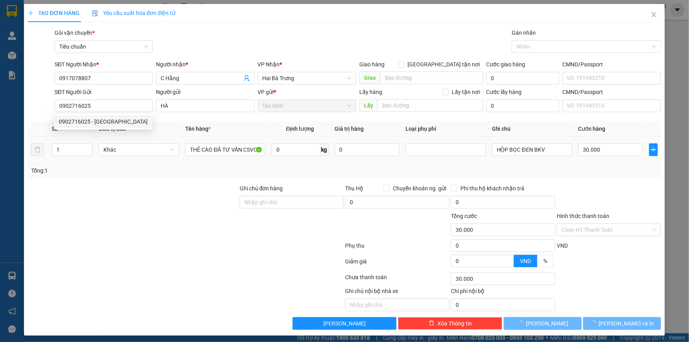
click at [158, 166] on div "Tổng: 1" at bounding box center [344, 170] width 633 height 15
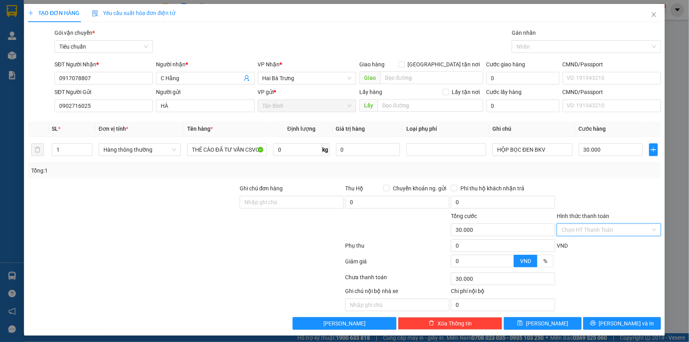
drag, startPoint x: 608, startPoint y: 234, endPoint x: 596, endPoint y: 246, distance: 17.6
click at [608, 235] on input "Hình thức thanh toán" at bounding box center [606, 230] width 89 height 12
drag, startPoint x: 595, startPoint y: 247, endPoint x: 590, endPoint y: 237, distance: 11.1
click at [595, 247] on div "Tại văn phòng" at bounding box center [604, 245] width 94 height 9
click at [616, 326] on span "[PERSON_NAME] và In" at bounding box center [626, 323] width 55 height 9
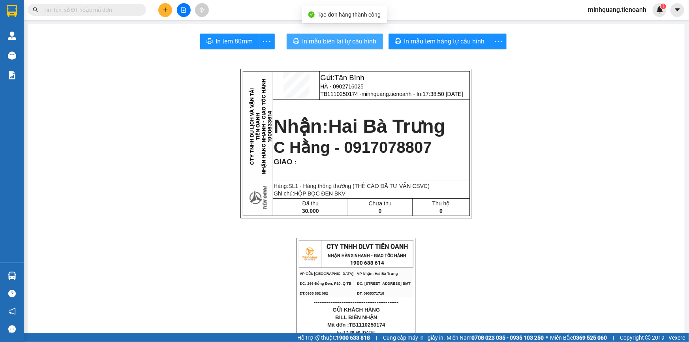
click at [332, 39] on span "In mẫu biên lai tự cấu hình" at bounding box center [340, 41] width 74 height 10
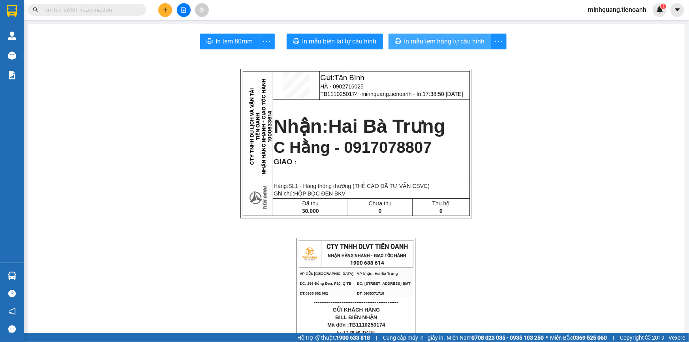
click at [455, 41] on span "In mẫu tem hàng tự cấu hình" at bounding box center [445, 41] width 81 height 10
click at [166, 9] on icon "plus" at bounding box center [166, 10] width 6 height 6
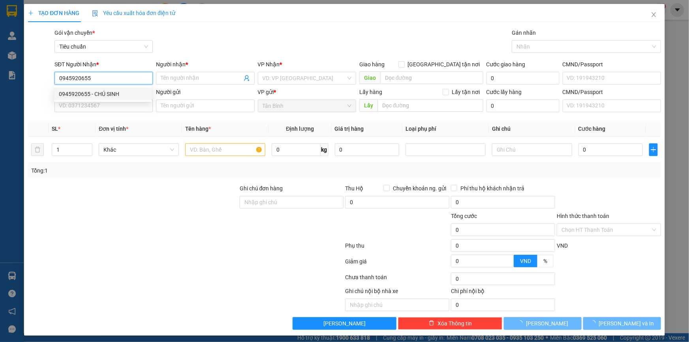
click at [101, 99] on div "0945920655 - CHÚ SINH" at bounding box center [103, 94] width 98 height 13
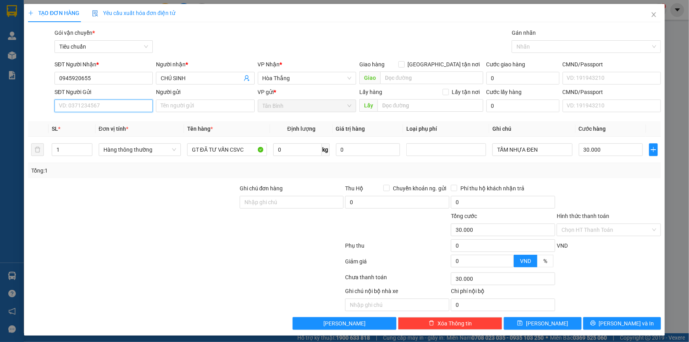
click at [107, 106] on input "SĐT Người Gửi" at bounding box center [104, 106] width 98 height 13
click at [99, 120] on div "0939233390 - A HẢI" at bounding box center [103, 121] width 88 height 9
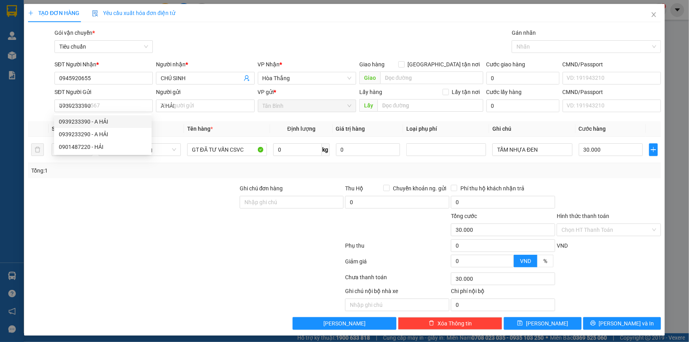
click at [197, 196] on div at bounding box center [133, 198] width 212 height 28
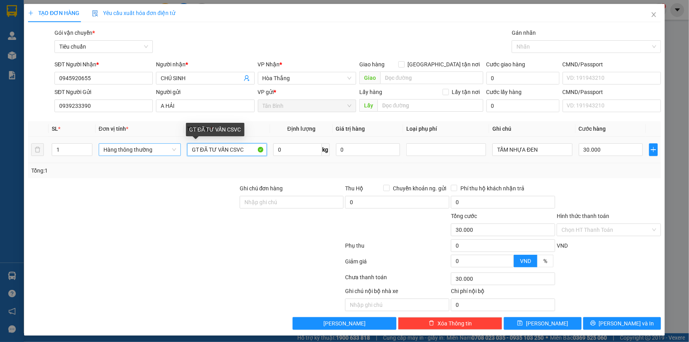
drag, startPoint x: 198, startPoint y: 153, endPoint x: 151, endPoint y: 153, distance: 47.4
click at [151, 153] on tr "1 Hàng thông thường GT ĐÃ TƯ VẤN CSVC 0 kg 0 TẤM NHỰA ĐEN 30.000" at bounding box center [344, 150] width 633 height 26
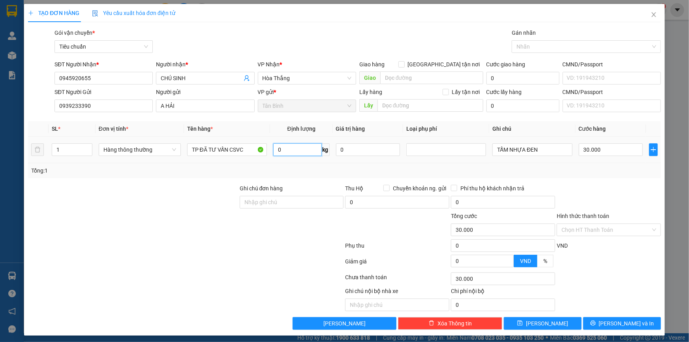
click at [297, 152] on input "0" at bounding box center [297, 149] width 49 height 13
click at [145, 207] on div at bounding box center [133, 198] width 212 height 28
drag, startPoint x: 527, startPoint y: 149, endPoint x: 450, endPoint y: 151, distance: 77.1
click at [459, 149] on tr "1 Hàng thông thường TP ĐÃ TƯ VẤN CSVC 5 kg 0 TẤM NHỰA ĐEN 30.000" at bounding box center [344, 150] width 633 height 26
drag, startPoint x: 618, startPoint y: 179, endPoint x: 610, endPoint y: 179, distance: 7.1
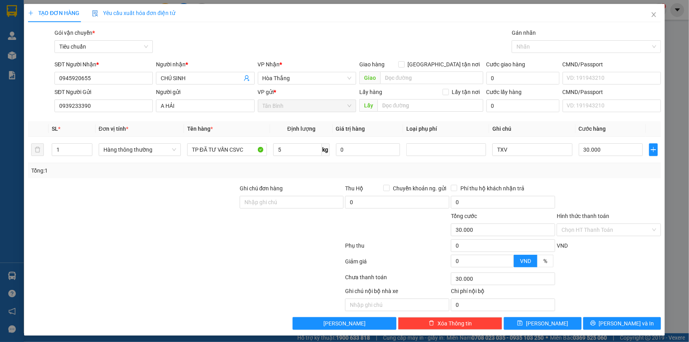
click at [617, 179] on div "Transit Pickup Surcharge Ids Transit Deliver Surcharge Ids Transit Deliver Surc…" at bounding box center [344, 178] width 633 height 301
click at [589, 144] on input "30.000" at bounding box center [611, 149] width 64 height 13
click at [577, 181] on div "Transit Pickup Surcharge Ids Transit Deliver Surcharge Ids Transit Deliver Surc…" at bounding box center [344, 178] width 633 height 301
click at [579, 233] on input "Hình thức thanh toán" at bounding box center [606, 230] width 89 height 12
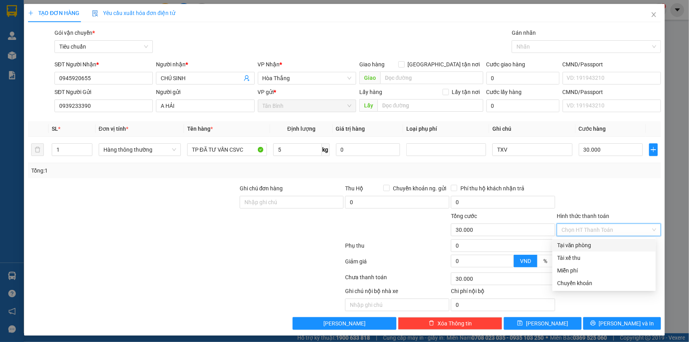
click at [579, 239] on div "Tại văn phòng" at bounding box center [605, 245] width 104 height 13
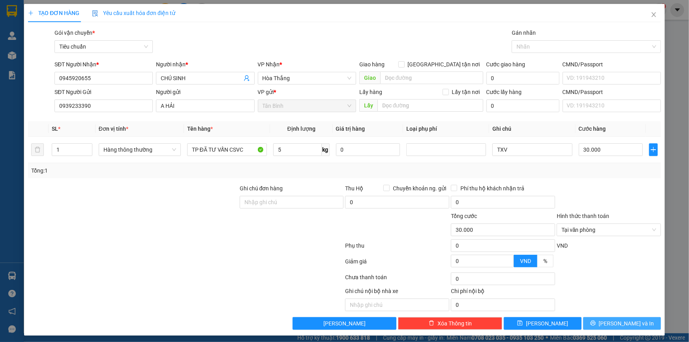
click at [615, 321] on span "[PERSON_NAME] và In" at bounding box center [626, 323] width 55 height 9
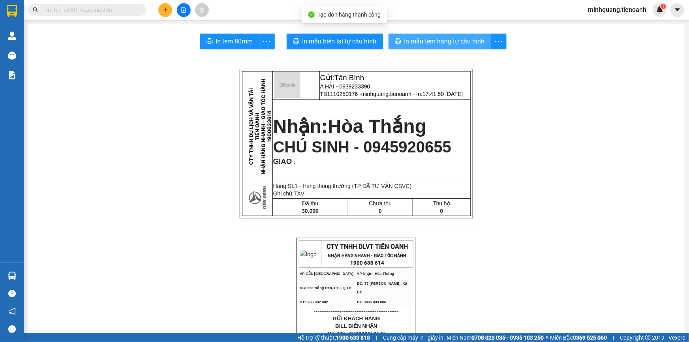
click at [457, 43] on span "In mẫu tem hàng tự cấu hình" at bounding box center [445, 41] width 81 height 10
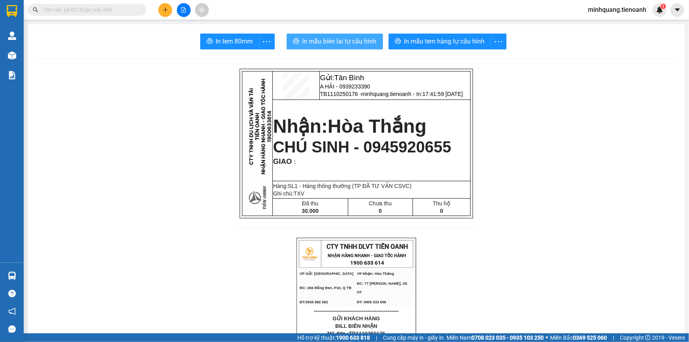
click at [361, 43] on span "In mẫu biên lai tự cấu hình" at bounding box center [340, 41] width 74 height 10
click at [169, 11] on button at bounding box center [165, 10] width 14 height 14
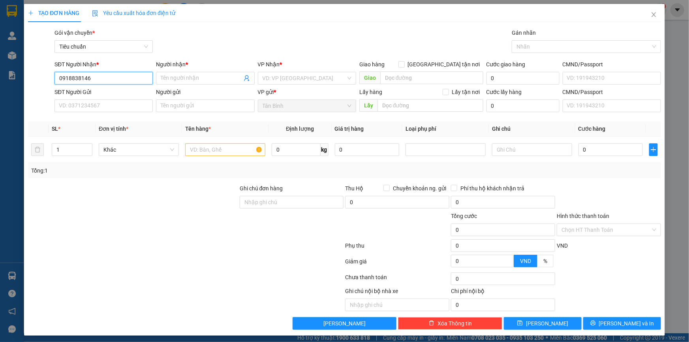
drag, startPoint x: 119, startPoint y: 78, endPoint x: 26, endPoint y: 82, distance: 92.5
click at [28, 82] on div "SĐT Người Nhận * 0918838146 0918838146 Người nhận * Tên người nhận VP Nhận * VD…" at bounding box center [344, 74] width 635 height 28
click at [175, 80] on input "Người nhận *" at bounding box center [201, 78] width 81 height 9
click at [267, 77] on input "search" at bounding box center [304, 78] width 83 height 12
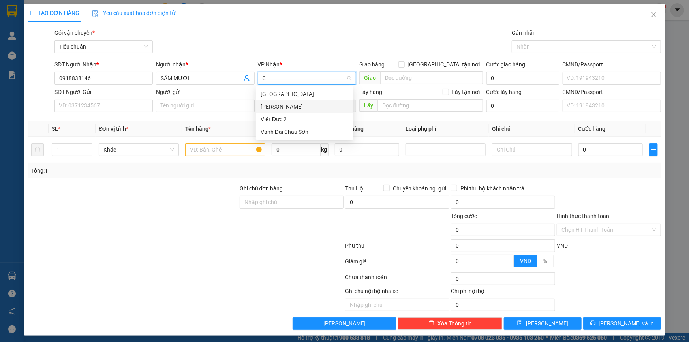
click at [275, 104] on div "Cư Kuin" at bounding box center [305, 106] width 88 height 9
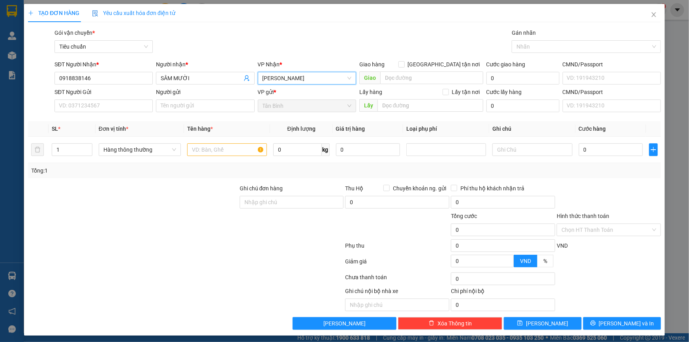
click at [121, 98] on div "SĐT Người Gửi" at bounding box center [104, 94] width 98 height 12
click at [111, 103] on input "SĐT Người Gửi" at bounding box center [104, 106] width 98 height 13
click at [171, 107] on input "Người gửi" at bounding box center [205, 106] width 98 height 13
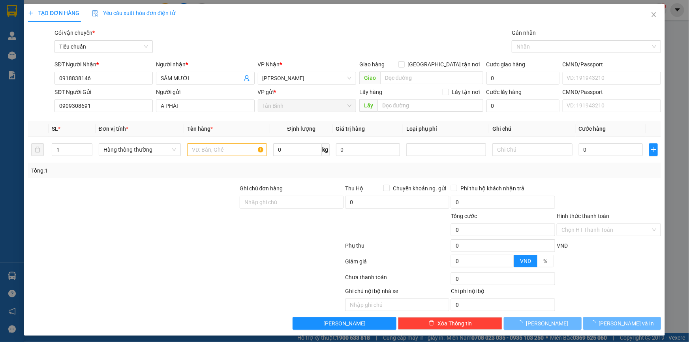
click at [96, 184] on div at bounding box center [133, 198] width 212 height 28
click at [216, 149] on input "text" at bounding box center [227, 149] width 80 height 13
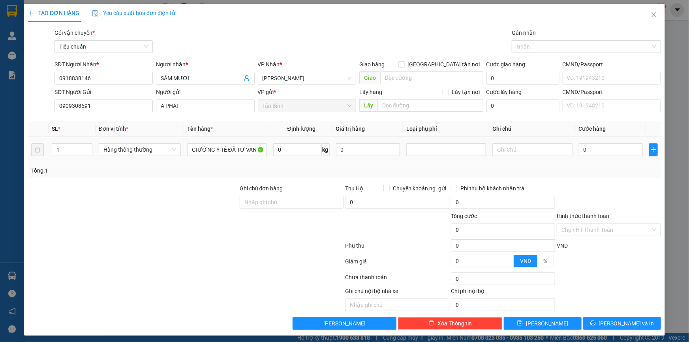
click at [130, 178] on div "Transit Pickup Surcharge Ids Transit Deliver Surcharge Ids Transit Deliver Surc…" at bounding box center [344, 178] width 633 height 301
drag, startPoint x: 71, startPoint y: 154, endPoint x: 11, endPoint y: 158, distance: 59.8
click at [12, 157] on div "TẠO ĐƠN HÀNG Yêu cầu xuất hóa đơn điện tử Transit Pickup Surcharge Ids Transit …" at bounding box center [344, 171] width 689 height 342
drag, startPoint x: 116, startPoint y: 187, endPoint x: 344, endPoint y: 156, distance: 230.1
click at [119, 188] on div at bounding box center [133, 198] width 212 height 28
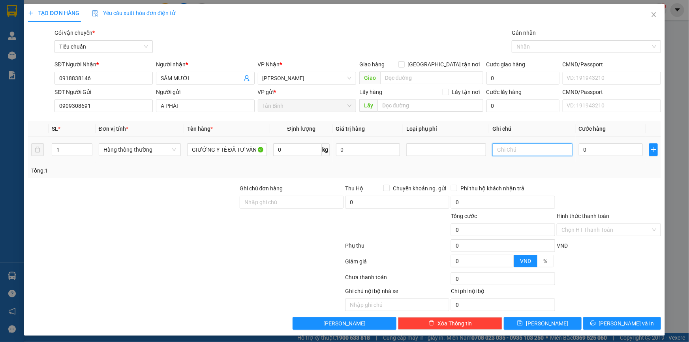
click at [530, 152] on input "text" at bounding box center [533, 149] width 80 height 13
click at [589, 152] on input "0" at bounding box center [611, 149] width 64 height 13
click at [606, 169] on div "Tổng: 1" at bounding box center [344, 170] width 627 height 9
click at [610, 324] on button "[PERSON_NAME] và In" at bounding box center [623, 323] width 78 height 13
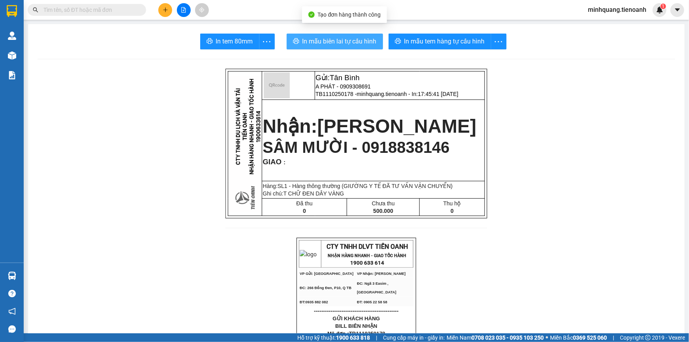
click at [327, 43] on span "In mẫu biên lai tự cấu hình" at bounding box center [340, 41] width 74 height 10
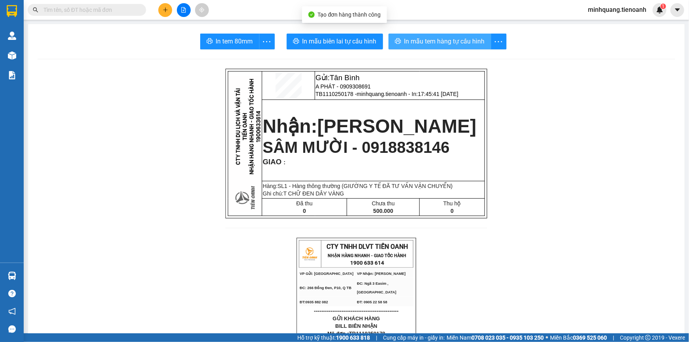
click at [421, 43] on span "In mẫu tem hàng tự cấu hình" at bounding box center [445, 41] width 81 height 10
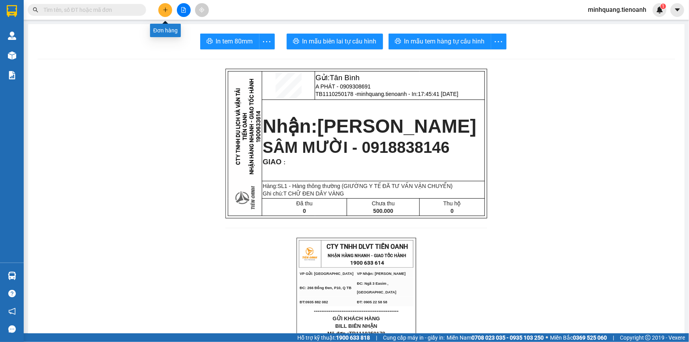
click at [171, 9] on button at bounding box center [165, 10] width 14 height 14
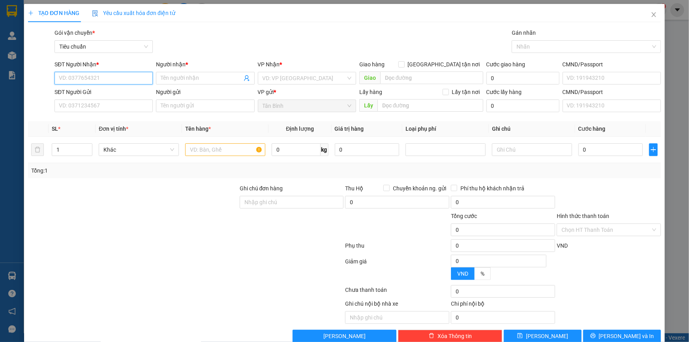
click at [122, 77] on input "SĐT Người Nhận *" at bounding box center [104, 78] width 98 height 13
click at [122, 75] on input "SĐT Người Nhận *" at bounding box center [104, 78] width 98 height 13
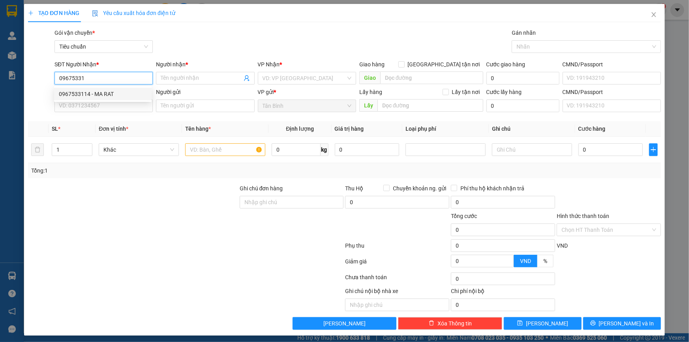
click at [103, 91] on div "0967533114 - MA RAT" at bounding box center [103, 94] width 88 height 9
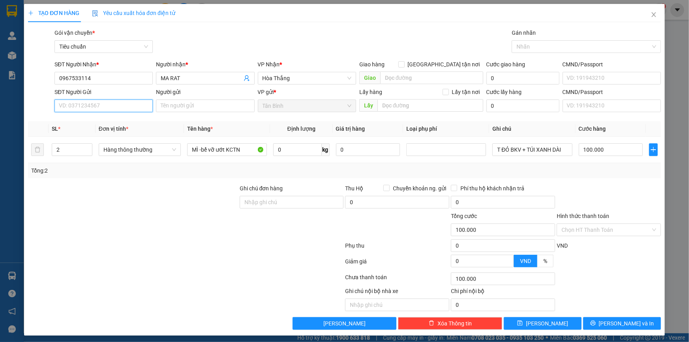
click at [126, 104] on input "SĐT Người Gửi" at bounding box center [104, 106] width 98 height 13
click at [115, 124] on div "0384768114 - H RAT" at bounding box center [103, 121] width 88 height 9
click at [160, 184] on div at bounding box center [133, 198] width 212 height 28
click at [34, 152] on tr "2 Hàng thông thường MÌ -bể vỡ ướt KCTN 0 kg 0 T ĐỎ BKV + TÚI XANH DÀI 100.000" at bounding box center [344, 150] width 633 height 26
click at [96, 215] on div at bounding box center [133, 226] width 212 height 28
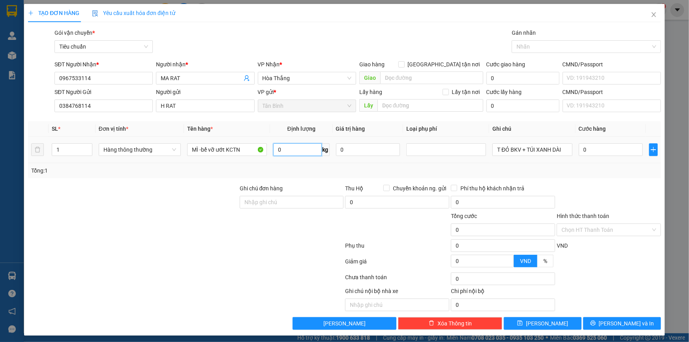
click at [281, 148] on input "0" at bounding box center [297, 149] width 49 height 13
click at [146, 177] on div "Tổng: 1" at bounding box center [344, 170] width 633 height 15
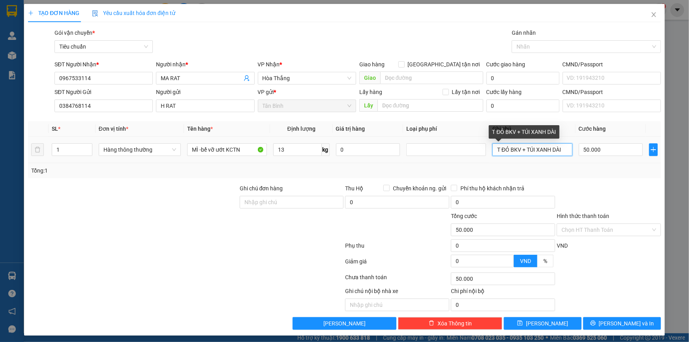
click at [499, 153] on input "T ĐỎ BKV + TÚI XANH DÀI" at bounding box center [533, 149] width 80 height 13
drag, startPoint x: 522, startPoint y: 154, endPoint x: 633, endPoint y: 154, distance: 110.6
click at [674, 154] on div "TẠO ĐƠN HÀNG Yêu cầu xuất hóa đơn điện tử Transit Pickup Surcharge Ids Transit …" at bounding box center [344, 171] width 689 height 342
click at [576, 165] on div "Tổng: 1" at bounding box center [344, 170] width 633 height 15
click at [604, 237] on div "Hình thức thanh toán Chọn HT Thanh Toán" at bounding box center [609, 226] width 104 height 28
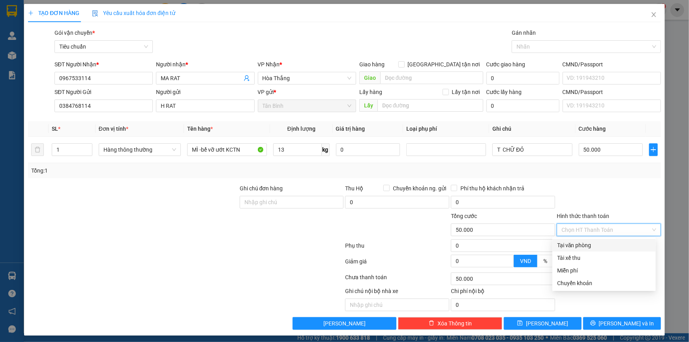
click at [589, 246] on div "Tại văn phòng" at bounding box center [604, 245] width 94 height 9
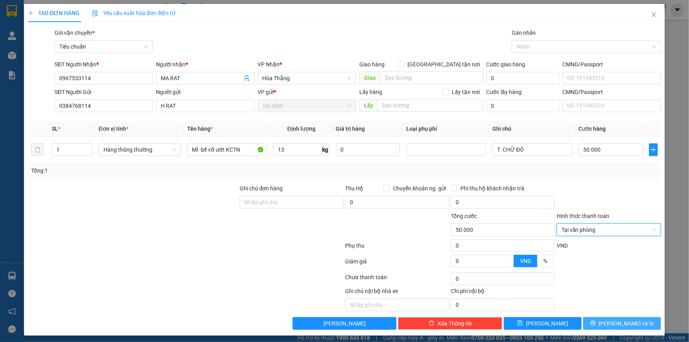
click at [606, 317] on button "[PERSON_NAME] và In" at bounding box center [623, 323] width 78 height 13
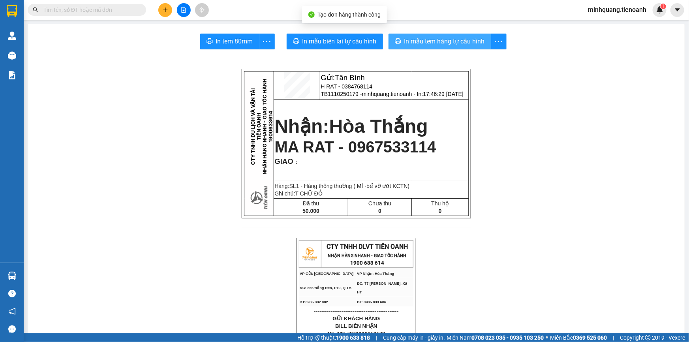
click at [405, 43] on span "In mẫu tem hàng tự cấu hình" at bounding box center [445, 41] width 81 height 10
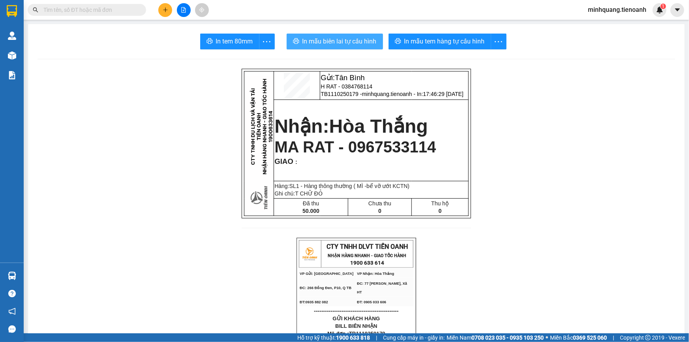
click at [373, 47] on button "In mẫu biên lai tự cấu hình" at bounding box center [335, 42] width 96 height 16
click at [113, 8] on input "text" at bounding box center [89, 10] width 93 height 9
click at [169, 9] on button at bounding box center [165, 10] width 14 height 14
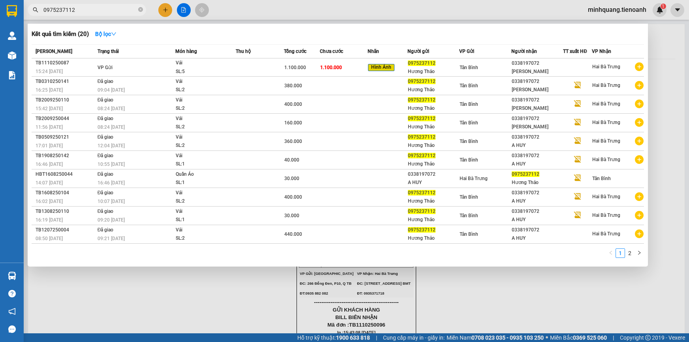
click at [119, 11] on input "0975237112" at bounding box center [89, 10] width 93 height 9
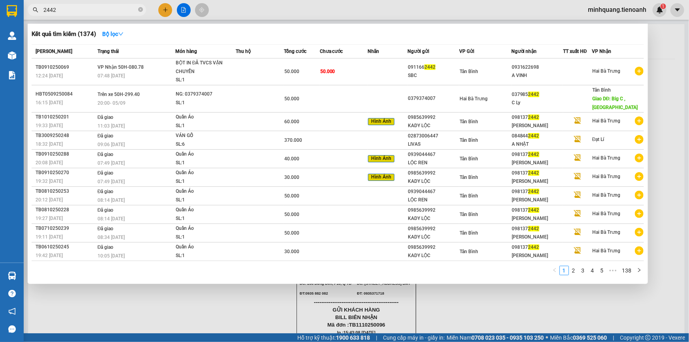
click at [119, 11] on input "2442" at bounding box center [89, 10] width 93 height 9
type input "2442"
click at [143, 11] on span "2442" at bounding box center [87, 10] width 119 height 12
click at [140, 11] on icon "close-circle" at bounding box center [140, 9] width 5 height 5
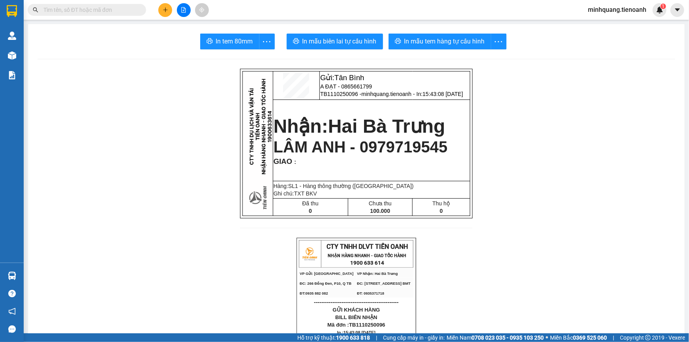
click at [88, 11] on input "text" at bounding box center [89, 10] width 93 height 9
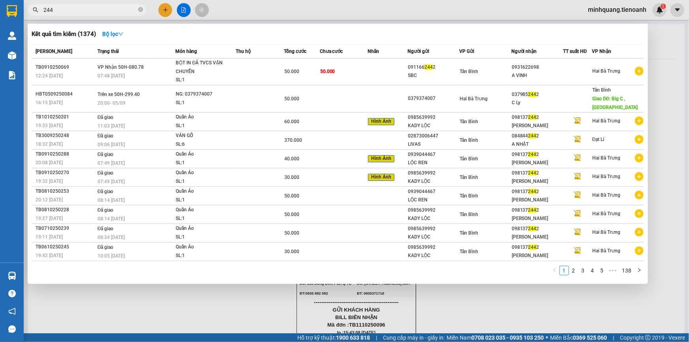
type input "2444"
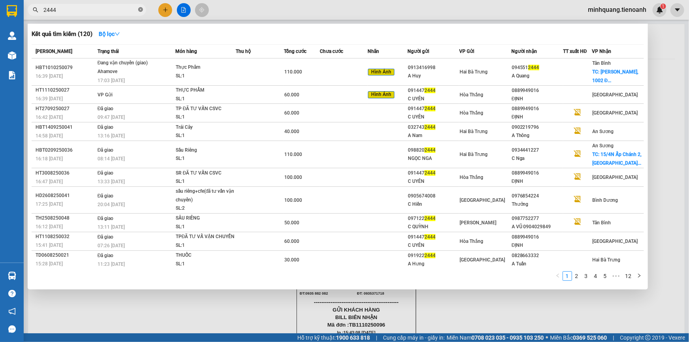
click at [142, 11] on icon "close-circle" at bounding box center [140, 9] width 5 height 5
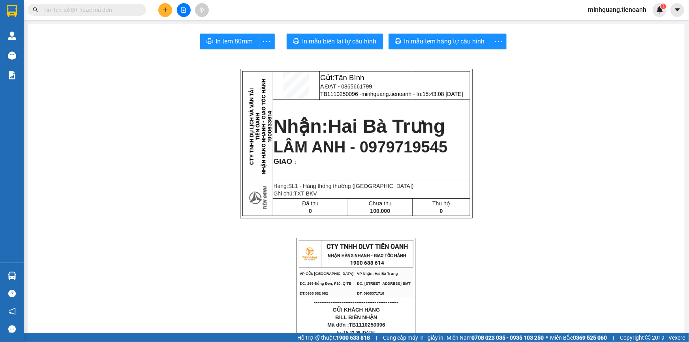
click at [160, 8] on button at bounding box center [165, 10] width 14 height 14
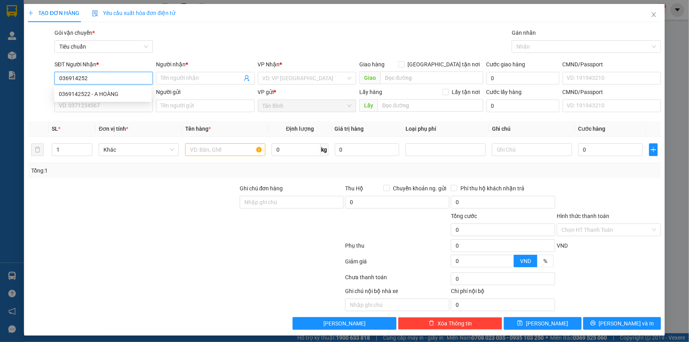
type input "0369142522"
click at [92, 98] on div "0369142522 - A HOÀNG" at bounding box center [103, 94] width 88 height 9
type input "A HOÀNG"
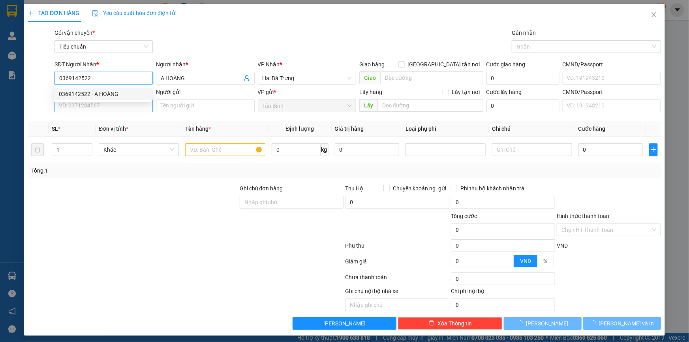
type input "30.000"
type input "0369142522"
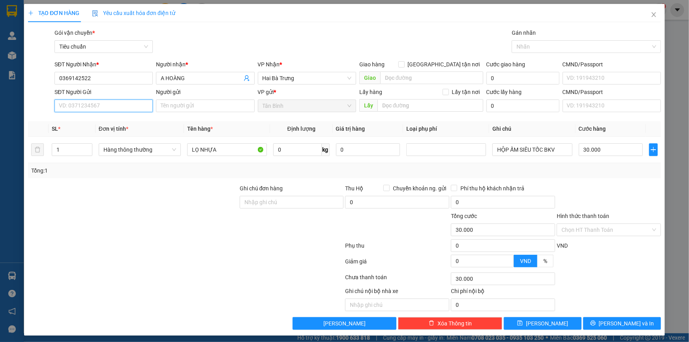
click at [96, 108] on input "SĐT Người Gửi" at bounding box center [104, 106] width 98 height 13
type input "0335343646"
click at [159, 103] on input "Người gửi" at bounding box center [205, 106] width 98 height 13
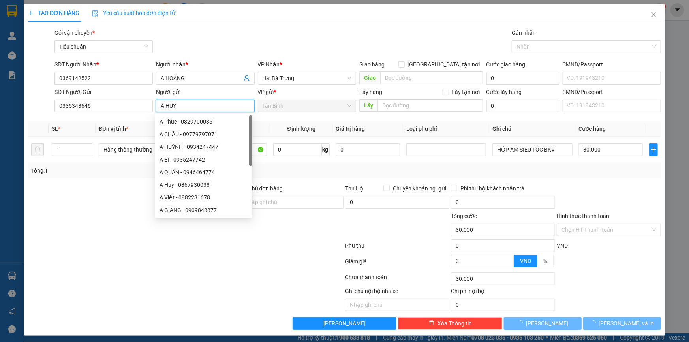
type input "A HUY"
click at [81, 207] on div at bounding box center [133, 198] width 212 height 28
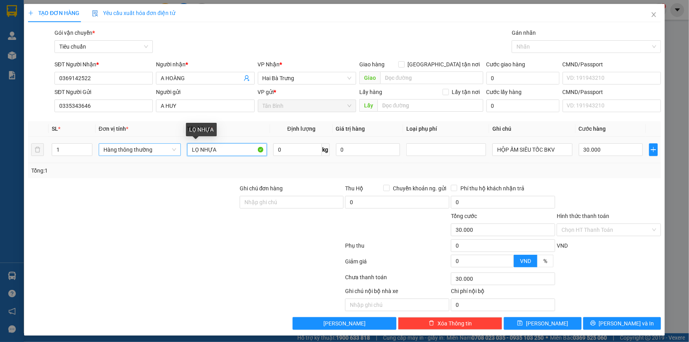
drag, startPoint x: 215, startPoint y: 149, endPoint x: 139, endPoint y: 149, distance: 76.3
click at [119, 150] on tr "1 Hàng thông thường LỌ NHỰA 0 kg 0 HỘP ẤM SIÊU TỐC BKV 30.000" at bounding box center [344, 150] width 633 height 26
type input "MP ĐÃ TƯ VẤN VÂN CHUYỂN"
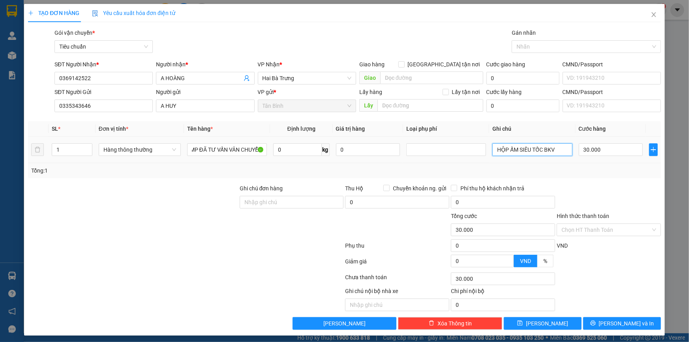
click at [534, 154] on input "HỘP ẤM SIÊU TỐC BKV" at bounding box center [533, 149] width 80 height 13
type input "BNL TÍM"
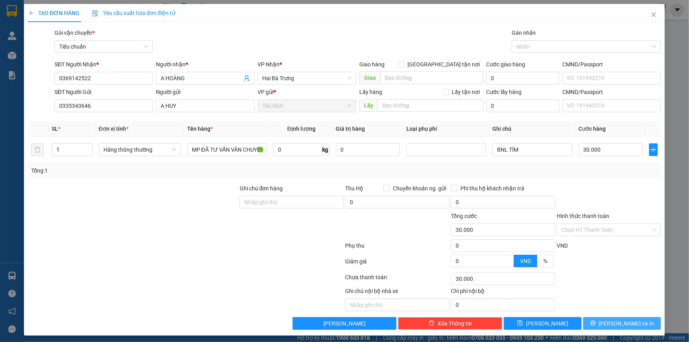
drag, startPoint x: 619, startPoint y: 327, endPoint x: 595, endPoint y: 308, distance: 30.7
click at [619, 328] on button "[PERSON_NAME] và In" at bounding box center [623, 323] width 78 height 13
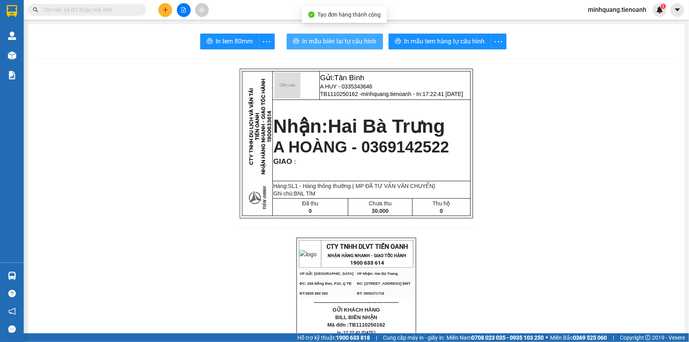
click at [340, 41] on span "In mẫu biên lai tự cấu hình" at bounding box center [340, 41] width 74 height 10
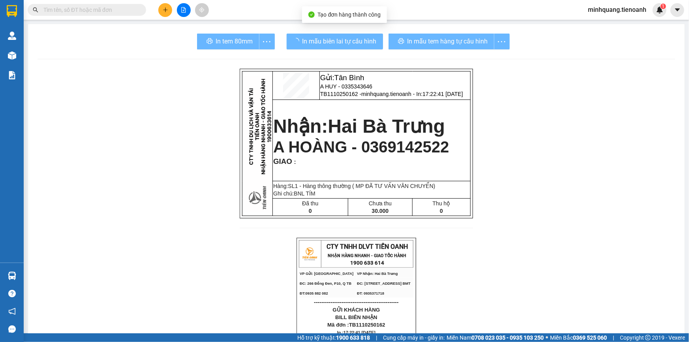
click at [427, 38] on div "In mẫu tem hàng tự cấu hình" at bounding box center [449, 42] width 121 height 16
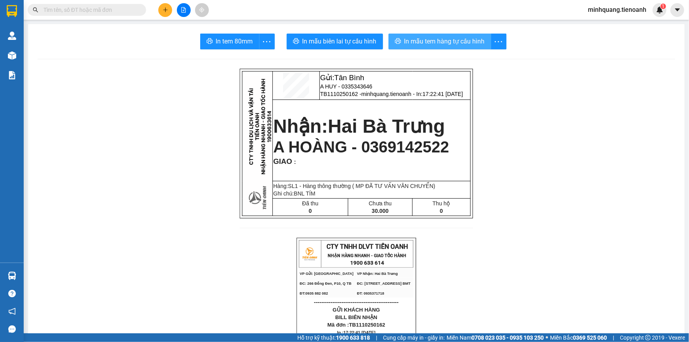
click at [427, 41] on span "In mẫu tem hàng tự cấu hình" at bounding box center [445, 41] width 81 height 10
click at [162, 10] on button at bounding box center [165, 10] width 14 height 14
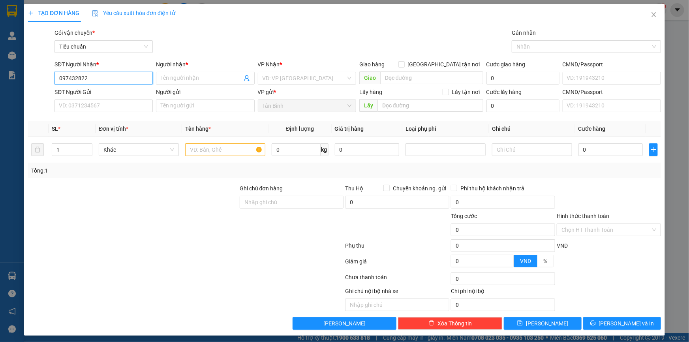
type input "0974328229"
click at [81, 91] on div "0974328229 - A DŨNG" at bounding box center [103, 94] width 88 height 9
type input "A DŨNG"
type input "30.000"
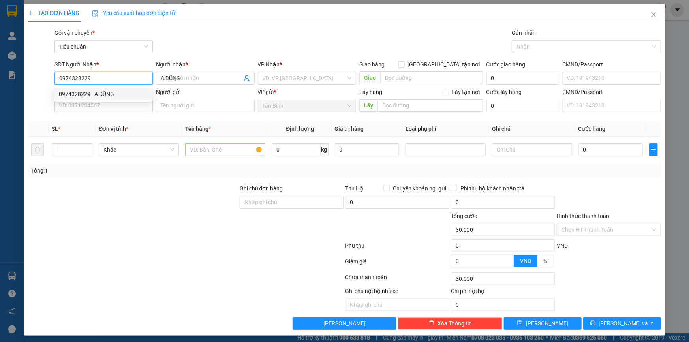
type input "0974328229"
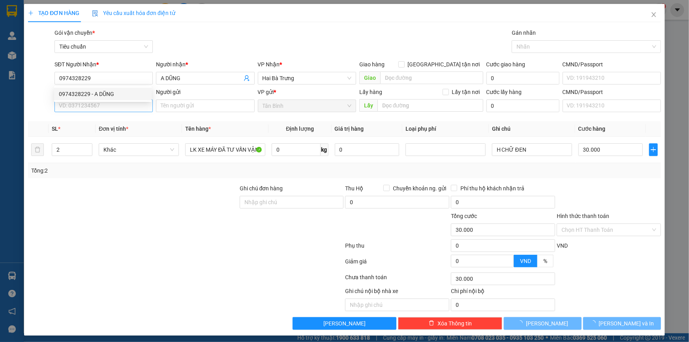
drag, startPoint x: 83, startPoint y: 102, endPoint x: 86, endPoint y: 105, distance: 4.8
click at [83, 103] on body "Kết quả tìm kiếm ( 120 ) Bộ lọc Mã ĐH Trạng thái Món hàng Thu hộ Tổng cước Chưa…" at bounding box center [344, 171] width 689 height 342
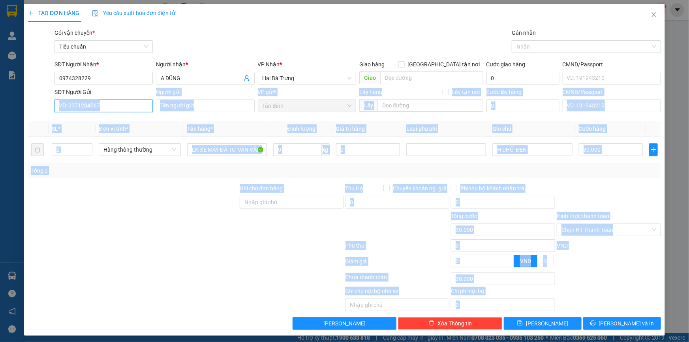
click at [110, 107] on input "SĐT Người Gửi" at bounding box center [104, 106] width 98 height 13
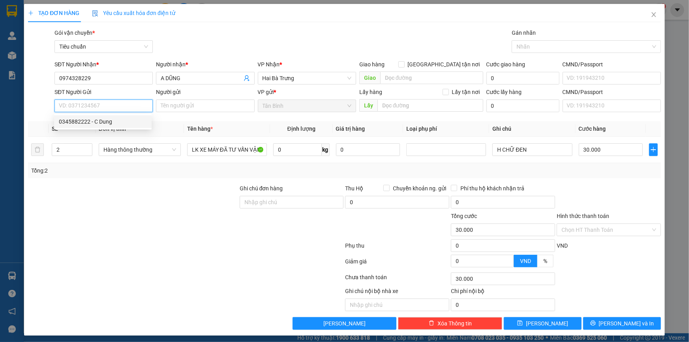
click at [103, 117] on div "0345882222 - C Dung" at bounding box center [103, 121] width 88 height 9
type input "0345882222"
type input "C Dung"
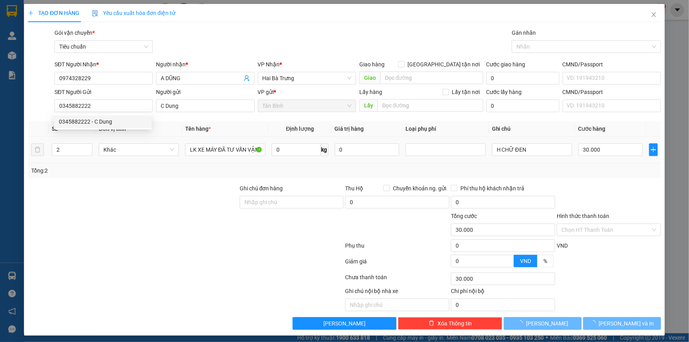
click at [150, 184] on div at bounding box center [133, 198] width 212 height 28
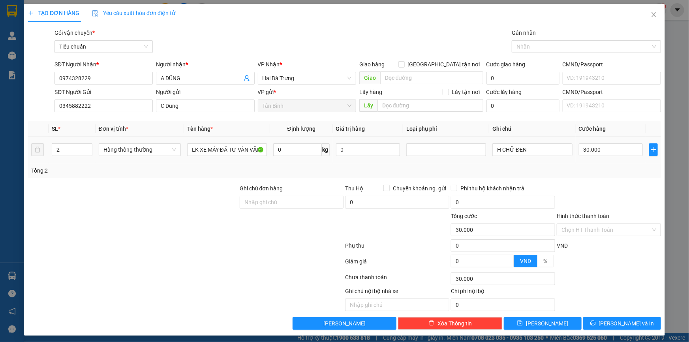
click at [37, 155] on tr "2 Hàng thông thường LK XE MÁY ĐÃ TƯ VẤN VẬN CHUYỂN 0 kg 0 H CHỮ ĐEN 30.000" at bounding box center [344, 150] width 633 height 26
type input "1"
click at [135, 189] on div at bounding box center [133, 198] width 212 height 28
type input "0"
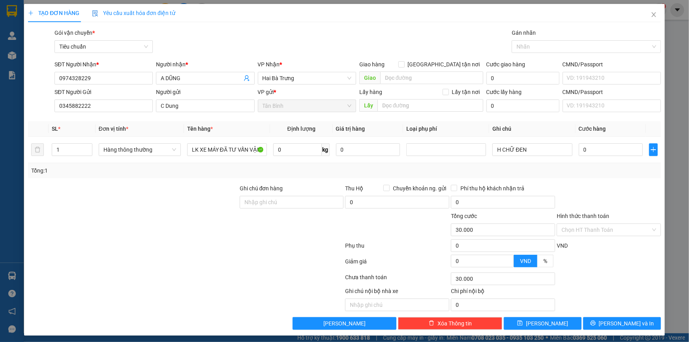
type input "0"
drag, startPoint x: 515, startPoint y: 152, endPoint x: 565, endPoint y: 155, distance: 50.3
click at [551, 155] on input "H CHỮ ĐEN" at bounding box center [533, 149] width 80 height 13
type input "H CHỮ XANH"
click at [601, 148] on input "0" at bounding box center [611, 149] width 64 height 13
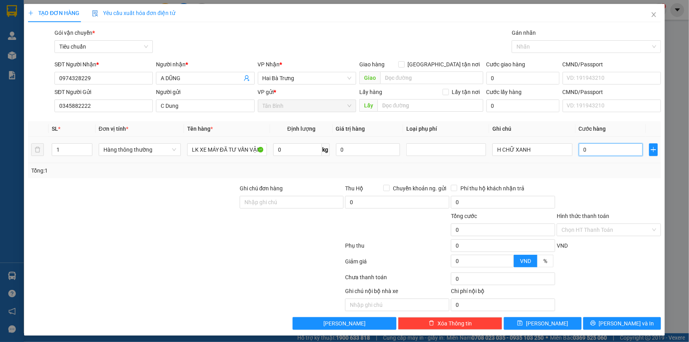
type input "3"
type input "30"
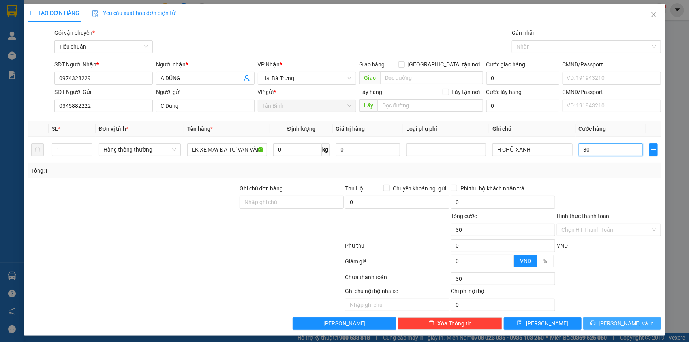
type input "30"
type input "30.000"
click at [616, 328] on button "[PERSON_NAME] và In" at bounding box center [623, 323] width 78 height 13
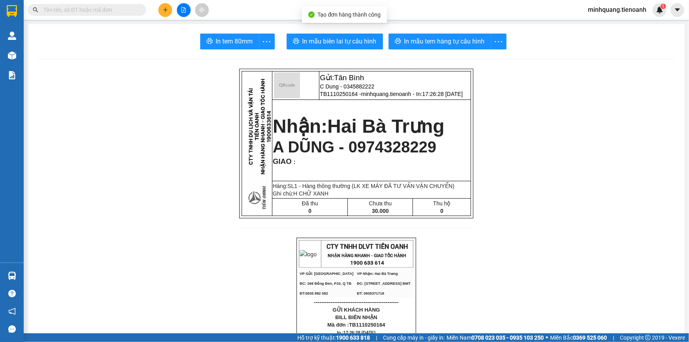
click at [330, 44] on span "In mẫu biên lai tự cấu hình" at bounding box center [340, 41] width 74 height 10
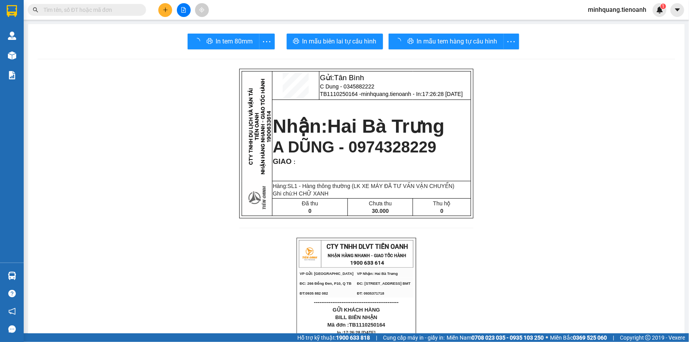
click at [455, 45] on span "In mẫu tem hàng tự cấu hình" at bounding box center [457, 41] width 81 height 10
click at [347, 87] on span "C Dung - 0345882222" at bounding box center [347, 86] width 55 height 6
copy span "0345882222"
click at [161, 13] on button at bounding box center [165, 10] width 14 height 14
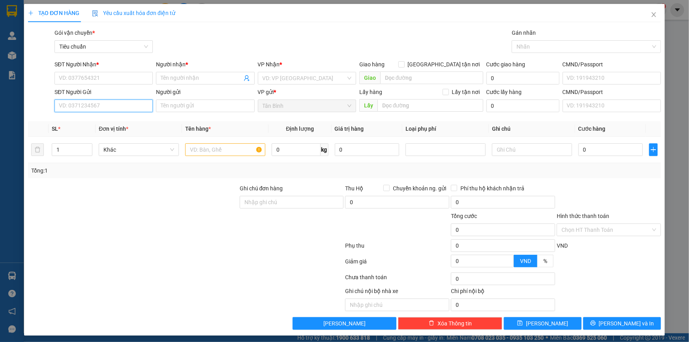
click at [85, 106] on input "SĐT Người Gửi" at bounding box center [104, 106] width 98 height 13
paste input "0345882222"
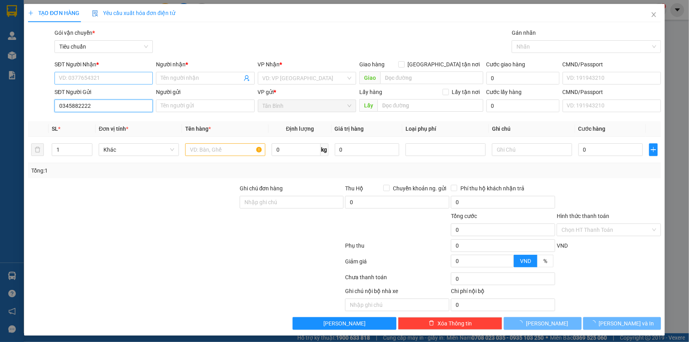
type input "0345882222"
click at [104, 76] on input "SĐT Người Nhận *" at bounding box center [104, 78] width 98 height 13
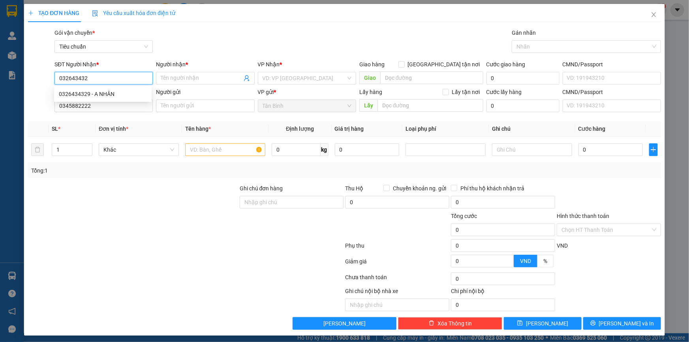
type input "0326434329"
click at [114, 91] on div "0326434329 - A NHÂN" at bounding box center [103, 94] width 88 height 9
type input "A NHÂN"
type input "30.000"
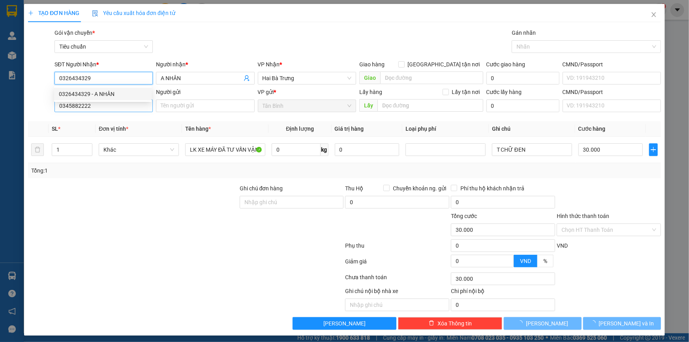
type input "0326434329"
click at [116, 105] on input "0345882222" at bounding box center [104, 106] width 98 height 13
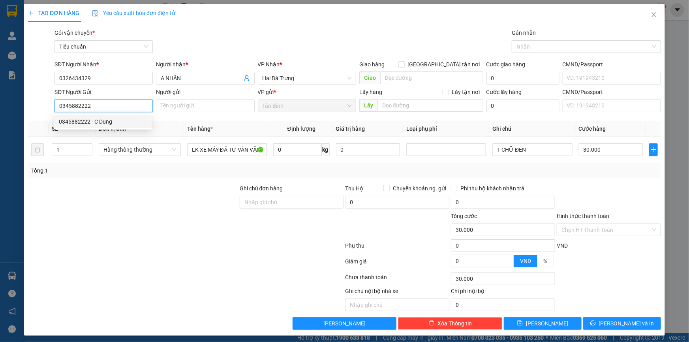
click at [120, 122] on div "0345882222 - C Dung" at bounding box center [103, 121] width 88 height 9
type input "C Dung"
click at [151, 187] on div at bounding box center [133, 198] width 212 height 28
click at [298, 150] on input "0" at bounding box center [297, 149] width 49 height 13
type input "6"
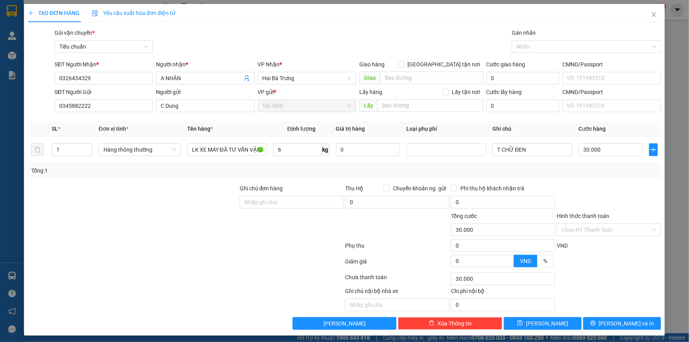
click at [206, 180] on div "Transit Pickup Surcharge Ids Transit Deliver Surcharge Ids Transit Deliver Surc…" at bounding box center [344, 178] width 633 height 301
type input "40.000"
click at [531, 153] on input "T CHỮ ĐEN" at bounding box center [533, 149] width 80 height 13
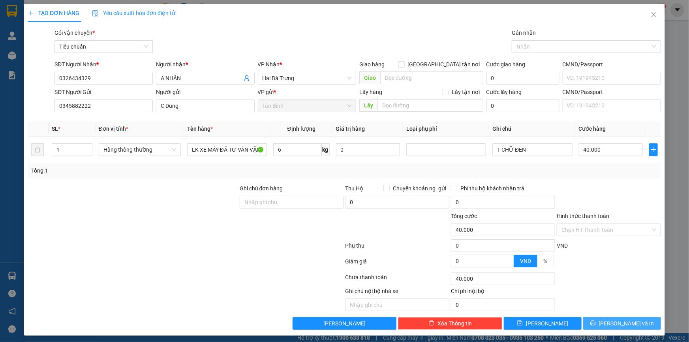
click at [620, 324] on span "[PERSON_NAME] và In" at bounding box center [626, 323] width 55 height 9
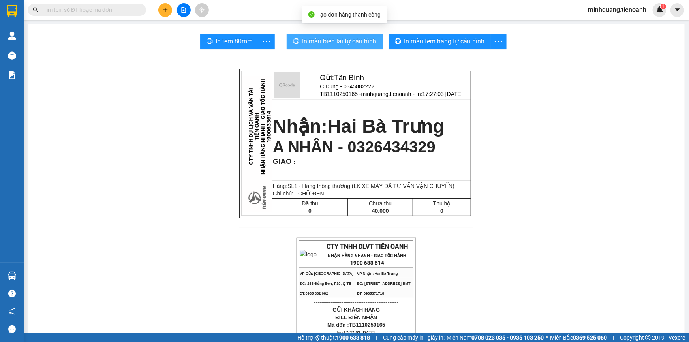
click at [354, 39] on span "In mẫu biên lai tự cấu hình" at bounding box center [340, 41] width 74 height 10
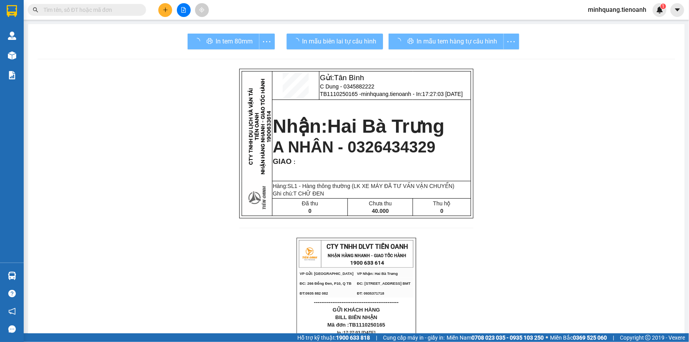
click at [426, 36] on div "In mẫu tem hàng tự cấu hình" at bounding box center [454, 42] width 131 height 16
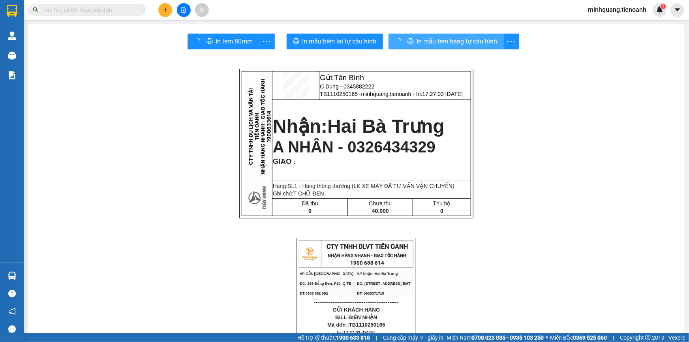
click at [426, 36] on span "In mẫu tem hàng tự cấu hình" at bounding box center [457, 41] width 81 height 10
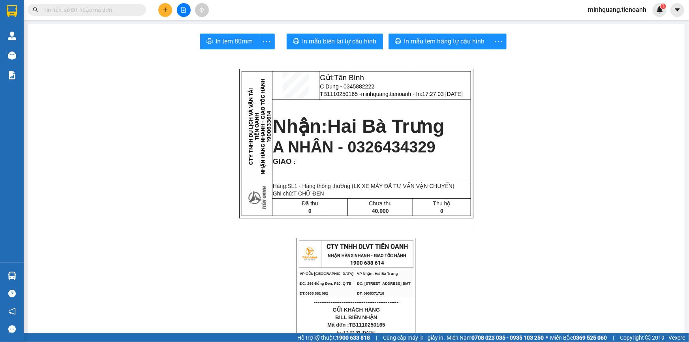
click at [160, 9] on button at bounding box center [165, 10] width 14 height 14
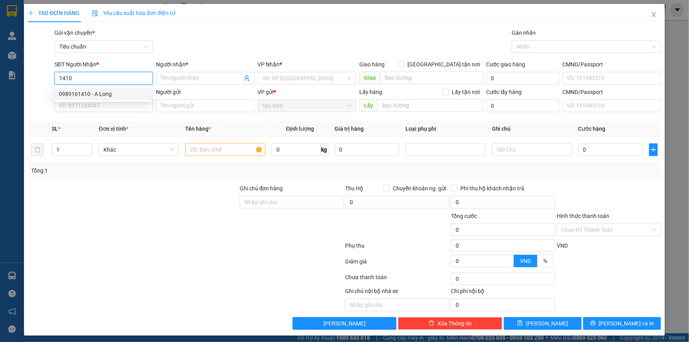
click at [107, 94] on div "0989161410 - A Long" at bounding box center [103, 94] width 88 height 9
type input "0989161410"
type input "A Long"
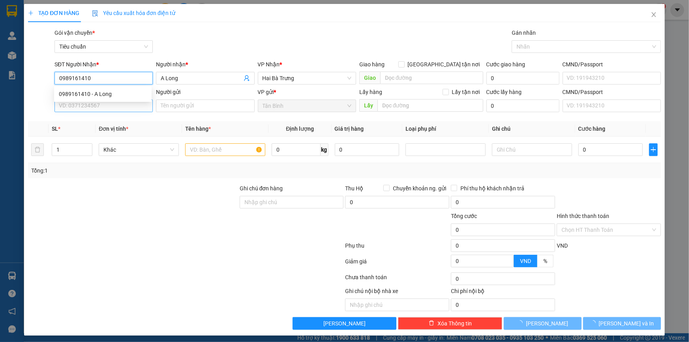
type input "0989161410"
type input "210.000"
click at [101, 107] on input "SĐT Người Gửi" at bounding box center [104, 106] width 98 height 13
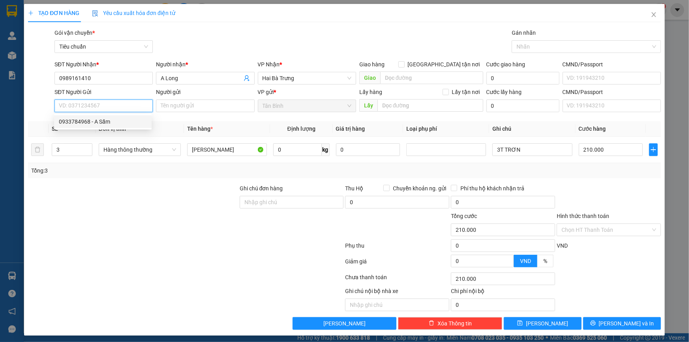
click at [106, 121] on div "0933784968 - A Sấm" at bounding box center [103, 121] width 88 height 9
type input "0933784968"
type input "A Sấm"
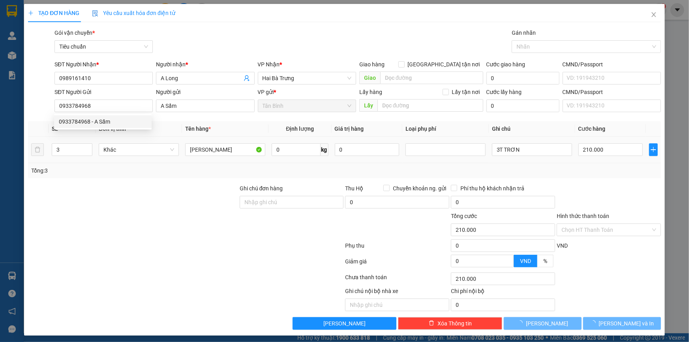
drag, startPoint x: 138, startPoint y: 176, endPoint x: 77, endPoint y: 156, distance: 64.3
click at [129, 174] on div "Tổng: 3" at bounding box center [344, 170] width 633 height 15
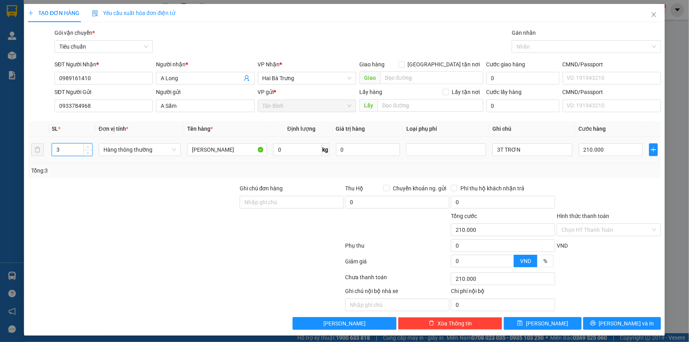
click at [32, 151] on tr "3 Hàng thông thường CAO SU 0 kg 0 3T TRƠN 210.000" at bounding box center [344, 150] width 633 height 26
type input "1"
click at [133, 197] on div at bounding box center [133, 198] width 212 height 28
type input "0"
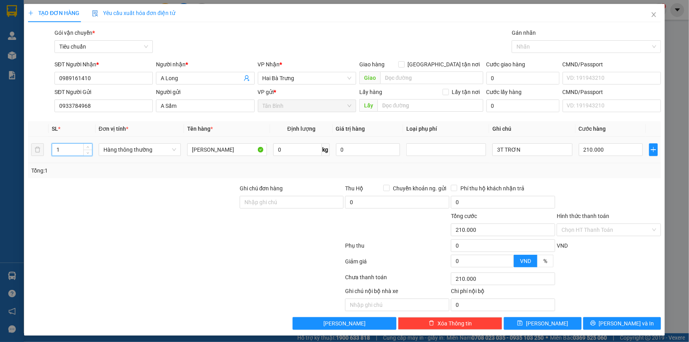
type input "0"
click at [301, 149] on input "0" at bounding box center [297, 149] width 49 height 13
type input "5"
click at [198, 191] on div at bounding box center [133, 198] width 212 height 28
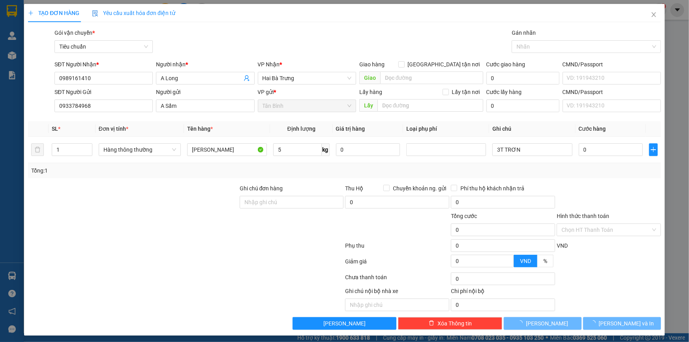
type input "30.000"
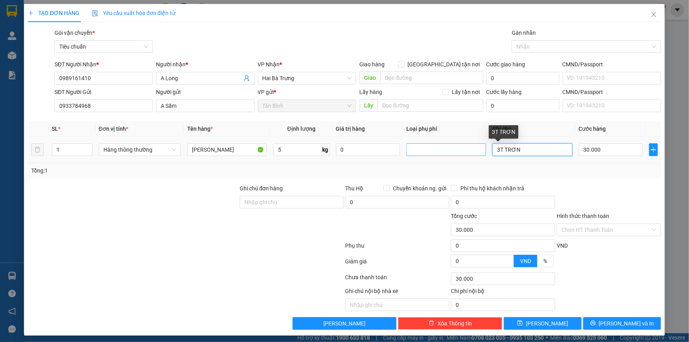
drag, startPoint x: 507, startPoint y: 149, endPoint x: 419, endPoint y: 143, distance: 88.3
click at [420, 143] on tr "1 Hàng thông thường CAO SU 5 kg 0 3T TRƠN 30.000" at bounding box center [344, 150] width 633 height 26
type input "T TIGER"
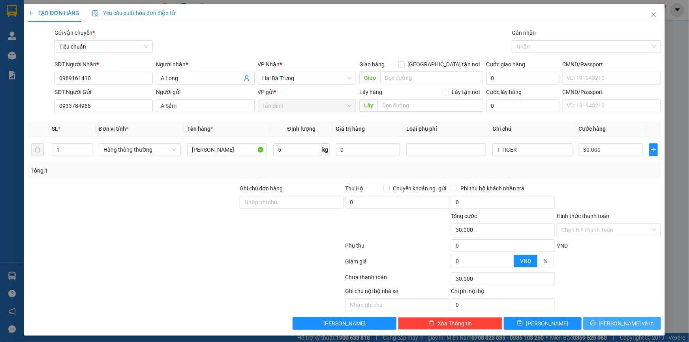
click at [618, 322] on span "[PERSON_NAME] và In" at bounding box center [626, 323] width 55 height 9
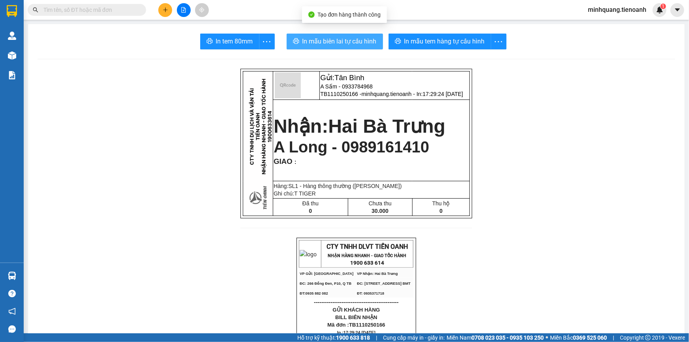
click at [365, 45] on span "In mẫu biên lai tự cấu hình" at bounding box center [340, 41] width 74 height 10
click at [440, 39] on div "In mẫu tem hàng tự cấu hình" at bounding box center [454, 42] width 131 height 16
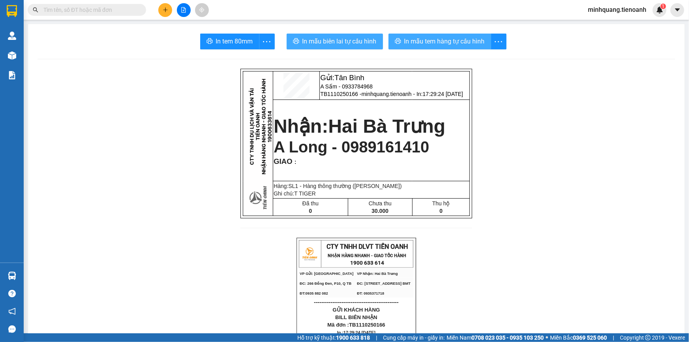
click at [440, 39] on span "In mẫu tem hàng tự cấu hình" at bounding box center [445, 41] width 81 height 10
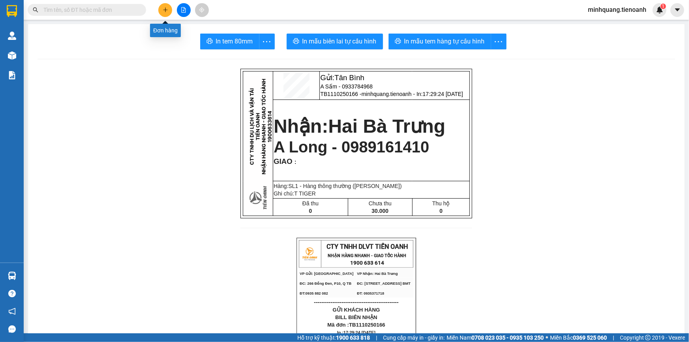
click at [164, 13] on button at bounding box center [165, 10] width 14 height 14
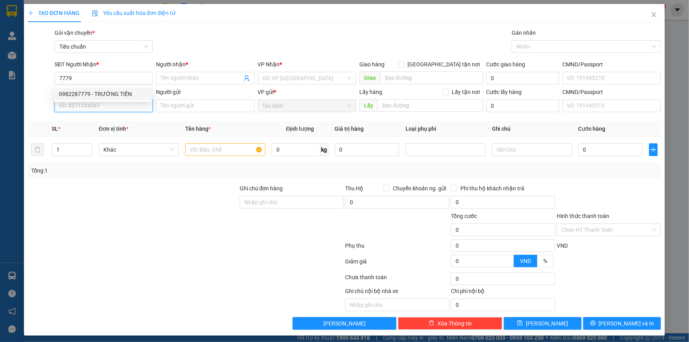
click at [103, 106] on input "SĐT Người Gửi" at bounding box center [104, 106] width 98 height 13
click at [105, 91] on body "Kết quả tìm kiếm ( 120 ) Bộ lọc Mã ĐH Trạng thái Món hàng Thu hộ Tổng cước Chưa…" at bounding box center [344, 171] width 689 height 342
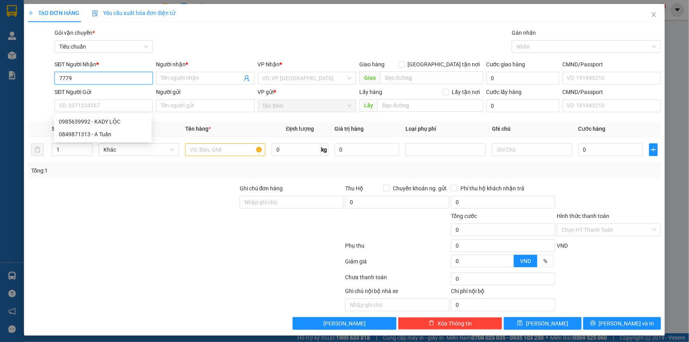
click at [100, 80] on input "7779" at bounding box center [104, 78] width 98 height 13
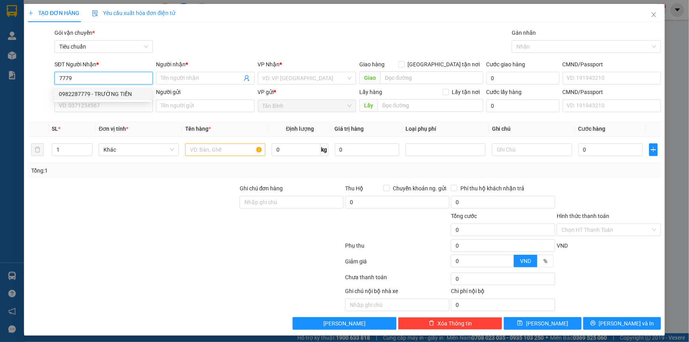
click at [101, 94] on div "0982287779 - TRƯỜNG TIỀN" at bounding box center [103, 94] width 88 height 9
type input "0982287779"
type input "TRƯỜNG TIỀN"
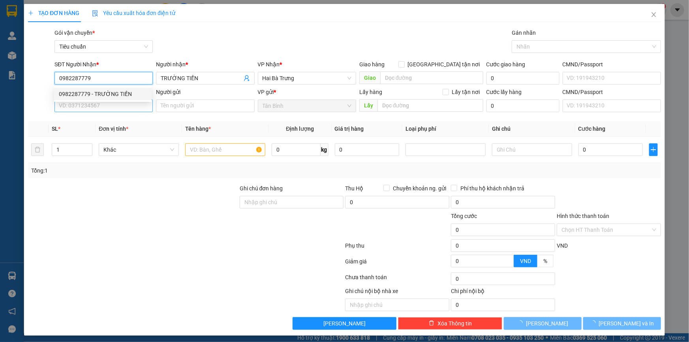
type input "60.000"
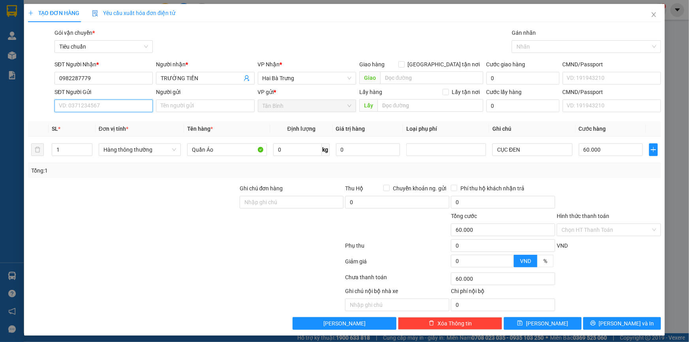
click at [98, 109] on input "SĐT Người Gửi" at bounding box center [104, 106] width 98 height 13
click at [94, 134] on div "0849871313 - A Tuấn" at bounding box center [103, 134] width 88 height 9
type input "0849871313"
type input "A Tuấn"
type input "0870882202640"
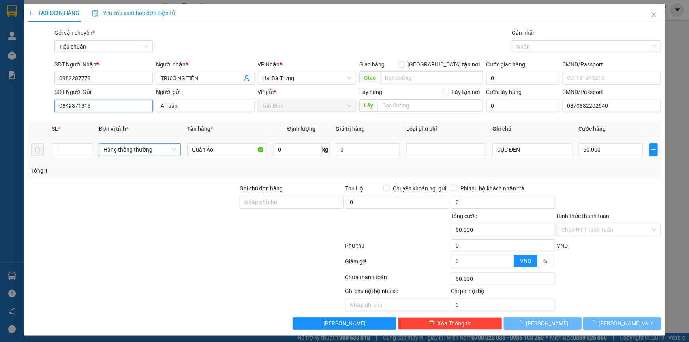
type input "30.000"
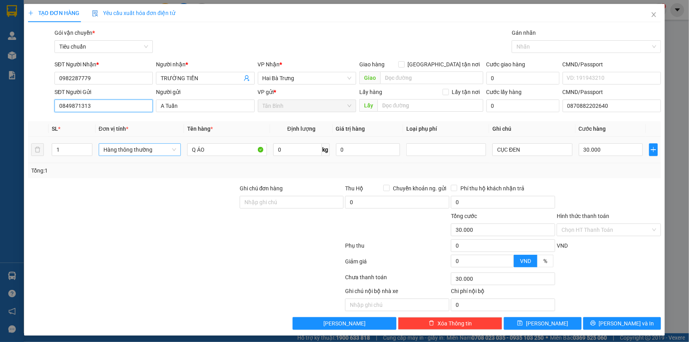
click at [137, 147] on span "Hàng thông thường" at bounding box center [140, 150] width 73 height 12
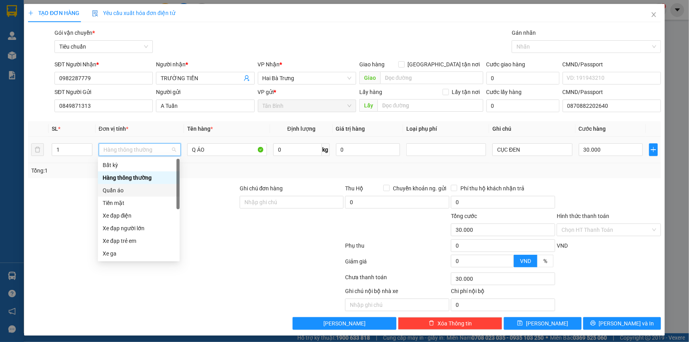
click at [119, 192] on div "Quần áo" at bounding box center [139, 190] width 72 height 9
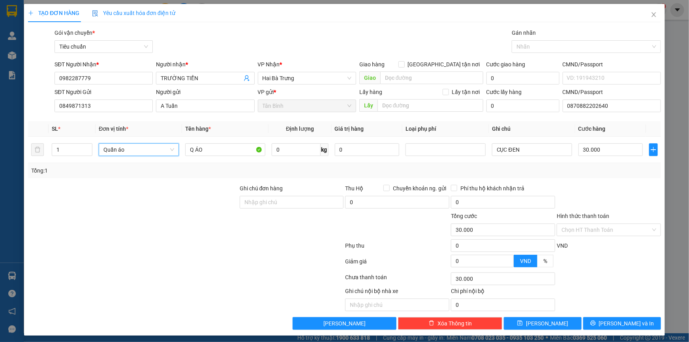
click at [85, 191] on div at bounding box center [133, 198] width 212 height 28
type input "0"
click at [280, 153] on input "0" at bounding box center [296, 149] width 49 height 13
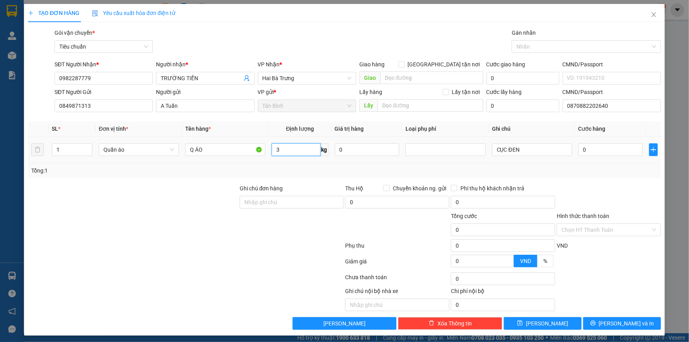
type input "3"
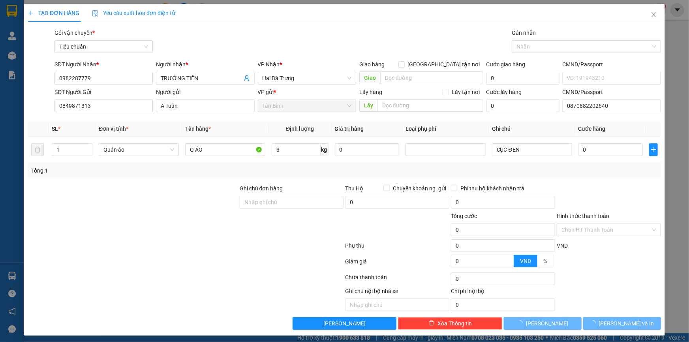
drag, startPoint x: 173, startPoint y: 181, endPoint x: 559, endPoint y: 177, distance: 385.6
click at [175, 181] on div "Transit Pickup Surcharge Ids Transit Deliver Surcharge Ids Transit Deliver Surc…" at bounding box center [344, 178] width 633 height 301
type input "30.000"
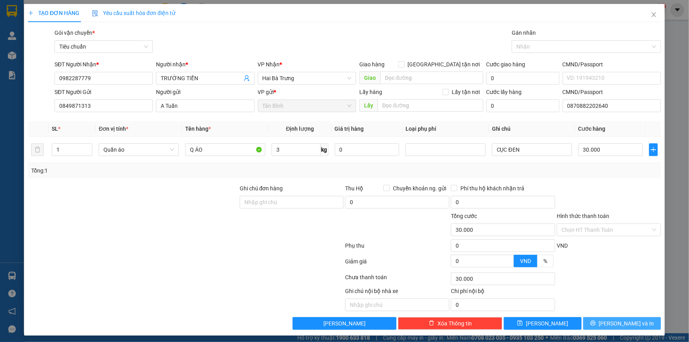
click at [618, 326] on span "[PERSON_NAME] và In" at bounding box center [626, 323] width 55 height 9
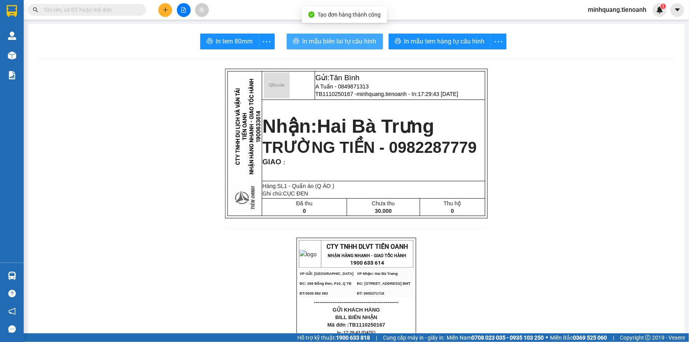
click at [348, 45] on span "In mẫu biên lai tự cấu hình" at bounding box center [340, 41] width 74 height 10
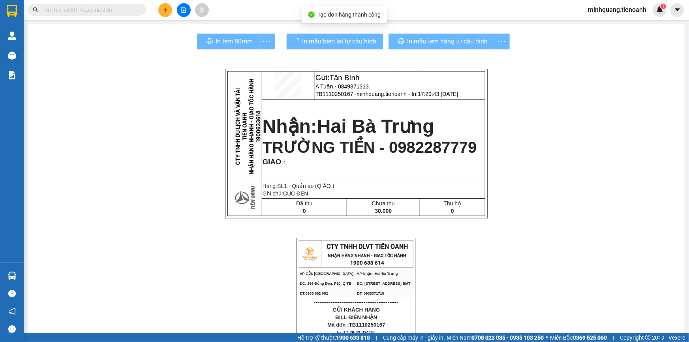
click at [415, 36] on div "In mẫu tem hàng tự cấu hình" at bounding box center [449, 42] width 121 height 16
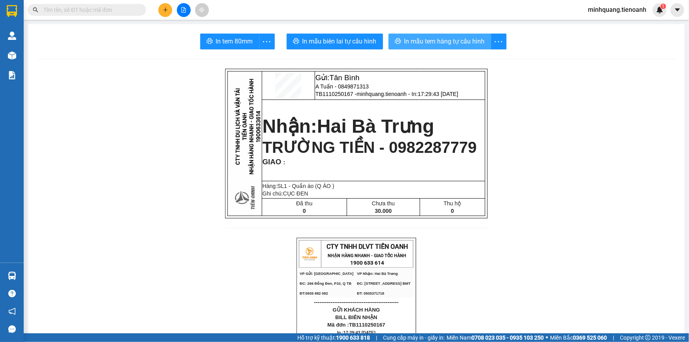
click at [462, 37] on span "In mẫu tem hàng tự cấu hình" at bounding box center [445, 41] width 81 height 10
click at [164, 11] on icon "plus" at bounding box center [166, 10] width 6 height 6
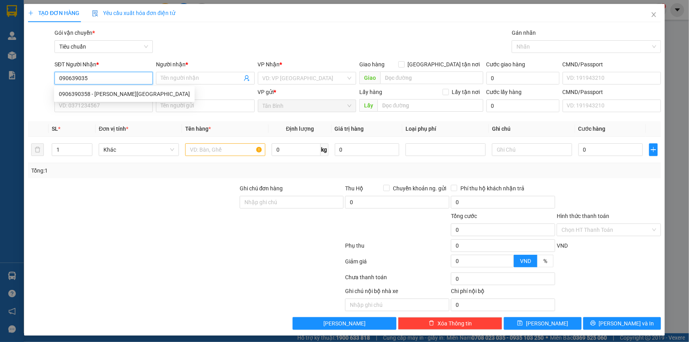
type input "0906390358"
click at [111, 94] on div "0906390358 - Labo Cao Nguyên" at bounding box center [124, 94] width 131 height 9
type input "Labo Cao Nguyên"
type input "241061935"
type input "0906390358"
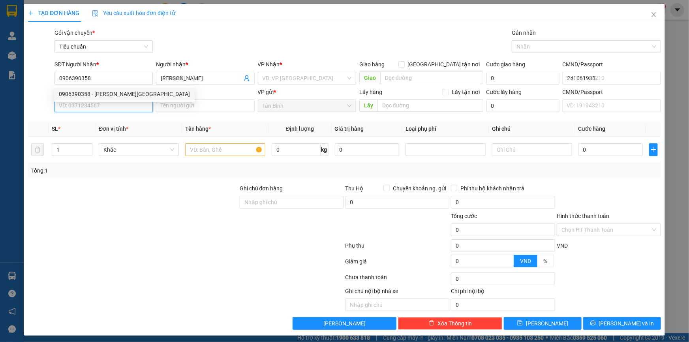
type input "30.000"
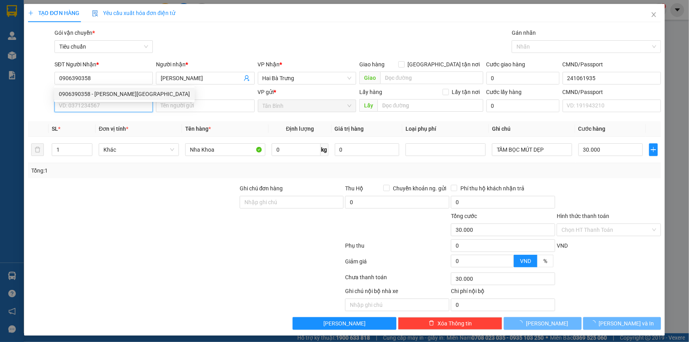
click at [107, 107] on input "SĐT Người Gửi" at bounding box center [104, 106] width 98 height 13
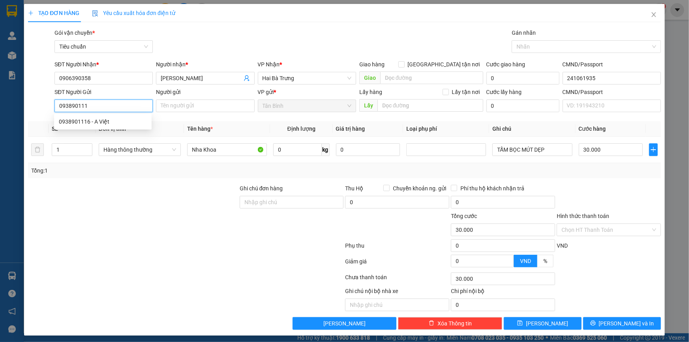
type input "0938901116"
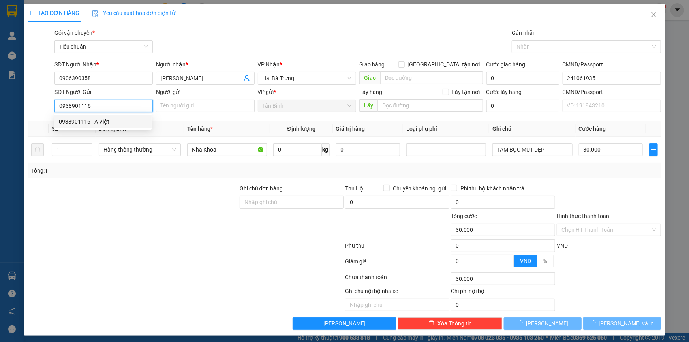
click at [105, 124] on div "0938901116 - A Việt" at bounding box center [103, 121] width 88 height 9
type input "A Việt"
type input "0938901116"
type input "50.000"
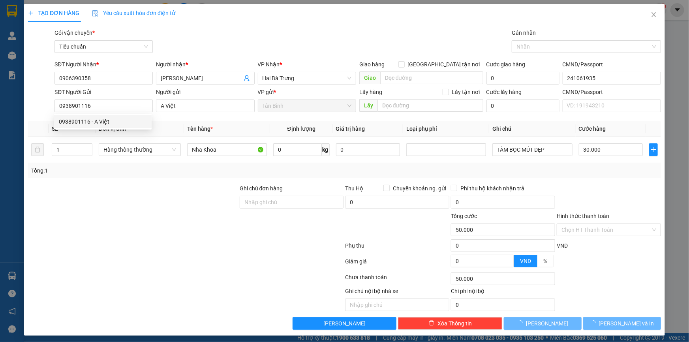
click at [169, 176] on div "Tổng: 1" at bounding box center [344, 170] width 633 height 15
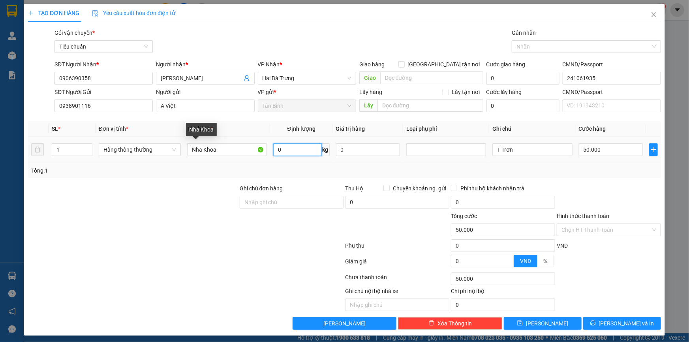
click at [296, 148] on input "0" at bounding box center [297, 149] width 49 height 13
type input "5"
click at [225, 175] on div "Tổng: 1" at bounding box center [344, 170] width 633 height 15
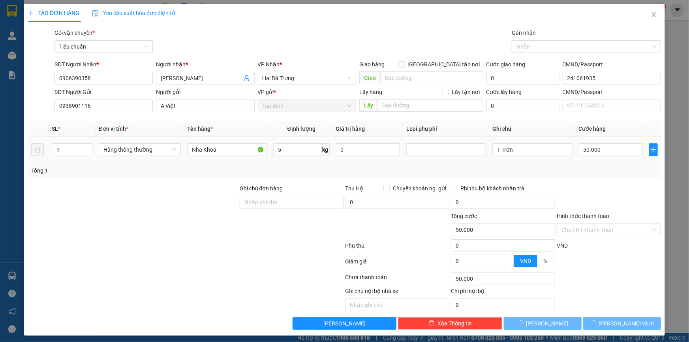
type input "30.000"
click at [608, 321] on button "[PERSON_NAME] và In" at bounding box center [623, 323] width 78 height 13
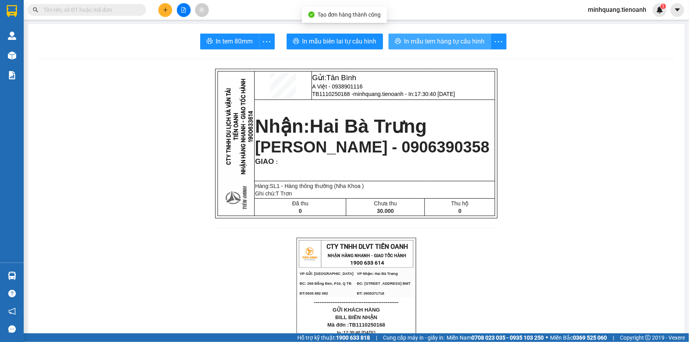
click at [446, 40] on span "In mẫu tem hàng tự cấu hình" at bounding box center [445, 41] width 81 height 10
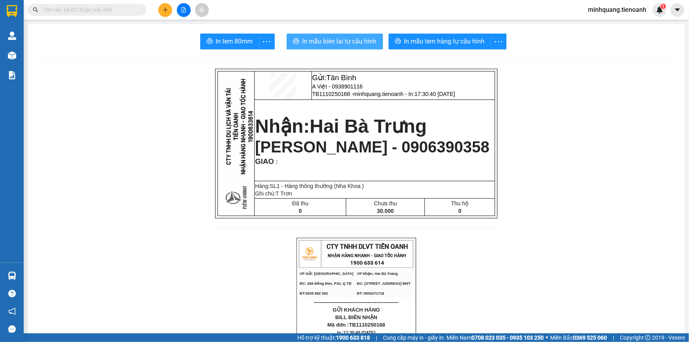
click at [335, 41] on span "In mẫu biên lai tự cấu hình" at bounding box center [340, 41] width 74 height 10
click at [170, 5] on button at bounding box center [165, 10] width 14 height 14
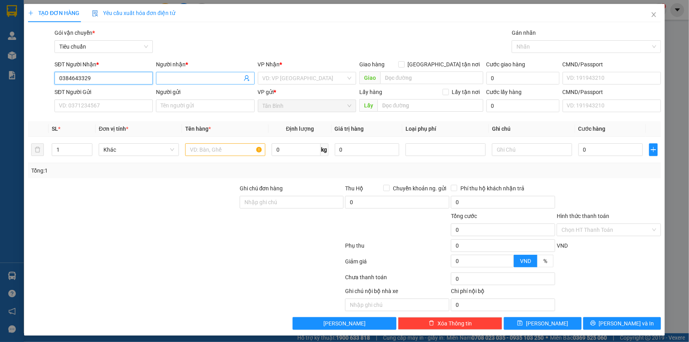
type input "0384643329"
click at [173, 77] on input "Người nhận *" at bounding box center [201, 78] width 81 height 9
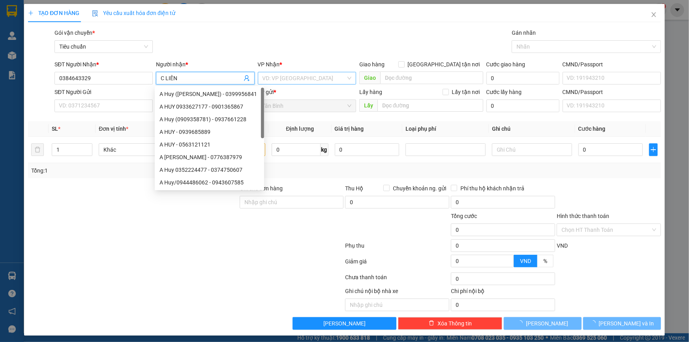
type input "C LIÊN"
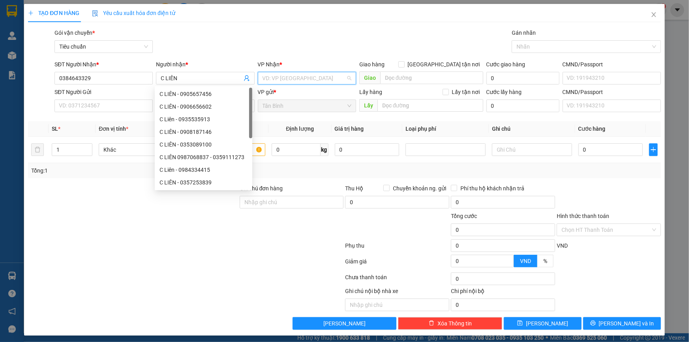
click at [302, 83] on input "search" at bounding box center [304, 78] width 83 height 12
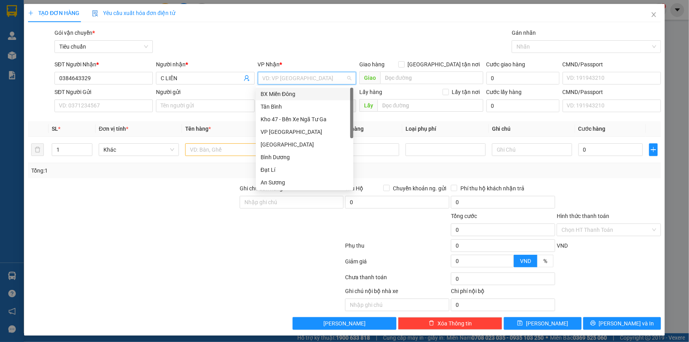
click at [296, 83] on input "search" at bounding box center [304, 78] width 83 height 12
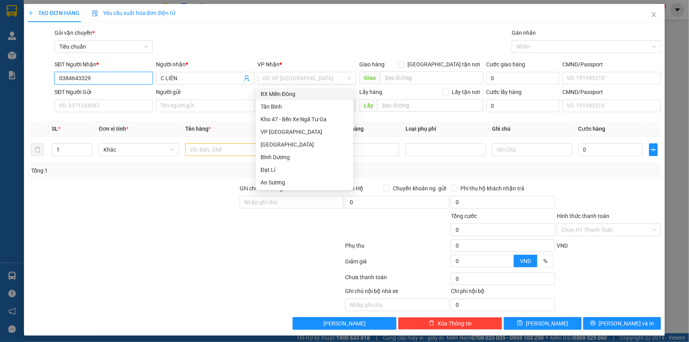
drag, startPoint x: 105, startPoint y: 81, endPoint x: 54, endPoint y: 77, distance: 51.2
click at [55, 77] on input "0384643329" at bounding box center [104, 78] width 98 height 13
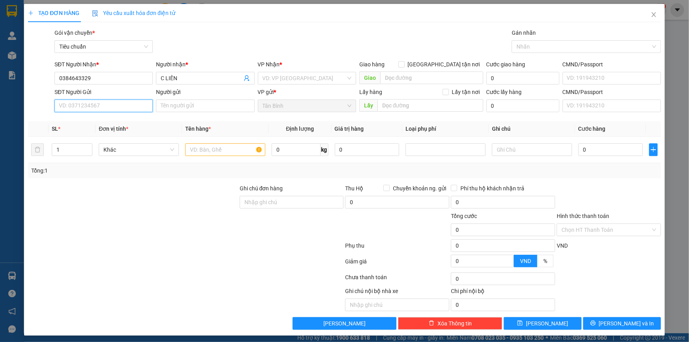
click at [94, 111] on input "SĐT Người Gửi" at bounding box center [104, 106] width 98 height 13
paste input "0384643329"
type input "0384643329"
click at [286, 83] on input "search" at bounding box center [304, 78] width 83 height 12
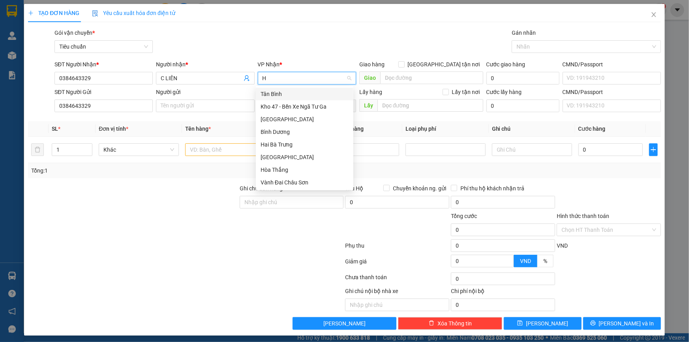
type input "HB"
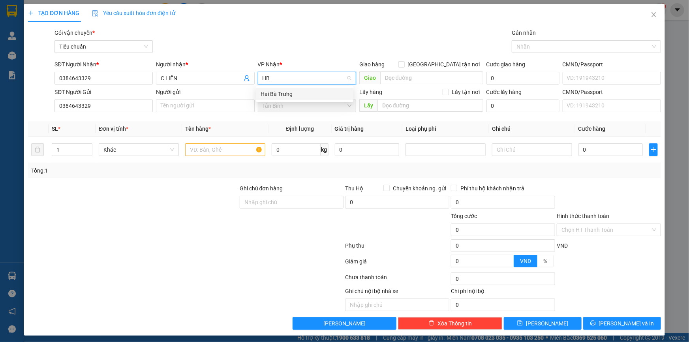
click at [286, 91] on div "Hai Bà Trưng" at bounding box center [305, 94] width 88 height 9
click at [106, 110] on input "0384643329" at bounding box center [104, 106] width 98 height 13
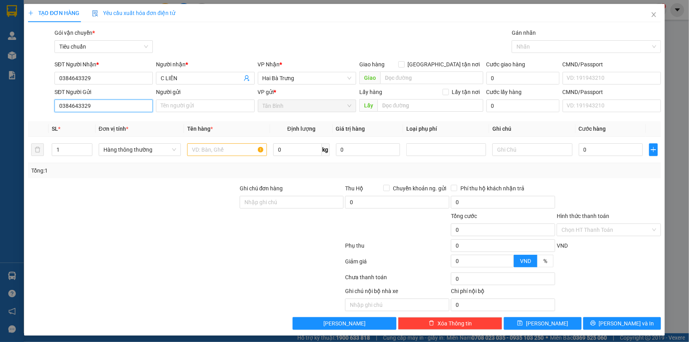
click at [105, 110] on input "0384643329" at bounding box center [104, 106] width 98 height 13
click at [103, 105] on input "SĐT Người Gửi" at bounding box center [104, 106] width 98 height 13
click at [111, 103] on input "SĐT Người Gửi" at bounding box center [104, 106] width 98 height 13
click at [101, 75] on input "0384643329" at bounding box center [104, 78] width 98 height 13
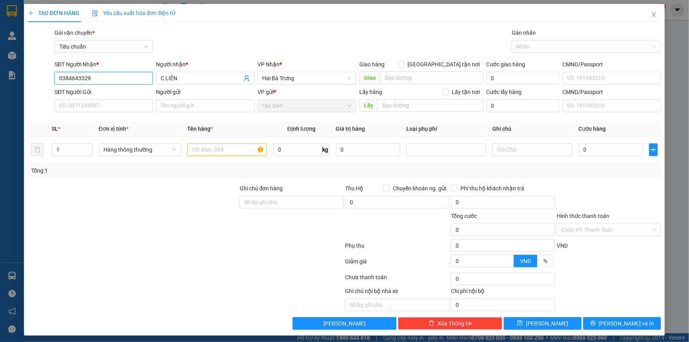
click at [101, 75] on input "0384643329" at bounding box center [104, 78] width 98 height 13
click at [114, 81] on input "0384643329" at bounding box center [104, 78] width 98 height 13
click at [124, 77] on input "SĐT Người Nhận *" at bounding box center [104, 78] width 98 height 13
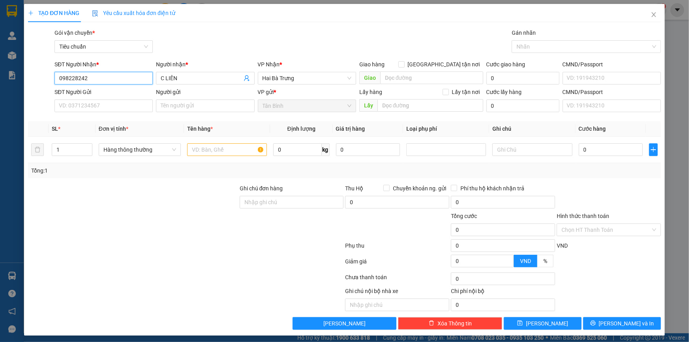
type input "0982282428"
drag, startPoint x: 102, startPoint y: 94, endPoint x: 108, endPoint y: 98, distance: 7.3
click at [102, 94] on div "0982282428 - C THANH" at bounding box center [103, 94] width 88 height 9
type input "C THANH"
type input "50.000"
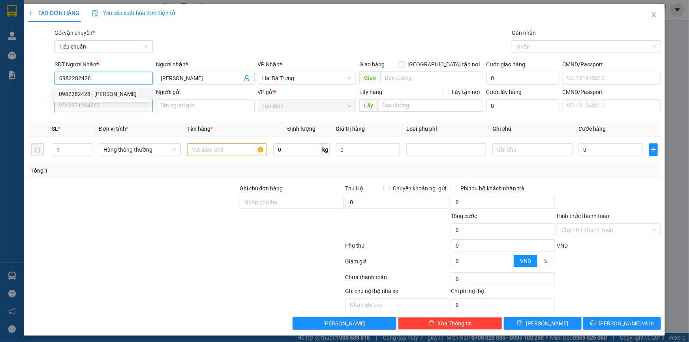
type input "50.000"
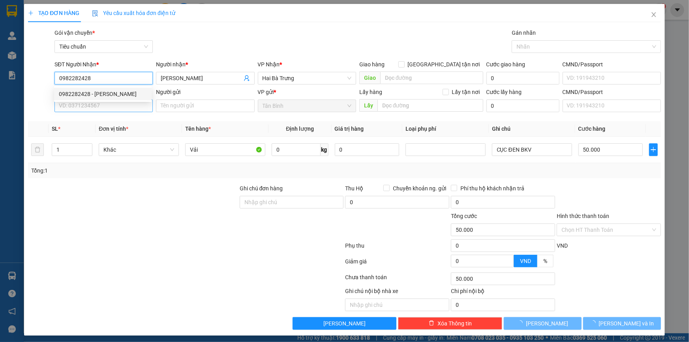
type input "0982282428"
click at [119, 111] on input "SĐT Người Gửi" at bounding box center [104, 106] width 98 height 13
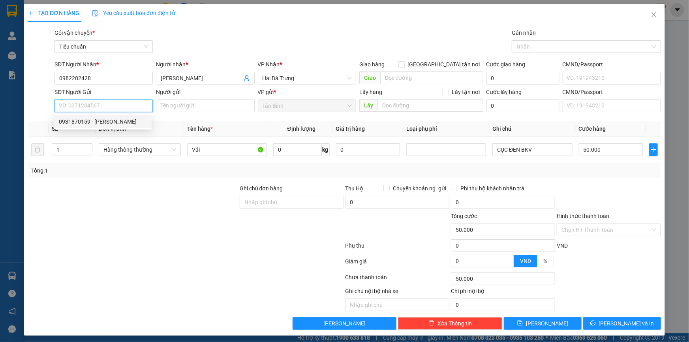
click at [113, 122] on div "0931870159 - Hạnh Kiều" at bounding box center [103, 121] width 88 height 9
type input "0931870159"
type input "Hạnh Kiều"
click at [127, 155] on div "Hàng thông thường" at bounding box center [140, 149] width 82 height 13
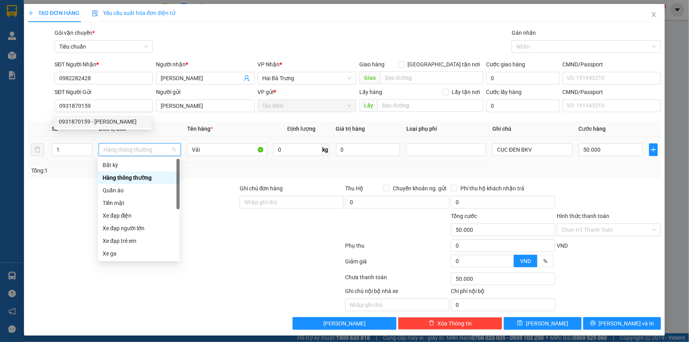
click at [131, 151] on span "Hàng thông thường" at bounding box center [140, 150] width 73 height 12
drag, startPoint x: 122, startPoint y: 188, endPoint x: 68, endPoint y: 193, distance: 54.8
click at [121, 189] on div "Quần áo" at bounding box center [139, 190] width 72 height 9
click at [68, 193] on div at bounding box center [133, 198] width 212 height 28
type input "0"
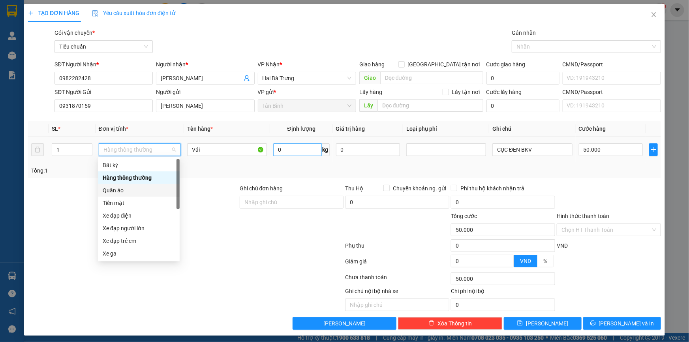
type input "0"
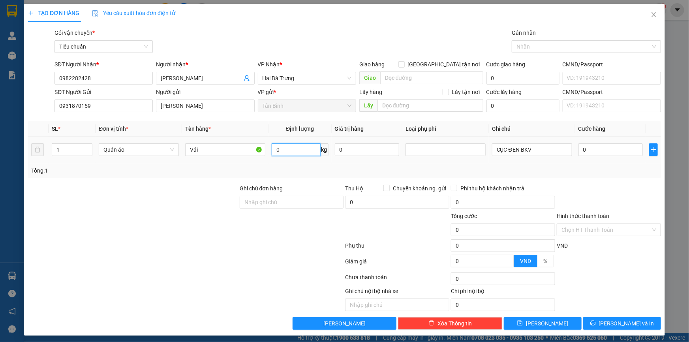
click at [297, 154] on input "0" at bounding box center [296, 149] width 49 height 13
type input "18"
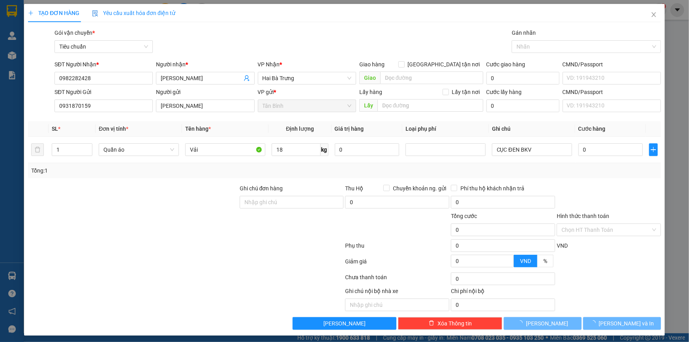
click at [110, 217] on div at bounding box center [133, 226] width 212 height 28
type input "55.000"
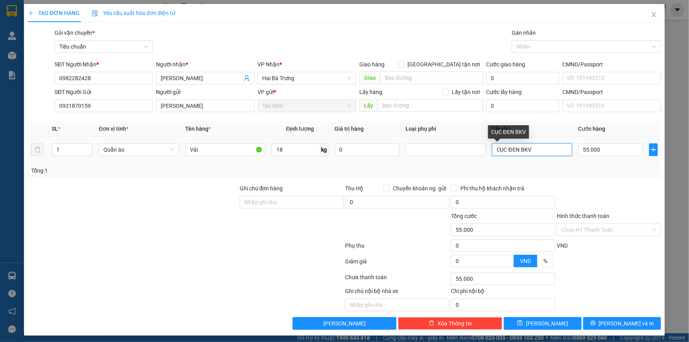
click at [538, 153] on input "CỤC ĐEN BKV" at bounding box center [532, 149] width 80 height 13
type input "CỤC ĐEN"
click at [600, 153] on input "55.000" at bounding box center [611, 149] width 64 height 13
type input "6"
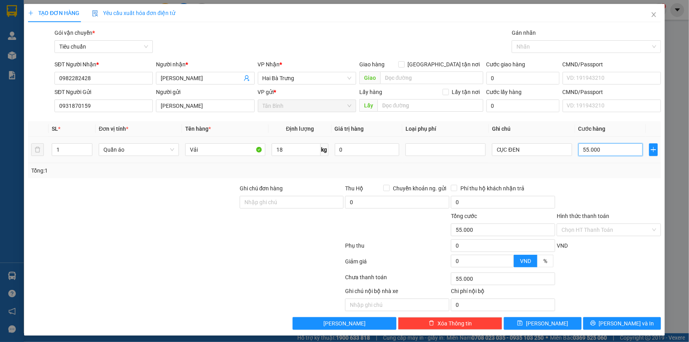
type input "6"
type input "60"
type input "60.000"
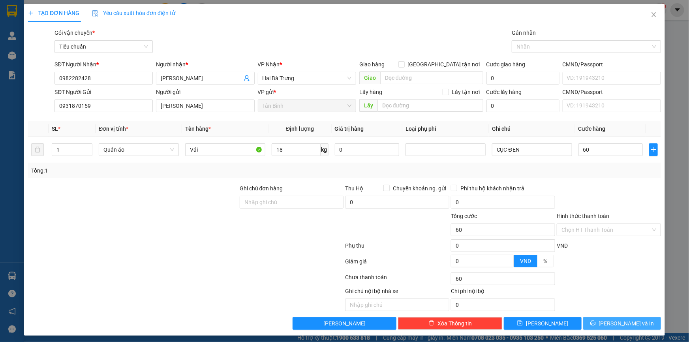
type input "60.000"
click at [622, 316] on div "Transit Pickup Surcharge Ids Transit Deliver Surcharge Ids Transit Deliver Surc…" at bounding box center [344, 178] width 633 height 301
click at [620, 317] on button "[PERSON_NAME] và In" at bounding box center [623, 323] width 78 height 13
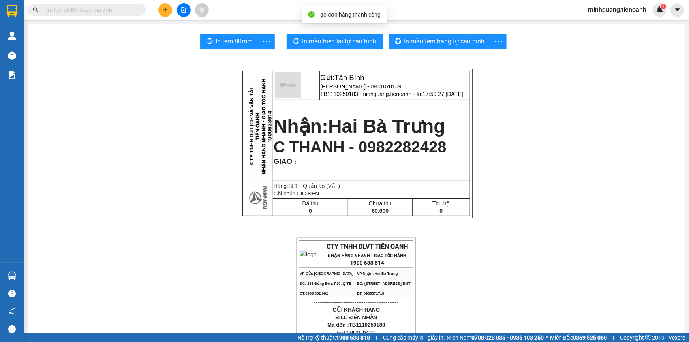
click at [405, 38] on span "In mẫu tem hàng tự cấu hình" at bounding box center [445, 41] width 81 height 10
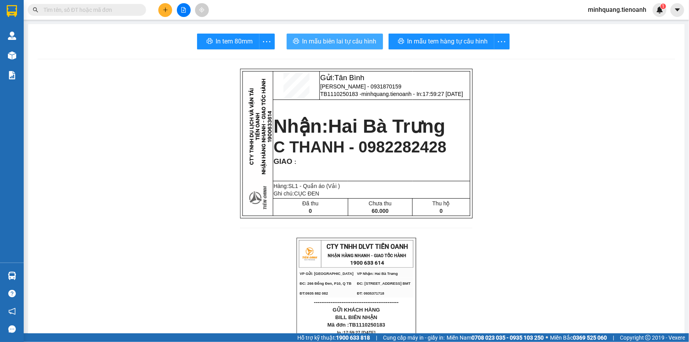
click at [326, 36] on button "In mẫu biên lai tự cấu hình" at bounding box center [335, 42] width 96 height 16
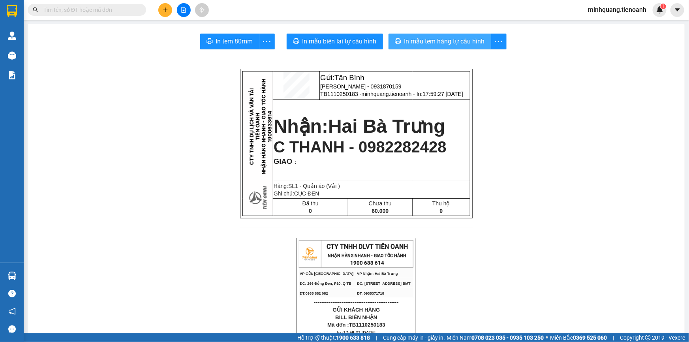
click at [435, 48] on button "In mẫu tem hàng tự cấu hình" at bounding box center [440, 42] width 103 height 16
click at [431, 41] on span "In mẫu tem hàng tự cấu hình" at bounding box center [445, 41] width 81 height 10
click at [109, 9] on input "text" at bounding box center [89, 10] width 93 height 9
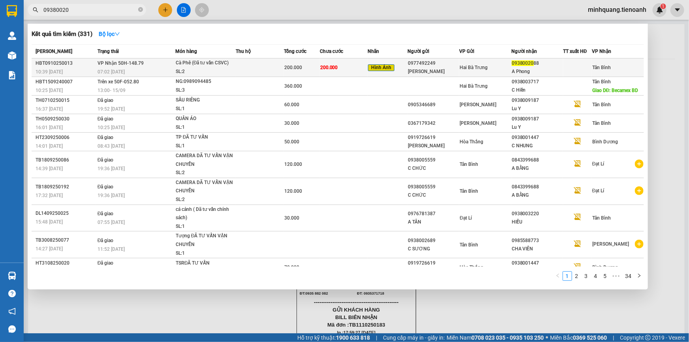
type input "09380020"
click at [257, 64] on td at bounding box center [260, 67] width 48 height 19
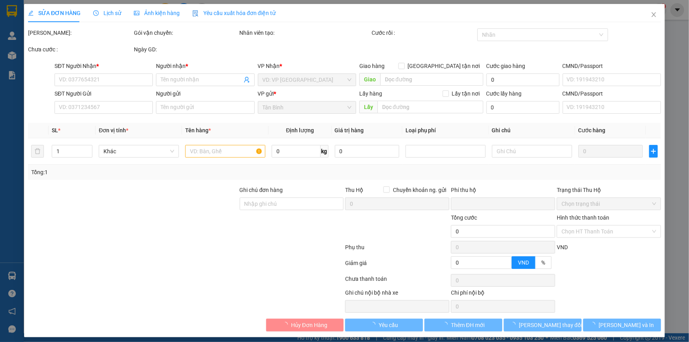
type input "0938002088"
type input "A Phong"
type input "0977492249"
type input "Chú Phúc"
type input "0"
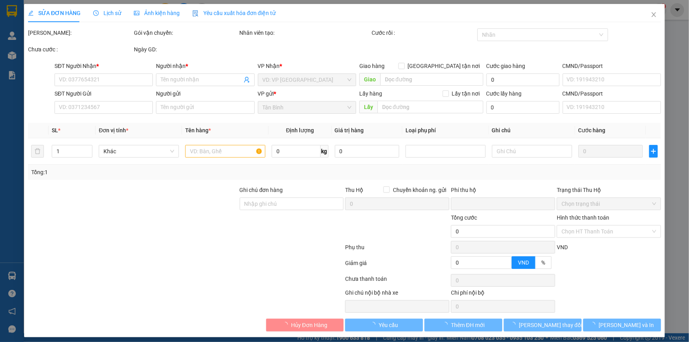
type input "200.000"
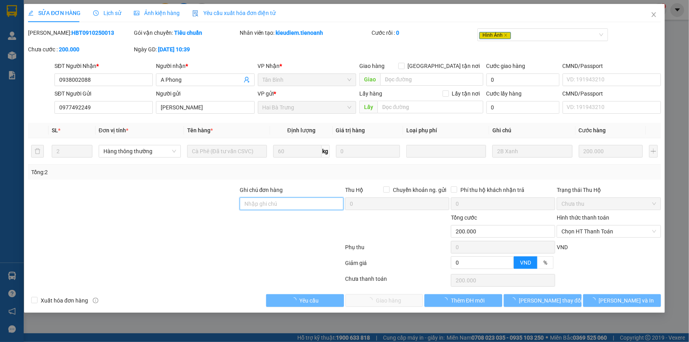
click at [260, 202] on input "Ghi chú đơn hàng" at bounding box center [292, 204] width 104 height 13
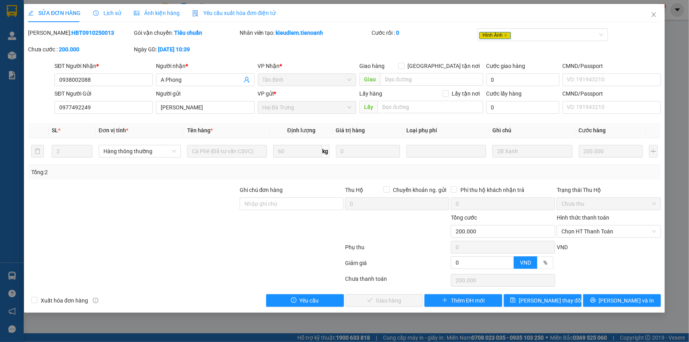
drag, startPoint x: 213, startPoint y: 211, endPoint x: 287, endPoint y: 190, distance: 77.4
click at [213, 211] on div at bounding box center [133, 200] width 212 height 28
drag, startPoint x: 589, startPoint y: 235, endPoint x: 586, endPoint y: 242, distance: 8.0
click at [589, 235] on span "Chọn HT Thanh Toán" at bounding box center [609, 232] width 95 height 12
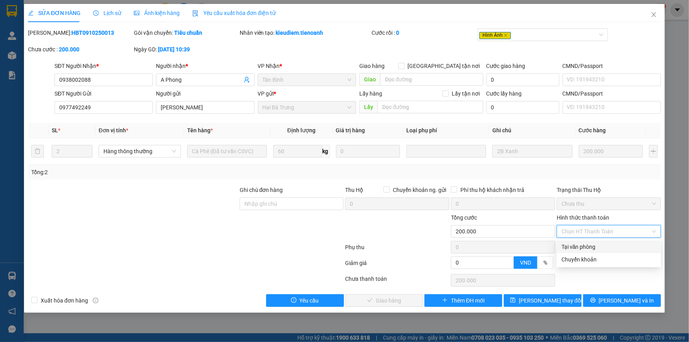
click at [585, 246] on div "Tại văn phòng" at bounding box center [609, 247] width 95 height 9
type input "0"
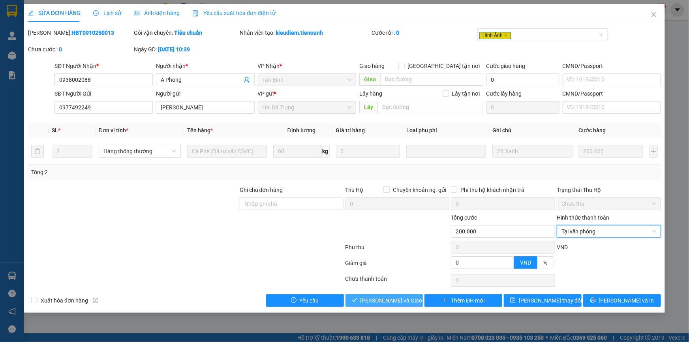
click at [404, 296] on span "Lưu và Giao hàng" at bounding box center [399, 300] width 76 height 9
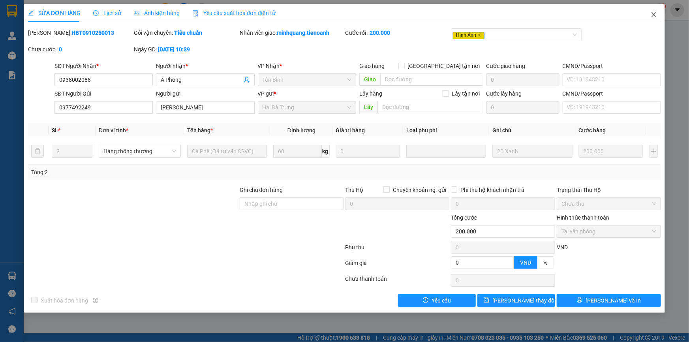
click at [652, 17] on icon "close" at bounding box center [654, 14] width 6 height 6
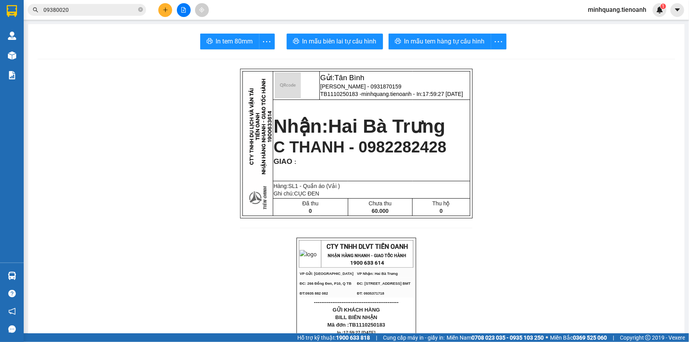
click at [166, 10] on icon "plus" at bounding box center [165, 9] width 4 height 0
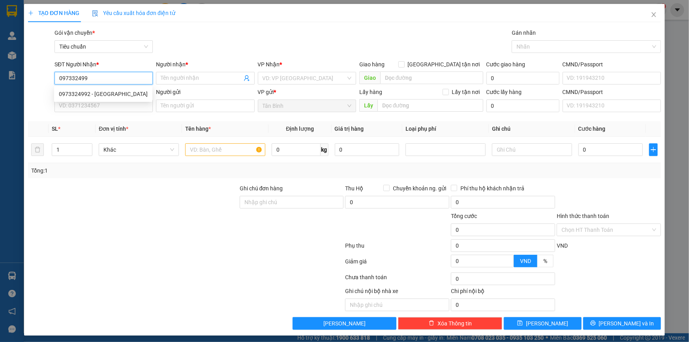
type input "0973324992"
click at [101, 97] on div "0973324992 - MỸ LỘC" at bounding box center [103, 94] width 89 height 9
type input "MỸ LỘC"
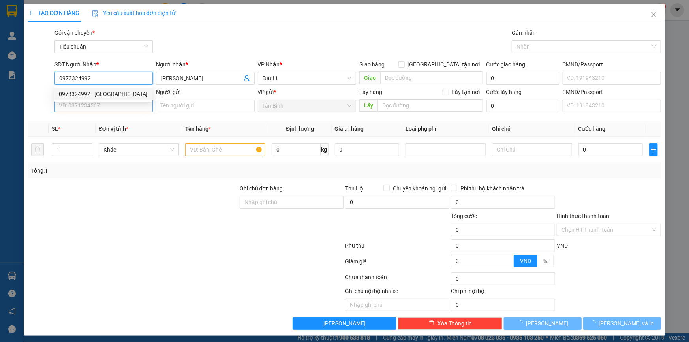
type input "0973324992"
click at [99, 103] on input "SĐT Người Gửi" at bounding box center [104, 106] width 98 height 13
type input "80.000"
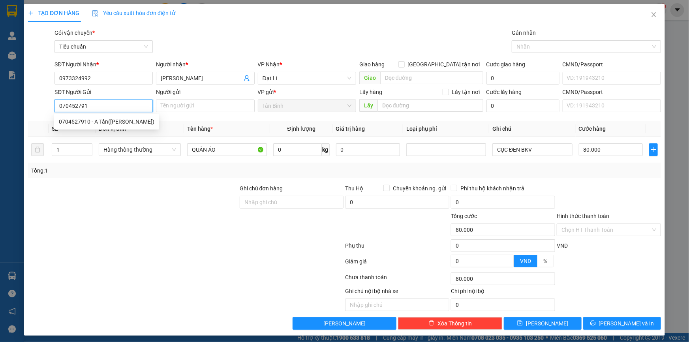
type input "0704527910"
click at [120, 124] on div "0704527910 - A Tấn(Sam)" at bounding box center [107, 121] width 96 height 9
type input "A Tấn(Sam)"
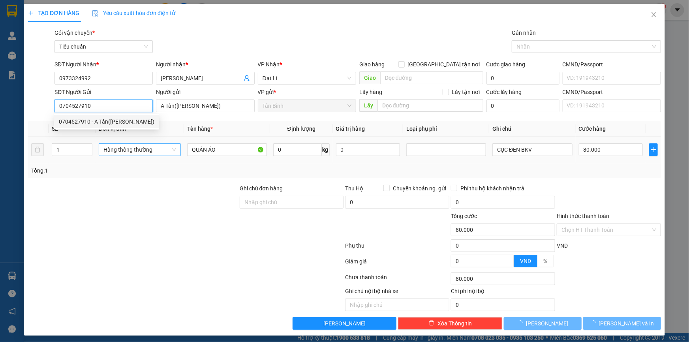
type input "40.000"
click at [134, 155] on span "Khác" at bounding box center [139, 150] width 71 height 12
type input "0704527910"
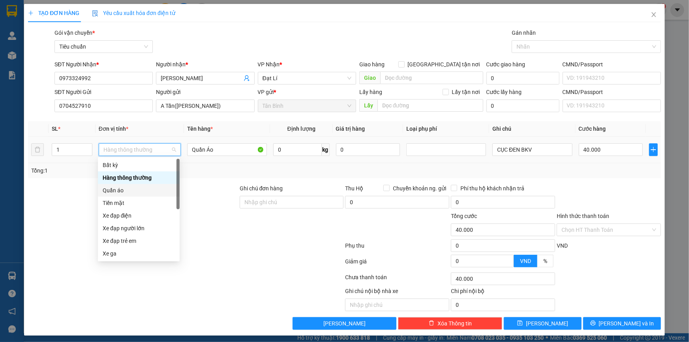
click at [126, 190] on div "Quần áo" at bounding box center [139, 190] width 72 height 9
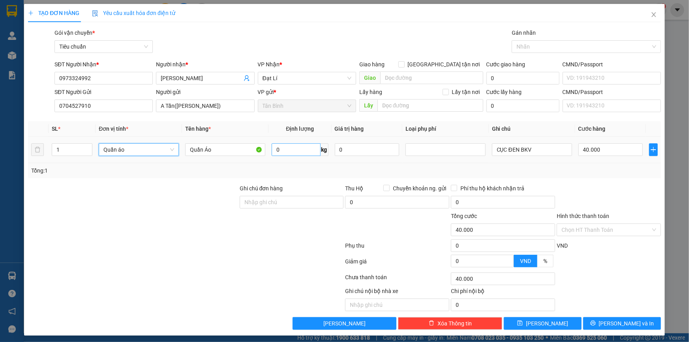
click at [67, 186] on div at bounding box center [133, 198] width 212 height 28
type input "0"
click at [292, 150] on input "0" at bounding box center [296, 149] width 49 height 13
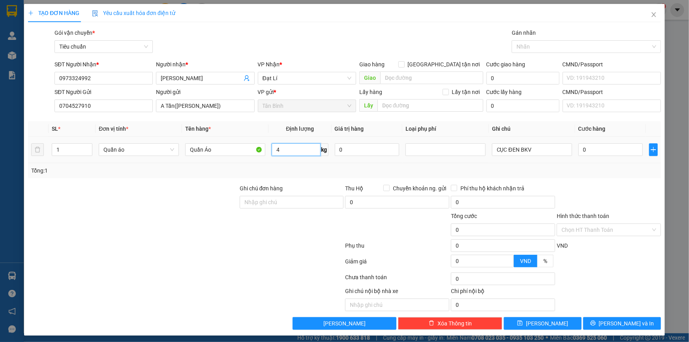
type input "4"
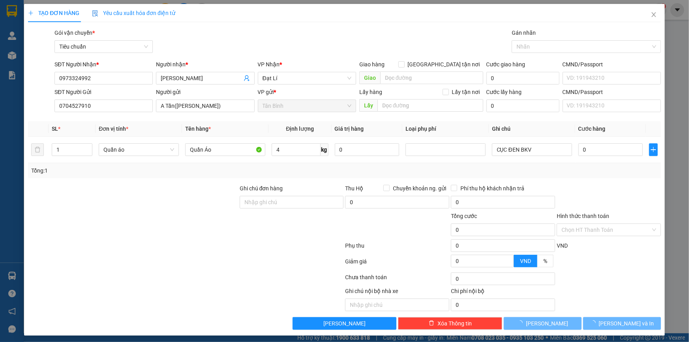
click at [136, 205] on div at bounding box center [133, 198] width 212 height 28
type input "30.000"
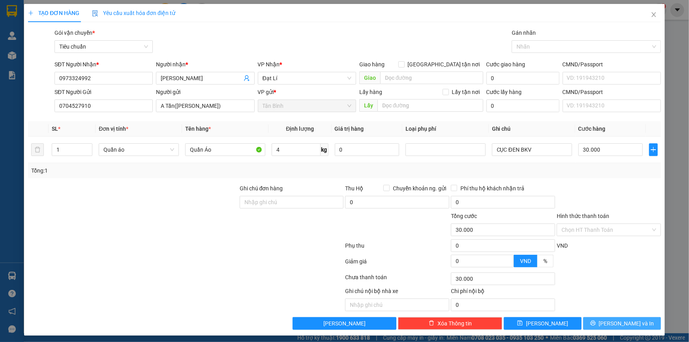
drag, startPoint x: 599, startPoint y: 324, endPoint x: 596, endPoint y: 318, distance: 6.5
click at [600, 325] on button "[PERSON_NAME] và In" at bounding box center [623, 323] width 78 height 13
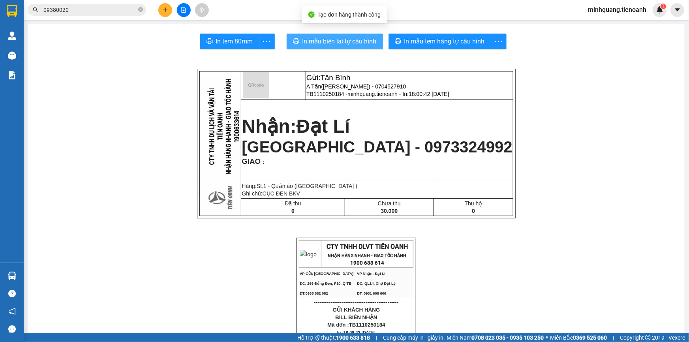
click at [329, 45] on span "In mẫu biên lai tự cấu hình" at bounding box center [340, 41] width 74 height 10
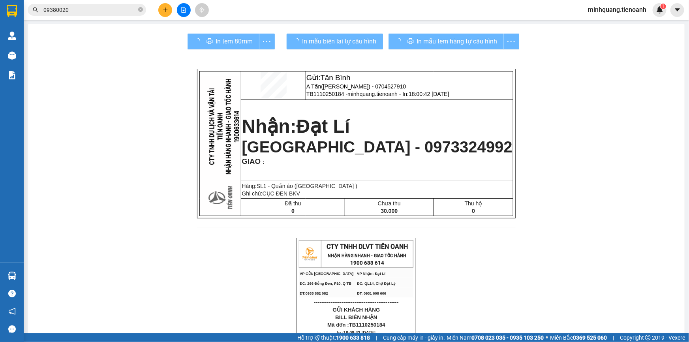
click at [423, 41] on div "In mẫu tem hàng tự cấu hình" at bounding box center [454, 42] width 131 height 16
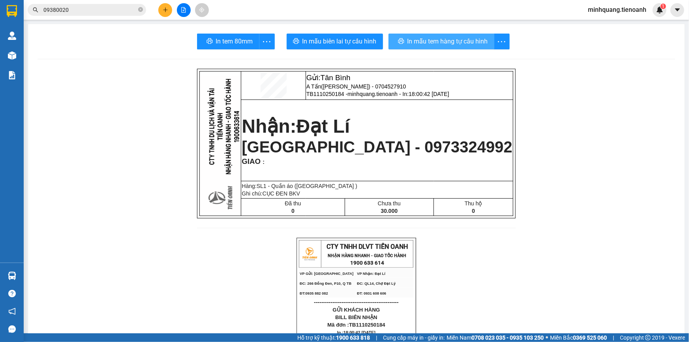
click at [423, 41] on span "In mẫu tem hàng tự cấu hình" at bounding box center [448, 41] width 81 height 10
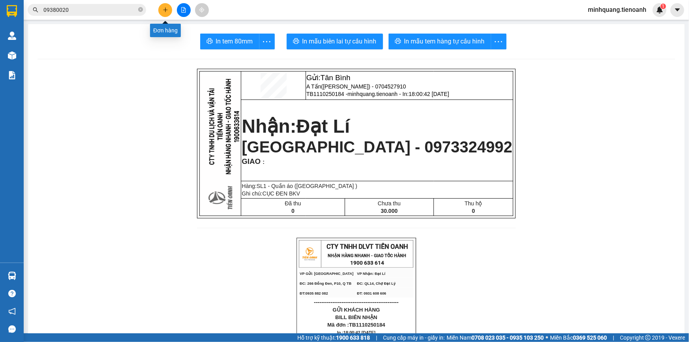
click at [165, 11] on icon "plus" at bounding box center [166, 10] width 6 height 6
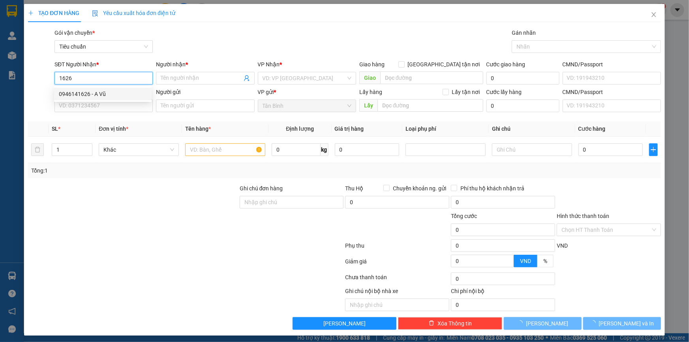
drag, startPoint x: 105, startPoint y: 94, endPoint x: 103, endPoint y: 98, distance: 4.6
click at [104, 95] on div "0946141626 - A Vũ" at bounding box center [103, 94] width 88 height 9
type input "0946141626"
type input "A Vũ"
type input "0946141626"
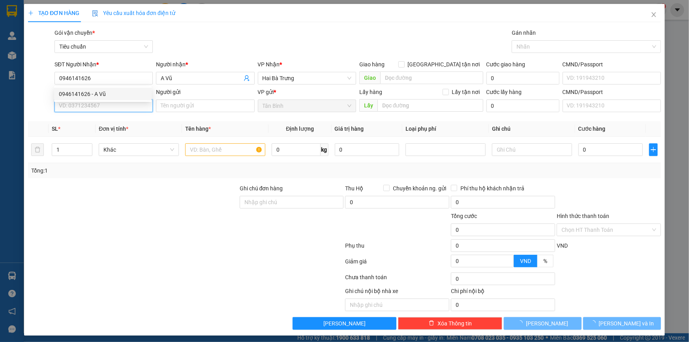
type input "70.000"
click at [100, 108] on input "SĐT Người Gửi" at bounding box center [104, 106] width 98 height 13
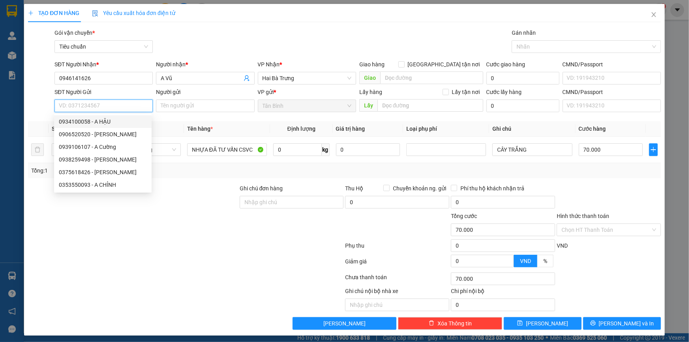
click at [113, 122] on div "0934100058 - A HẬU" at bounding box center [103, 121] width 88 height 9
type input "0934100058"
type input "A HẬU"
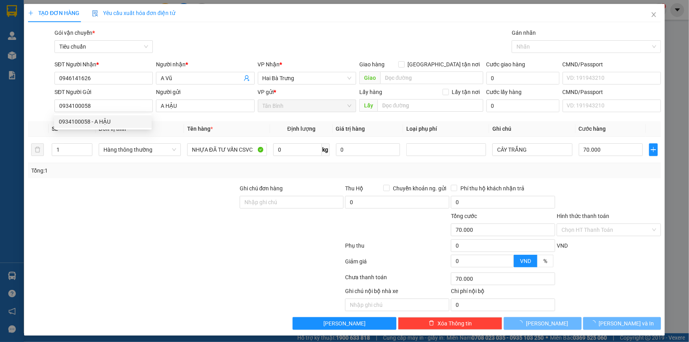
click at [160, 185] on div at bounding box center [133, 198] width 212 height 28
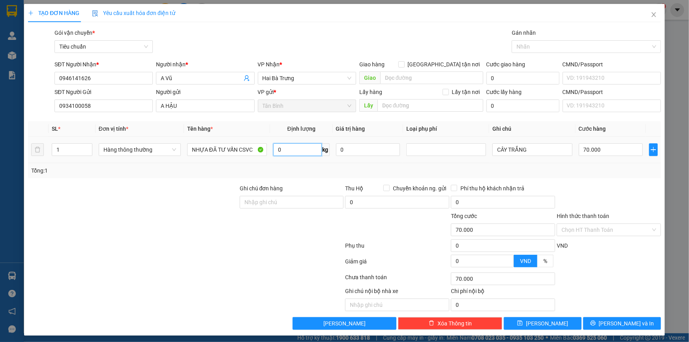
click at [286, 151] on input "0" at bounding box center [297, 149] width 49 height 13
type input "44"
click at [165, 215] on div at bounding box center [133, 226] width 212 height 28
type input "90.000"
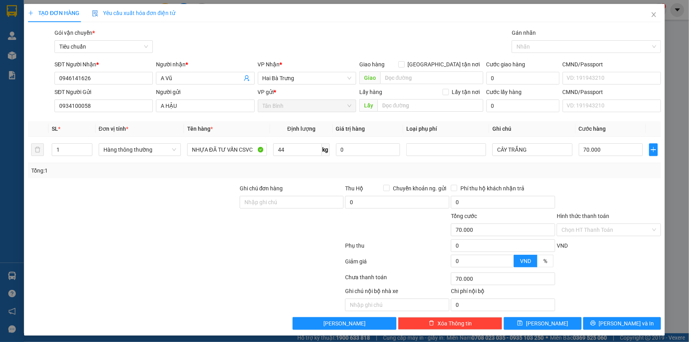
type input "90.000"
click at [615, 320] on span "[PERSON_NAME] và In" at bounding box center [626, 323] width 55 height 9
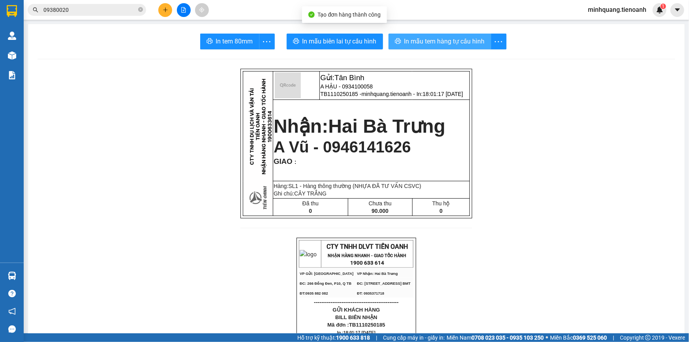
click at [431, 43] on span "In mẫu tem hàng tự cấu hình" at bounding box center [445, 41] width 81 height 10
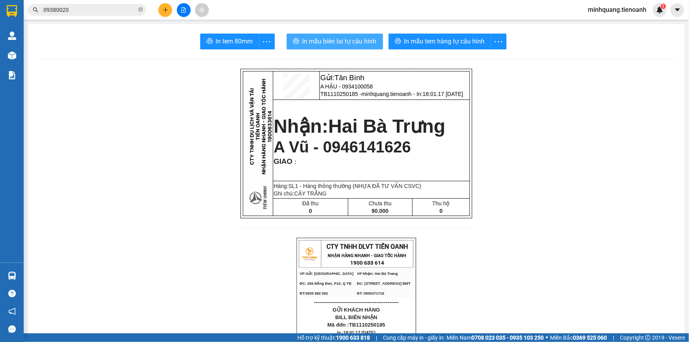
click at [356, 49] on button "In mẫu biên lai tự cấu hình" at bounding box center [335, 42] width 96 height 16
click at [166, 9] on icon "plus" at bounding box center [165, 9] width 4 height 0
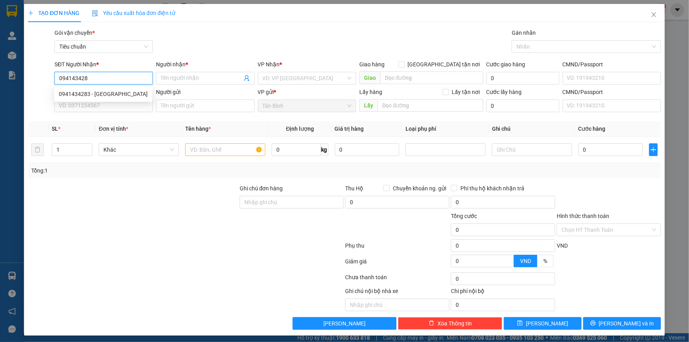
type input "0941434283"
click at [112, 90] on div "0941434283 - HÀ XUYÊN" at bounding box center [103, 94] width 89 height 9
type input "HÀ XUYÊN"
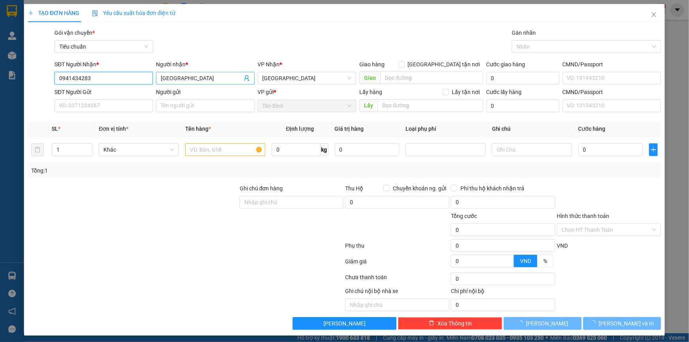
type input "0941434283"
click at [193, 74] on input "HÀ XUYÊN" at bounding box center [201, 78] width 81 height 9
type input "40.000"
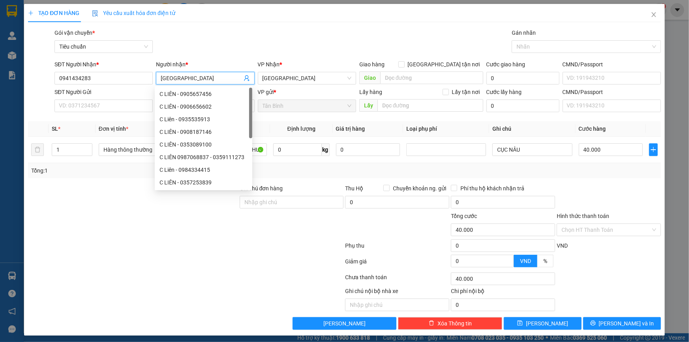
drag, startPoint x: 169, startPoint y: 79, endPoint x: 153, endPoint y: 81, distance: 16.8
click at [153, 81] on div "SĐT Người Nhận * 0941434283 Người nhận * HÀ XUYÊN VP Nhận * Hòa Đông Giao hàng …" at bounding box center [358, 74] width 610 height 28
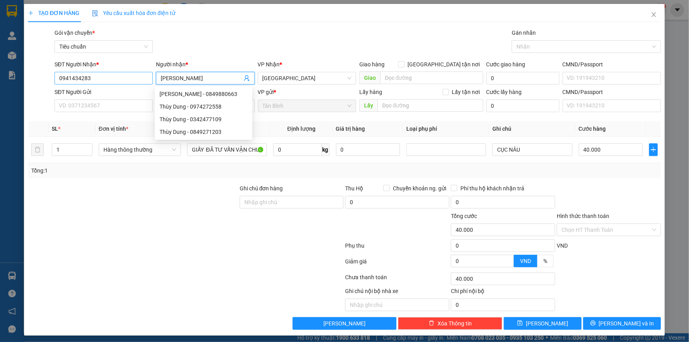
click at [85, 77] on div "SĐT Người Nhận * 0941434283 Người nhận * THÙY DUNG VP Nhận * Hòa Đông Giao hàng…" at bounding box center [358, 74] width 610 height 28
type input "THÙY DUNG"
click at [85, 104] on input "SĐT Người Gửi" at bounding box center [104, 106] width 98 height 13
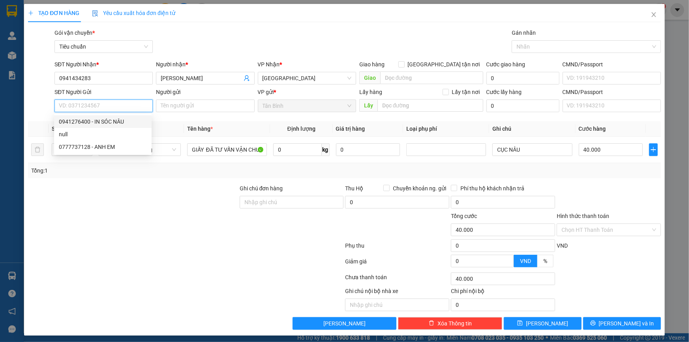
click at [110, 122] on div "0941276400 - IN SÓC NÂU" at bounding box center [103, 121] width 88 height 9
type input "0941276400"
type input "IN SÓC NÂU"
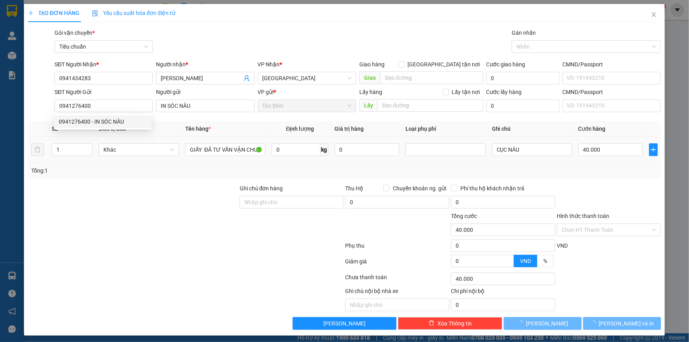
click at [177, 186] on div at bounding box center [133, 198] width 212 height 28
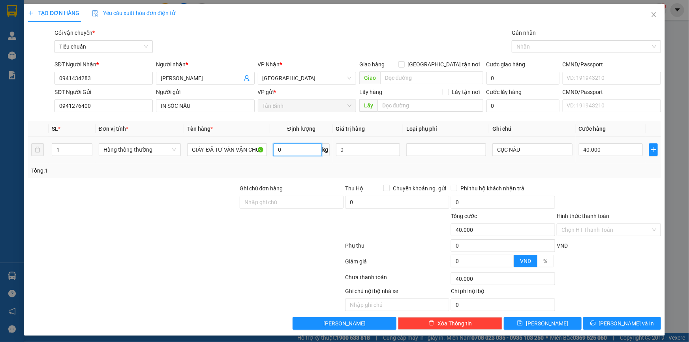
click at [277, 147] on input "0" at bounding box center [297, 149] width 49 height 13
type input "23"
click at [141, 192] on div at bounding box center [133, 198] width 212 height 28
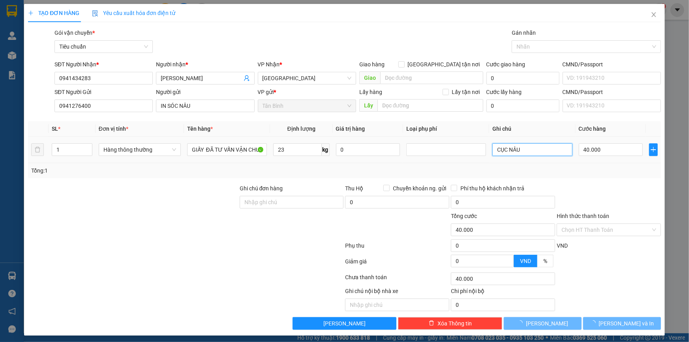
type input "60.000"
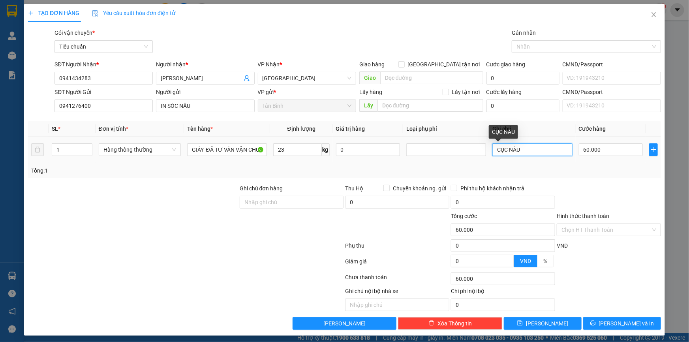
click at [496, 153] on input "CỤC NÂU" at bounding box center [533, 149] width 80 height 13
click at [518, 152] on input "CỤC NÂU" at bounding box center [533, 149] width 80 height 13
type input "CỤC NÂU BNL"
click at [592, 153] on input "60.000" at bounding box center [611, 149] width 64 height 13
type input "5"
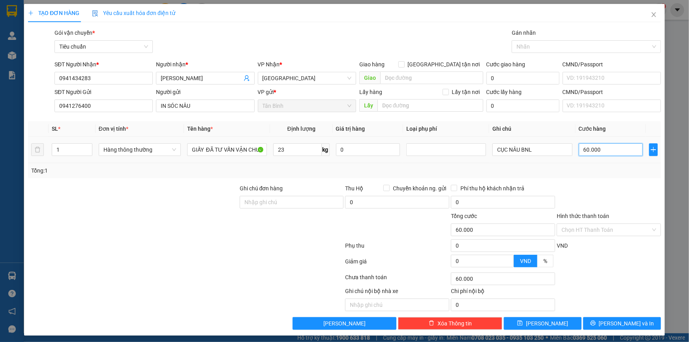
type input "5"
type input "50"
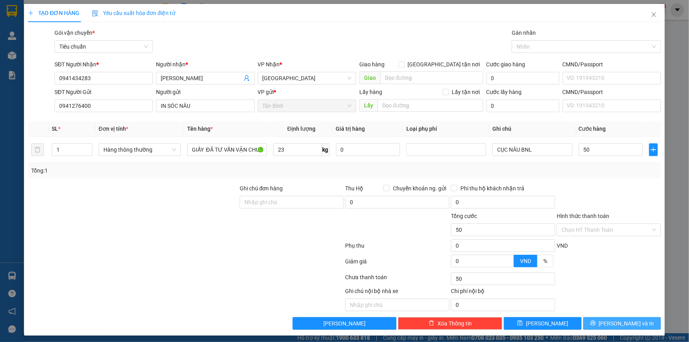
type input "50.000"
click at [623, 322] on span "[PERSON_NAME] và In" at bounding box center [626, 323] width 55 height 9
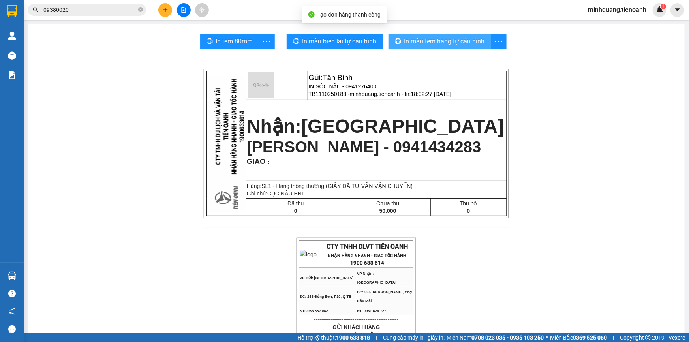
click at [395, 41] on icon "printer" at bounding box center [398, 41] width 6 height 6
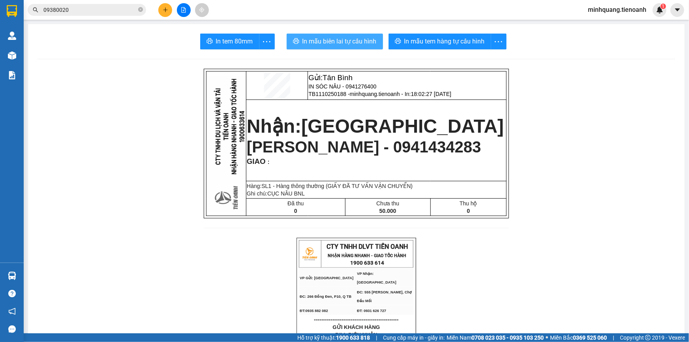
click at [361, 42] on span "In mẫu biên lai tự cấu hình" at bounding box center [340, 41] width 74 height 10
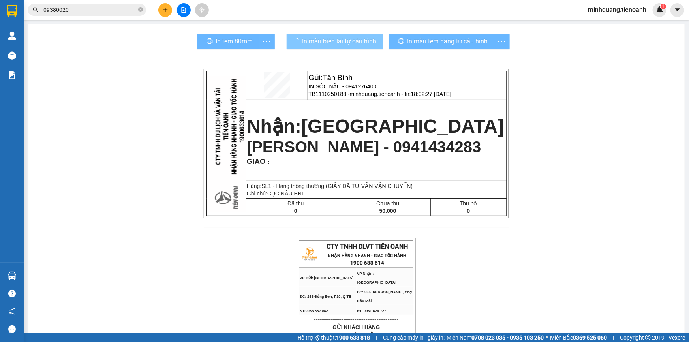
click at [436, 43] on span "In mẫu tem hàng tự cấu hình" at bounding box center [448, 41] width 81 height 10
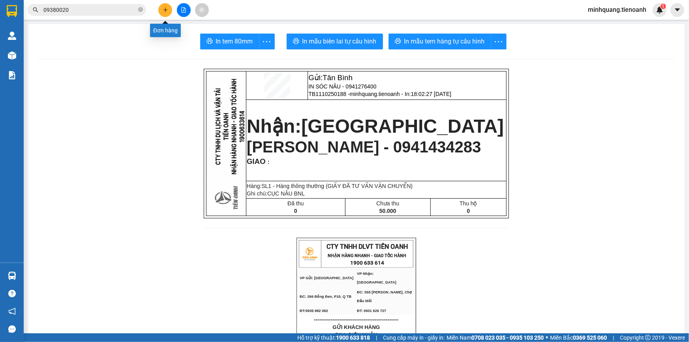
click at [164, 11] on icon "plus" at bounding box center [166, 10] width 6 height 6
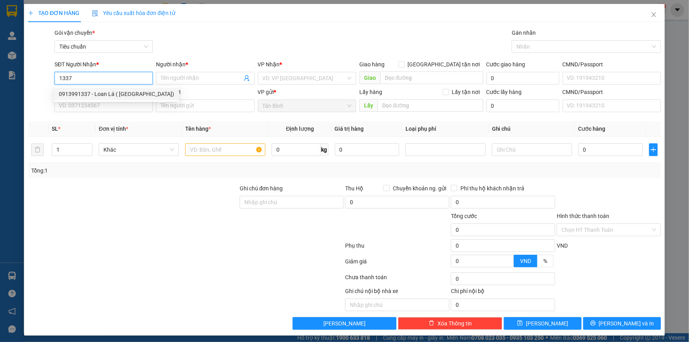
click at [118, 94] on div "0913991337 - Loan Lá ( Tú Uyên)" at bounding box center [116, 94] width 115 height 9
type input "0913991337"
type input "Loan Lá ( Tú Uyên)"
type input "132456978"
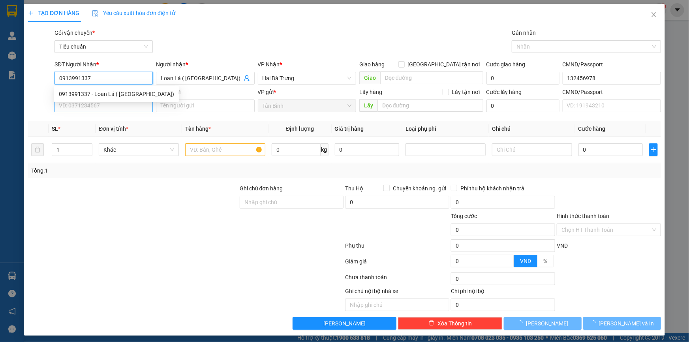
type input "0913991337"
type input "110.000"
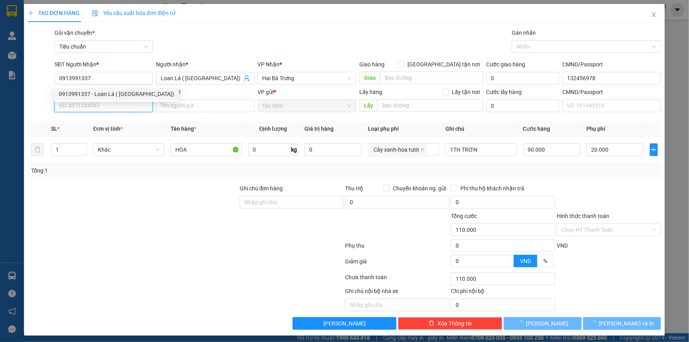
click at [111, 104] on input "SĐT Người Gửi" at bounding box center [104, 106] width 98 height 13
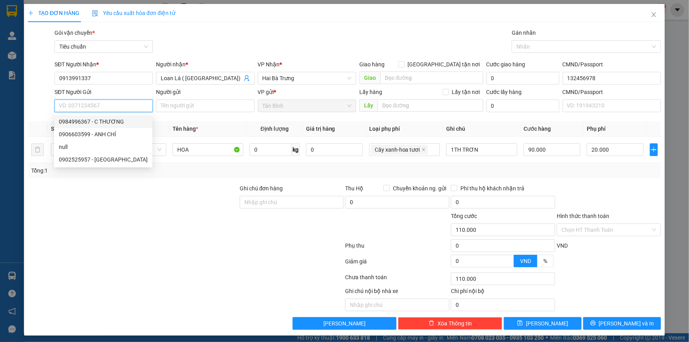
click at [113, 121] on div "0984996367 - C THƯƠNG" at bounding box center [103, 121] width 89 height 9
type input "0984996367"
type input "C THƯƠNG"
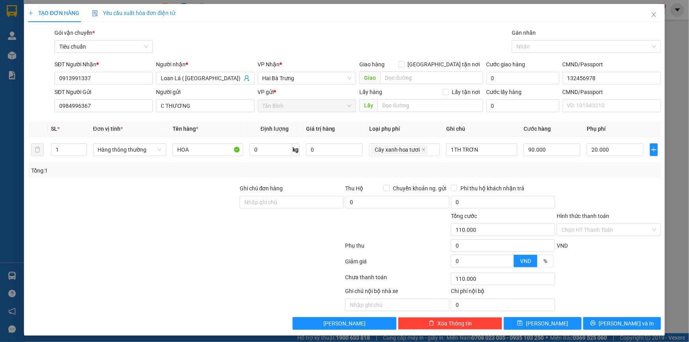
click at [126, 182] on div "Transit Pickup Surcharge Ids Transit Deliver Surcharge Ids Transit Deliver Surc…" at bounding box center [344, 178] width 633 height 301
click at [628, 320] on span "[PERSON_NAME] và In" at bounding box center [626, 323] width 55 height 9
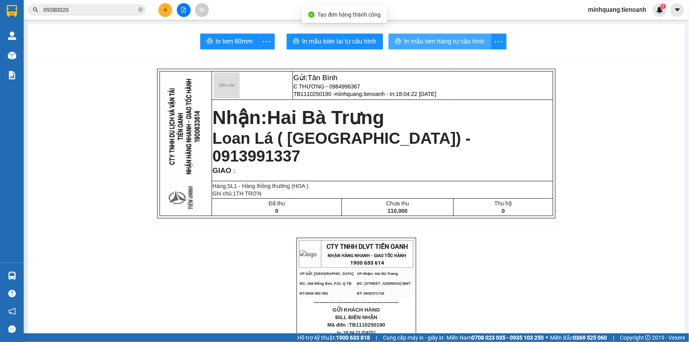
click at [446, 48] on button "In mẫu tem hàng tự cấu hình" at bounding box center [440, 42] width 103 height 16
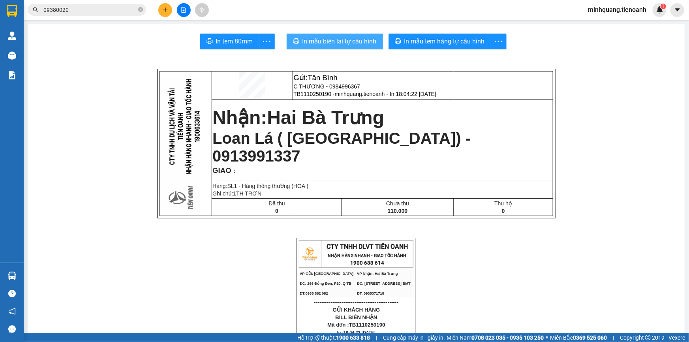
click at [338, 36] on button "In mẫu biên lai tự cấu hình" at bounding box center [335, 42] width 96 height 16
click at [339, 40] on span "In mẫu biên lai tự cấu hình" at bounding box center [340, 41] width 74 height 10
click at [162, 13] on button at bounding box center [165, 10] width 14 height 14
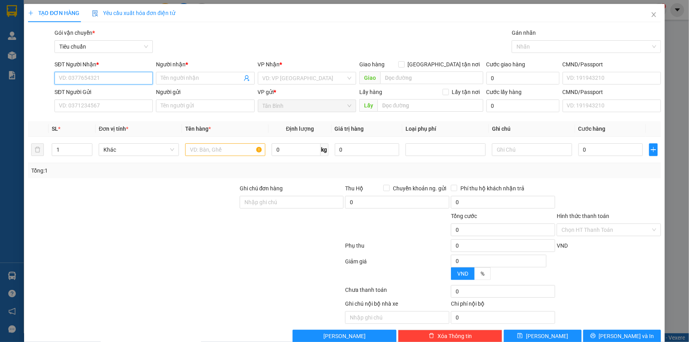
click at [97, 79] on input "SĐT Người Nhận *" at bounding box center [104, 78] width 98 height 13
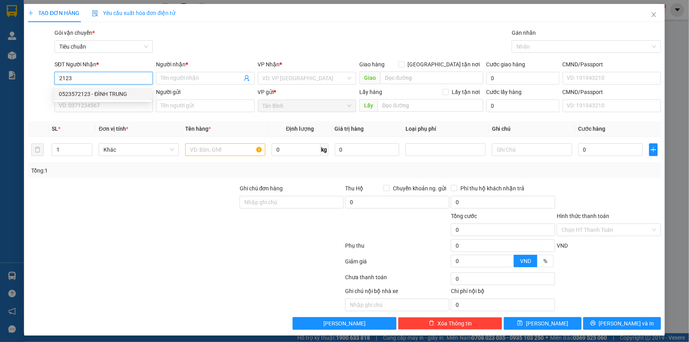
drag, startPoint x: 109, startPoint y: 92, endPoint x: 109, endPoint y: 97, distance: 4.8
click at [109, 94] on div "0523572123 - ĐÌNH TRUNG" at bounding box center [103, 94] width 88 height 9
type input "0523572123"
type input "ĐÌNH TRUNG"
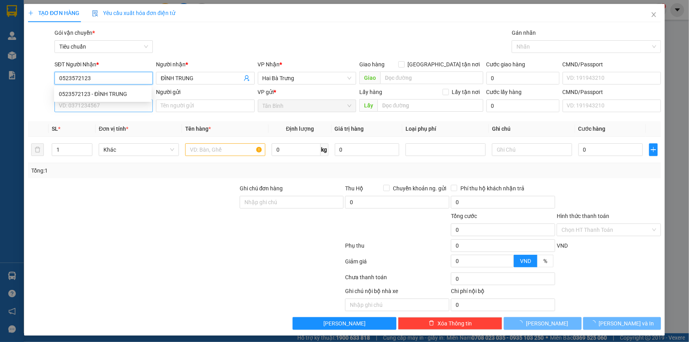
type input "0523572123"
click at [109, 106] on input "SĐT Người Gửi" at bounding box center [104, 106] width 98 height 13
type input "60.000"
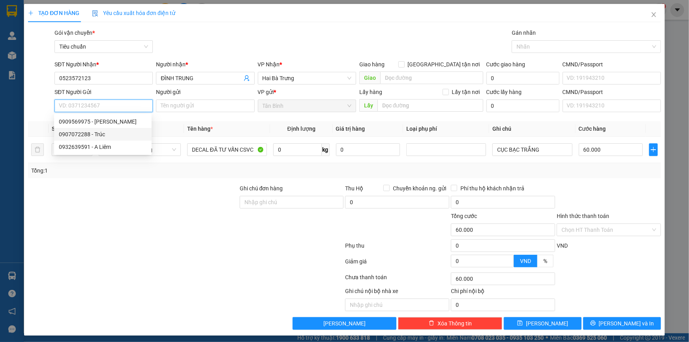
click at [108, 134] on div "0907072288 - Trúc" at bounding box center [103, 134] width 88 height 9
type input "0907072288"
type input "Trúc"
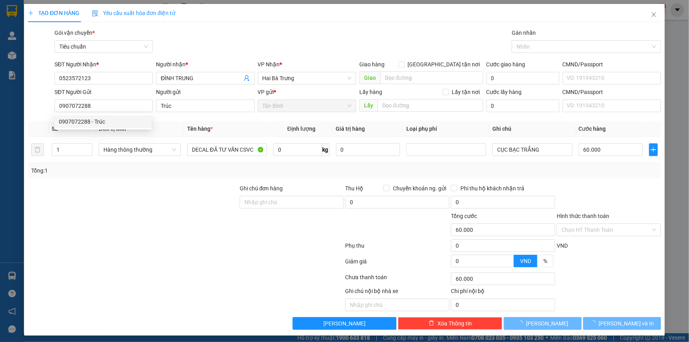
click at [132, 208] on div at bounding box center [133, 198] width 212 height 28
type input "30.000"
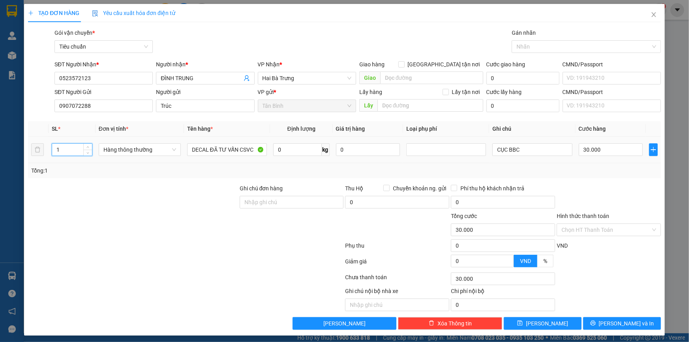
drag, startPoint x: 66, startPoint y: 151, endPoint x: 17, endPoint y: 151, distance: 49.8
click at [26, 151] on div "TẠO ĐƠN HÀNG Yêu cầu xuất hóa đơn điện tử Transit Pickup Surcharge Ids Transit …" at bounding box center [344, 170] width 641 height 332
type input "3"
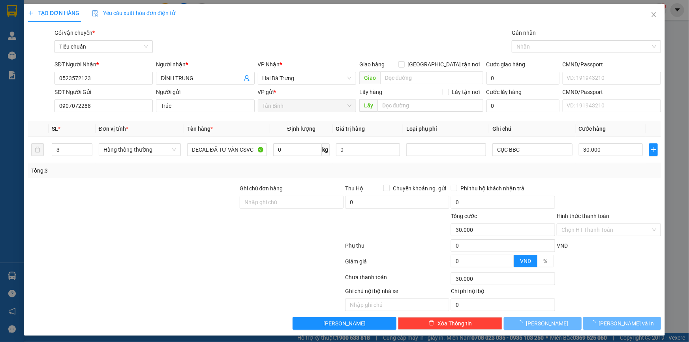
click at [111, 170] on div "Tổng: 3" at bounding box center [148, 170] width 235 height 9
type input "0"
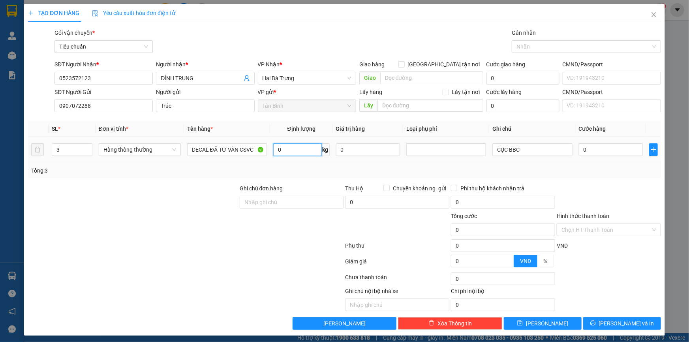
click at [293, 147] on input "0" at bounding box center [297, 149] width 49 height 13
drag, startPoint x: 154, startPoint y: 202, endPoint x: 548, endPoint y: 151, distance: 396.4
click at [156, 202] on div at bounding box center [133, 198] width 212 height 28
click at [494, 152] on input "3CỤC BBC" at bounding box center [533, 149] width 80 height 13
click at [563, 172] on div "Tổng: 3" at bounding box center [344, 170] width 627 height 9
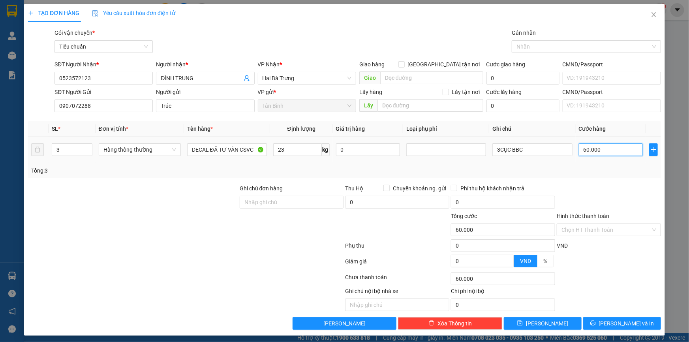
click at [585, 150] on input "60.000" at bounding box center [611, 149] width 64 height 13
click at [601, 318] on button "[PERSON_NAME] và In" at bounding box center [623, 323] width 78 height 13
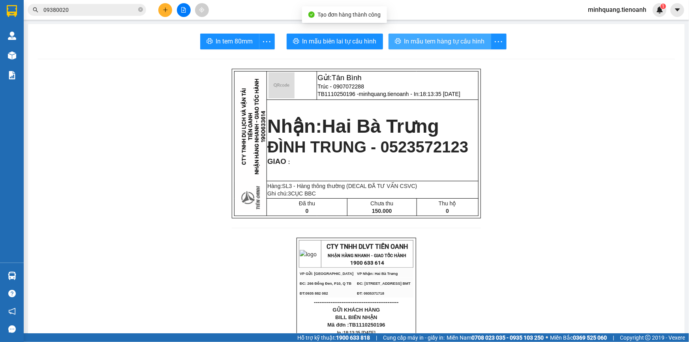
click at [429, 40] on span "In mẫu tem hàng tự cấu hình" at bounding box center [445, 41] width 81 height 10
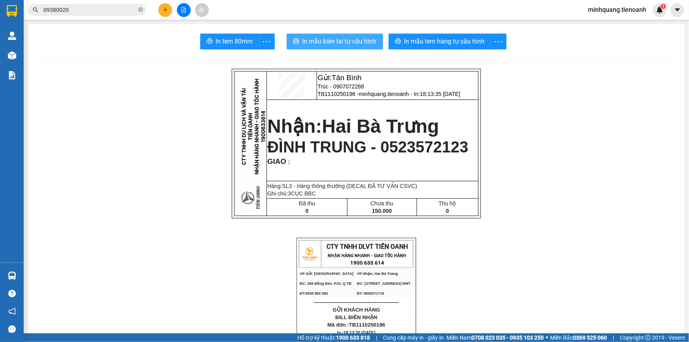
click at [341, 35] on button "In mẫu biên lai tự cấu hình" at bounding box center [335, 42] width 96 height 16
click at [340, 39] on span "In mẫu biên lai tự cấu hình" at bounding box center [340, 41] width 74 height 10
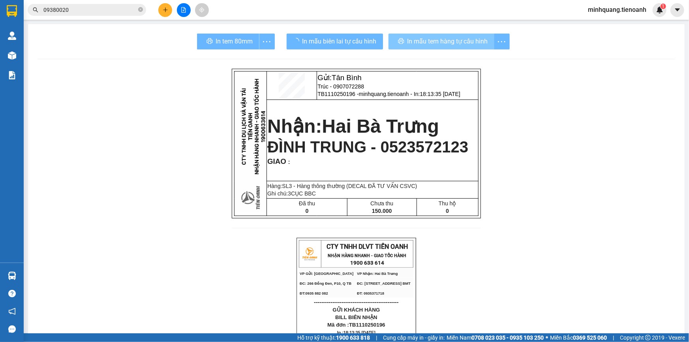
click at [419, 43] on span "In mẫu tem hàng tự cấu hình" at bounding box center [448, 41] width 81 height 10
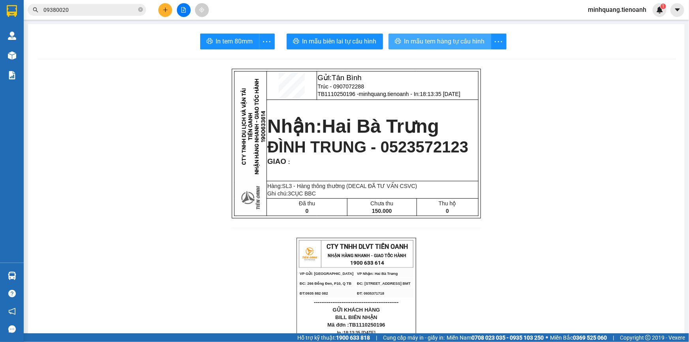
click at [419, 43] on span "In mẫu tem hàng tự cấu hình" at bounding box center [445, 41] width 81 height 10
drag, startPoint x: 162, startPoint y: 2, endPoint x: 163, endPoint y: 7, distance: 4.9
click at [162, 3] on div "Kết quả tìm kiếm ( 331 ) Bộ lọc Mã ĐH Trạng thái Món hàng Thu hộ Tổng cước Chưa…" at bounding box center [344, 10] width 689 height 20
click at [163, 8] on icon "plus" at bounding box center [166, 10] width 6 height 6
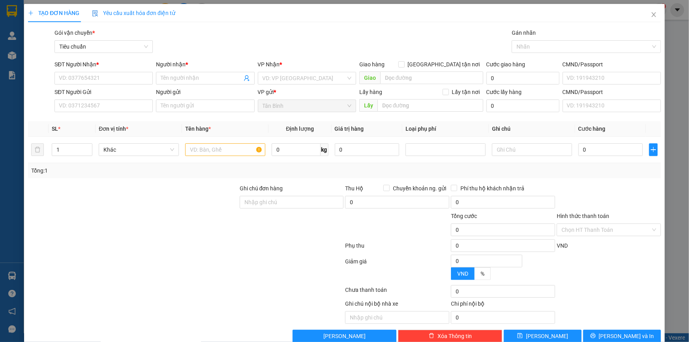
click at [115, 87] on div "SĐT Người Nhận * VD: 0377654321" at bounding box center [104, 74] width 98 height 28
click at [117, 80] on input "SĐT Người Nhận *" at bounding box center [104, 78] width 98 height 13
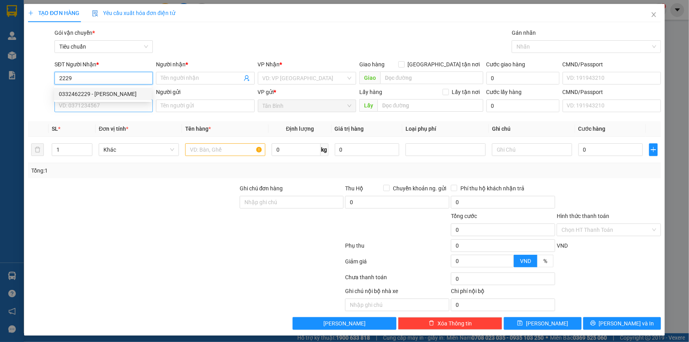
drag, startPoint x: 95, startPoint y: 93, endPoint x: 99, endPoint y: 105, distance: 13.2
click at [95, 94] on div "0332462229 - TRỊNH ÁNH" at bounding box center [103, 94] width 88 height 9
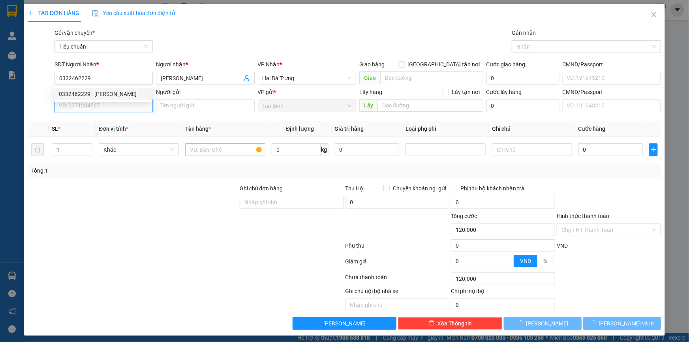
click at [99, 108] on input "SĐT Người Gửi" at bounding box center [104, 106] width 98 height 13
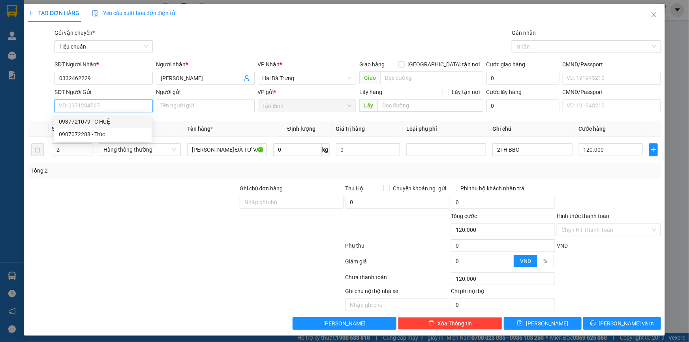
click at [112, 119] on div "0937721079 - C HUỆ" at bounding box center [103, 121] width 88 height 9
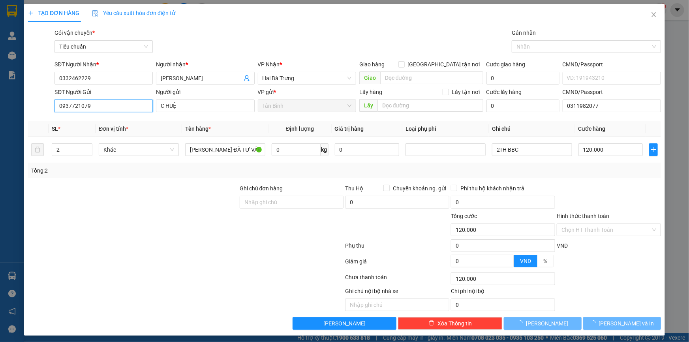
click at [106, 102] on input "0937721079" at bounding box center [104, 106] width 98 height 13
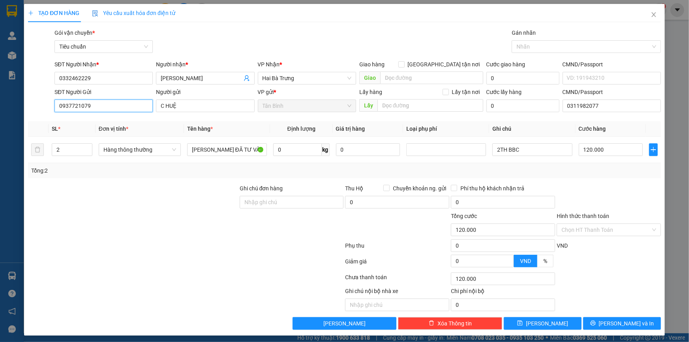
click at [106, 102] on input "0937721079" at bounding box center [104, 106] width 98 height 13
click at [97, 133] on div "0907072288 - Trúc" at bounding box center [103, 134] width 88 height 9
drag, startPoint x: 53, startPoint y: 151, endPoint x: 48, endPoint y: 151, distance: 5.2
click at [49, 151] on td "2" at bounding box center [72, 150] width 47 height 26
click at [112, 195] on div at bounding box center [133, 198] width 212 height 28
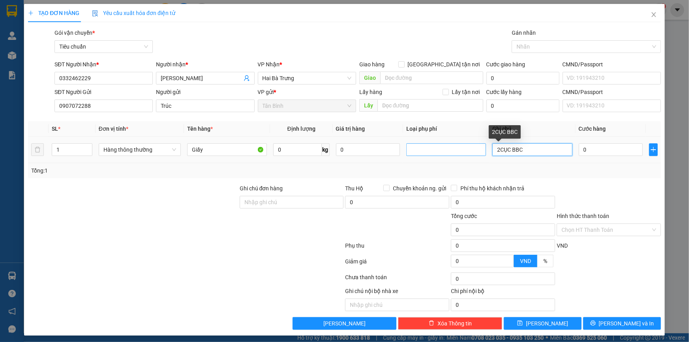
drag, startPoint x: 497, startPoint y: 154, endPoint x: 478, endPoint y: 154, distance: 18.6
click at [478, 154] on tr "1 Hàng thông thường Giấy 0 kg 0 2CỤC BBC 0" at bounding box center [344, 150] width 633 height 26
click at [589, 154] on input "0" at bounding box center [611, 149] width 64 height 13
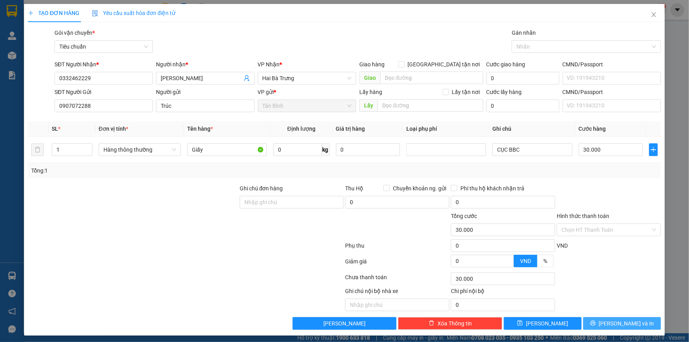
click at [596, 321] on icon "printer" at bounding box center [594, 323] width 6 height 6
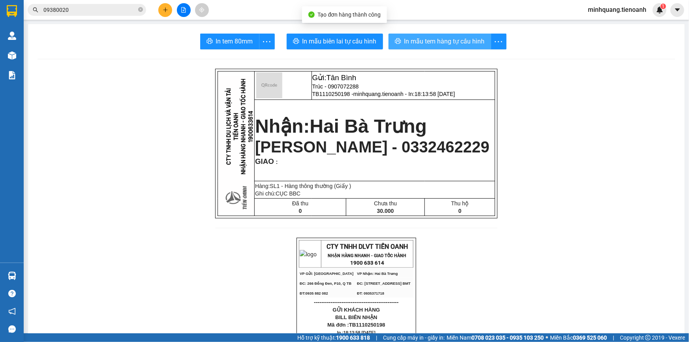
click at [421, 36] on button "In mẫu tem hàng tự cấu hình" at bounding box center [440, 42] width 103 height 16
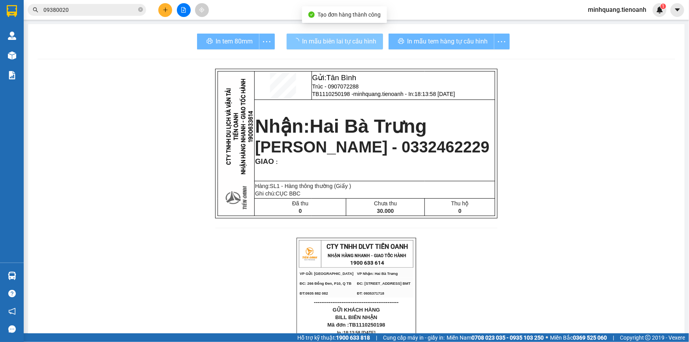
click at [336, 41] on span "In mẫu biên lai tự cấu hình" at bounding box center [340, 41] width 74 height 10
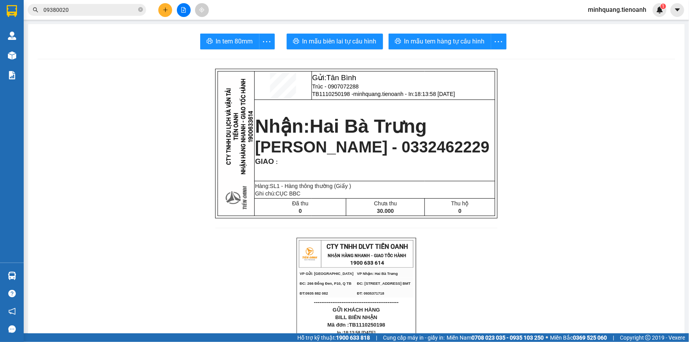
click at [166, 10] on icon "plus" at bounding box center [165, 9] width 4 height 0
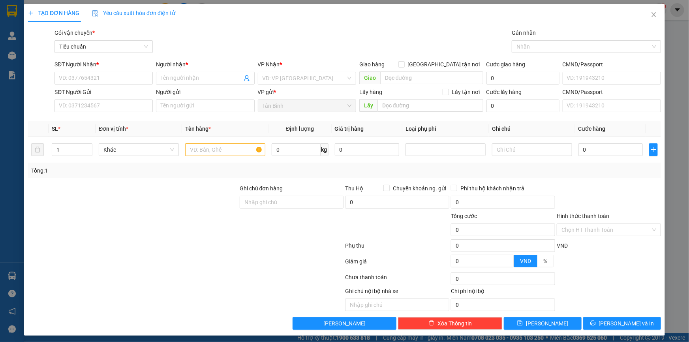
click at [118, 86] on div "SĐT Người Nhận * VD: 0377654321" at bounding box center [104, 74] width 98 height 28
click at [110, 78] on input "SĐT Người Nhận *" at bounding box center [104, 78] width 98 height 13
click at [75, 78] on input "SĐT Người Nhận *" at bounding box center [104, 78] width 98 height 13
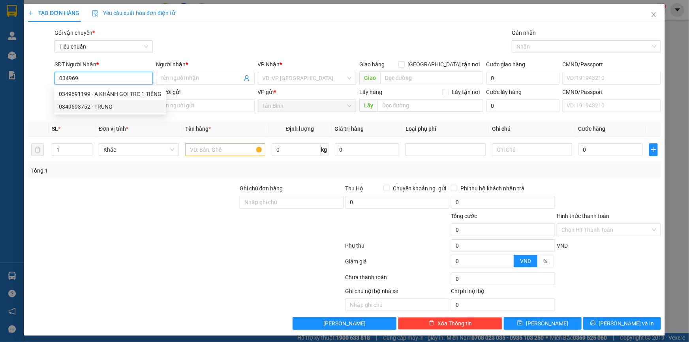
click at [97, 107] on div "0349693752 - TRUNG" at bounding box center [110, 106] width 103 height 9
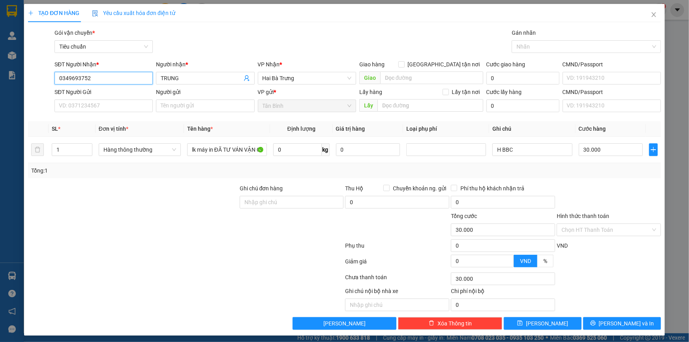
click at [119, 83] on input "0349693752" at bounding box center [104, 78] width 98 height 13
drag, startPoint x: 73, startPoint y: 82, endPoint x: 26, endPoint y: 85, distance: 47.5
click at [13, 84] on div "TẠO ĐƠN HÀNG Yêu cầu xuất hóa đơn điện tử Transit Pickup Surcharge Ids Transit …" at bounding box center [344, 171] width 689 height 342
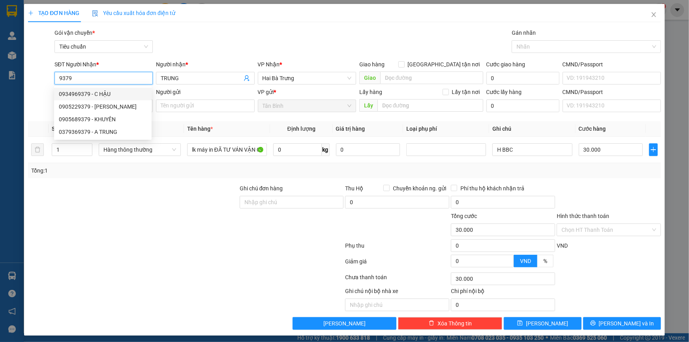
click at [102, 94] on div "0934969379 - C HẬU" at bounding box center [103, 94] width 88 height 9
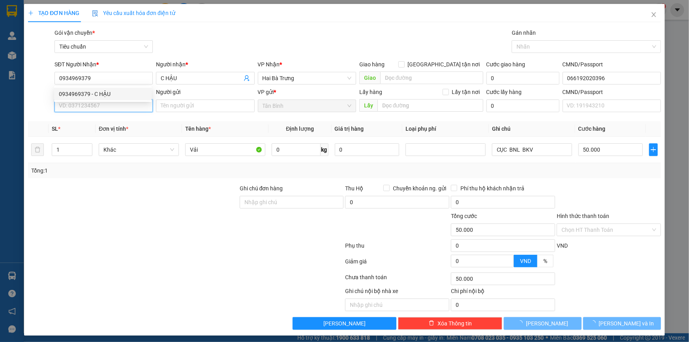
click at [102, 103] on input "SĐT Người Gửi" at bounding box center [104, 106] width 98 height 13
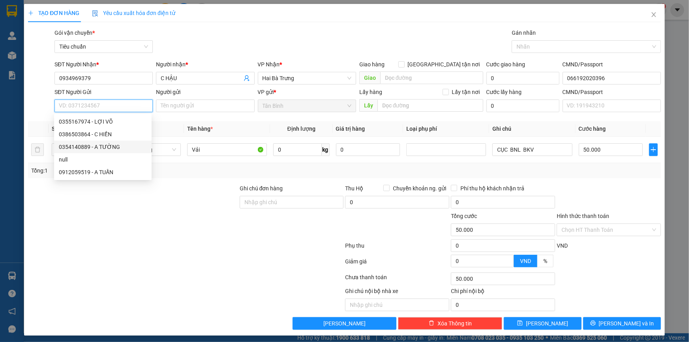
click at [114, 142] on div "0354140889 - A TƯỜNG" at bounding box center [103, 147] width 98 height 13
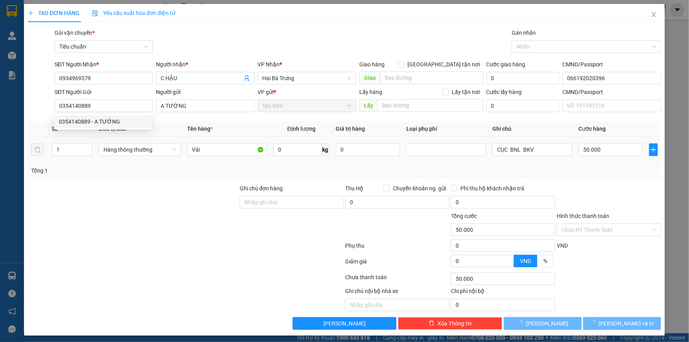
click at [151, 169] on div "Tổng: 1" at bounding box center [148, 170] width 235 height 9
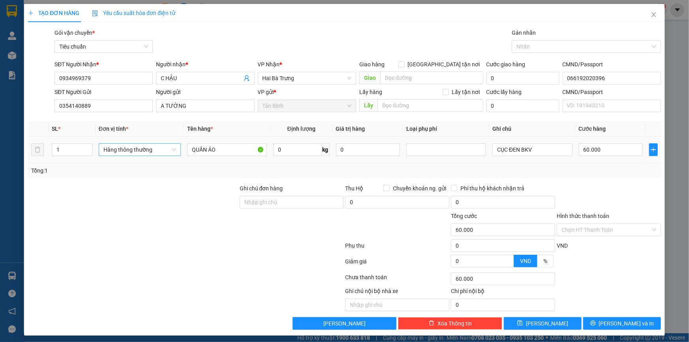
click at [139, 147] on span "Hàng thông thường" at bounding box center [140, 150] width 73 height 12
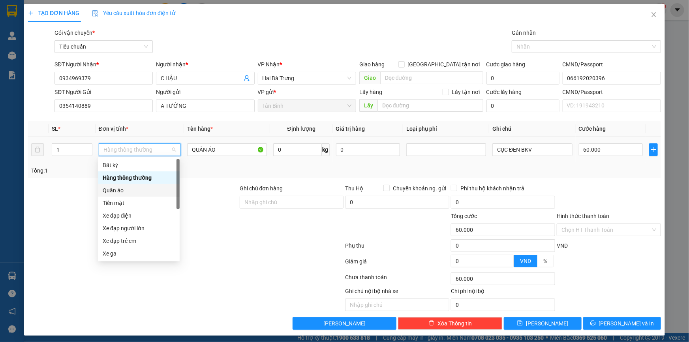
drag, startPoint x: 124, startPoint y: 187, endPoint x: 75, endPoint y: 187, distance: 49.4
click at [122, 187] on div "Quần áo" at bounding box center [139, 190] width 72 height 9
drag, startPoint x: 75, startPoint y: 187, endPoint x: 281, endPoint y: 158, distance: 207.8
click at [87, 187] on div at bounding box center [133, 198] width 212 height 28
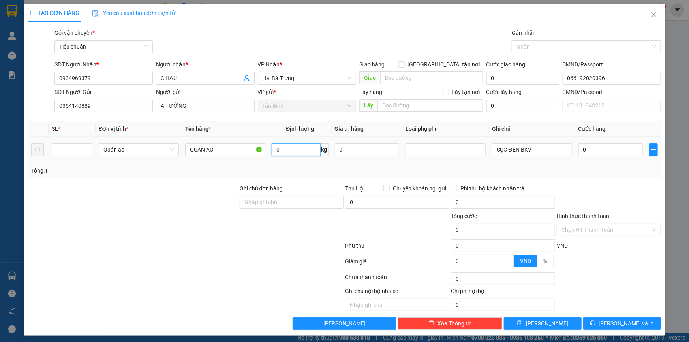
click at [286, 151] on input "0" at bounding box center [296, 149] width 49 height 13
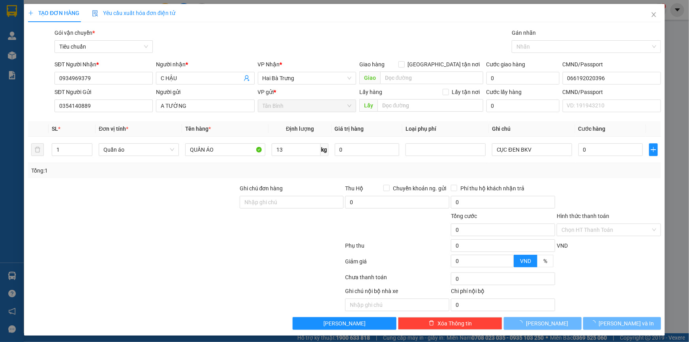
click at [220, 168] on div "Tổng: 1" at bounding box center [148, 170] width 235 height 9
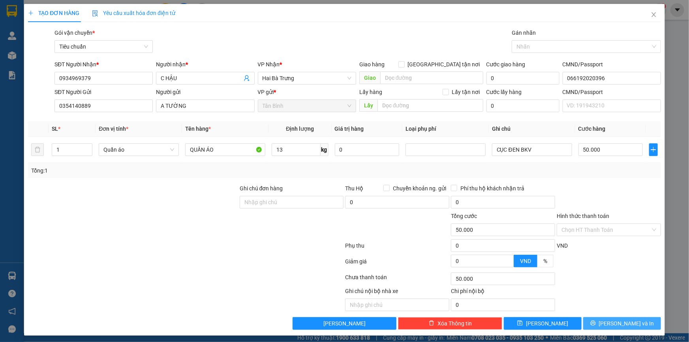
click at [620, 322] on span "[PERSON_NAME] và In" at bounding box center [626, 323] width 55 height 9
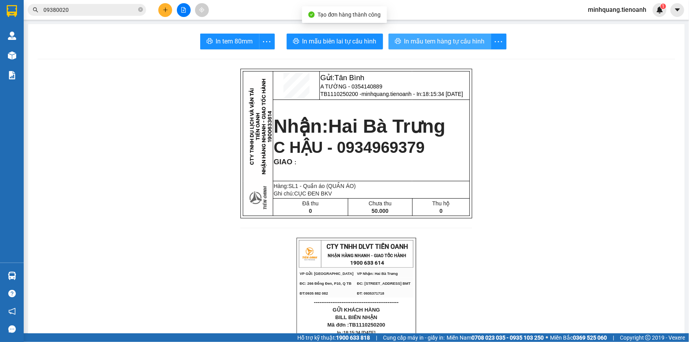
click at [423, 42] on span "In mẫu tem hàng tự cấu hình" at bounding box center [445, 41] width 81 height 10
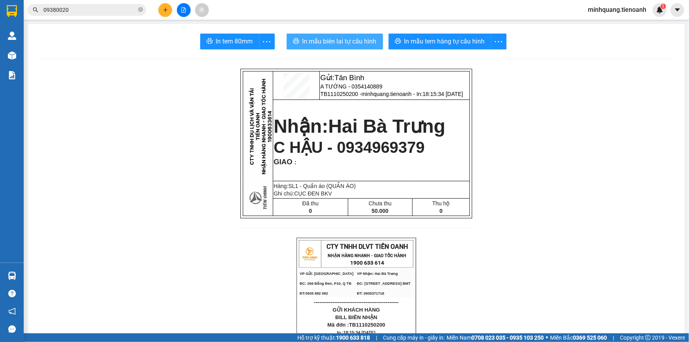
click at [347, 42] on span "In mẫu biên lai tự cấu hình" at bounding box center [340, 41] width 74 height 10
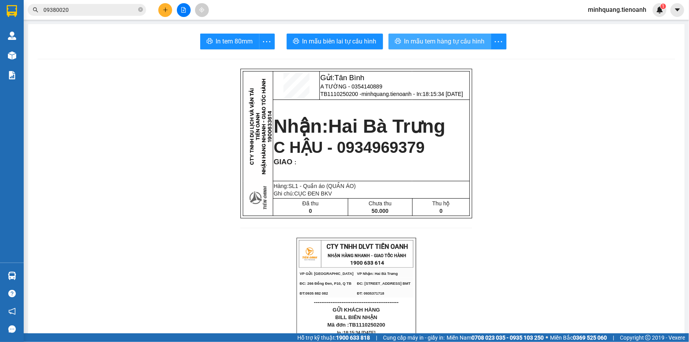
click at [430, 41] on span "In mẫu tem hàng tự cấu hình" at bounding box center [445, 41] width 81 height 10
click at [145, 14] on div "09380020" at bounding box center [77, 10] width 154 height 12
click at [145, 11] on span "09380020" at bounding box center [87, 10] width 119 height 12
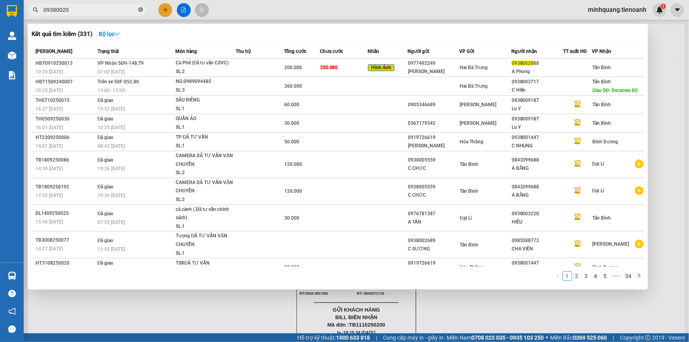
click at [139, 9] on icon "close-circle" at bounding box center [140, 9] width 5 height 5
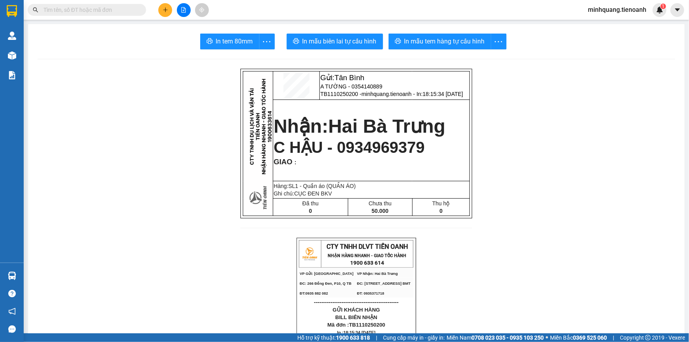
click at [169, 10] on button at bounding box center [165, 10] width 14 height 14
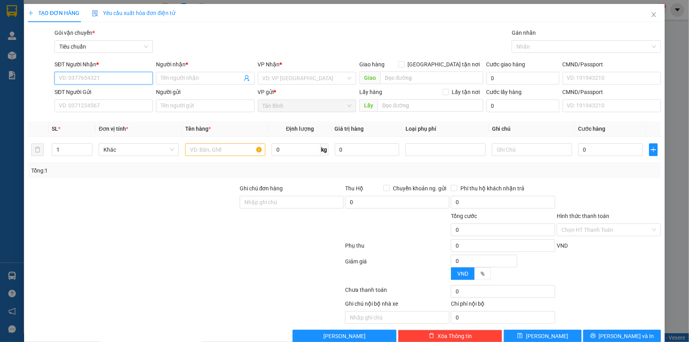
click at [127, 83] on input "SĐT Người Nhận *" at bounding box center [104, 78] width 98 height 13
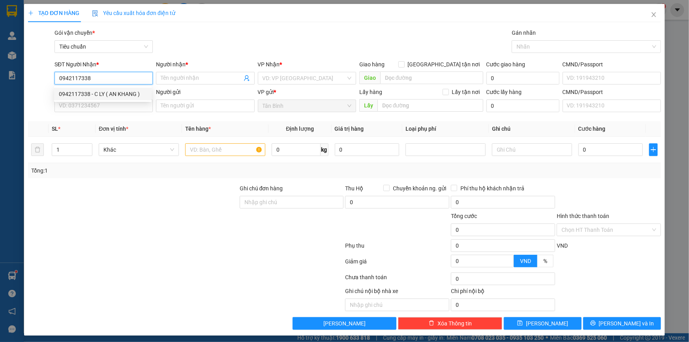
click at [123, 98] on div "0942117338 - C LY ( AN KHANG )" at bounding box center [103, 94] width 88 height 9
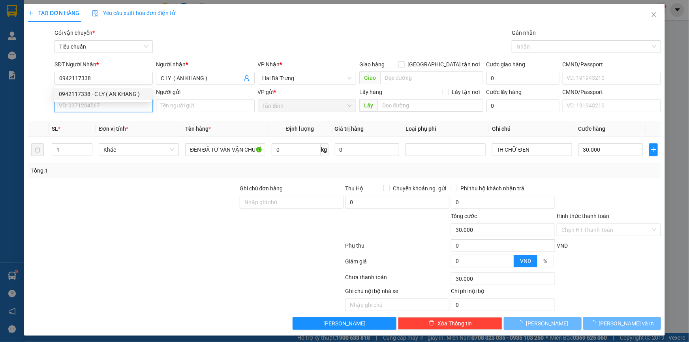
click at [111, 106] on input "SĐT Người Gửi" at bounding box center [104, 106] width 98 height 13
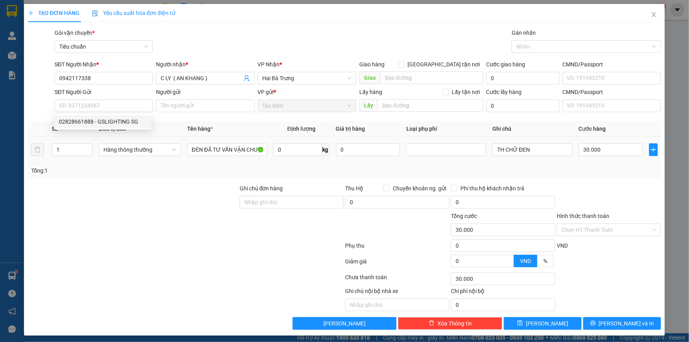
drag, startPoint x: 66, startPoint y: 151, endPoint x: 45, endPoint y: 152, distance: 20.6
click at [45, 152] on tr "1 Hàng thông thường ĐÈN ĐÃ TƯ VẤN VẬN CHUYỂN 0 kg 0 TH CHỮ ĐEN 30.000" at bounding box center [344, 150] width 633 height 26
click at [98, 182] on div "Transit Pickup Surcharge Ids Transit Deliver Surcharge Ids Transit Deliver Surc…" at bounding box center [344, 178] width 633 height 301
click at [102, 107] on input "SĐT Người Gửi" at bounding box center [104, 106] width 98 height 13
click at [160, 179] on div "Transit Pickup Surcharge Ids Transit Deliver Surcharge Ids Transit Deliver Surc…" at bounding box center [344, 178] width 633 height 301
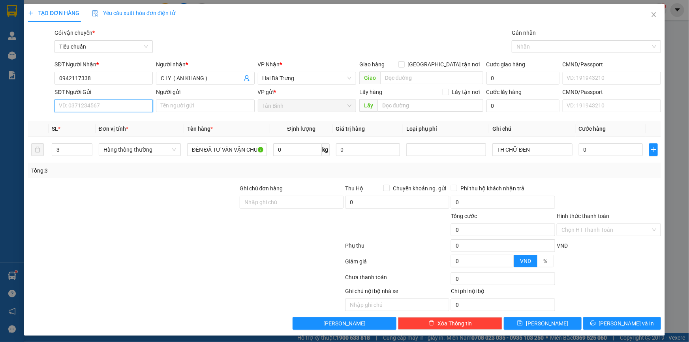
click at [111, 108] on input "SĐT Người Gửi" at bounding box center [104, 106] width 98 height 13
click at [183, 104] on input "Người gửi" at bounding box center [205, 106] width 98 height 13
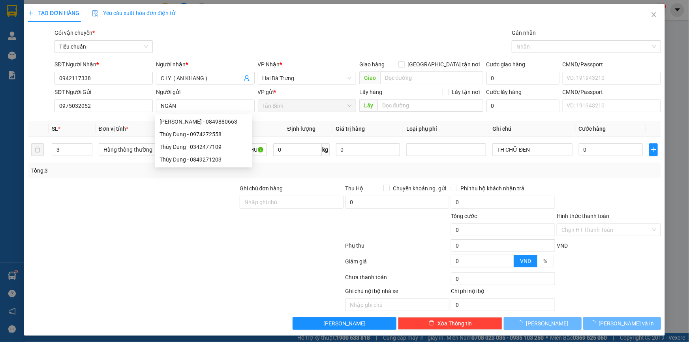
click at [75, 196] on div at bounding box center [133, 198] width 212 height 28
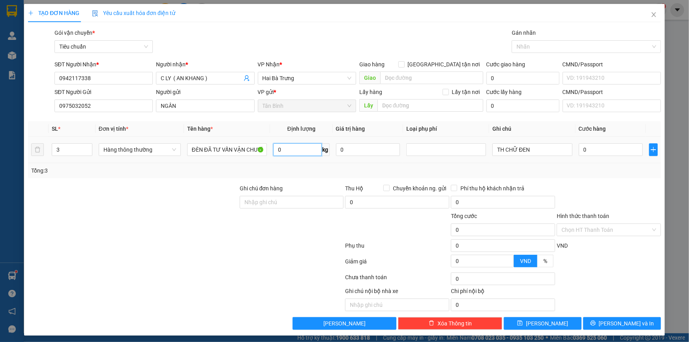
click at [292, 153] on input "0" at bounding box center [297, 149] width 49 height 13
click at [33, 156] on tr "3 Hàng thông thường ĐÈN ĐÃ TƯ VẤN VẬN CHUYỂN 0 kg 0 TH CHỮ ĐEN 0" at bounding box center [344, 150] width 633 height 26
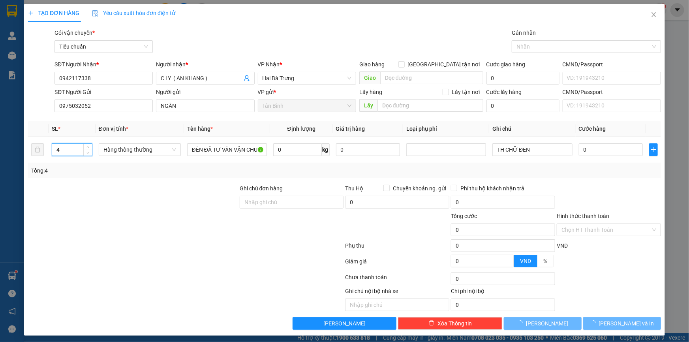
click at [136, 177] on div "Tổng: 4" at bounding box center [344, 170] width 633 height 15
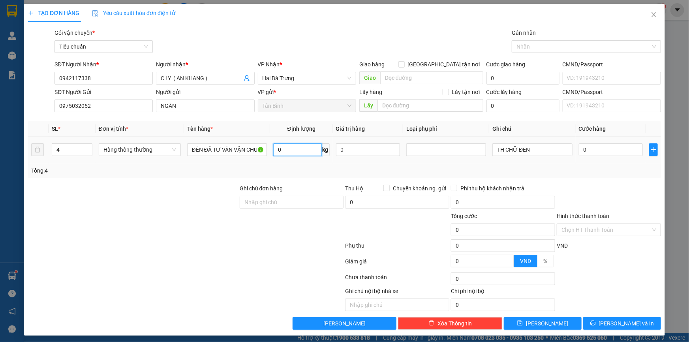
click at [290, 153] on input "0" at bounding box center [297, 149] width 49 height 13
drag, startPoint x: 536, startPoint y: 151, endPoint x: 435, endPoint y: 152, distance: 101.2
click at [435, 153] on tr "4 Hàng thông thường ĐÈN ĐÃ TƯ VẤN VẬN CHUYỂN 11 kg 0 TH CHỮ ĐEN 0" at bounding box center [344, 150] width 633 height 26
click at [579, 149] on input "50.000" at bounding box center [611, 149] width 64 height 13
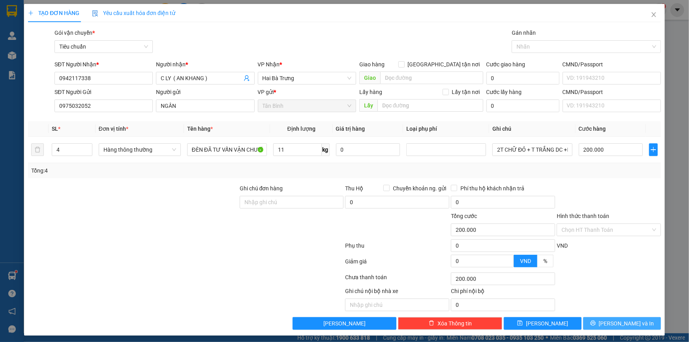
click at [596, 321] on icon "printer" at bounding box center [593, 323] width 5 height 5
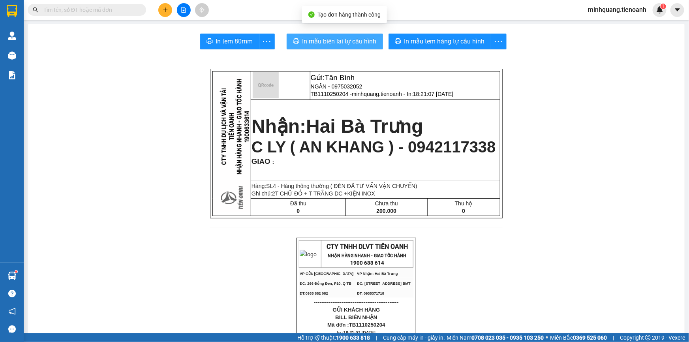
click at [343, 39] on span "In mẫu biên lai tự cấu hình" at bounding box center [340, 41] width 74 height 10
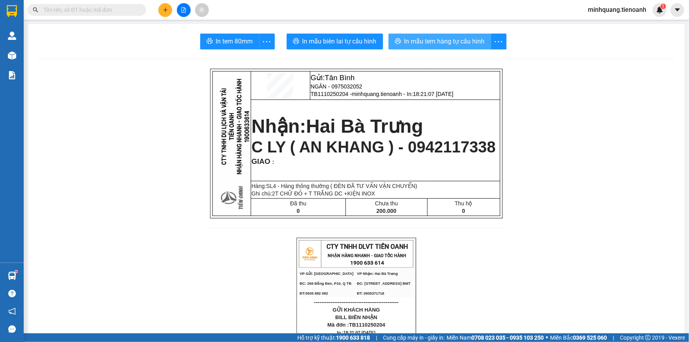
click at [410, 38] on span "In mẫu tem hàng tự cấu hình" at bounding box center [445, 41] width 81 height 10
click at [167, 8] on icon "plus" at bounding box center [166, 10] width 6 height 6
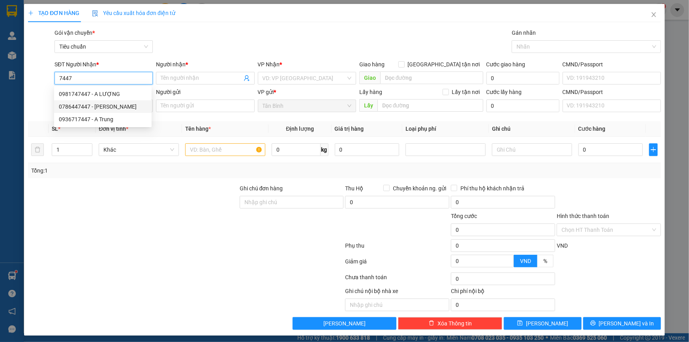
drag, startPoint x: 111, startPoint y: 105, endPoint x: 112, endPoint y: 110, distance: 4.8
click at [111, 106] on div "0786447447 - QUANG VINH" at bounding box center [103, 106] width 88 height 9
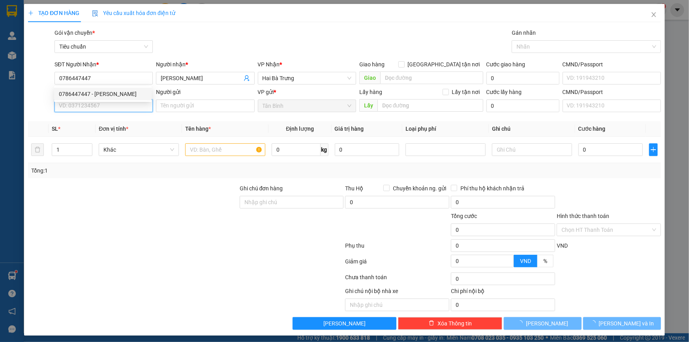
click at [112, 111] on input "SĐT Người Gửi" at bounding box center [104, 106] width 98 height 13
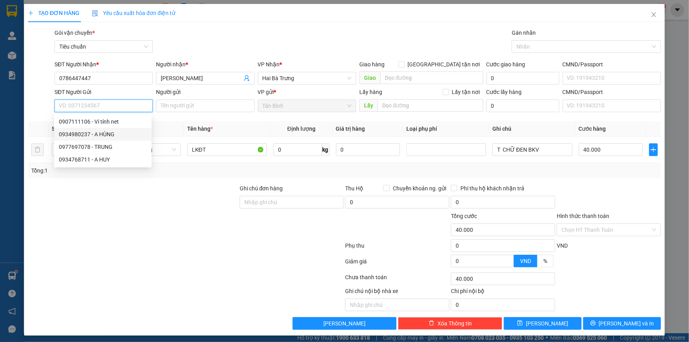
click at [111, 136] on div "0934980237 - A HÙNG" at bounding box center [103, 134] width 88 height 9
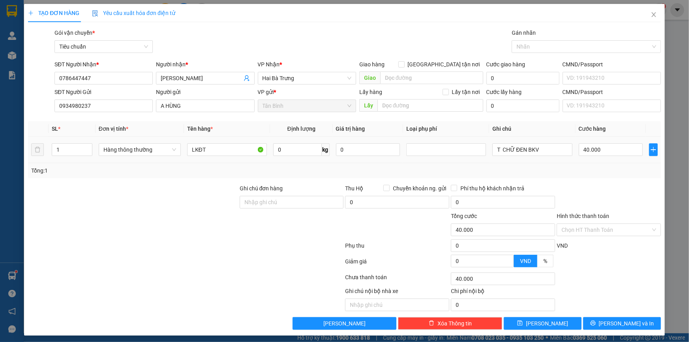
drag, startPoint x: 292, startPoint y: 156, endPoint x: 290, endPoint y: 151, distance: 5.3
click at [293, 156] on div "0 kg" at bounding box center [301, 150] width 56 height 16
click at [290, 151] on input "0" at bounding box center [297, 149] width 49 height 13
click at [190, 178] on div "Transit Pickup Surcharge Ids Transit Deliver Surcharge Ids Transit Deliver Surc…" at bounding box center [344, 178] width 633 height 301
click at [604, 311] on div "Transit Pickup Surcharge Ids Transit Deliver Surcharge Ids Transit Deliver Surc…" at bounding box center [344, 178] width 633 height 301
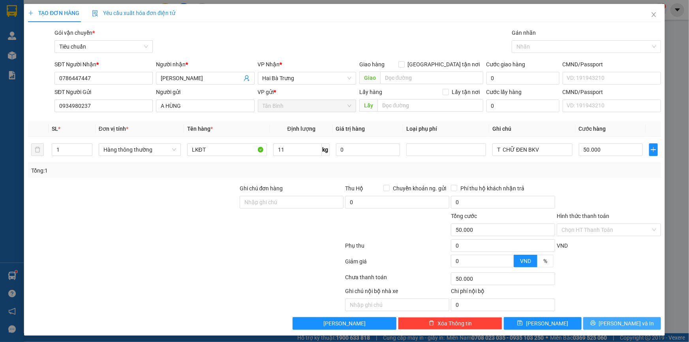
click at [604, 320] on button "[PERSON_NAME] và In" at bounding box center [623, 323] width 78 height 13
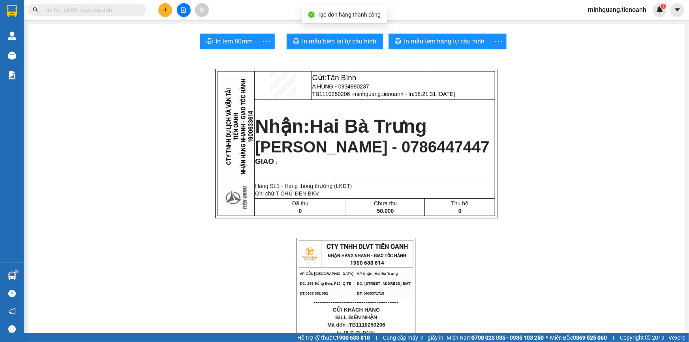
click at [419, 43] on span "In mẫu tem hàng tự cấu hình" at bounding box center [445, 41] width 81 height 10
click at [329, 38] on span "In mẫu biên lai tự cấu hình" at bounding box center [340, 41] width 74 height 10
click at [127, 7] on input "text" at bounding box center [89, 10] width 93 height 9
click at [122, 7] on input "text" at bounding box center [89, 10] width 93 height 9
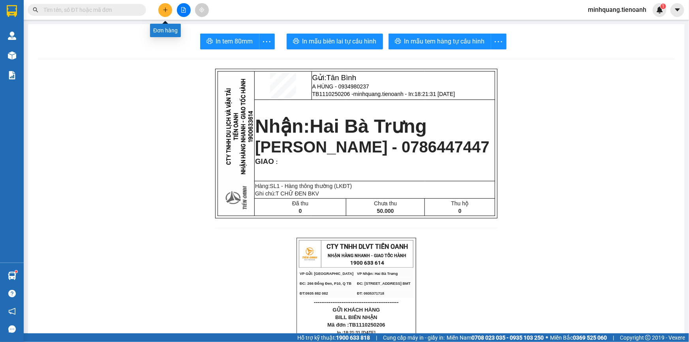
click at [169, 9] on button at bounding box center [165, 10] width 14 height 14
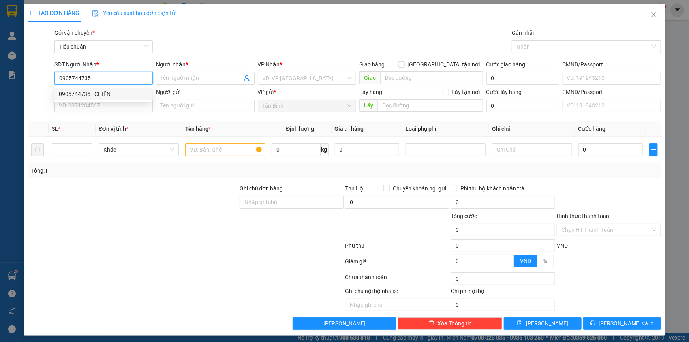
click at [104, 94] on div "0905744735 - CHIẾN" at bounding box center [103, 94] width 88 height 9
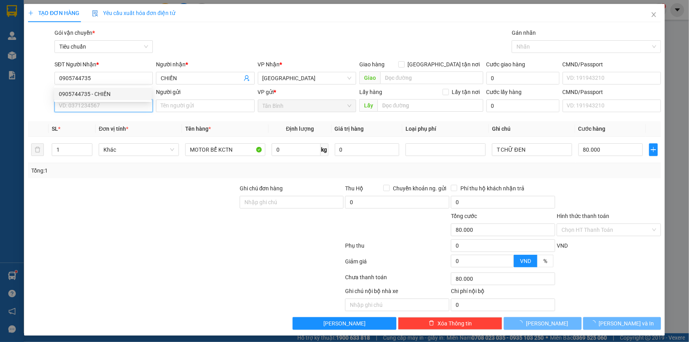
click at [97, 103] on input "SĐT Người Gửi" at bounding box center [104, 106] width 98 height 13
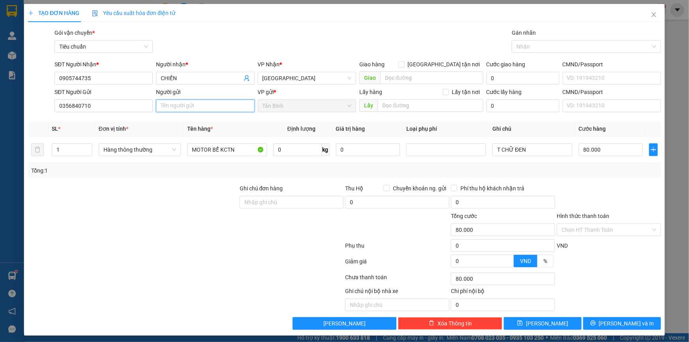
click at [177, 102] on input "Người gửi" at bounding box center [205, 106] width 98 height 13
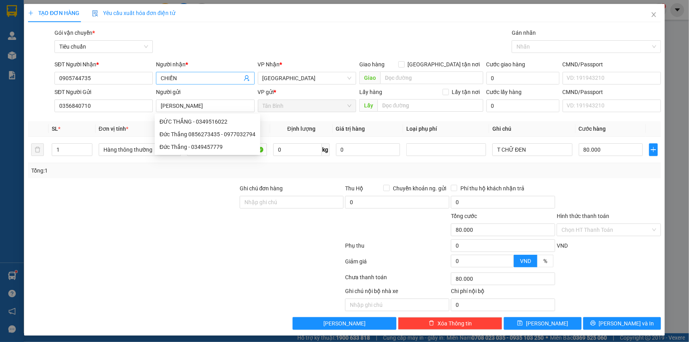
click at [161, 80] on input "CHIẾN" at bounding box center [201, 78] width 81 height 9
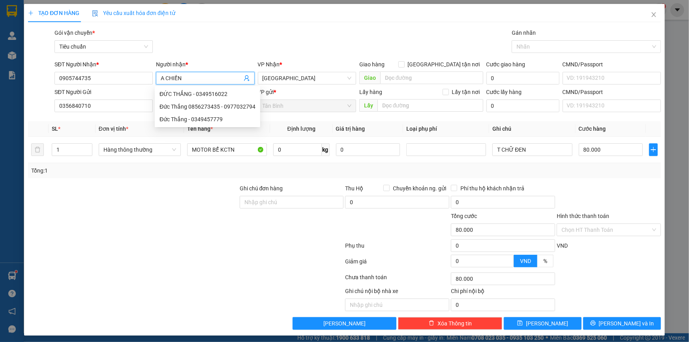
drag, startPoint x: 105, startPoint y: 216, endPoint x: 115, endPoint y: 181, distance: 36.1
click at [105, 217] on div at bounding box center [133, 226] width 212 height 28
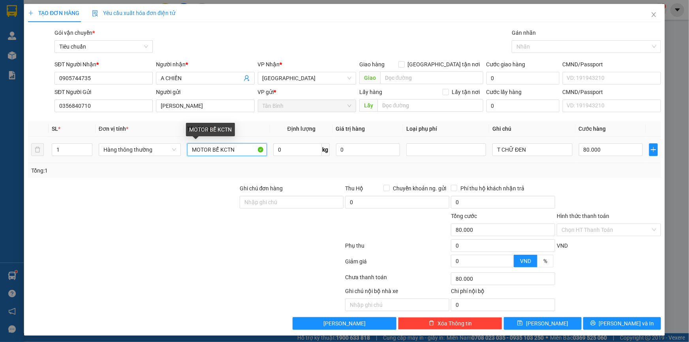
drag, startPoint x: 237, startPoint y: 150, endPoint x: 98, endPoint y: 142, distance: 138.9
click at [100, 142] on tr "1 Hàng thông thường MOTOR BỂ KCTN 0 kg 0 T CHỮ ĐEN 80.000" at bounding box center [344, 150] width 633 height 26
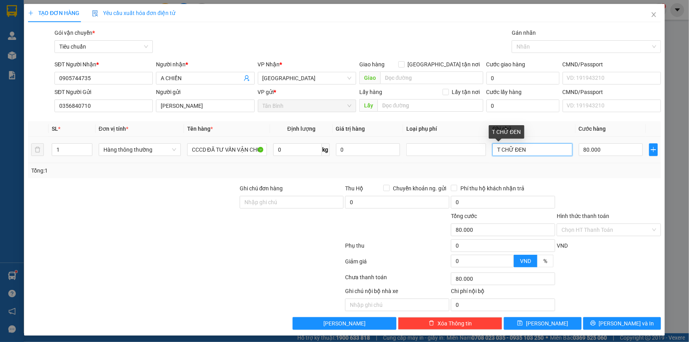
drag, startPoint x: 530, startPoint y: 145, endPoint x: 399, endPoint y: 145, distance: 131.6
click at [399, 145] on tr "1 Hàng thông thường CCCD ĐÃ TƯ VẤN VẬN CHUYỂN 0 kg 0 T CHỮ ĐEN 80.000" at bounding box center [344, 150] width 633 height 26
click at [597, 155] on input "80.000" at bounding box center [611, 149] width 64 height 13
click at [598, 225] on input "Hình thức thanh toán" at bounding box center [606, 230] width 89 height 12
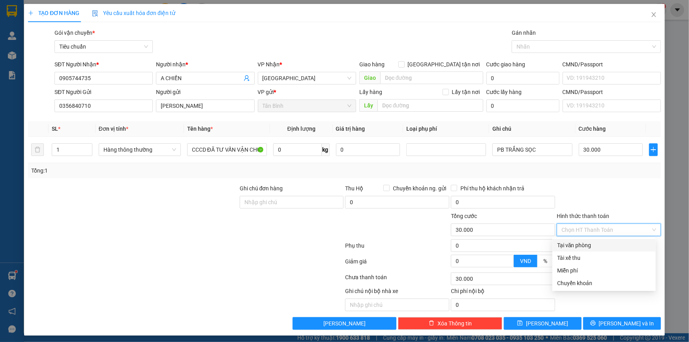
drag, startPoint x: 585, startPoint y: 245, endPoint x: 608, endPoint y: 244, distance: 22.5
click at [586, 246] on div "Tại văn phòng" at bounding box center [604, 245] width 94 height 9
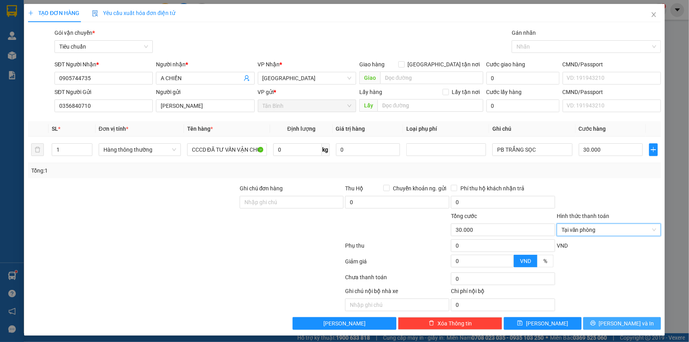
click at [608, 323] on button "[PERSON_NAME] và In" at bounding box center [623, 323] width 78 height 13
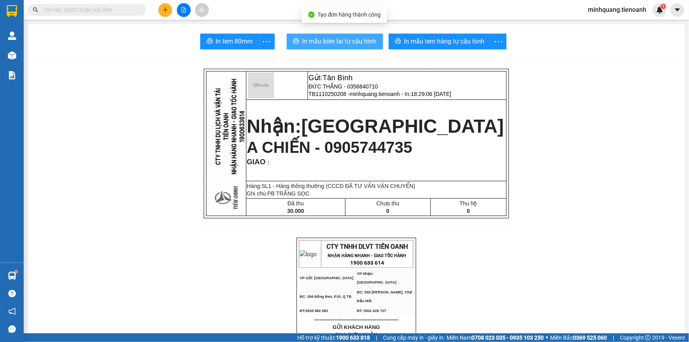
click at [336, 42] on span "In mẫu biên lai tự cấu hình" at bounding box center [340, 41] width 74 height 10
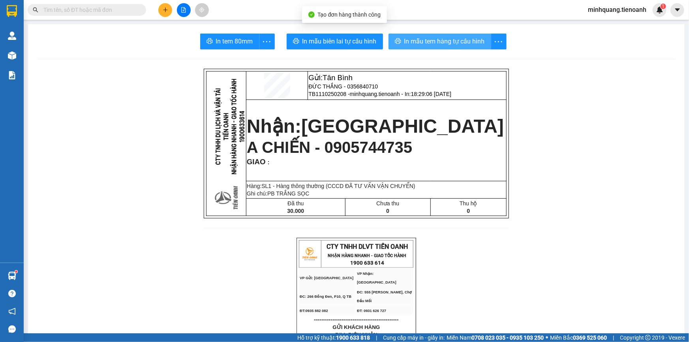
click at [422, 39] on span "In mẫu tem hàng tự cấu hình" at bounding box center [445, 41] width 81 height 10
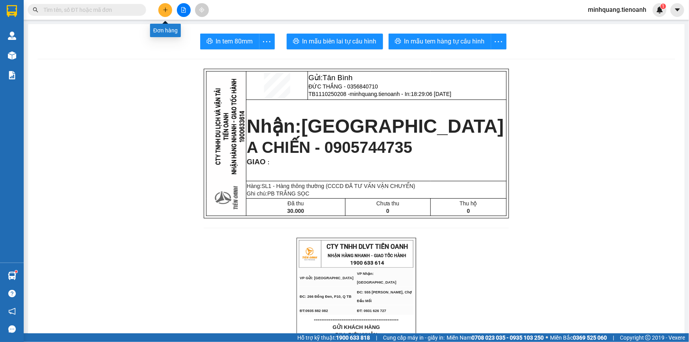
click at [170, 11] on button at bounding box center [165, 10] width 14 height 14
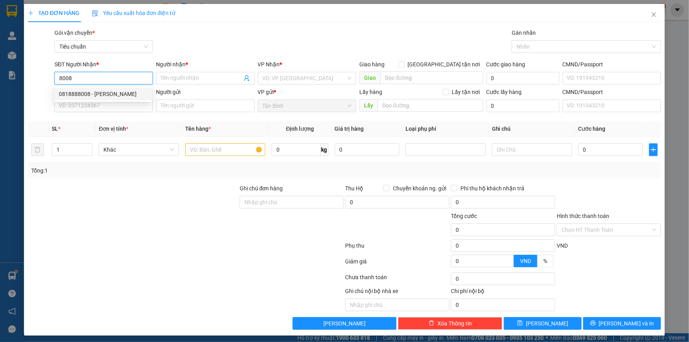
click at [102, 91] on div "0818888008 - C LAN" at bounding box center [103, 94] width 88 height 9
click at [98, 106] on input "SĐT Người Gửi" at bounding box center [104, 106] width 98 height 13
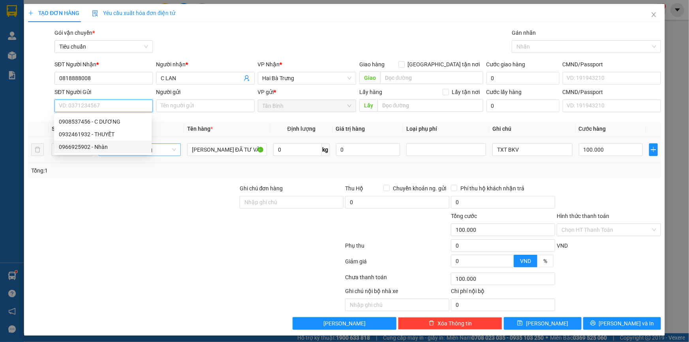
click at [104, 146] on div "0966925902 - Nhàn" at bounding box center [103, 147] width 88 height 9
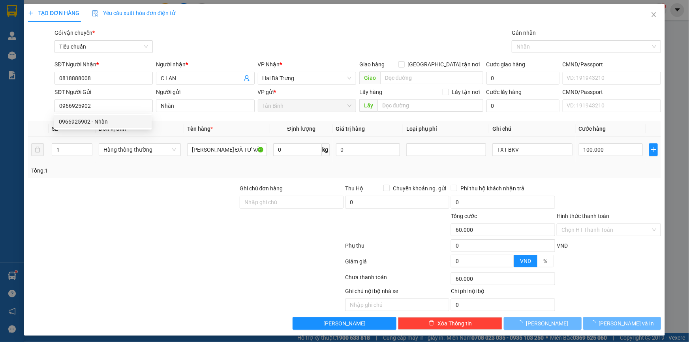
click at [147, 177] on div "Tổng: 1" at bounding box center [344, 170] width 633 height 15
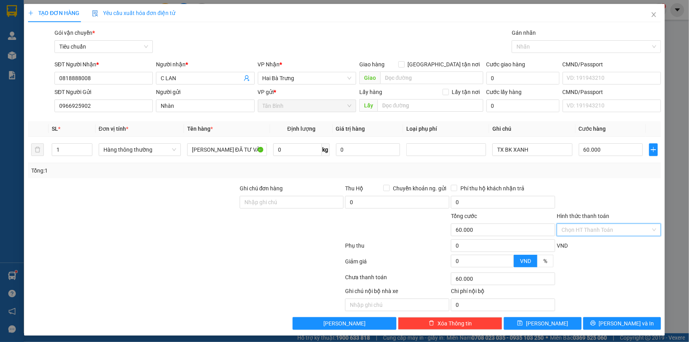
drag, startPoint x: 590, startPoint y: 230, endPoint x: 587, endPoint y: 249, distance: 18.8
click at [589, 235] on input "Hình thức thanh toán" at bounding box center [606, 230] width 89 height 12
click at [587, 249] on div "Tại văn phòng" at bounding box center [604, 245] width 94 height 9
click at [610, 324] on button "[PERSON_NAME] và In" at bounding box center [623, 323] width 78 height 13
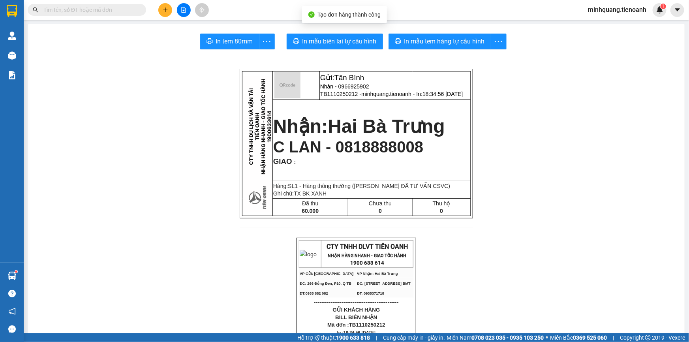
drag, startPoint x: 402, startPoint y: 17, endPoint x: 421, endPoint y: 50, distance: 37.9
click at [404, 23] on section "Kết quả tìm kiếm ( 331 ) Bộ lọc Mã ĐH Trạng thái Món hàng Thu hộ Tổng cước Chưa…" at bounding box center [344, 171] width 689 height 342
click at [419, 47] on button "In mẫu tem hàng tự cấu hình" at bounding box center [440, 42] width 103 height 16
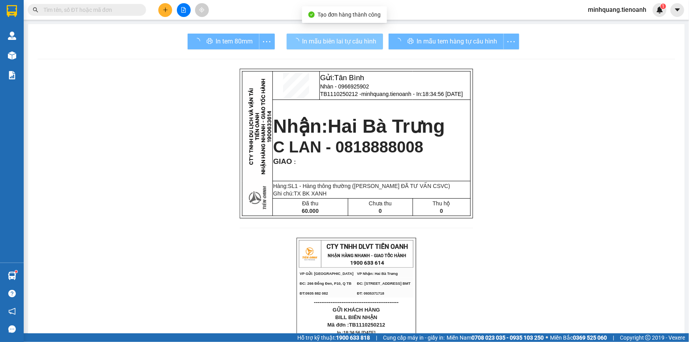
click at [327, 39] on span "In mẫu biên lai tự cấu hình" at bounding box center [340, 41] width 74 height 10
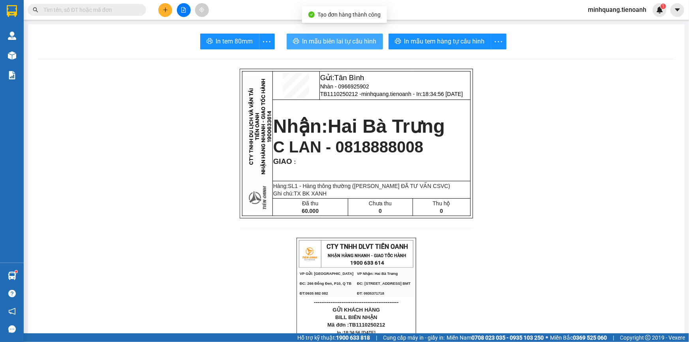
click at [327, 39] on span "In mẫu biên lai tự cấu hình" at bounding box center [340, 41] width 74 height 10
click at [110, 9] on input "text" at bounding box center [89, 10] width 93 height 9
click at [166, 11] on icon "plus" at bounding box center [166, 10] width 6 height 6
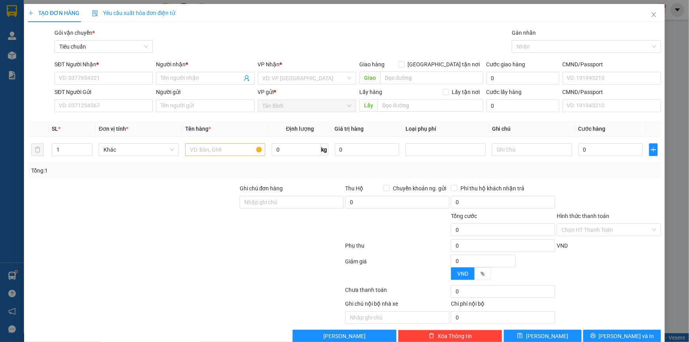
click at [88, 65] on div "SĐT Người Nhận *" at bounding box center [104, 64] width 98 height 9
click at [88, 72] on input "SĐT Người Nhận *" at bounding box center [104, 78] width 98 height 13
click at [84, 74] on input "SĐT Người Nhận *" at bounding box center [104, 78] width 98 height 13
click at [651, 18] on icon "close" at bounding box center [654, 14] width 6 height 6
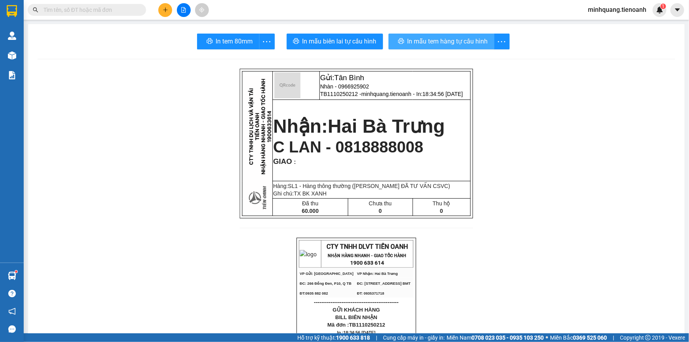
click at [417, 41] on span "In mẫu tem hàng tự cấu hình" at bounding box center [448, 41] width 81 height 10
click at [454, 43] on span "In mẫu tem hàng tự cấu hình" at bounding box center [445, 41] width 81 height 10
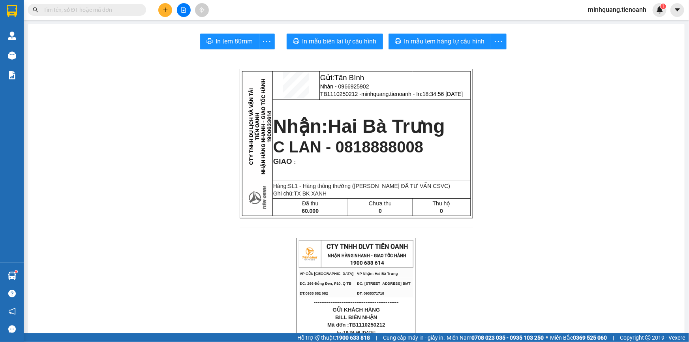
click at [166, 9] on icon "plus" at bounding box center [165, 9] width 4 height 0
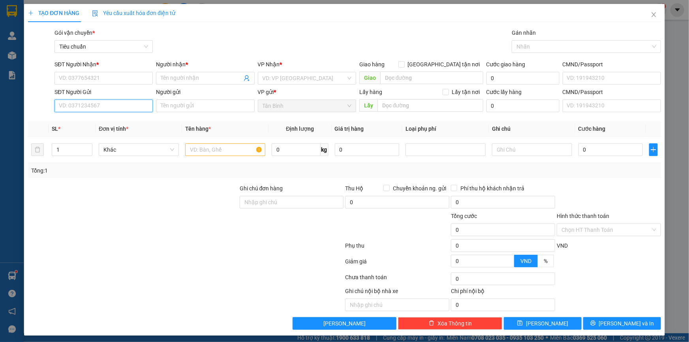
click at [84, 102] on input "SĐT Người Gửi" at bounding box center [104, 106] width 98 height 13
click at [91, 118] on div "0899000001 - NGÔI SAO LỚN" at bounding box center [103, 121] width 88 height 9
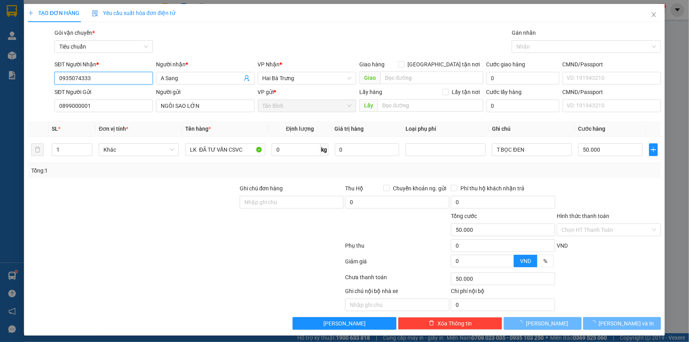
click at [102, 79] on input "0935074333" at bounding box center [104, 78] width 98 height 13
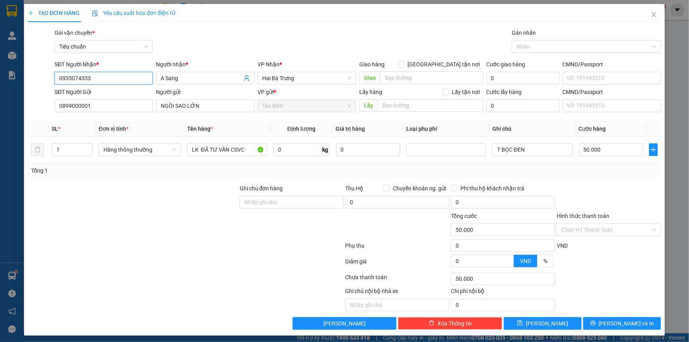
click at [102, 79] on input "0935074333" at bounding box center [104, 78] width 98 height 13
click at [100, 119] on div "0949579078 - A Tín" at bounding box center [103, 119] width 88 height 9
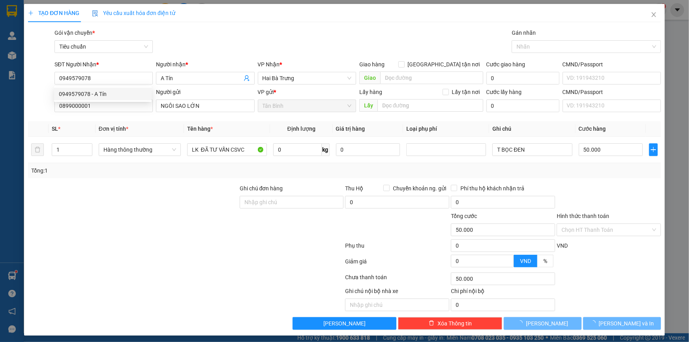
click at [197, 250] on div at bounding box center [185, 247] width 317 height 16
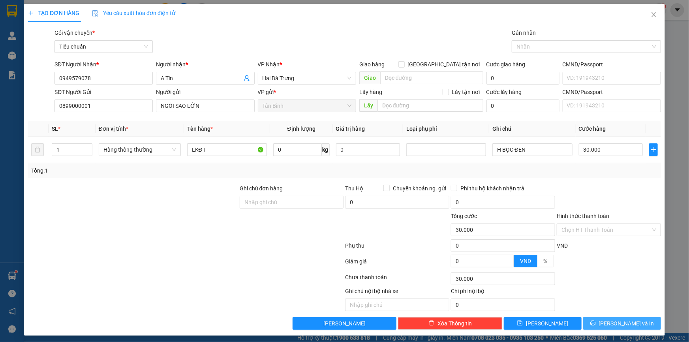
click at [614, 325] on span "[PERSON_NAME] và In" at bounding box center [626, 323] width 55 height 9
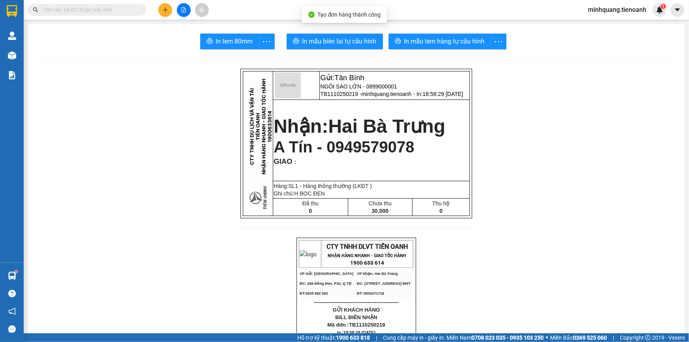
click at [333, 39] on span "In mẫu biên lai tự cấu hình" at bounding box center [340, 41] width 74 height 10
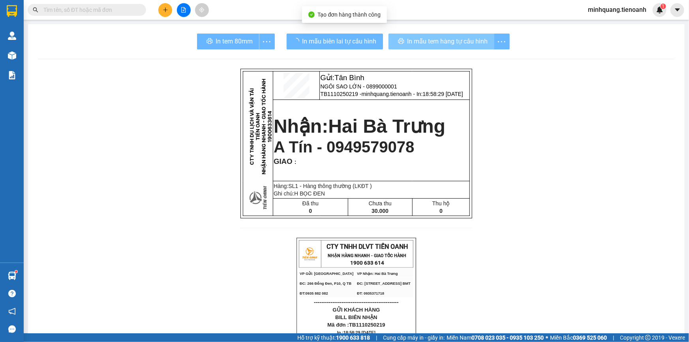
drag, startPoint x: 392, startPoint y: 37, endPoint x: 420, endPoint y: 34, distance: 28.2
click at [420, 34] on div "In mẫu tem hàng tự cấu hình" at bounding box center [449, 42] width 121 height 16
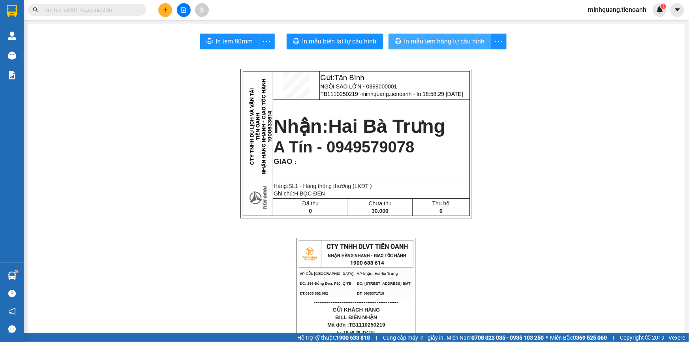
click at [420, 38] on span "In mẫu tem hàng tự cấu hình" at bounding box center [445, 41] width 81 height 10
click at [163, 7] on icon "plus" at bounding box center [166, 10] width 6 height 6
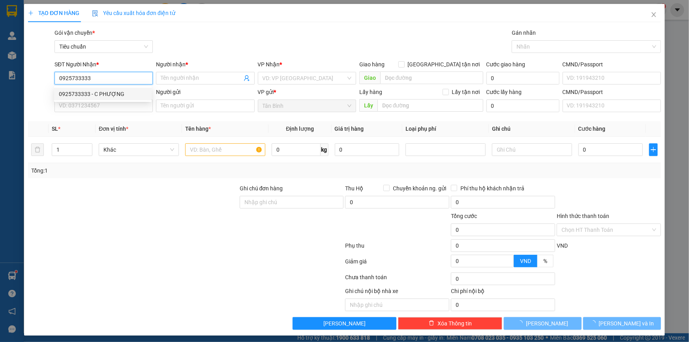
click at [132, 94] on div "0925733333 - C PHƯỢNG" at bounding box center [103, 94] width 88 height 9
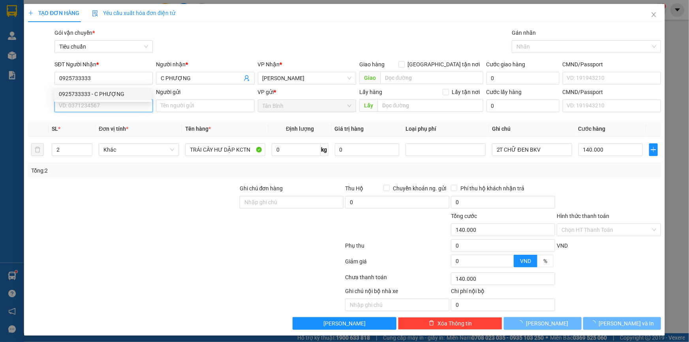
click at [115, 107] on input "SĐT Người Gửi" at bounding box center [104, 106] width 98 height 13
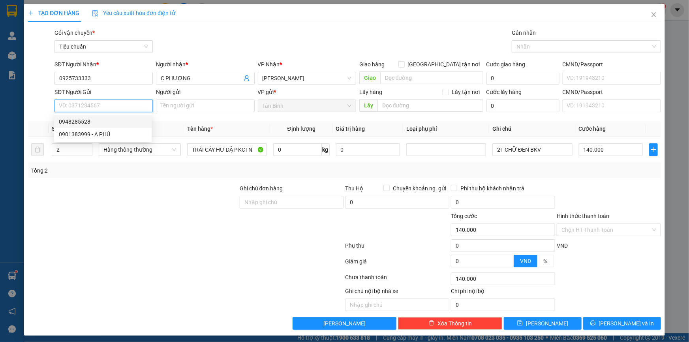
click at [116, 104] on input "SĐT Người Gửi" at bounding box center [104, 106] width 98 height 13
drag, startPoint x: 100, startPoint y: 79, endPoint x: 25, endPoint y: 83, distance: 75.2
click at [25, 83] on div "TẠO ĐƠN HÀNG Yêu cầu xuất hóa đơn điện tử Transit Pickup Surcharge Ids Transit …" at bounding box center [344, 170] width 641 height 332
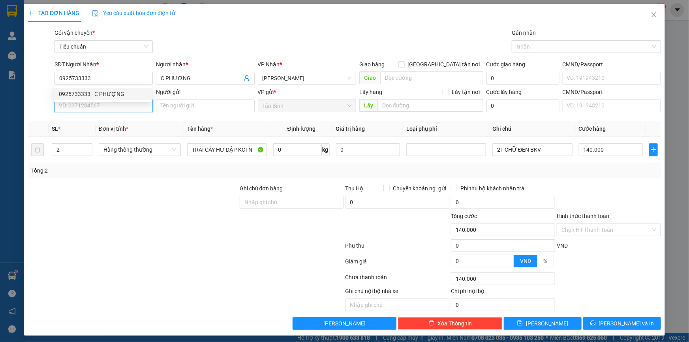
click at [92, 108] on input "SĐT Người Gửi" at bounding box center [104, 106] width 98 height 13
paste input "0925733333"
click at [130, 192] on div at bounding box center [133, 198] width 212 height 28
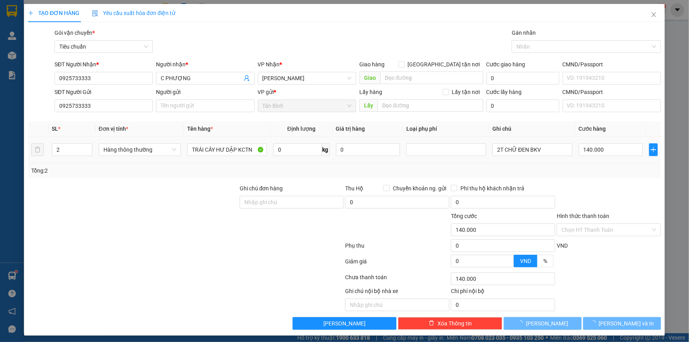
click at [134, 156] on div "Hàng thông thường" at bounding box center [140, 150] width 82 height 16
drag, startPoint x: 137, startPoint y: 149, endPoint x: 124, endPoint y: 149, distance: 13.0
click at [136, 149] on span "Hàng thông thường" at bounding box center [140, 150] width 73 height 12
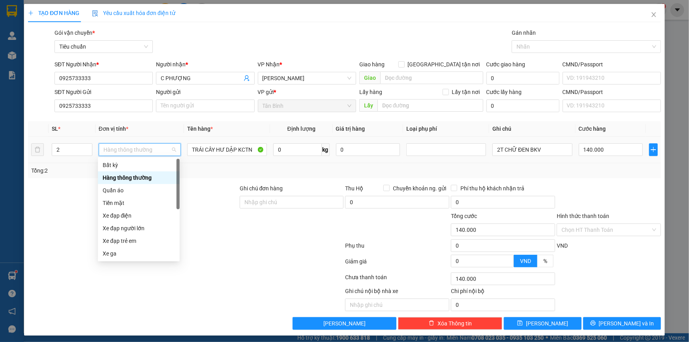
drag, startPoint x: 79, startPoint y: 151, endPoint x: 85, endPoint y: 178, distance: 28.1
click at [43, 151] on tr "2 Hàng thông thường TRÁI CÂY HƯ DẬP KCTN 0 kg 0 2T CHỮ ĐEN BKV 140.000" at bounding box center [344, 150] width 633 height 26
click at [85, 178] on div "Transit Pickup Surcharge Ids Transit Deliver Surcharge Ids Transit Deliver Surc…" at bounding box center [344, 178] width 633 height 301
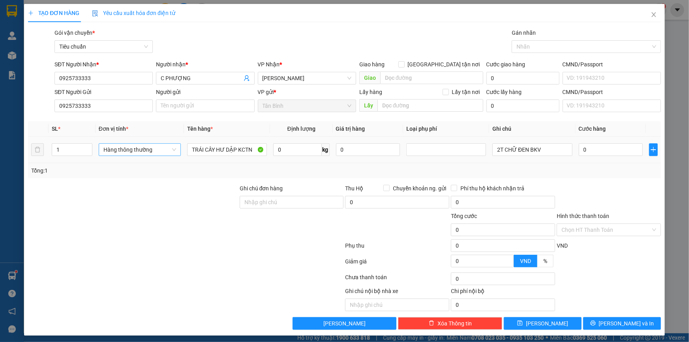
click at [120, 151] on span "Hàng thông thường" at bounding box center [140, 150] width 73 height 12
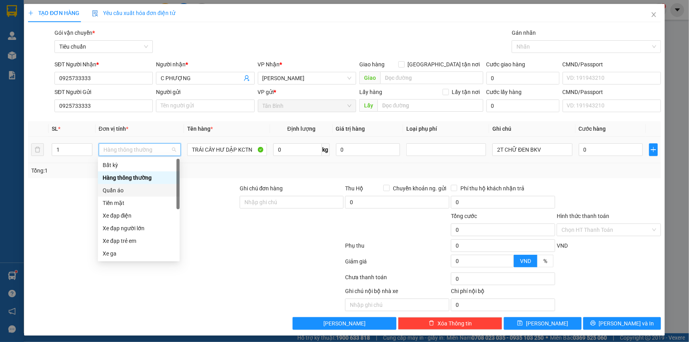
click at [115, 190] on div "Quần áo" at bounding box center [139, 190] width 72 height 9
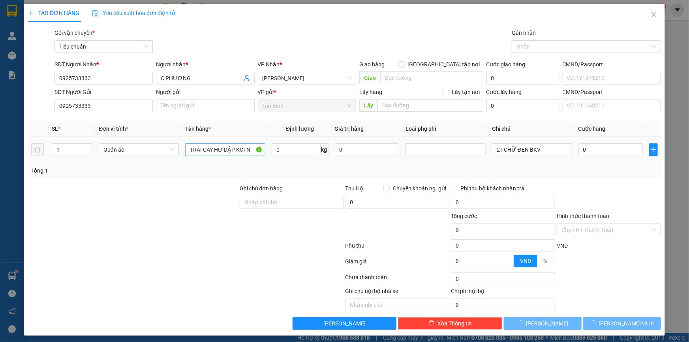
drag, startPoint x: 75, startPoint y: 186, endPoint x: 205, endPoint y: 143, distance: 136.9
click at [85, 184] on div at bounding box center [133, 198] width 212 height 28
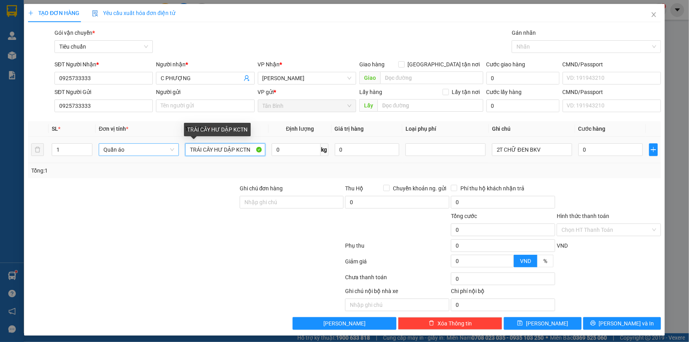
drag, startPoint x: 252, startPoint y: 151, endPoint x: 154, endPoint y: 151, distance: 98.4
click at [154, 151] on tr "1 Quần áo TRÁI CÂY HƯ DẬP KCTN 0 kg 0 2T CHỮ ĐEN BKV 0" at bounding box center [344, 150] width 633 height 26
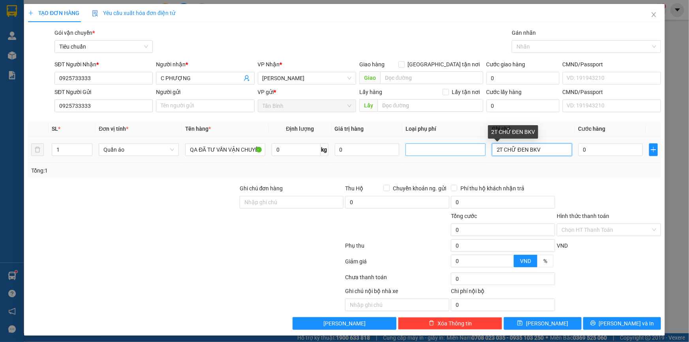
drag, startPoint x: 544, startPoint y: 148, endPoint x: 442, endPoint y: 153, distance: 102.1
click at [442, 153] on tr "1 Quần áo QA ĐÃ TƯ VẤN VẬN CHUYỂN 0 kg 0 2T CHỮ ĐEN BKV 0" at bounding box center [344, 150] width 633 height 26
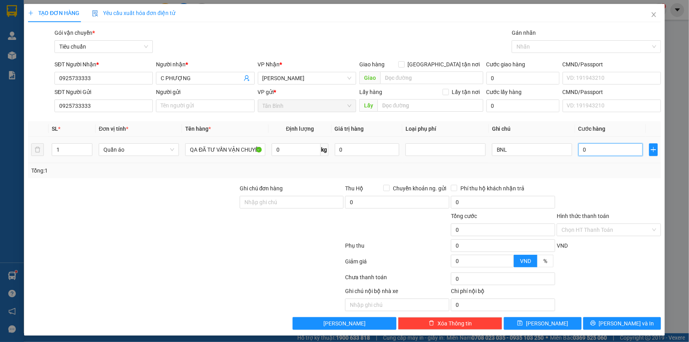
click at [597, 153] on input "0" at bounding box center [611, 149] width 64 height 13
click at [596, 324] on icon "printer" at bounding box center [593, 323] width 5 height 5
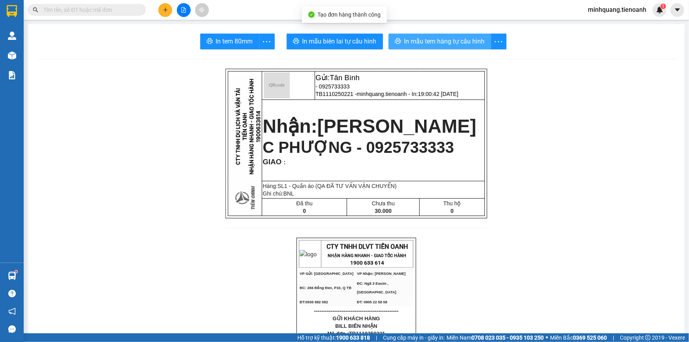
click at [443, 41] on span "In mẫu tem hàng tự cấu hình" at bounding box center [445, 41] width 81 height 10
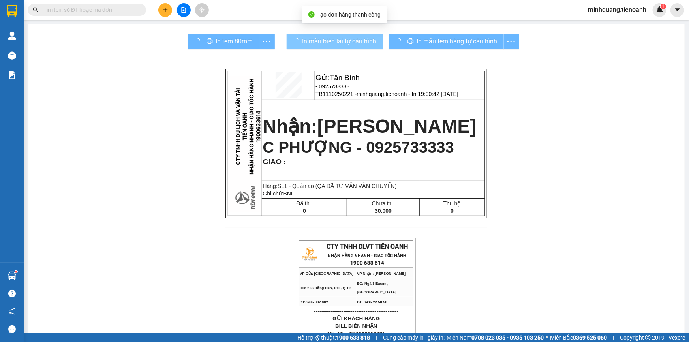
click at [354, 39] on span "In mẫu biên lai tự cấu hình" at bounding box center [340, 41] width 74 height 10
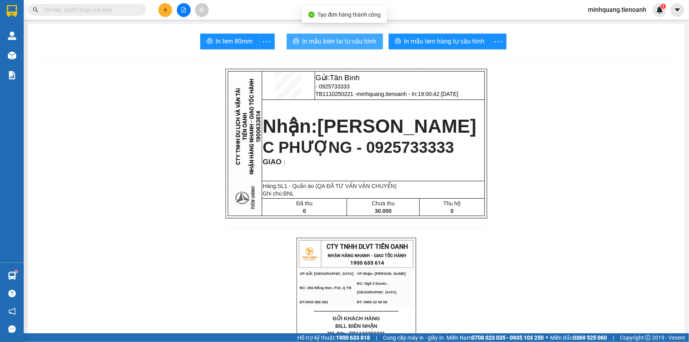
click at [354, 39] on span "In mẫu biên lai tự cấu hình" at bounding box center [340, 41] width 74 height 10
click at [167, 12] on icon "plus" at bounding box center [166, 10] width 6 height 6
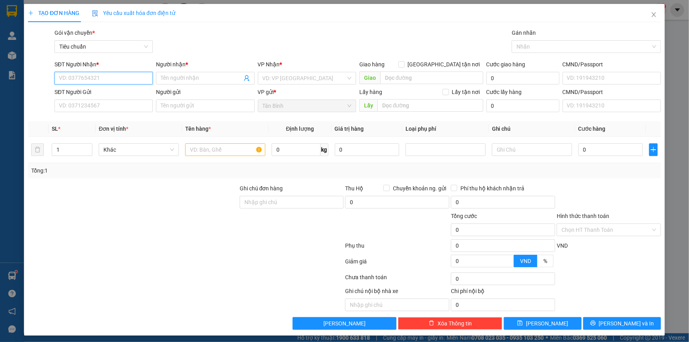
click at [126, 76] on input "SĐT Người Nhận *" at bounding box center [104, 78] width 98 height 13
click at [119, 81] on input "SĐT Người Nhận *" at bounding box center [104, 78] width 98 height 13
click at [106, 80] on input "SĐT Người Nhận *" at bounding box center [104, 78] width 98 height 13
click at [165, 79] on input "Người nhận *" at bounding box center [201, 78] width 81 height 9
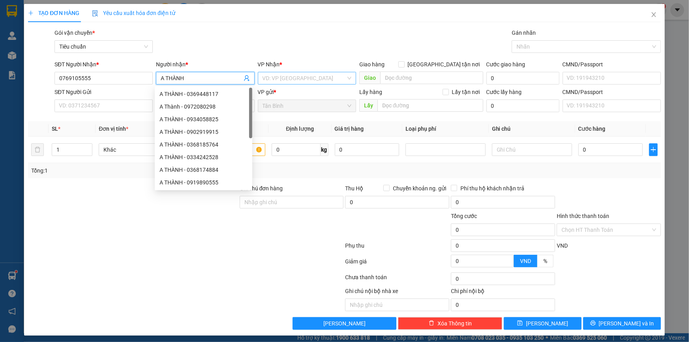
click at [265, 73] on input "search" at bounding box center [304, 78] width 83 height 12
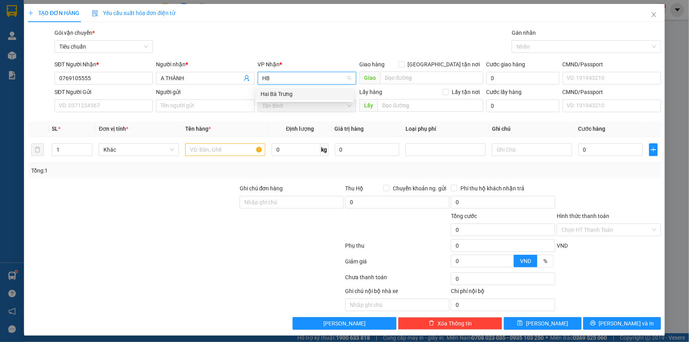
click at [271, 92] on div "Hai Bà Trưng" at bounding box center [305, 94] width 88 height 9
click at [114, 105] on input "SĐT Người Gửi" at bounding box center [104, 106] width 98 height 13
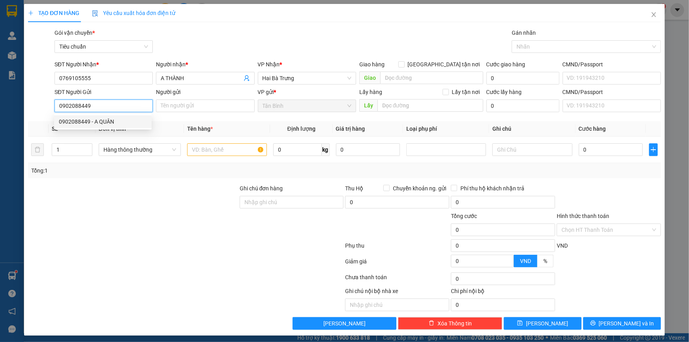
click at [105, 120] on div "0902088449 - A QUÂN" at bounding box center [103, 121] width 88 height 9
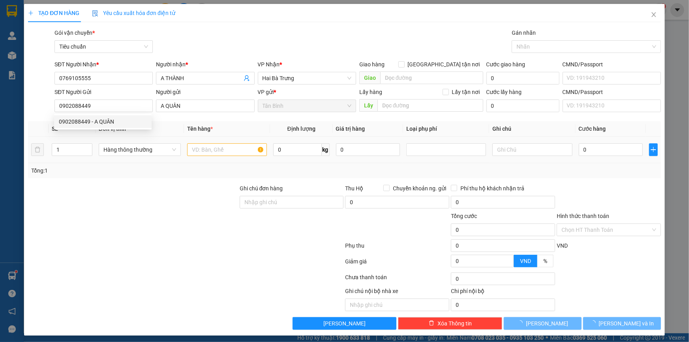
click at [135, 161] on td "Hàng thông thường" at bounding box center [140, 150] width 88 height 26
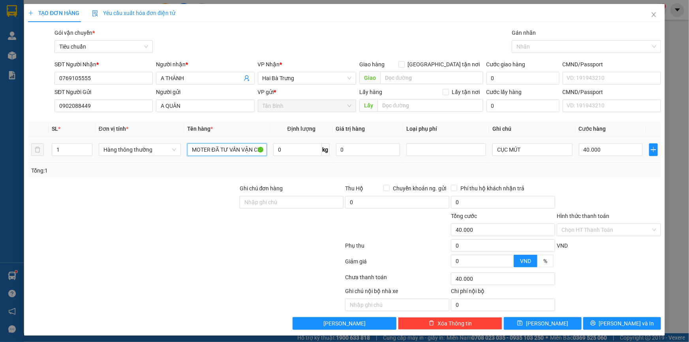
drag, startPoint x: 194, startPoint y: 159, endPoint x: 179, endPoint y: 161, distance: 15.5
click at [179, 161] on tr "1 Hàng thông thường MOTER ĐÃ TƯ VẤN VẬN CHUYỂN 0 kg 0 CỤC MÚT 40.000" at bounding box center [344, 150] width 633 height 26
drag, startPoint x: 43, startPoint y: 158, endPoint x: 36, endPoint y: 162, distance: 8.0
click at [36, 162] on tr "1 Hàng thông thường LỀU ĐÃ TƯ VẤN VẬN CHUYỂN 0 kg 0 CỤC MÚT 40.000" at bounding box center [344, 150] width 633 height 26
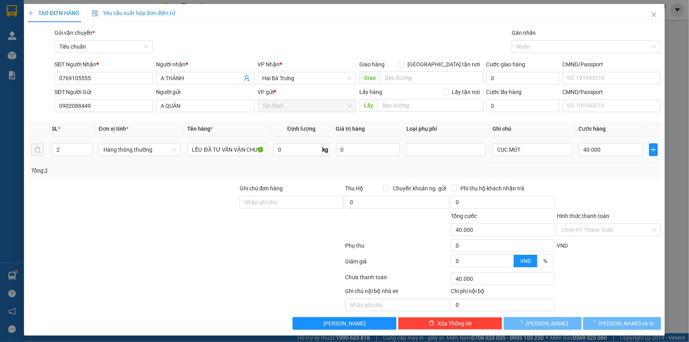
drag, startPoint x: 133, startPoint y: 190, endPoint x: 480, endPoint y: 158, distance: 348.8
click at [145, 191] on div at bounding box center [133, 198] width 212 height 28
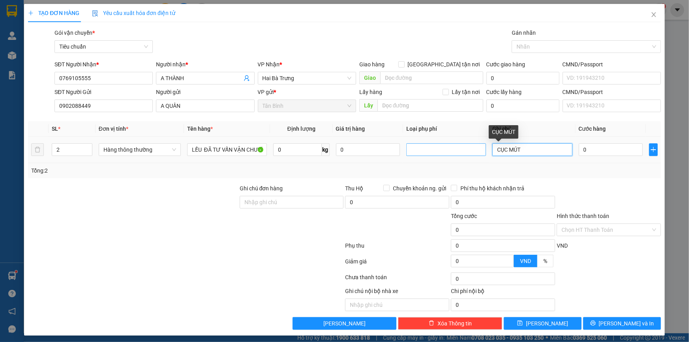
drag, startPoint x: 538, startPoint y: 153, endPoint x: 446, endPoint y: 150, distance: 91.7
click at [432, 153] on tr "2 Hàng thông thường LỀU ĐÃ TƯ VẤN VẬN CHUYỂN 0 kg 0 CỤC MÚT 0" at bounding box center [344, 150] width 633 height 26
click at [595, 150] on input "0" at bounding box center [611, 149] width 64 height 13
drag, startPoint x: 597, startPoint y: 180, endPoint x: 608, endPoint y: 259, distance: 79.7
click at [598, 181] on div "Transit Pickup Surcharge Ids Transit Deliver Surcharge Ids Transit Deliver Surc…" at bounding box center [344, 178] width 633 height 301
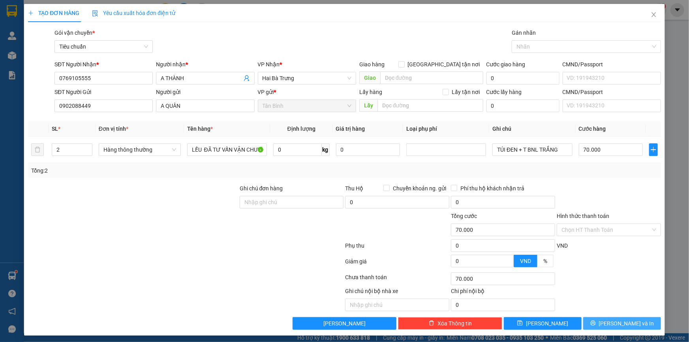
click at [618, 325] on span "[PERSON_NAME] và In" at bounding box center [626, 323] width 55 height 9
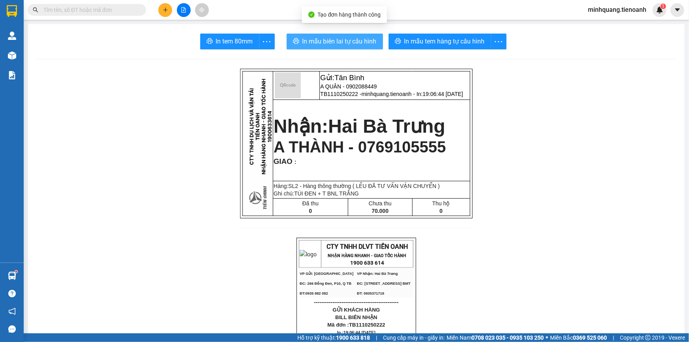
click at [366, 47] on button "In mẫu biên lai tự cấu hình" at bounding box center [335, 42] width 96 height 16
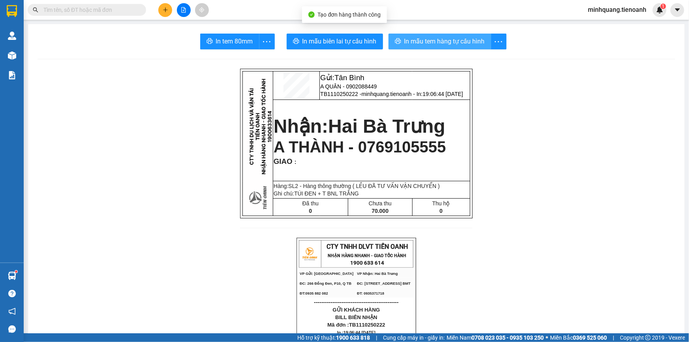
click at [418, 40] on span "In mẫu tem hàng tự cấu hình" at bounding box center [445, 41] width 81 height 10
click at [128, 8] on input "text" at bounding box center [89, 10] width 93 height 9
click at [114, 2] on div "Kết quả tìm kiếm ( 331 ) Bộ lọc Mã ĐH Trạng thái Món hàng Thu hộ Tổng cước Chưa…" at bounding box center [344, 10] width 689 height 20
click at [109, 9] on input "text" at bounding box center [89, 10] width 93 height 9
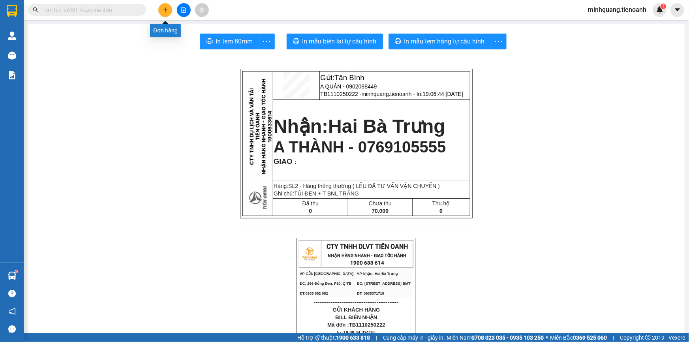
click at [168, 13] on button at bounding box center [165, 10] width 14 height 14
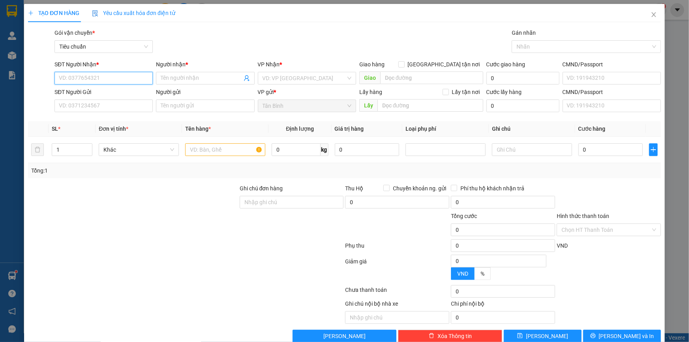
click at [87, 78] on input "SĐT Người Nhận *" at bounding box center [104, 78] width 98 height 13
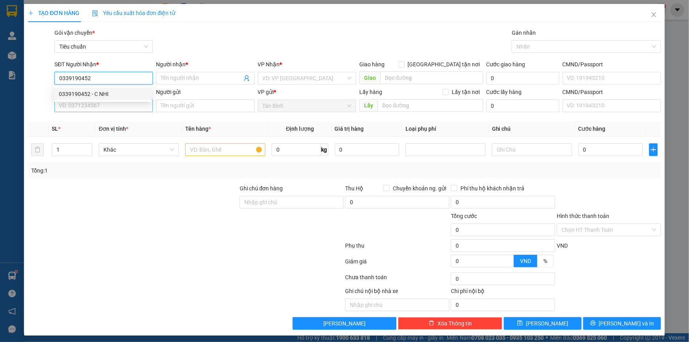
drag, startPoint x: 122, startPoint y: 93, endPoint x: 105, endPoint y: 103, distance: 19.7
click at [122, 94] on div "0339190452 - C NHI" at bounding box center [103, 94] width 88 height 9
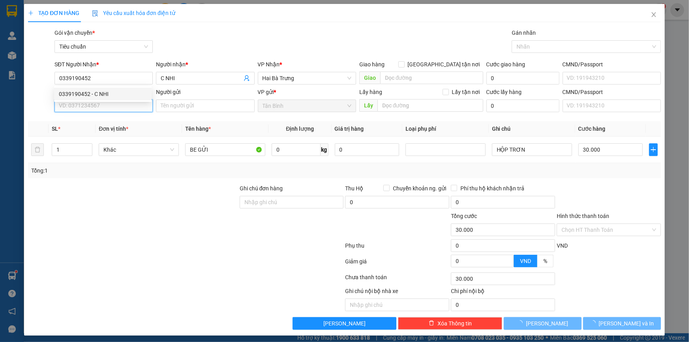
click at [105, 104] on input "SĐT Người Gửi" at bounding box center [104, 106] width 98 height 13
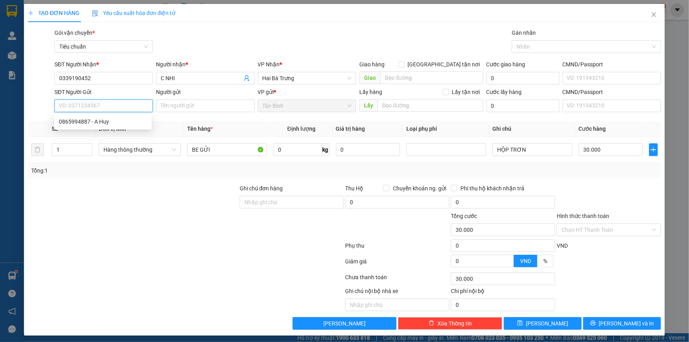
click at [98, 105] on input "SĐT Người Gửi" at bounding box center [104, 106] width 98 height 13
click at [113, 121] on div "0865994887 - A Huy" at bounding box center [103, 121] width 88 height 9
drag, startPoint x: 168, startPoint y: 187, endPoint x: 228, endPoint y: 169, distance: 62.7
click at [182, 182] on div "Transit Pickup Surcharge Ids Transit Deliver Surcharge Ids Transit Deliver Surc…" at bounding box center [344, 178] width 633 height 301
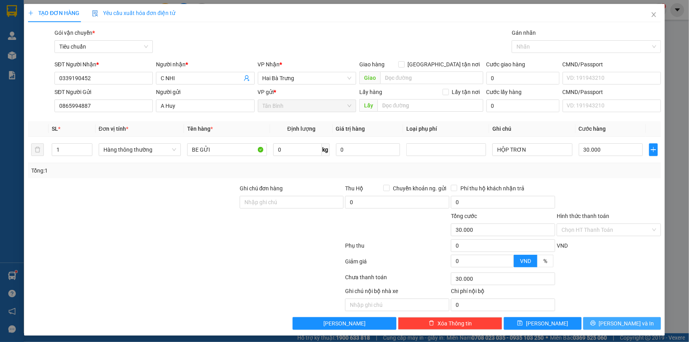
click at [604, 317] on button "[PERSON_NAME] và In" at bounding box center [623, 323] width 78 height 13
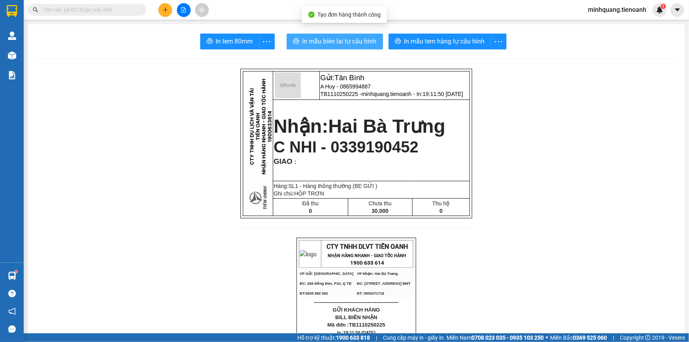
click at [335, 36] on button "In mẫu biên lai tự cấu hình" at bounding box center [335, 42] width 96 height 16
click at [450, 41] on span "In mẫu tem hàng tự cấu hình" at bounding box center [445, 41] width 81 height 10
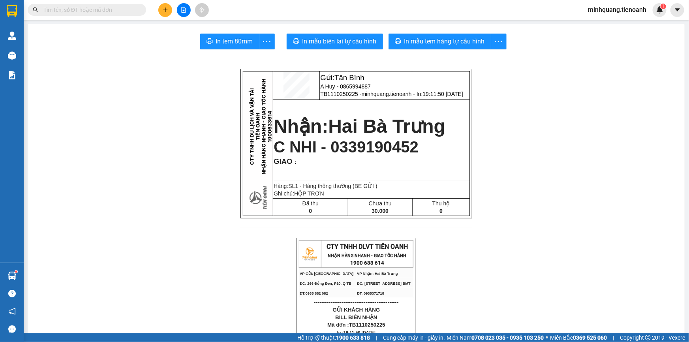
click at [169, 12] on button at bounding box center [165, 10] width 14 height 14
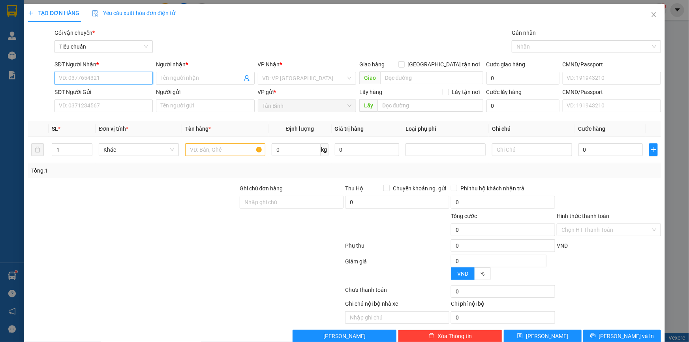
click at [114, 77] on input "SĐT Người Nhận *" at bounding box center [104, 78] width 98 height 13
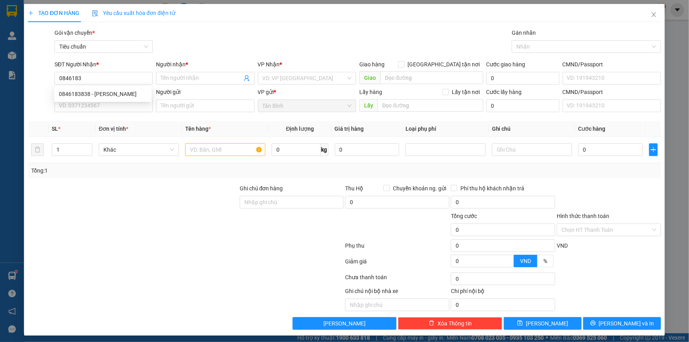
drag, startPoint x: 111, startPoint y: 87, endPoint x: 110, endPoint y: 97, distance: 10.7
click at [111, 89] on div "0846183838 0846183838 - NGUYÊN VŨ" at bounding box center [103, 94] width 98 height 16
click at [110, 94] on div "SĐT Người Gửi" at bounding box center [104, 92] width 98 height 9
click at [110, 100] on input "SĐT Người Gửi" at bounding box center [104, 106] width 98 height 13
click at [111, 82] on input "0846183" at bounding box center [104, 78] width 98 height 13
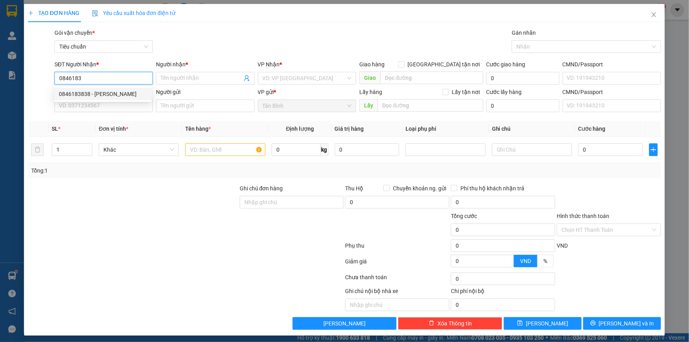
click at [115, 95] on div "0846183838 - NGUYÊN VŨ" at bounding box center [103, 94] width 88 height 9
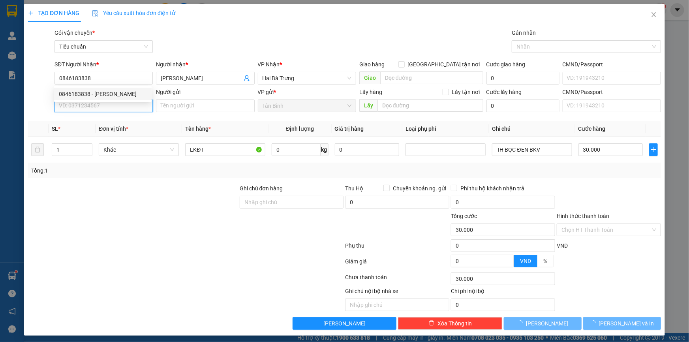
click at [111, 105] on input "SĐT Người Gửi" at bounding box center [104, 106] width 98 height 13
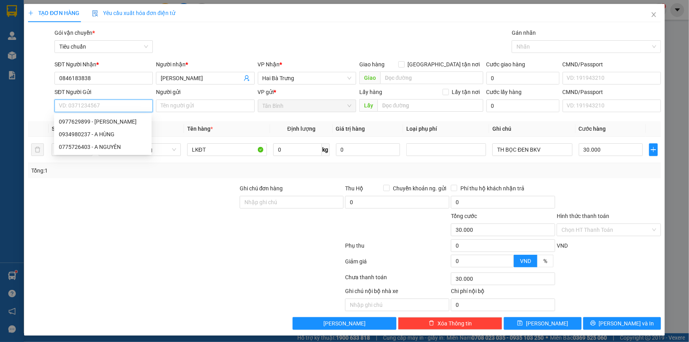
click at [109, 105] on input "SĐT Người Gửi" at bounding box center [104, 106] width 98 height 13
click at [105, 122] on div "0775726403 - A NGUYÊN" at bounding box center [103, 121] width 88 height 9
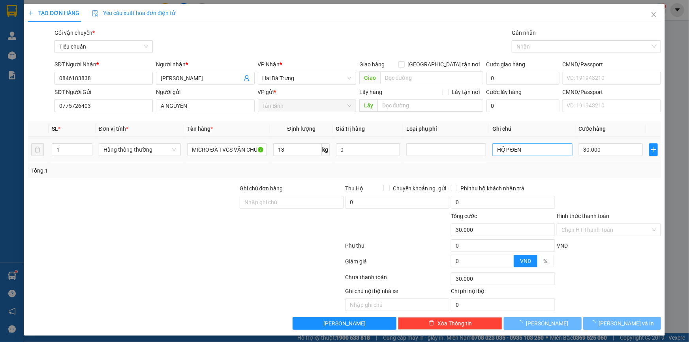
drag, startPoint x: 163, startPoint y: 213, endPoint x: 525, endPoint y: 155, distance: 366.6
click at [177, 213] on div at bounding box center [133, 226] width 212 height 28
drag, startPoint x: 478, startPoint y: 146, endPoint x: 421, endPoint y: 146, distance: 56.5
click at [421, 146] on tr "1 Hàng thông thường MICRO ĐÃ TVCS VẬN CHUYỂN 13 kg 0 HỘP ĐEN 50.000" at bounding box center [344, 150] width 633 height 26
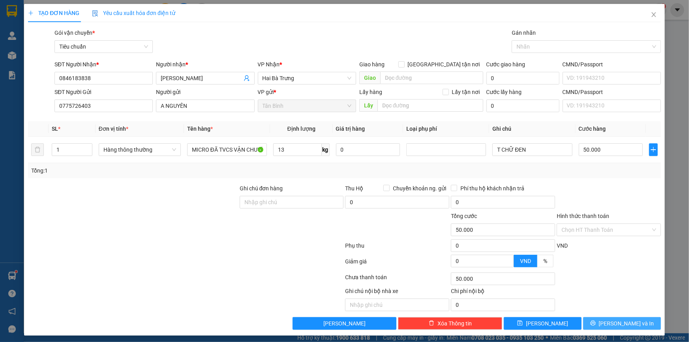
click at [613, 322] on span "[PERSON_NAME] và In" at bounding box center [626, 323] width 55 height 9
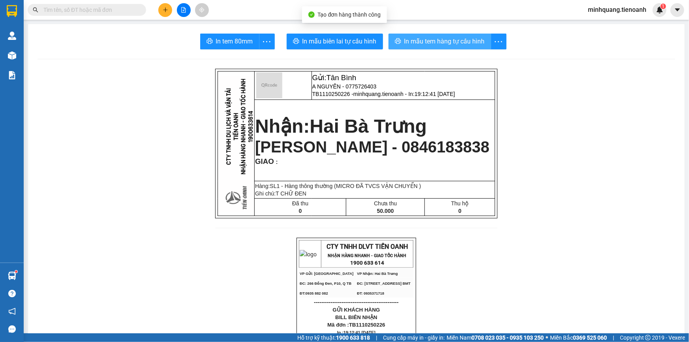
click at [437, 44] on span "In mẫu tem hàng tự cấu hình" at bounding box center [445, 41] width 81 height 10
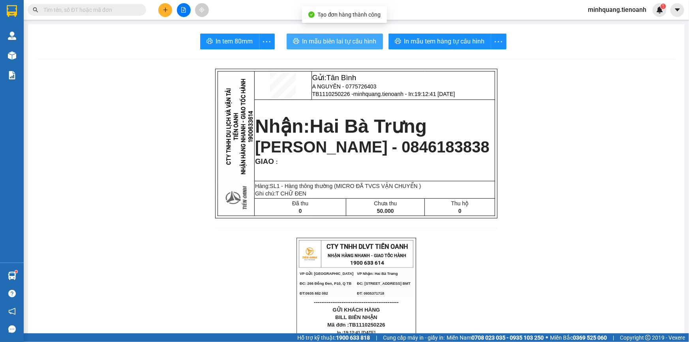
click at [358, 37] on span "In mẫu biên lai tự cấu hình" at bounding box center [340, 41] width 74 height 10
click at [109, 16] on div "Kết quả tìm kiếm ( 331 ) Bộ lọc Mã ĐH Trạng thái Món hàng Thu hộ Tổng cước Chưa…" at bounding box center [77, 10] width 154 height 14
click at [140, 11] on span at bounding box center [140, 10] width 5 height 9
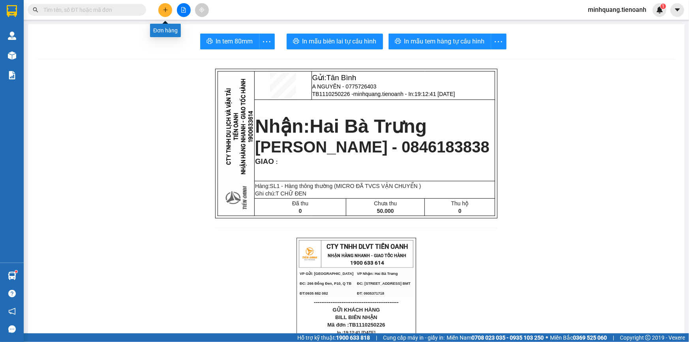
click at [166, 9] on icon "plus" at bounding box center [166, 10] width 6 height 6
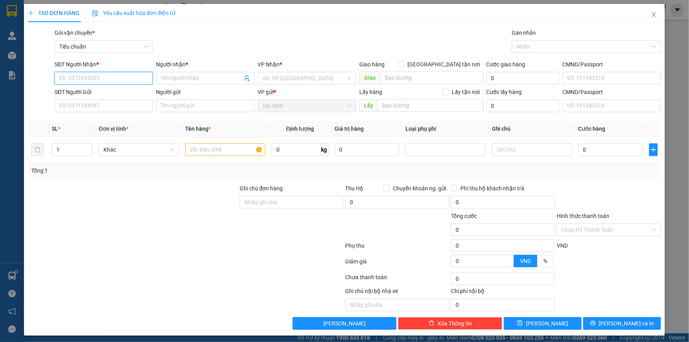
click at [109, 75] on input "SĐT Người Nhận *" at bounding box center [104, 78] width 98 height 13
click at [108, 77] on input "SĐT Người Nhận *" at bounding box center [104, 78] width 98 height 13
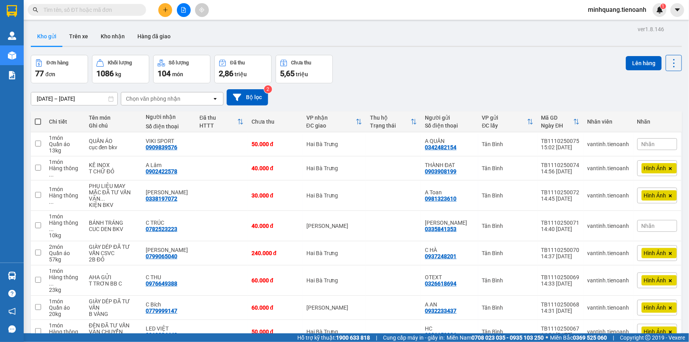
click at [99, 9] on input "text" at bounding box center [89, 10] width 93 height 9
paste input "0384643329"
type input "0384643329"
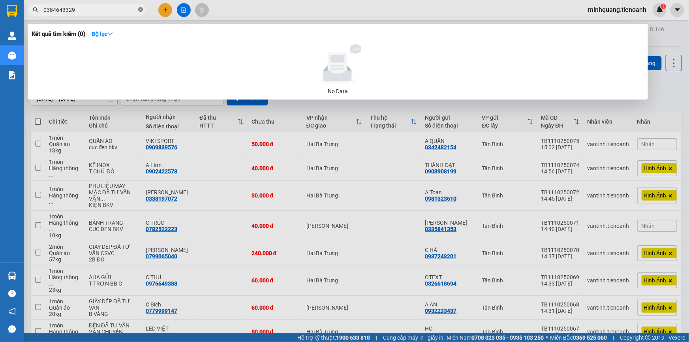
click at [139, 11] on icon "close-circle" at bounding box center [140, 9] width 5 height 5
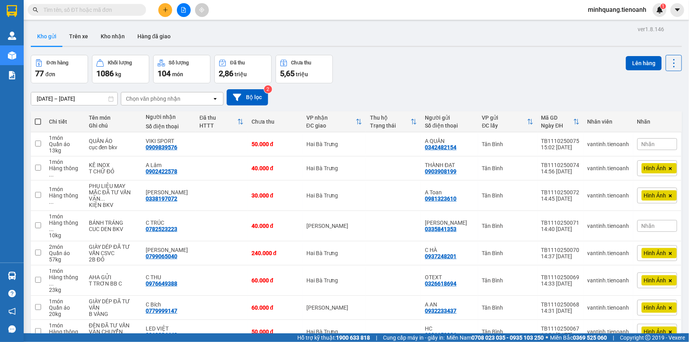
click at [97, 12] on input "text" at bounding box center [89, 10] width 93 height 9
click at [169, 10] on button at bounding box center [165, 10] width 14 height 14
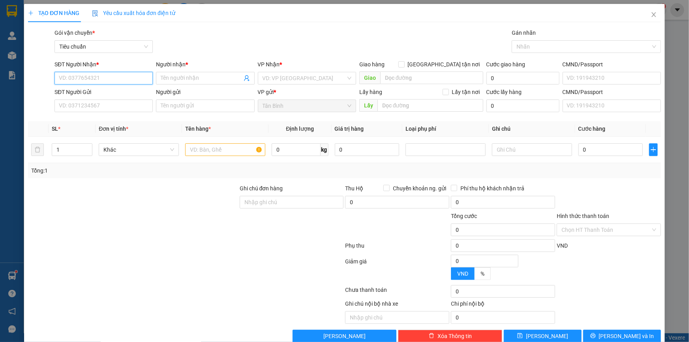
click at [118, 75] on input "SĐT Người Nhận *" at bounding box center [104, 78] width 98 height 13
